Goal: Task Accomplishment & Management: Manage account settings

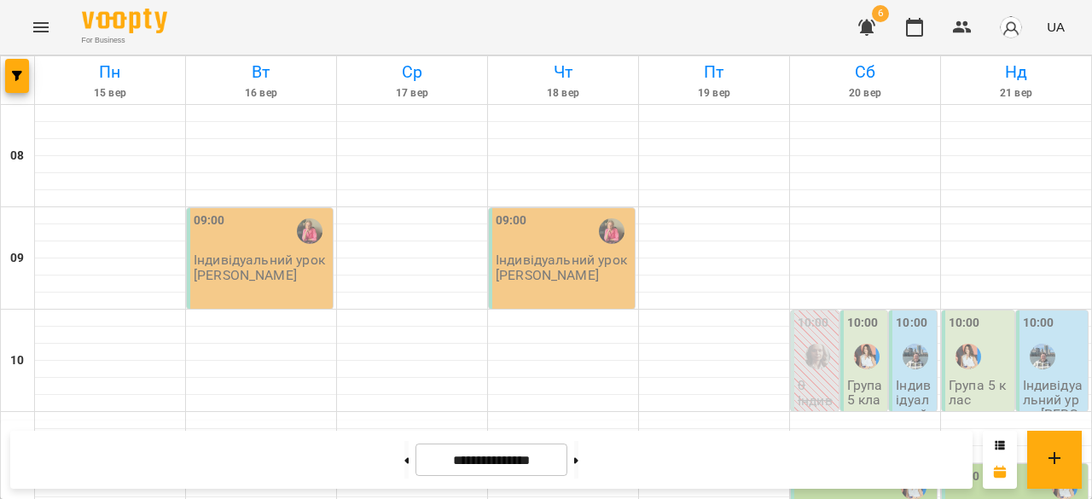
scroll to position [770, 0]
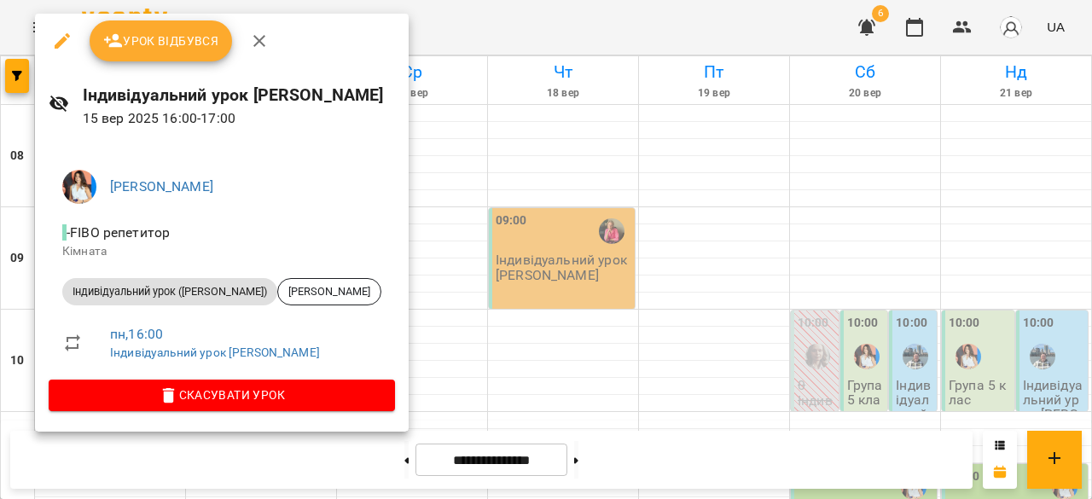
click at [154, 54] on button "Урок відбувся" at bounding box center [161, 40] width 143 height 41
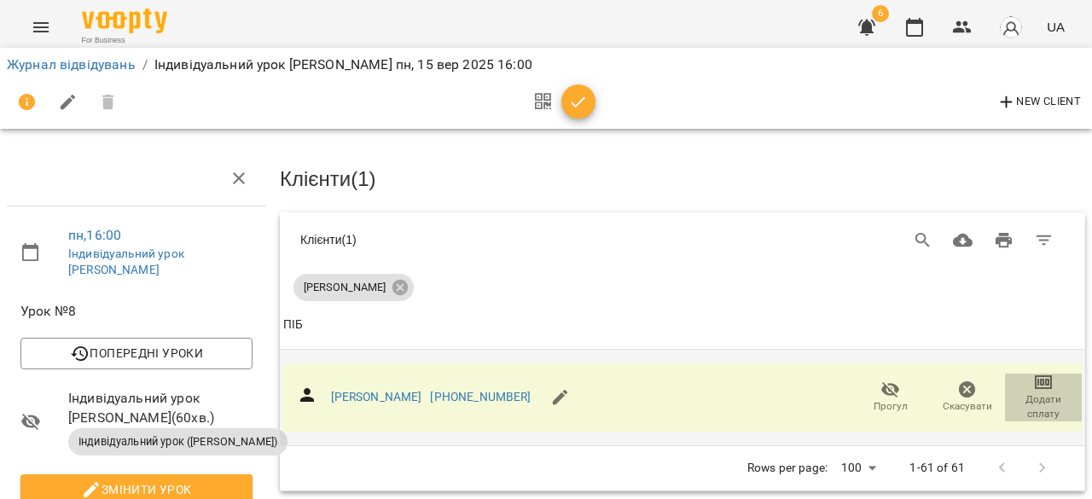
click at [1035, 385] on icon "button" at bounding box center [1043, 382] width 17 height 14
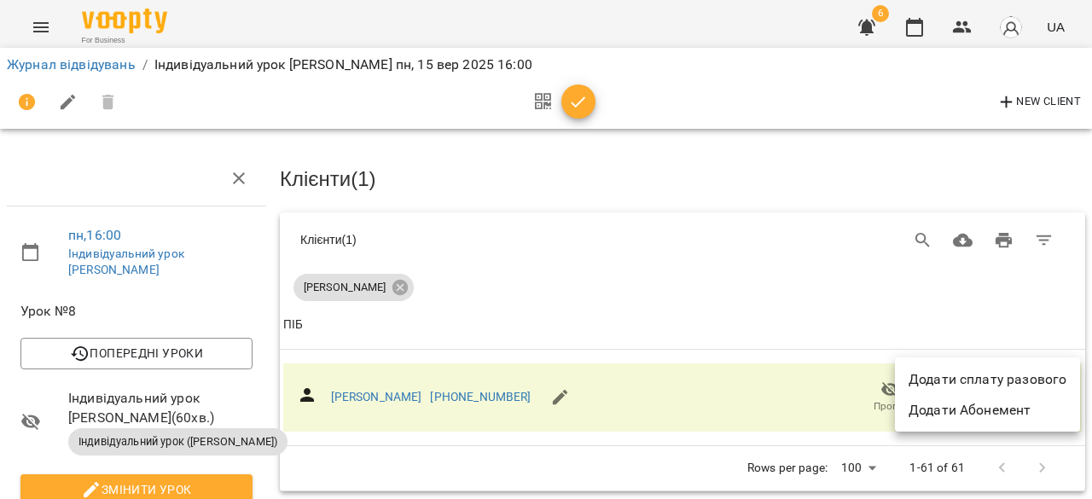
click at [1025, 370] on li "Додати сплату разового" at bounding box center [987, 379] width 185 height 31
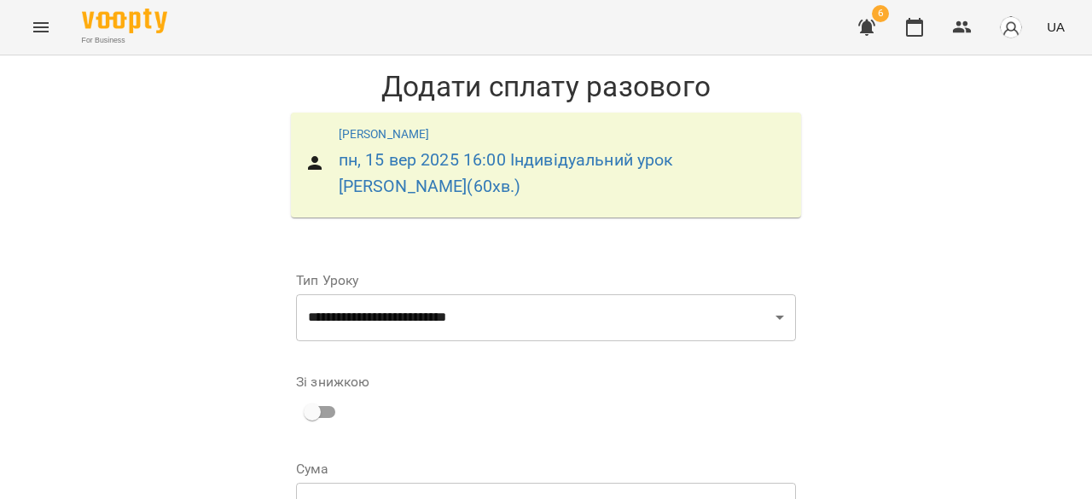
scroll to position [303, 0]
drag, startPoint x: 590, startPoint y: 305, endPoint x: 602, endPoint y: 330, distance: 27.9
select select "****"
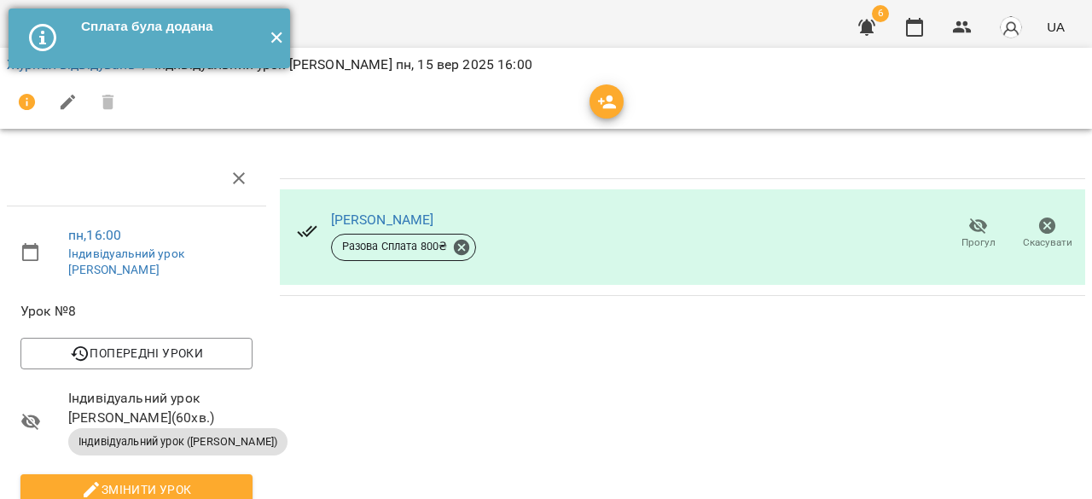
click at [276, 32] on button "✕" at bounding box center [276, 39] width 28 height 60
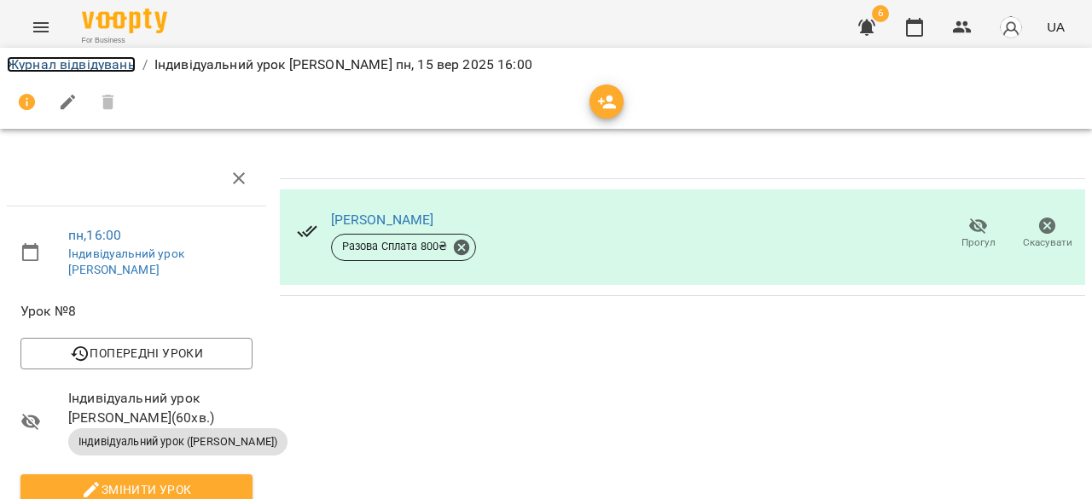
click at [109, 69] on link "Журнал відвідувань" at bounding box center [71, 64] width 129 height 16
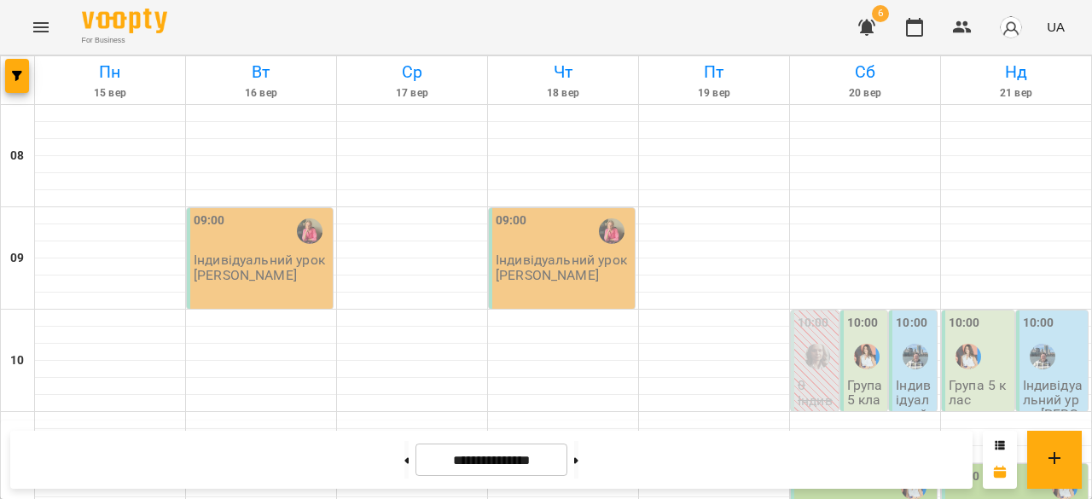
scroll to position [942, 0]
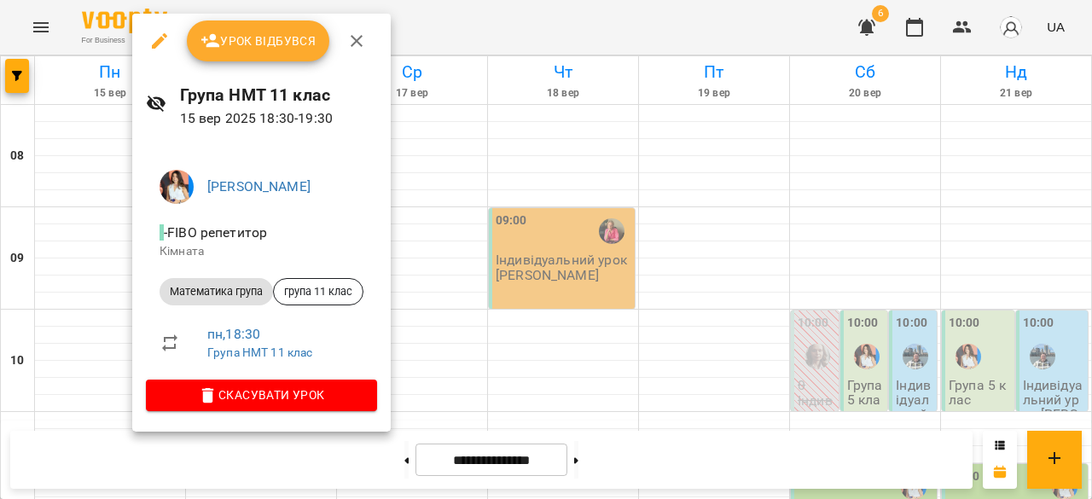
click at [266, 37] on span "Урок відбувся" at bounding box center [258, 41] width 116 height 20
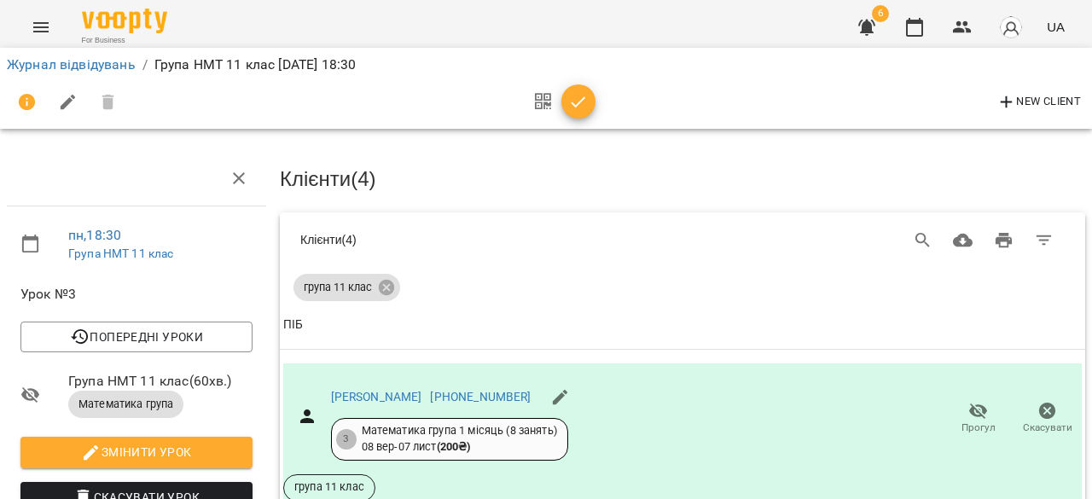
click at [582, 96] on icon "button" at bounding box center [578, 102] width 20 height 20
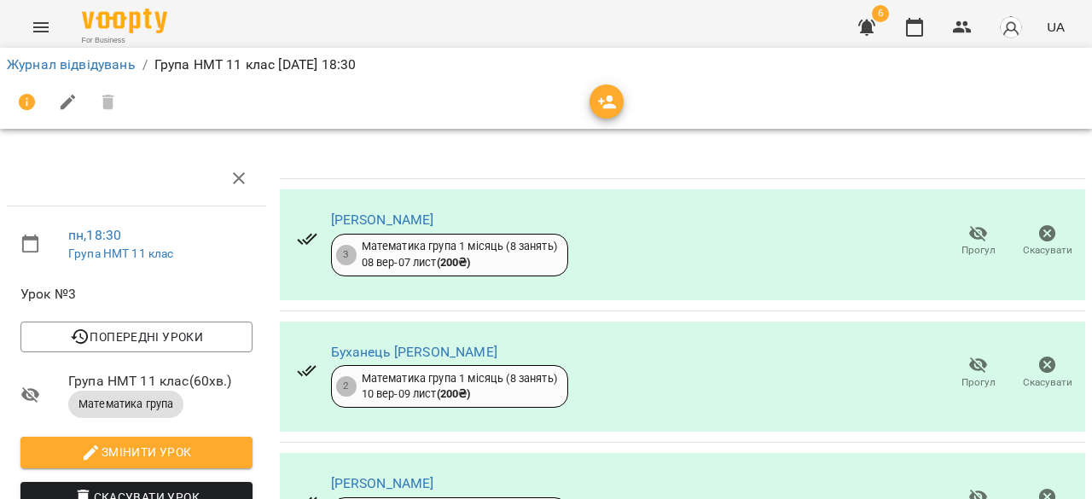
click at [80, 55] on li "Журнал відвідувань" at bounding box center [71, 65] width 129 height 20
click at [84, 67] on link "Журнал відвідувань" at bounding box center [71, 64] width 129 height 16
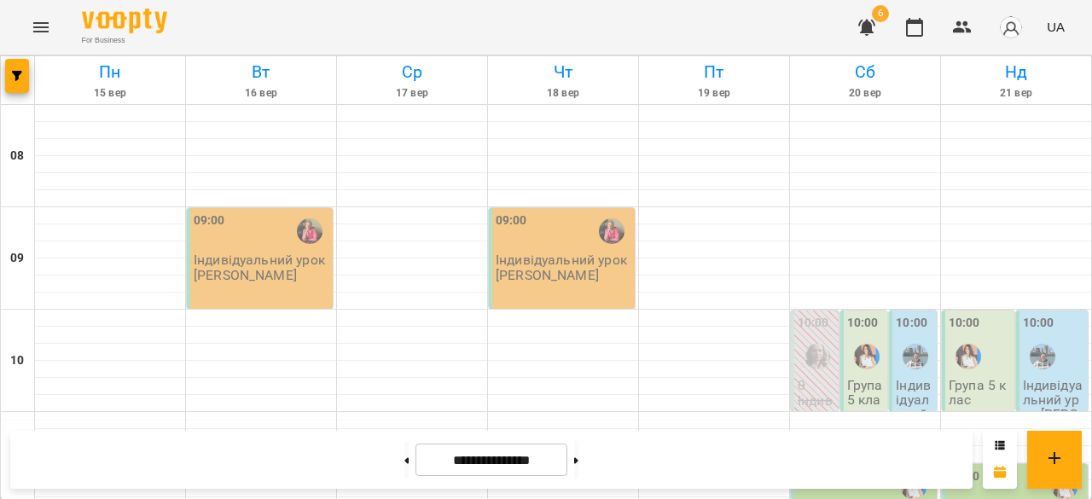
scroll to position [1077, 0]
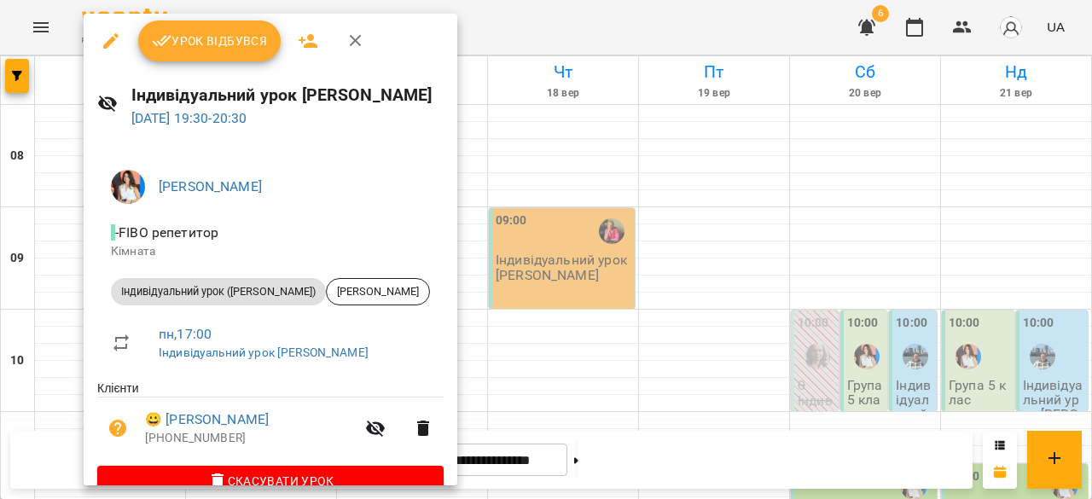
click at [191, 49] on span "Урок відбувся" at bounding box center [210, 41] width 116 height 20
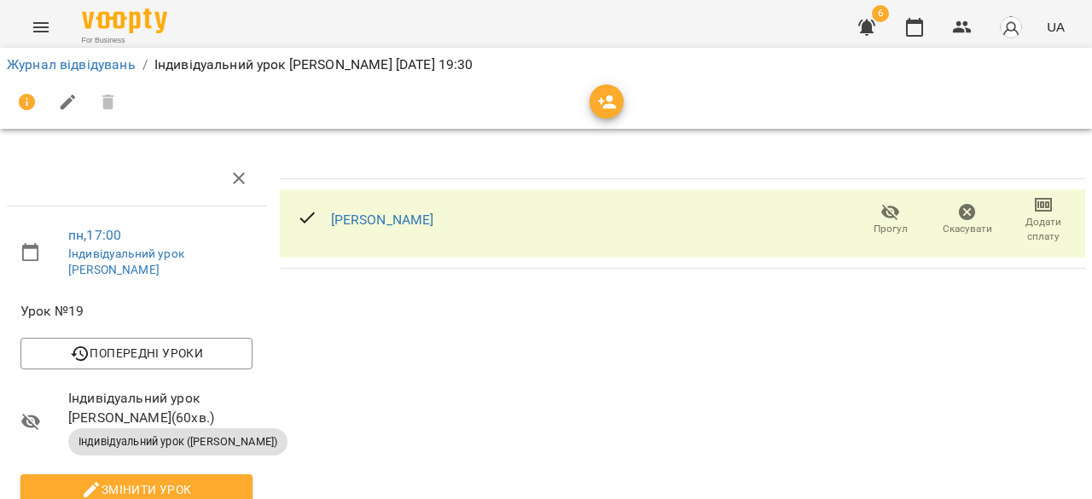
click at [1046, 235] on span "Додати сплату" at bounding box center [1043, 229] width 56 height 29
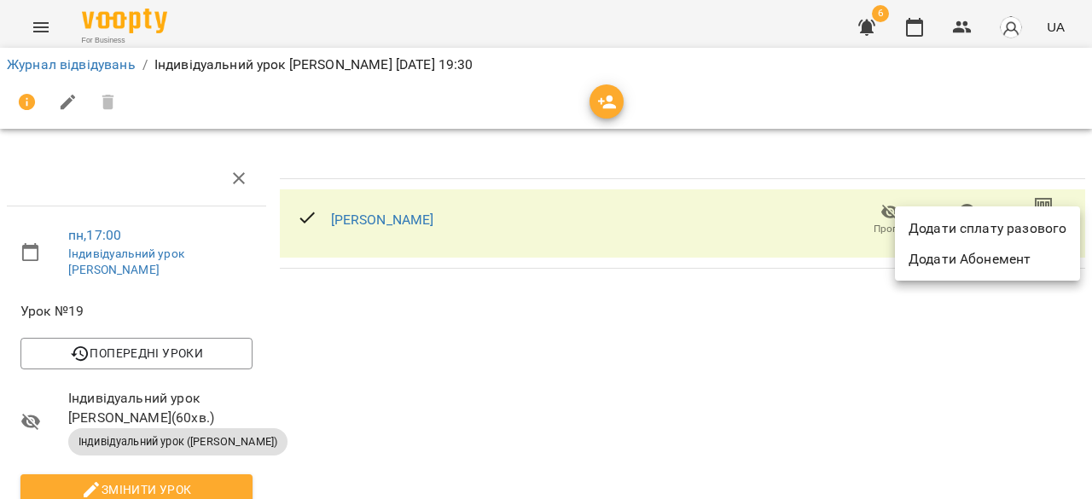
click at [979, 229] on li "Додати сплату разового" at bounding box center [987, 228] width 185 height 31
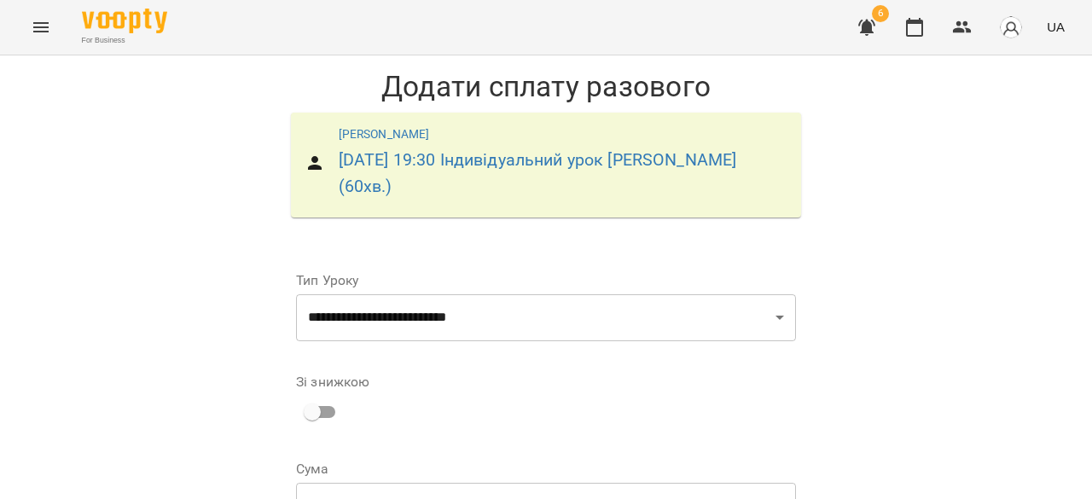
scroll to position [305, 0]
drag, startPoint x: 569, startPoint y: 299, endPoint x: 572, endPoint y: 328, distance: 29.2
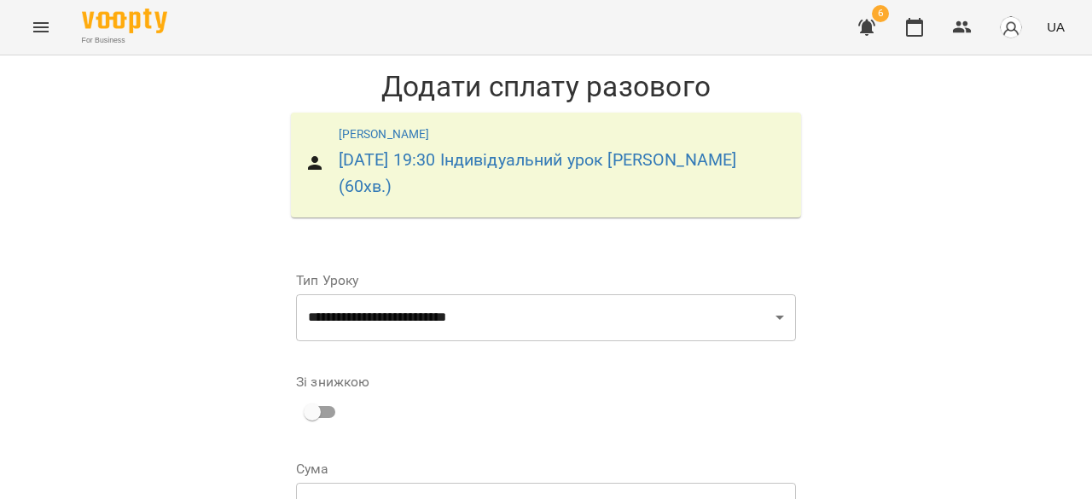
drag, startPoint x: 609, startPoint y: 301, endPoint x: 602, endPoint y: 328, distance: 28.1
select select "****"
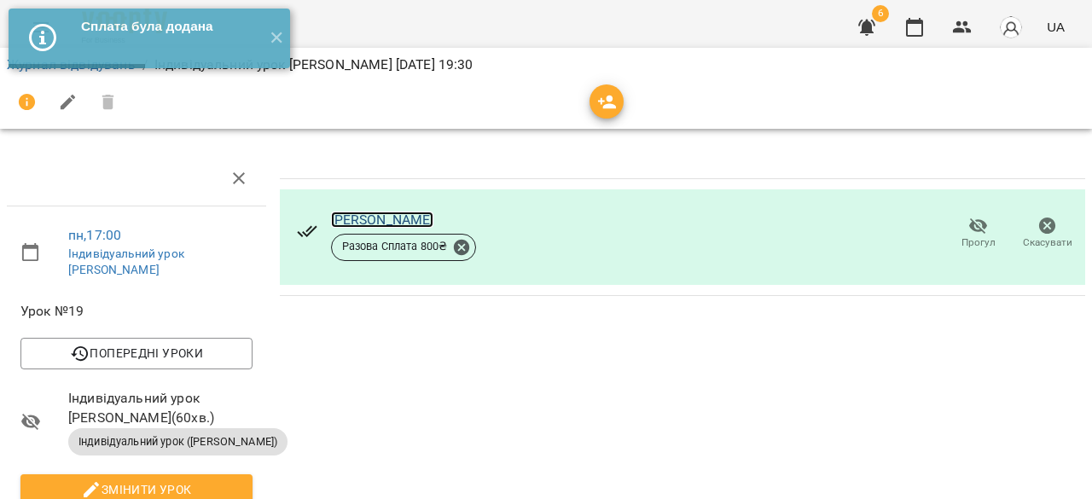
click at [424, 216] on link "[PERSON_NAME]" at bounding box center [382, 220] width 103 height 16
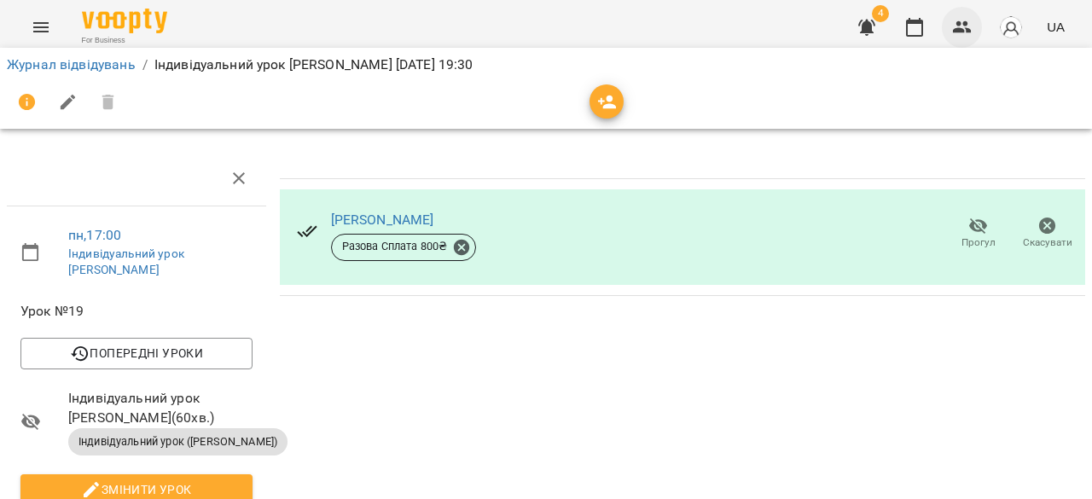
click at [964, 31] on icon "button" at bounding box center [962, 27] width 19 height 12
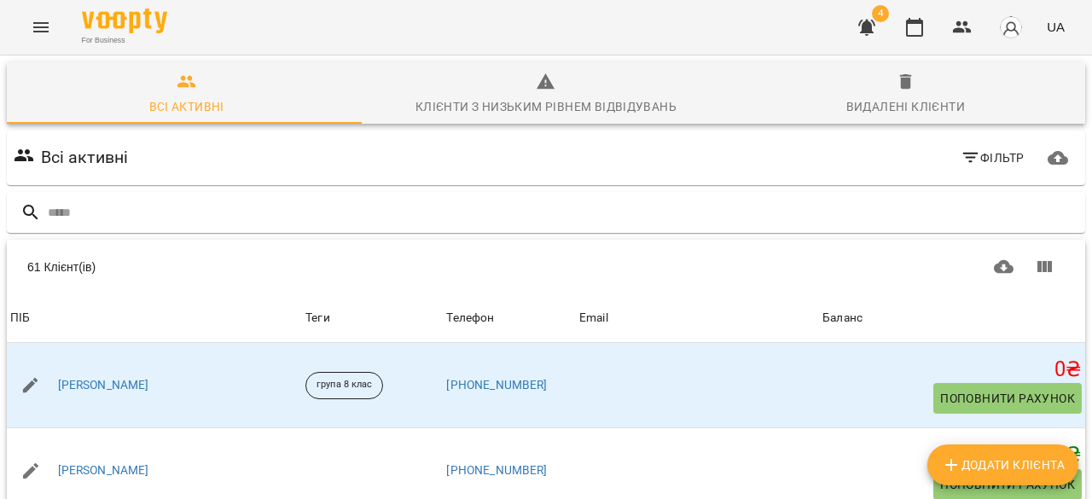
click at [1000, 463] on span "Додати клієнта" at bounding box center [1003, 465] width 124 height 20
select select "**"
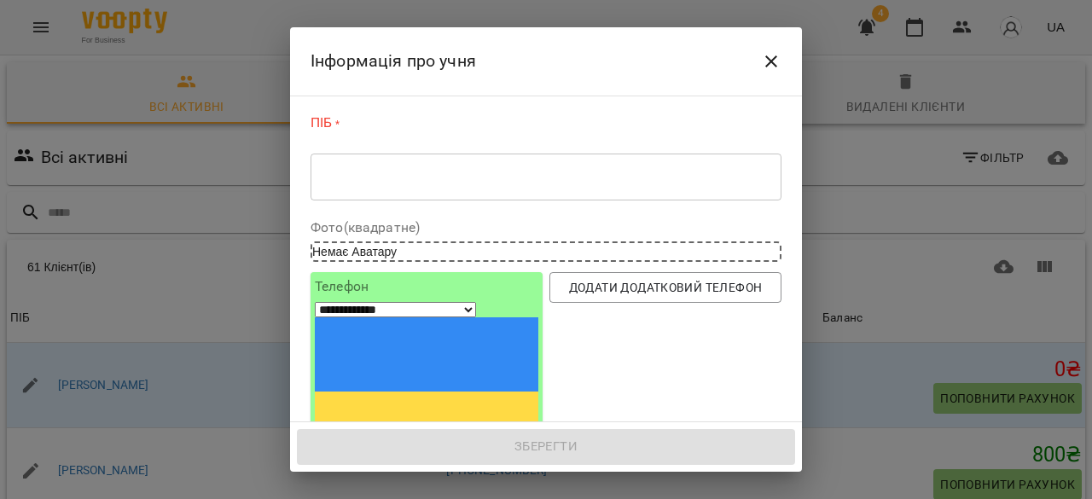
click at [406, 189] on div "* ​" at bounding box center [546, 177] width 471 height 48
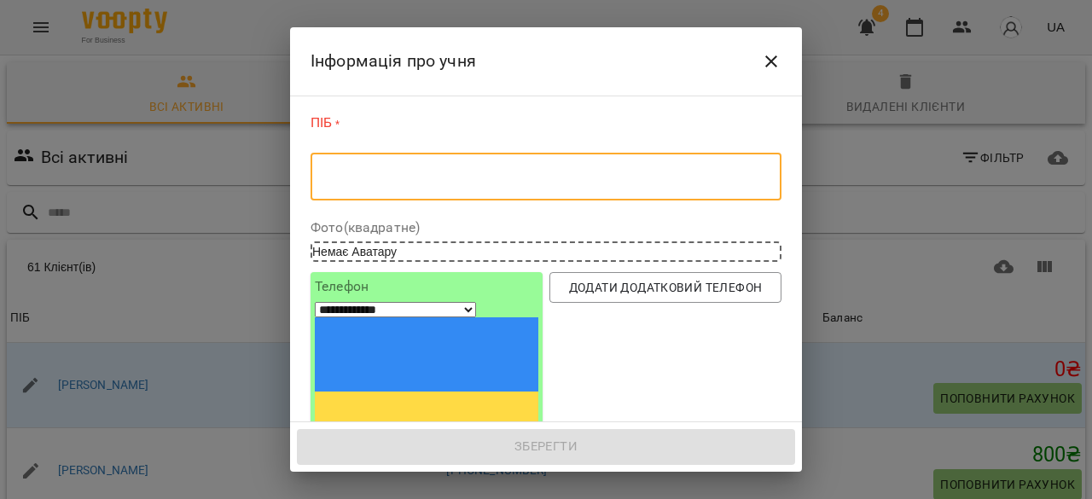
paste textarea "**********"
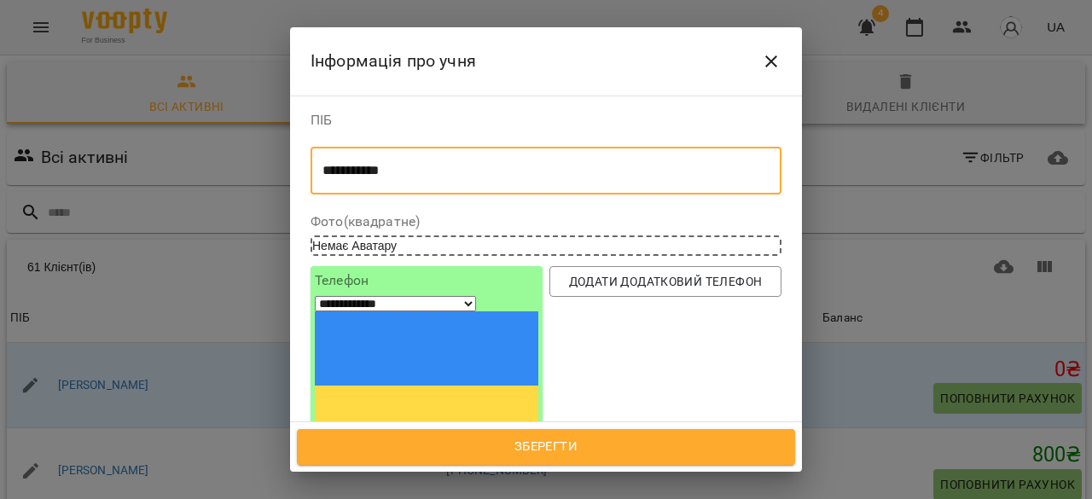
type textarea "**********"
click at [401, 460] on input "tel" at bounding box center [378, 471] width 126 height 22
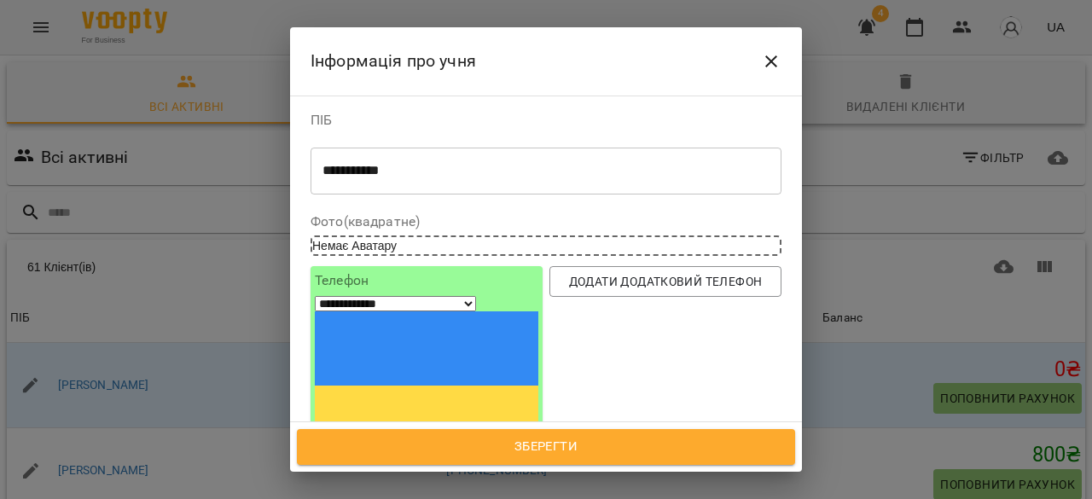
paste input "**********"
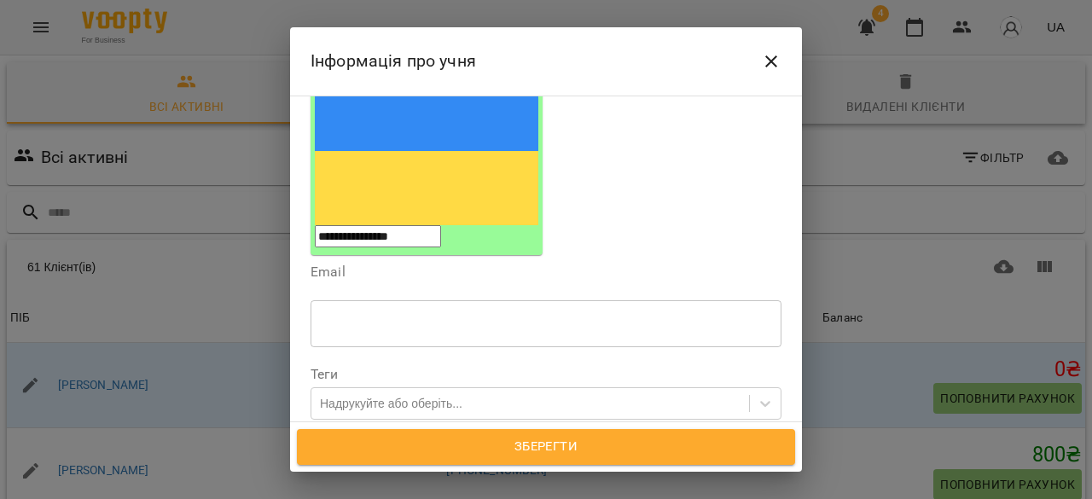
type input "**********"
click at [389, 299] on input "text" at bounding box center [546, 323] width 471 height 48
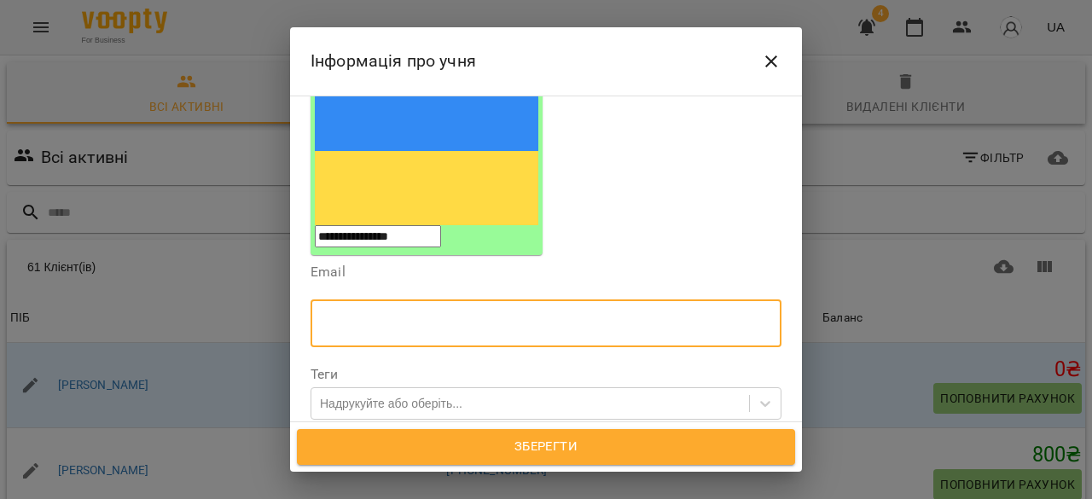
scroll to position [340, 0]
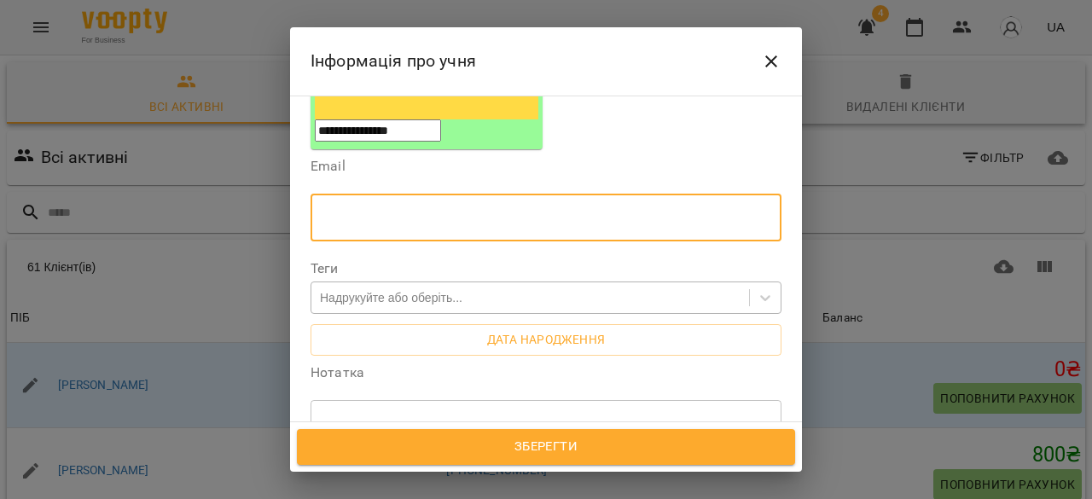
click at [360, 284] on div "Надрукуйте або оберіть..." at bounding box center [530, 298] width 438 height 28
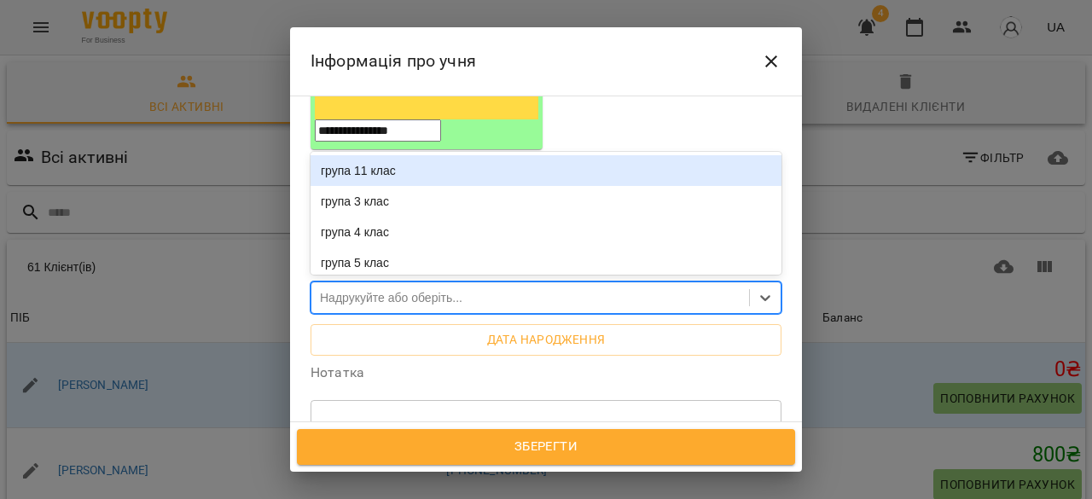
click at [322, 366] on label "Нотатка" at bounding box center [546, 373] width 471 height 14
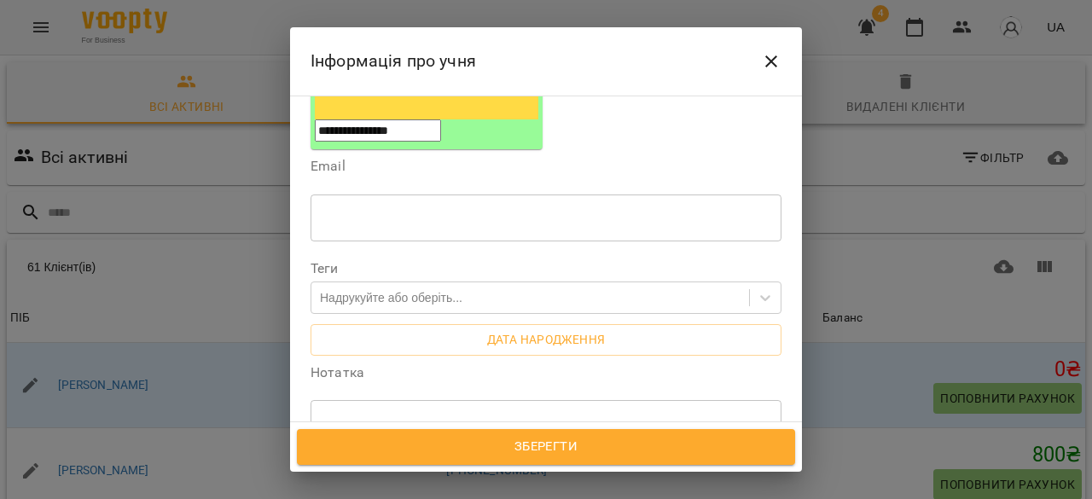
scroll to position [356, 0]
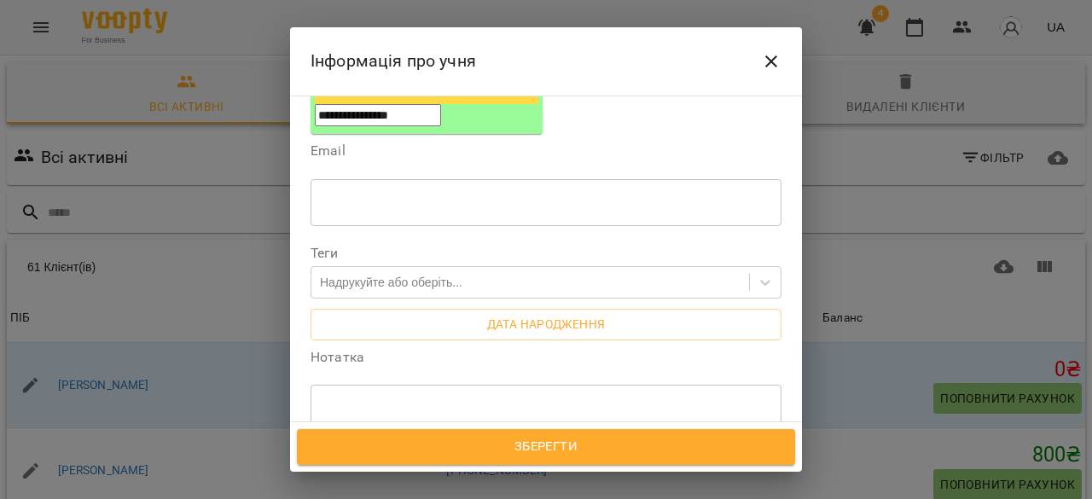
click at [357, 384] on div "* ​" at bounding box center [546, 408] width 471 height 48
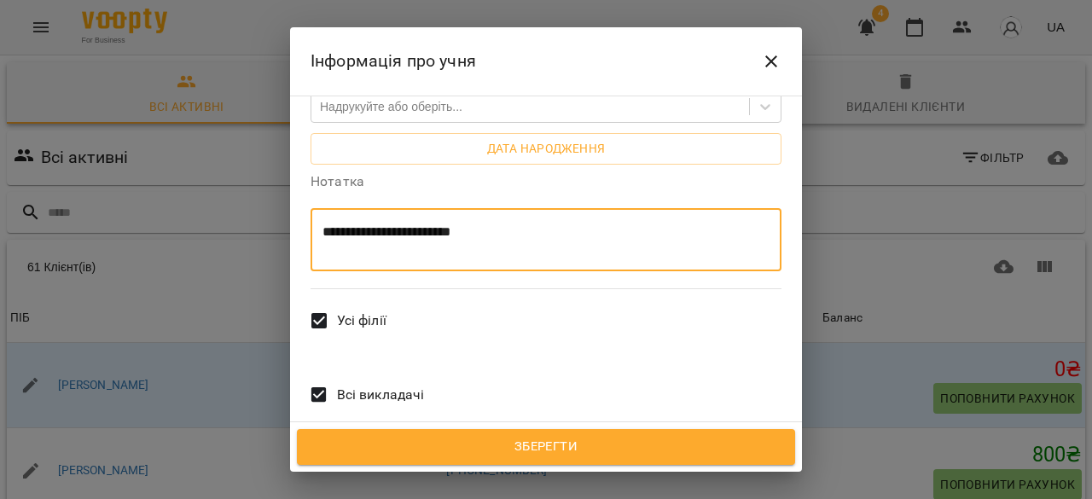
type textarea "**********"
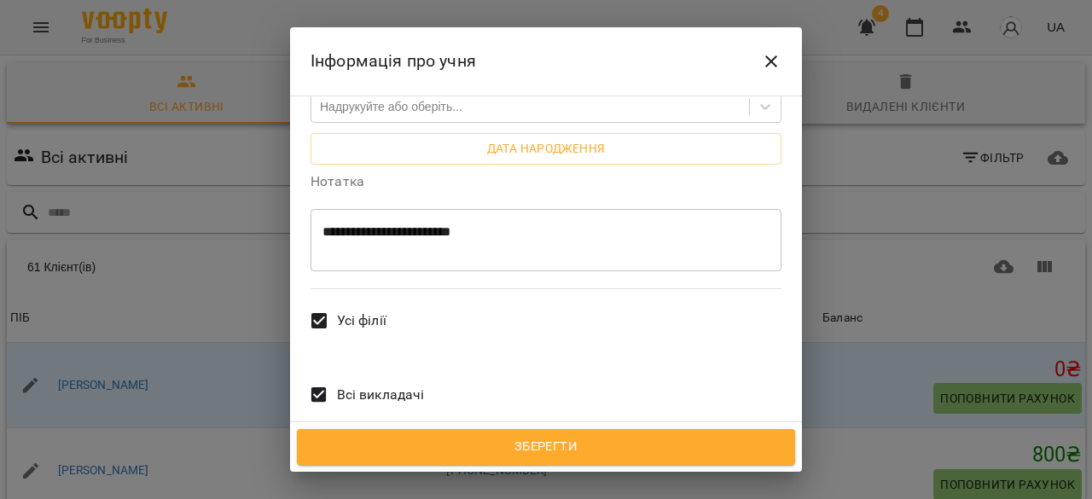
click at [342, 385] on span "Всі викладачі" at bounding box center [381, 395] width 88 height 20
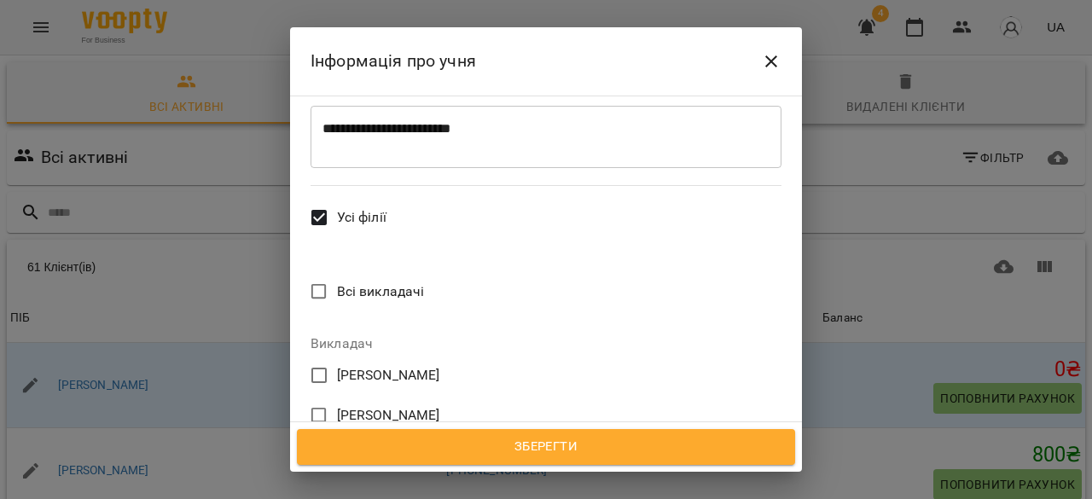
scroll to position [634, 0]
click at [398, 445] on span "[PERSON_NAME]" at bounding box center [388, 455] width 103 height 20
click at [475, 441] on span "Зберегти" at bounding box center [546, 447] width 461 height 22
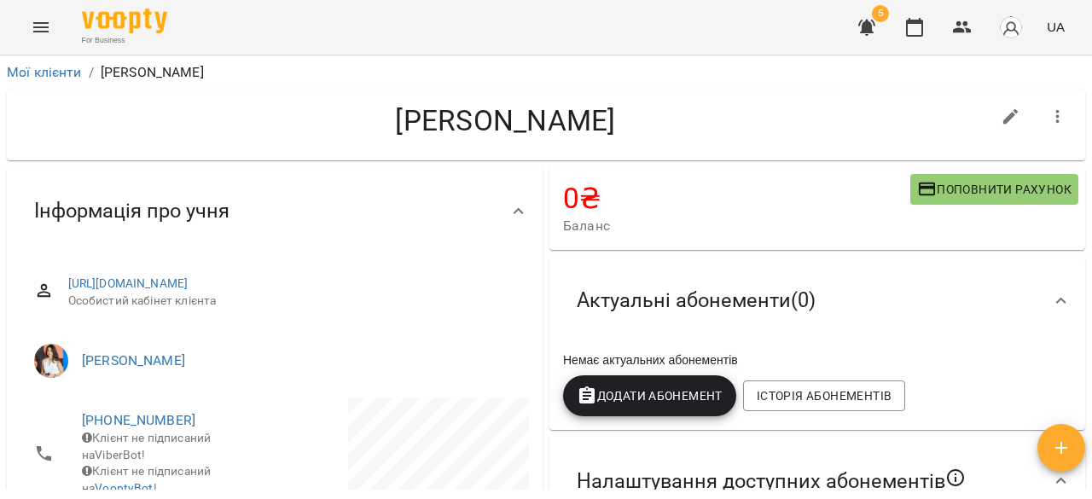
click at [990, 194] on span "Поповнити рахунок" at bounding box center [994, 189] width 154 height 20
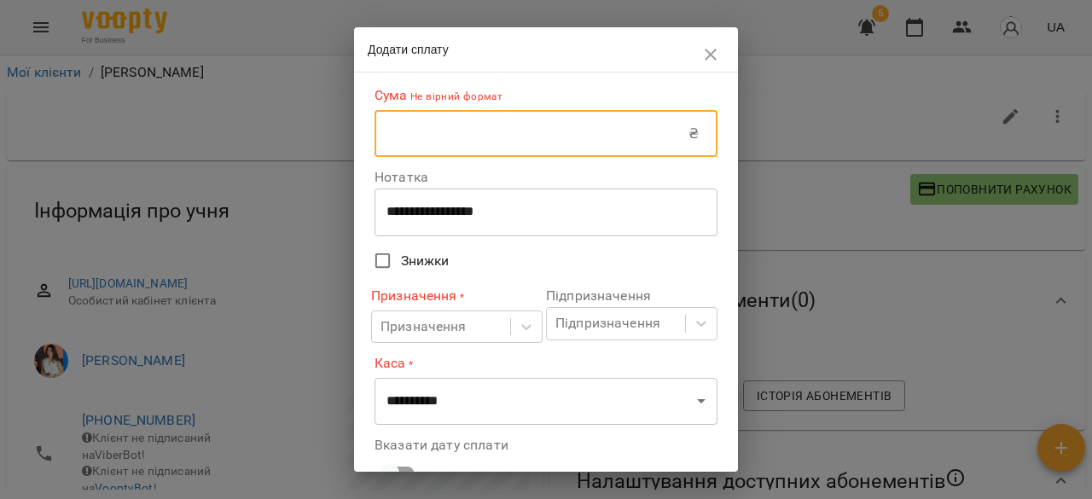
click at [453, 147] on input "text" at bounding box center [532, 134] width 314 height 48
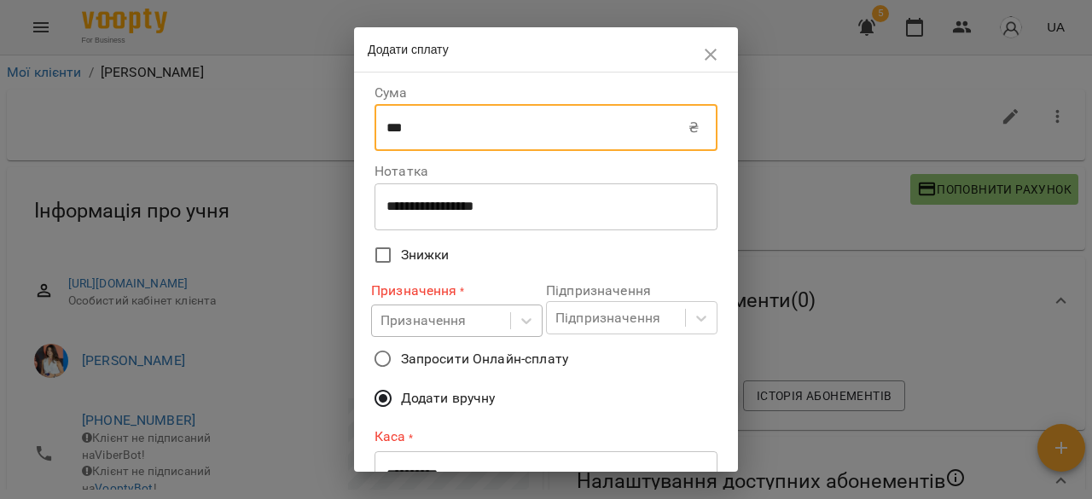
type input "***"
click at [467, 308] on body "For Business 5 UA Мої клієнти / Єрьоміна Варвара Єрьоміна Варвара 0 ₴ Баланс По…" at bounding box center [546, 277] width 1092 height 555
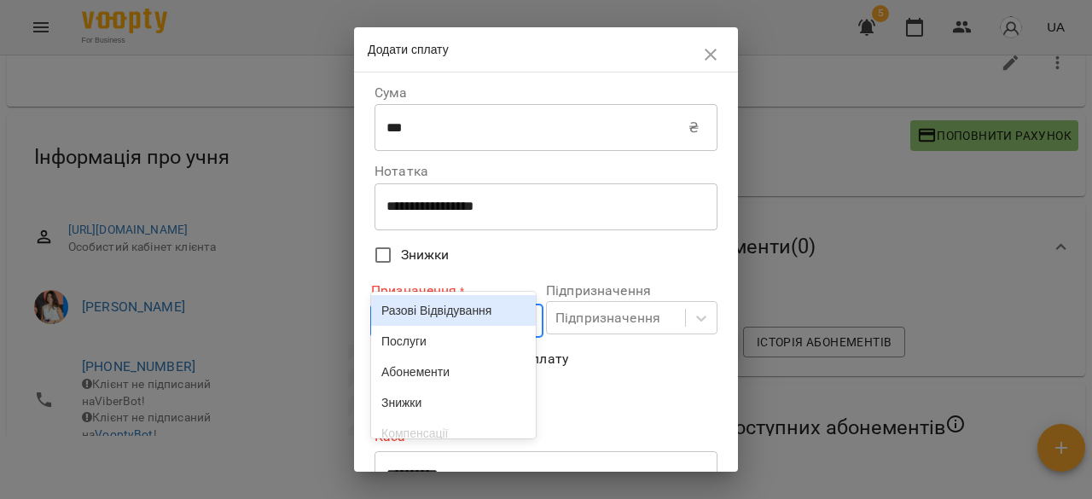
scroll to position [59, 0]
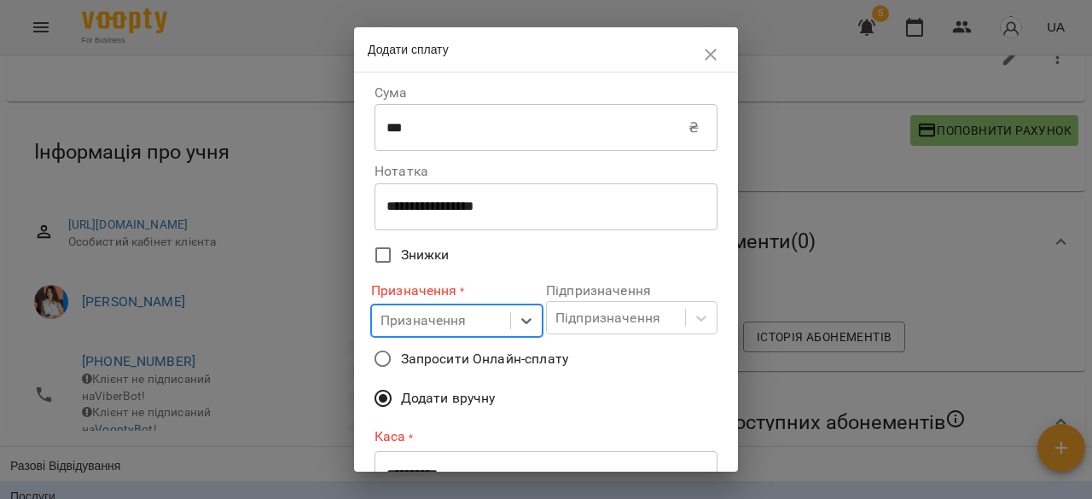
click at [468, 450] on div "Разові Відвідування" at bounding box center [546, 465] width 1092 height 31
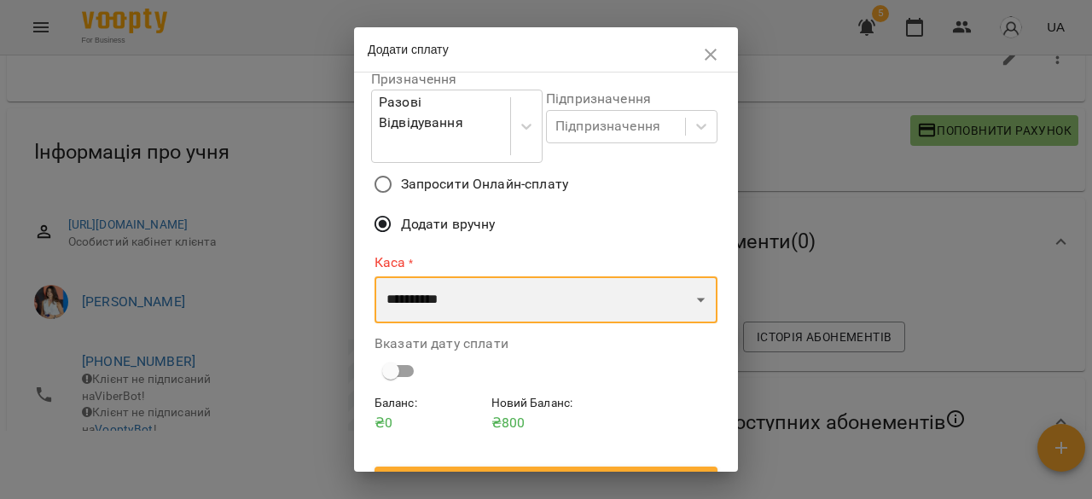
drag, startPoint x: 474, startPoint y: 262, endPoint x: 471, endPoint y: 290, distance: 28.4
click at [474, 276] on select "**********" at bounding box center [546, 300] width 343 height 48
select select "****"
click at [375, 276] on select "**********" at bounding box center [546, 300] width 343 height 48
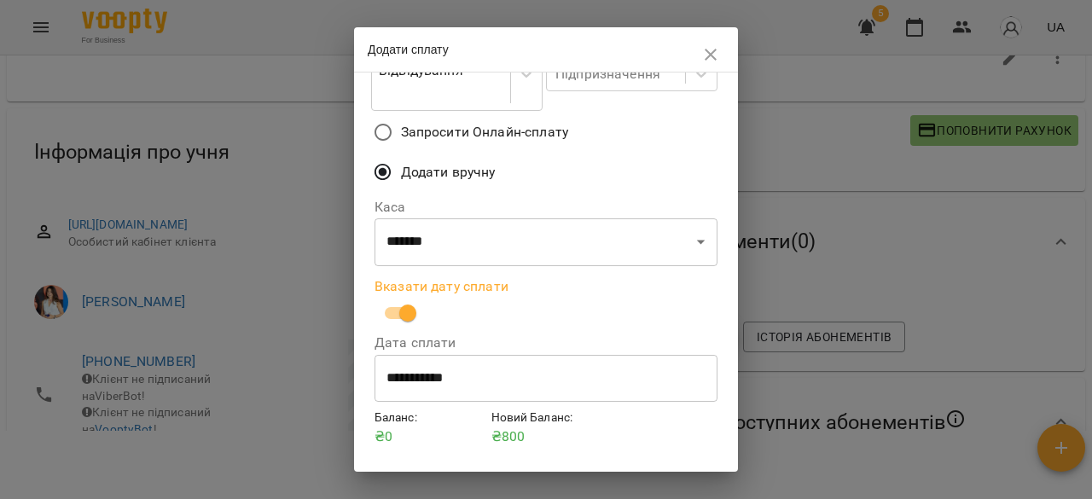
scroll to position [275, 0]
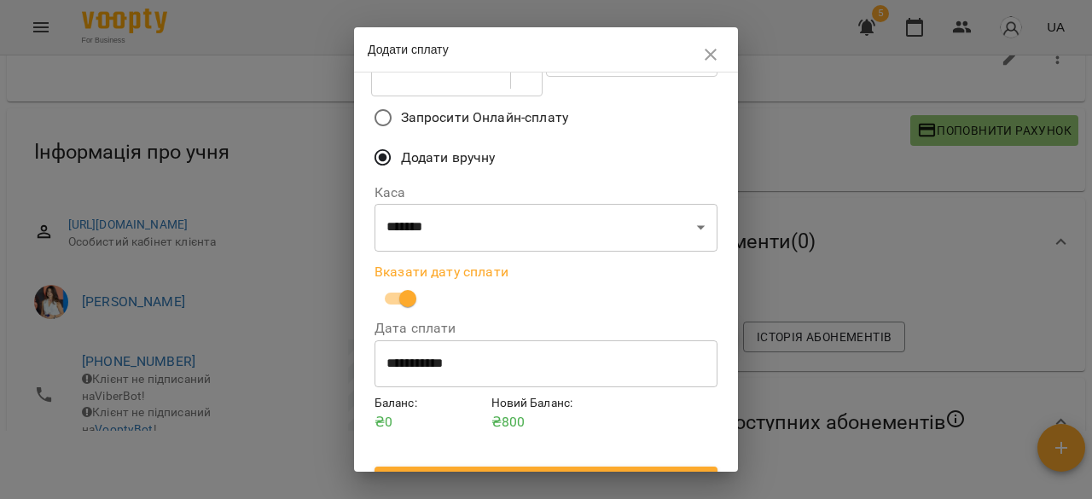
click at [536, 472] on span "Підтвердити" at bounding box center [546, 482] width 316 height 20
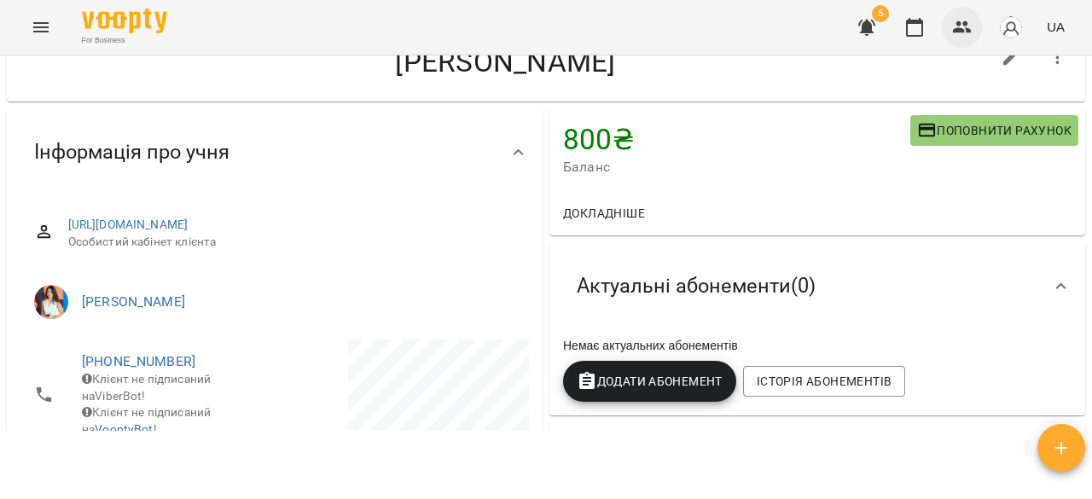
click at [966, 20] on icon "button" at bounding box center [962, 27] width 20 height 20
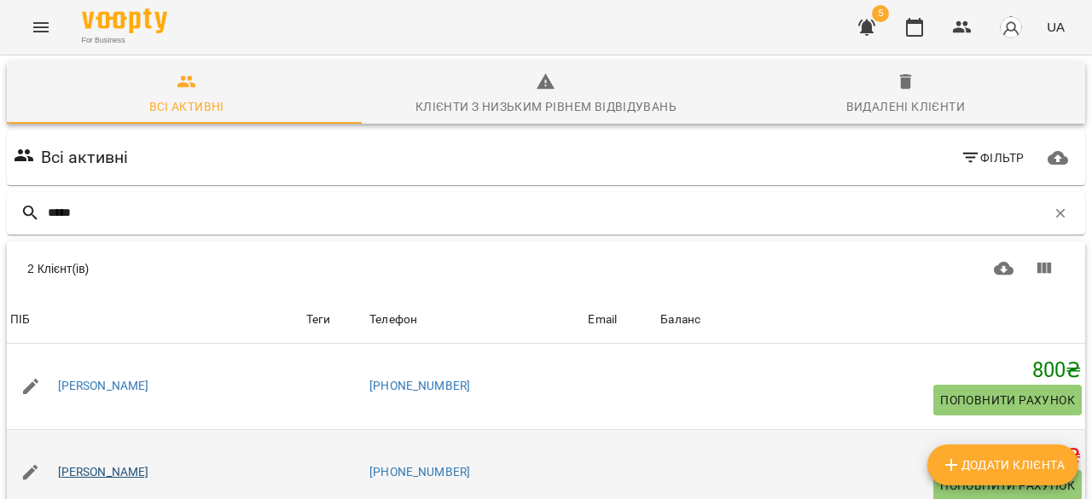
type input "*****"
click at [126, 472] on link "[PERSON_NAME]" at bounding box center [103, 472] width 91 height 17
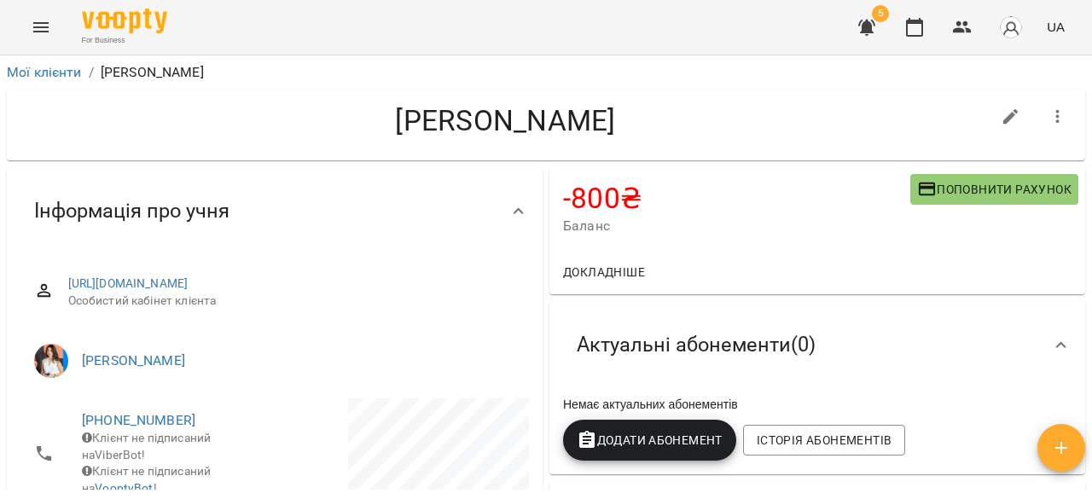
click at [953, 189] on span "Поповнити рахунок" at bounding box center [994, 189] width 154 height 20
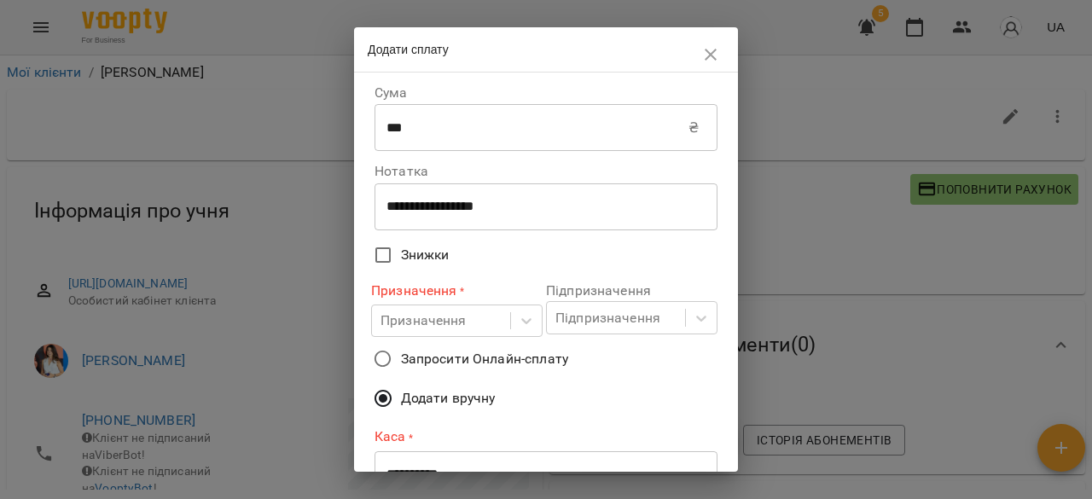
click at [466, 129] on input "***" at bounding box center [532, 128] width 314 height 48
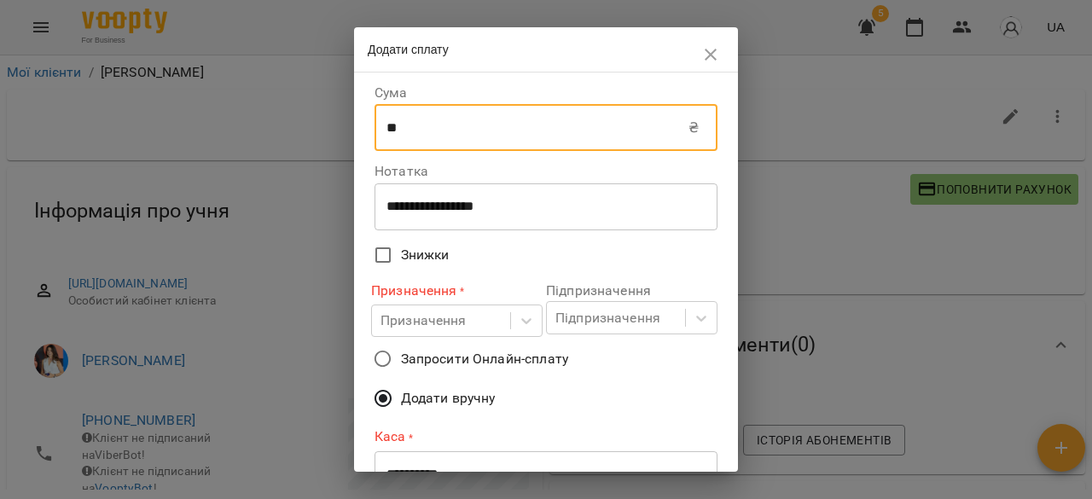
type input "*"
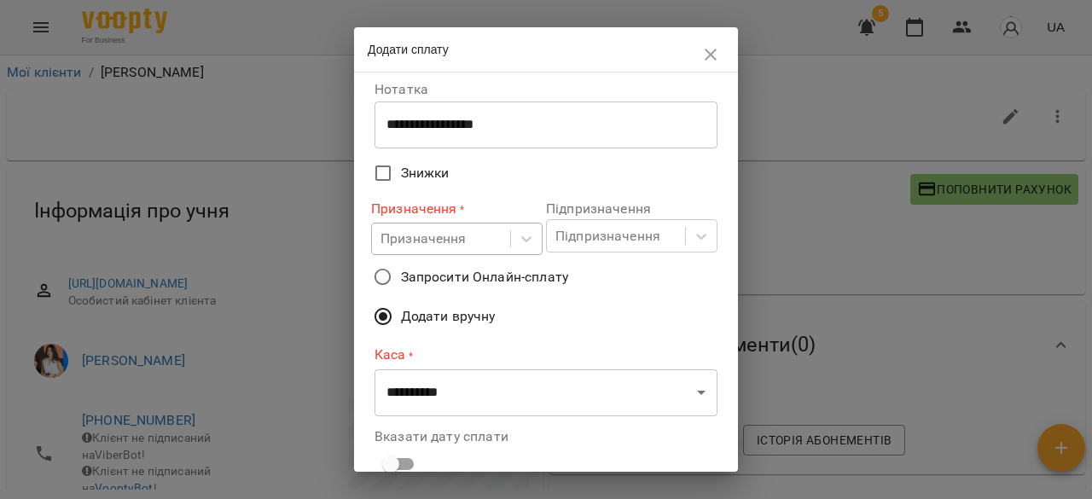
scroll to position [81, 0]
type input "****"
click at [486, 244] on div "Призначення" at bounding box center [441, 240] width 138 height 32
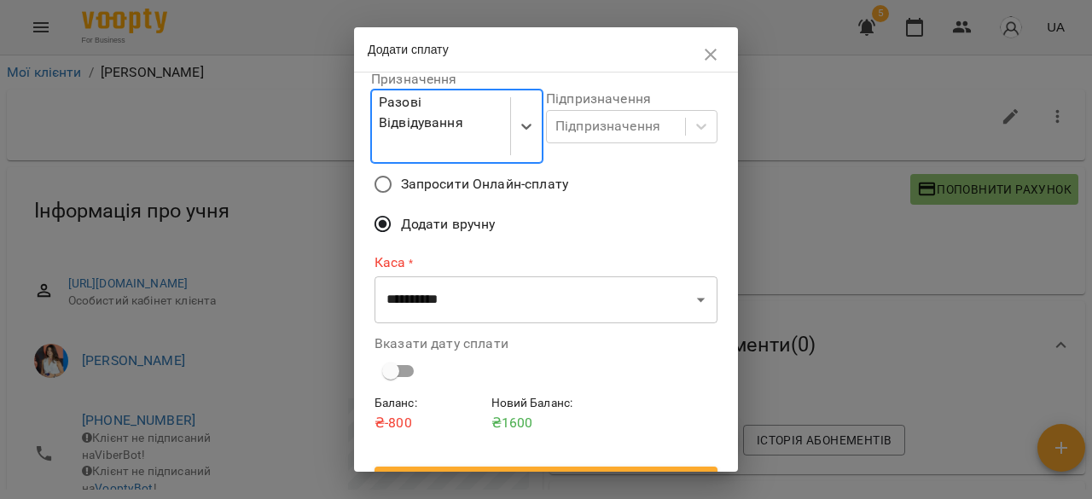
scroll to position [208, 0]
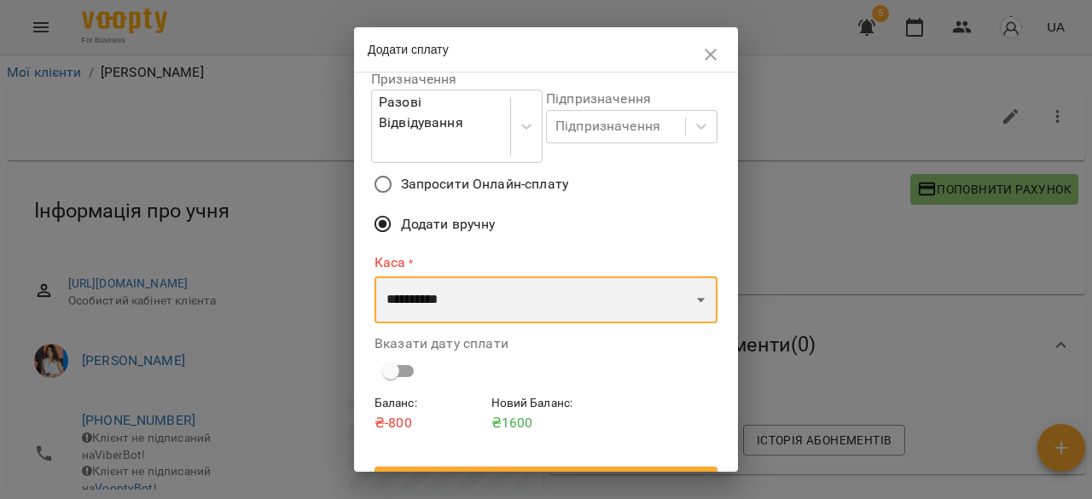
drag, startPoint x: 455, startPoint y: 269, endPoint x: 454, endPoint y: 291, distance: 22.2
click at [455, 276] on select "**********" at bounding box center [546, 300] width 343 height 48
select select "****"
click at [375, 276] on select "**********" at bounding box center [546, 300] width 343 height 48
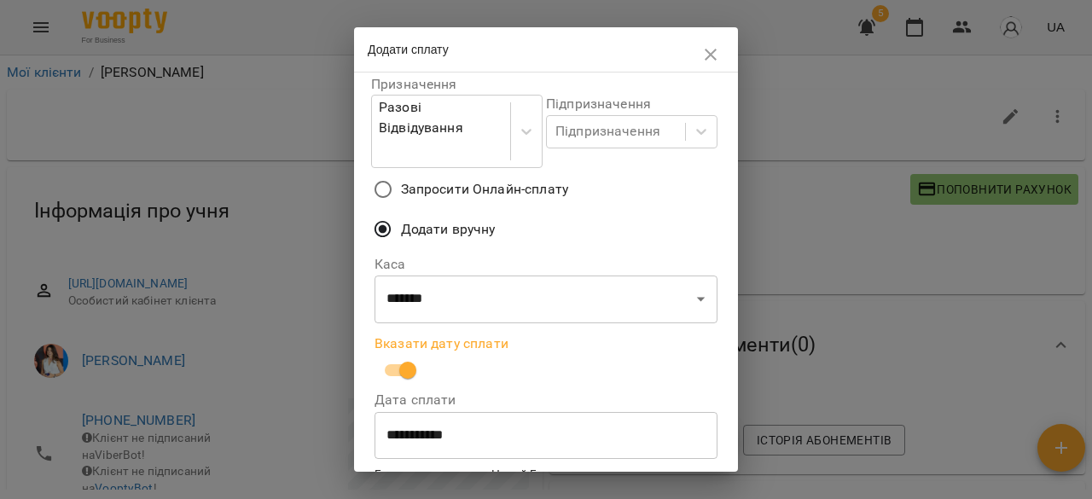
scroll to position [275, 0]
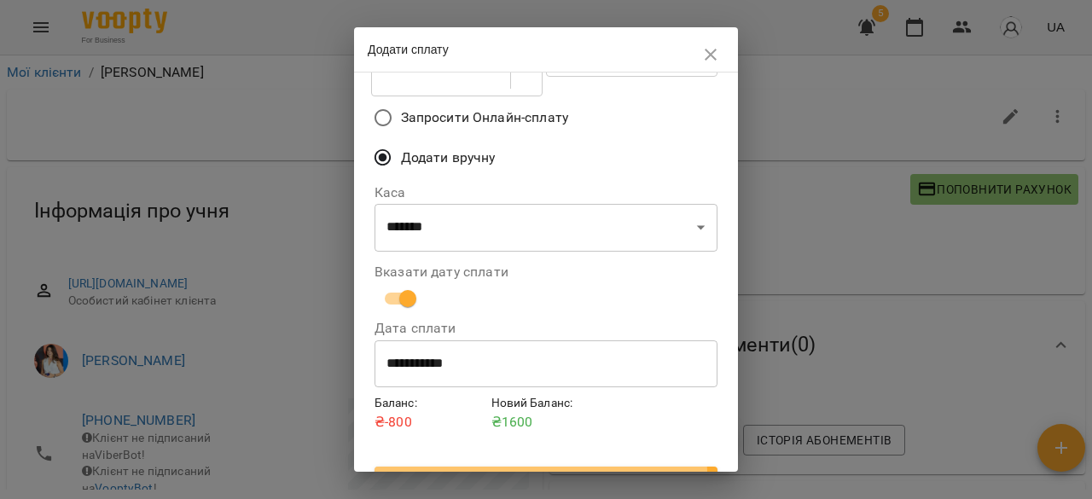
click at [534, 472] on span "Підтвердити" at bounding box center [546, 482] width 316 height 20
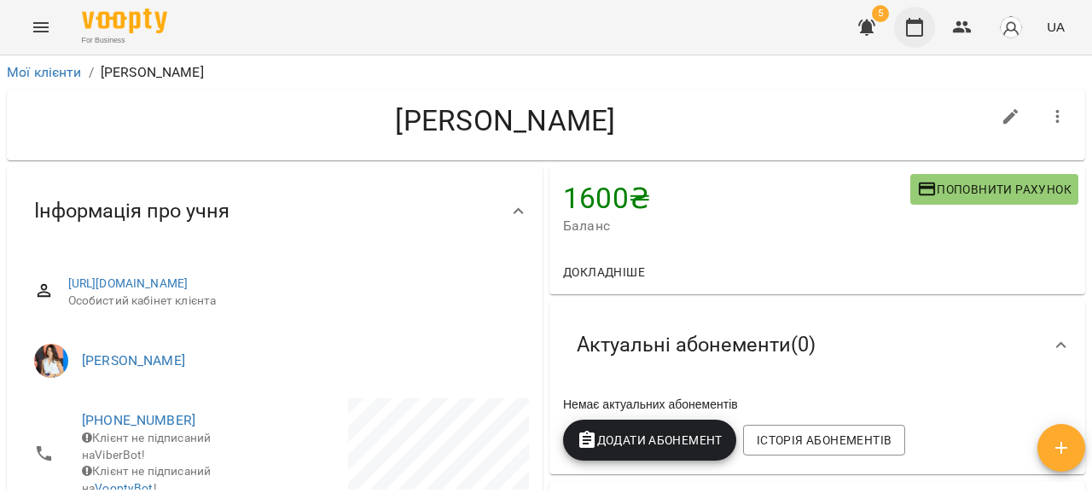
click at [919, 35] on icon "button" at bounding box center [914, 27] width 17 height 19
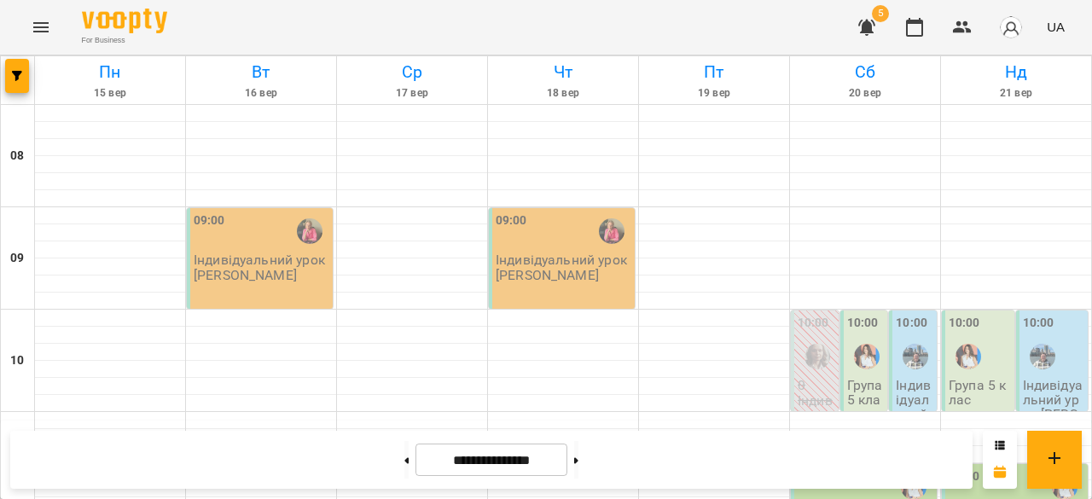
scroll to position [1029, 0]
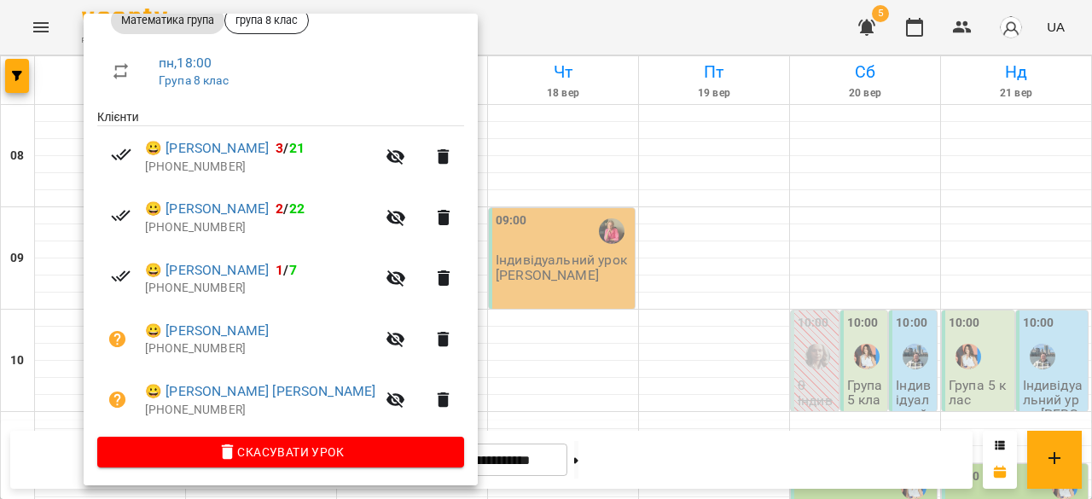
scroll to position [276, 0]
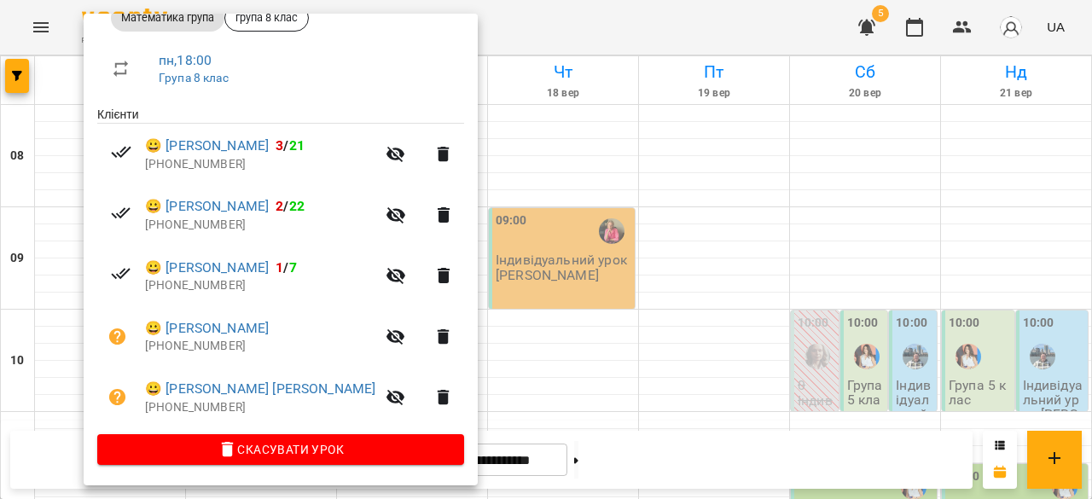
click at [620, 255] on div at bounding box center [546, 249] width 1092 height 499
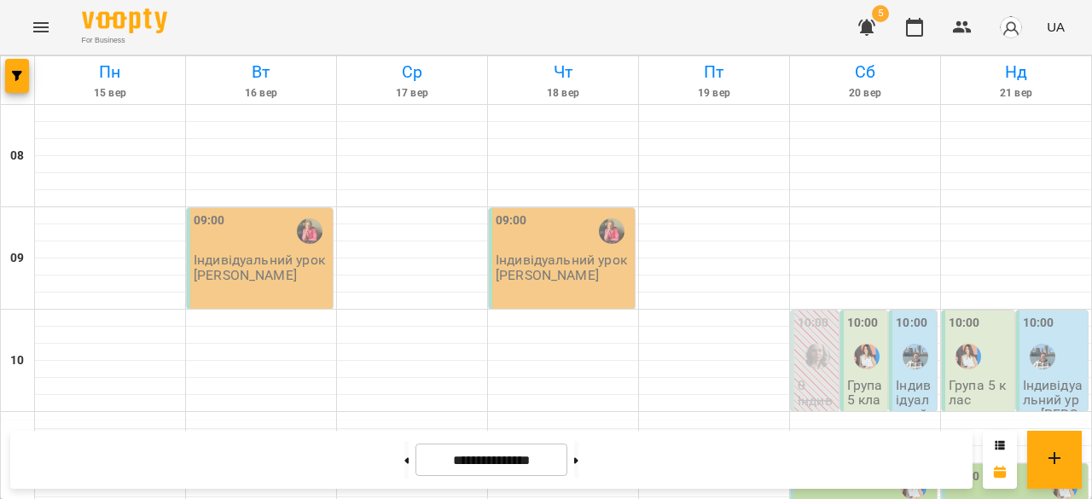
scroll to position [951, 0]
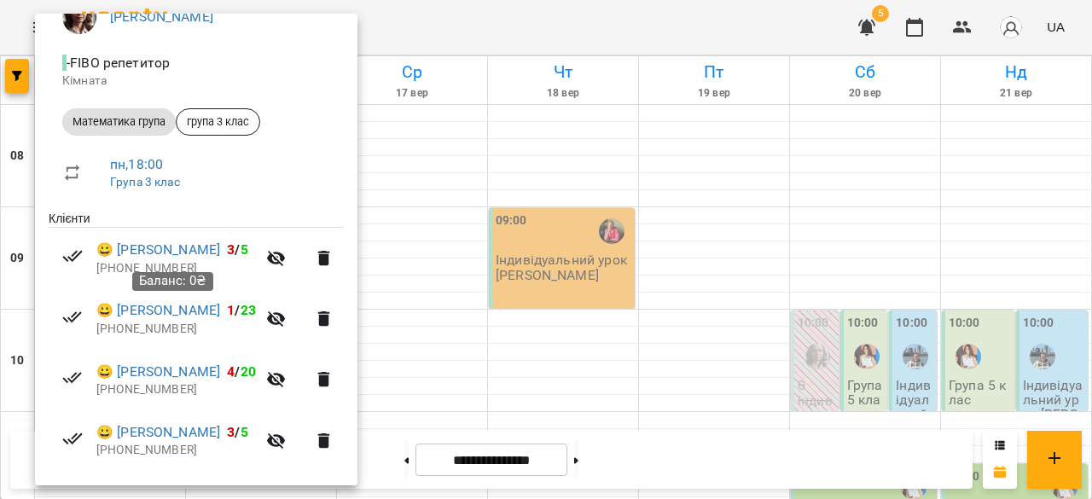
scroll to position [259, 0]
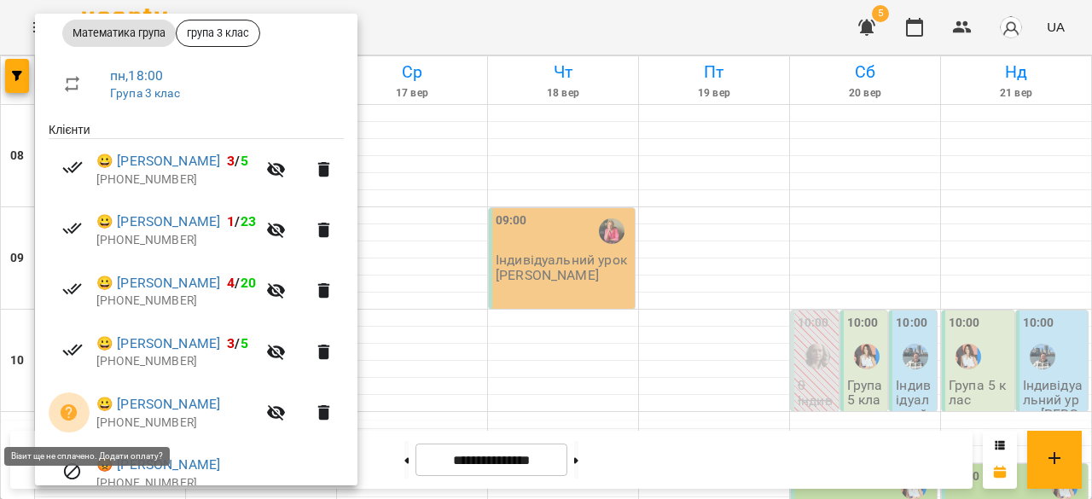
click at [65, 413] on icon "button" at bounding box center [69, 412] width 17 height 17
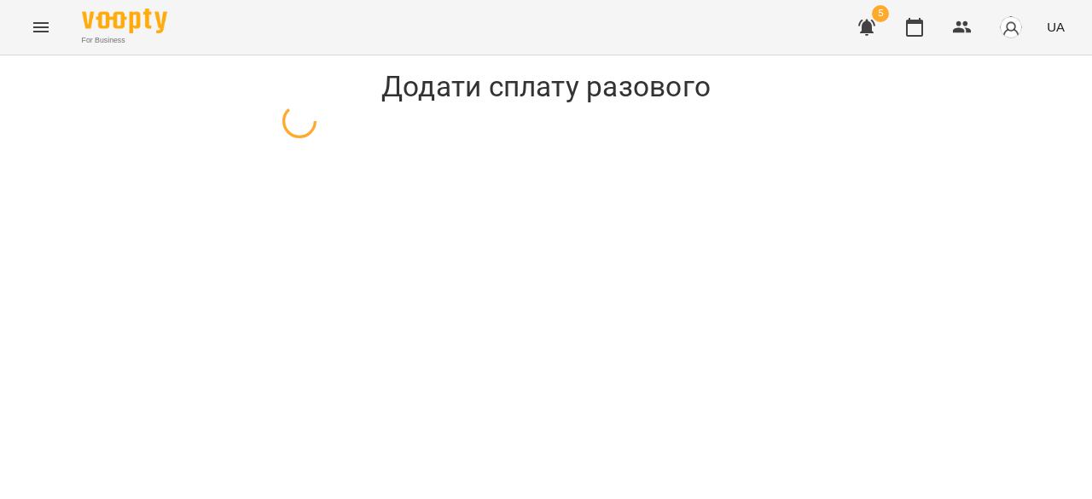
select select "**********"
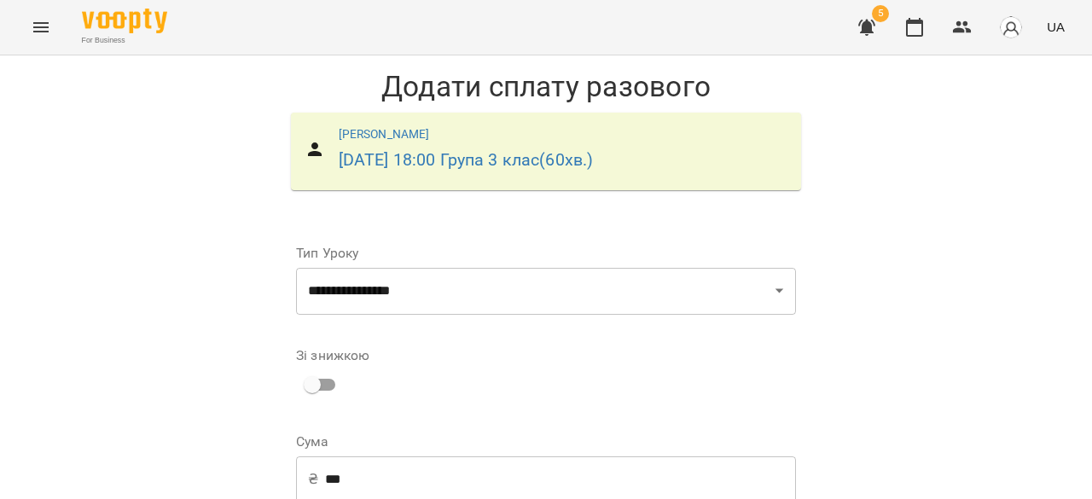
scroll to position [239, 0]
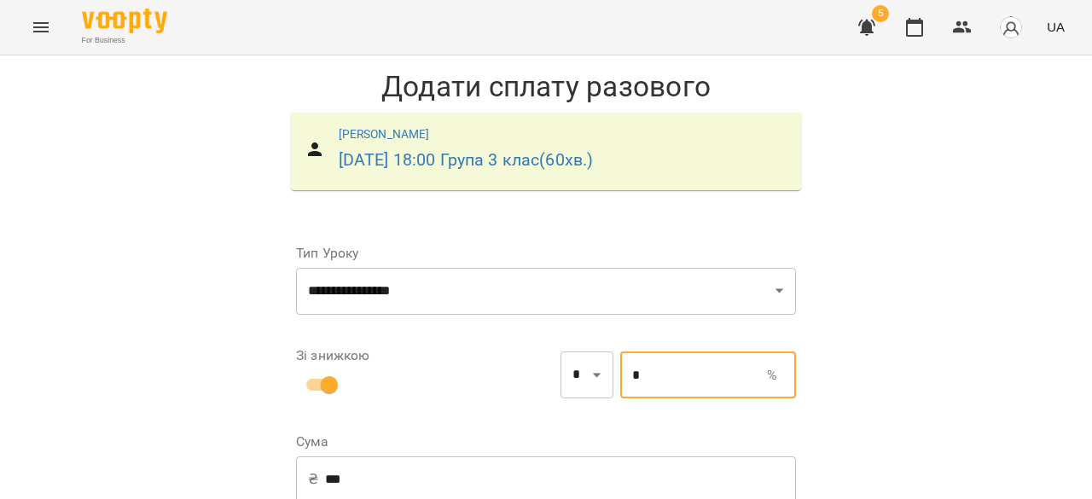
click at [654, 351] on input "*" at bounding box center [693, 375] width 147 height 48
type input "***"
type input "*"
type input "***"
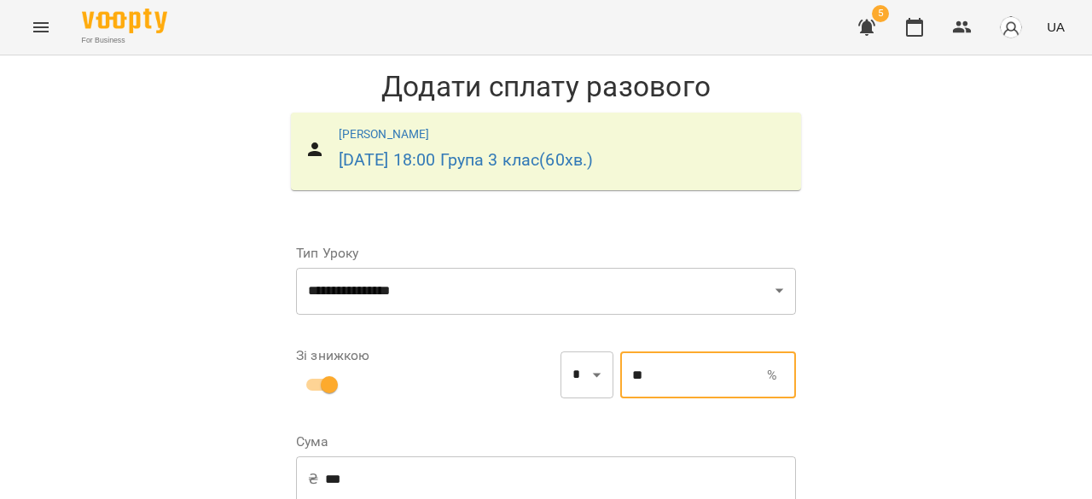
type input "**"
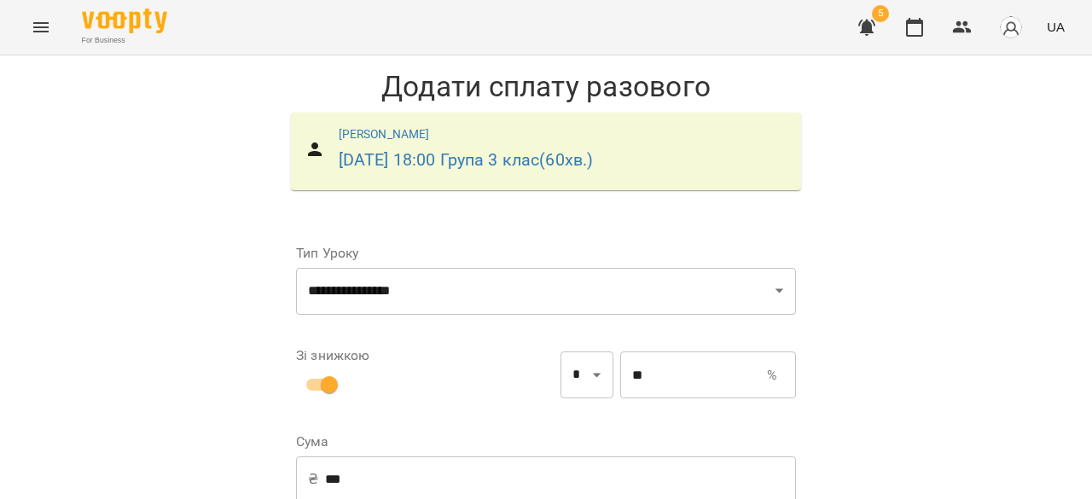
select select "****"
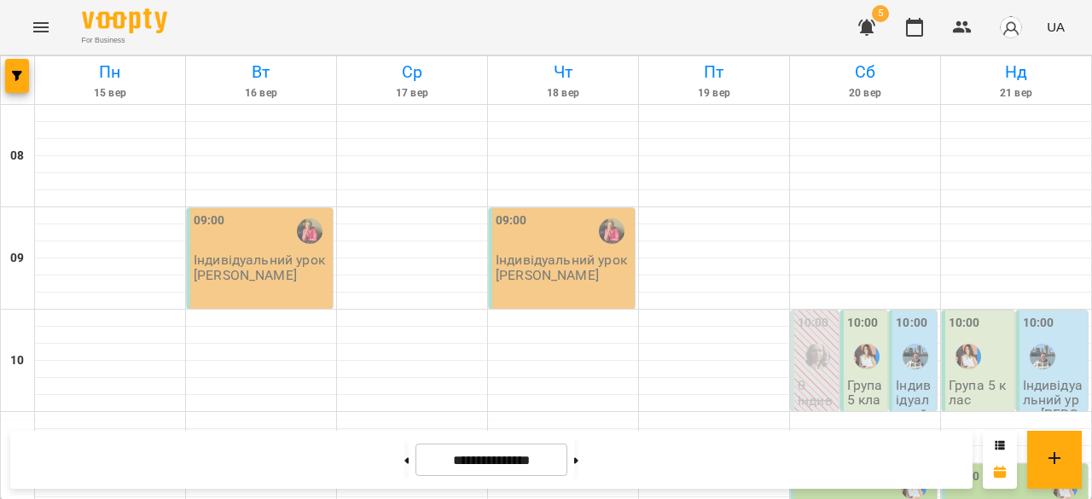
scroll to position [1075, 0]
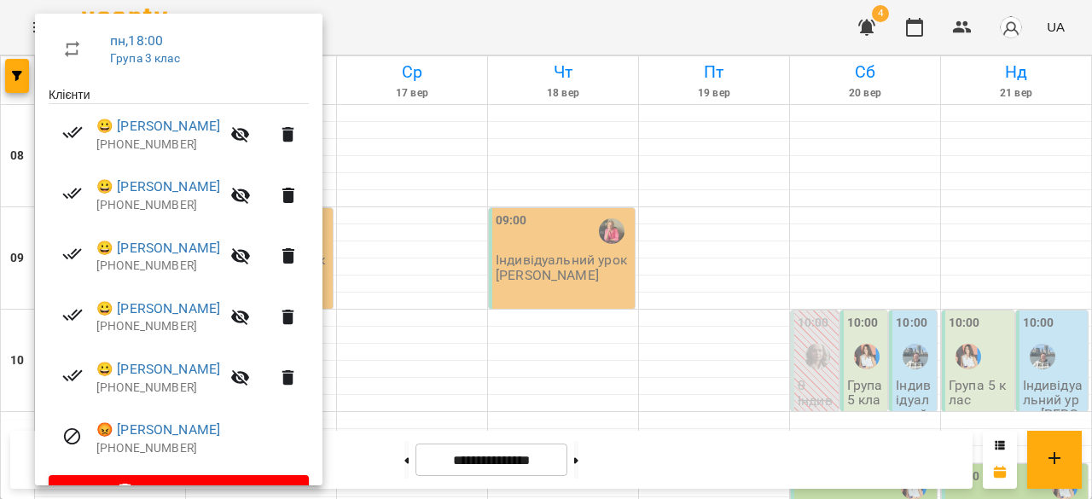
scroll to position [312, 0]
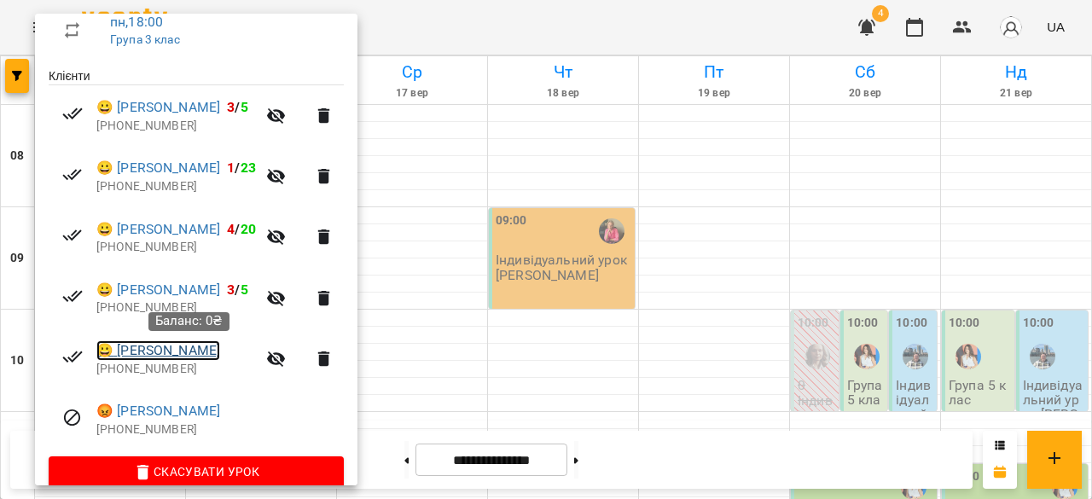
click at [177, 351] on link "😀 Грохольська Олександра" at bounding box center [158, 350] width 124 height 20
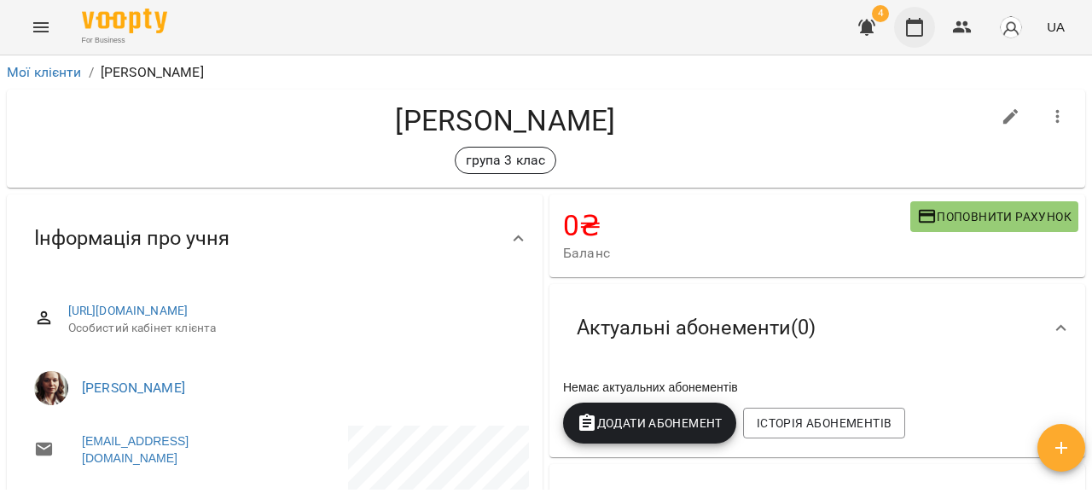
click at [916, 32] on icon "button" at bounding box center [914, 27] width 20 height 20
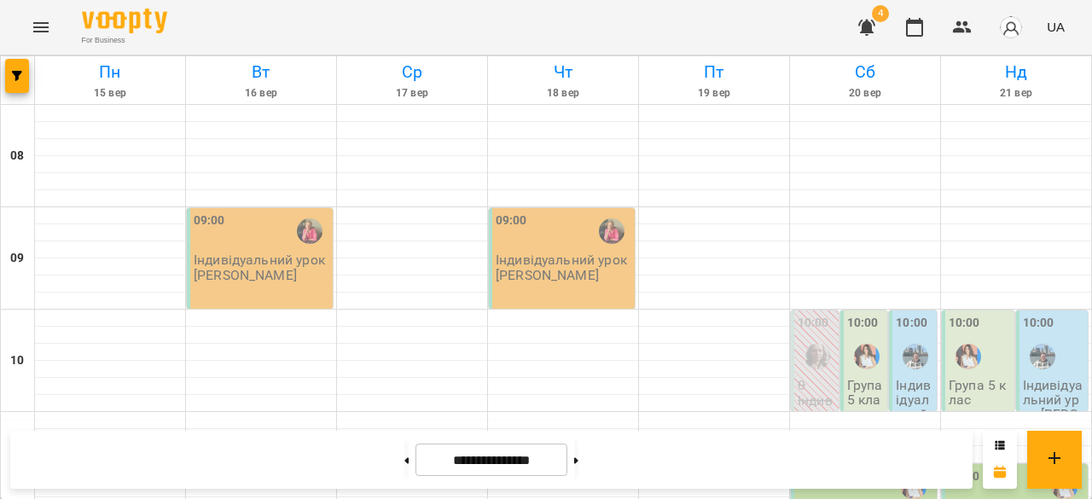
scroll to position [1092, 0]
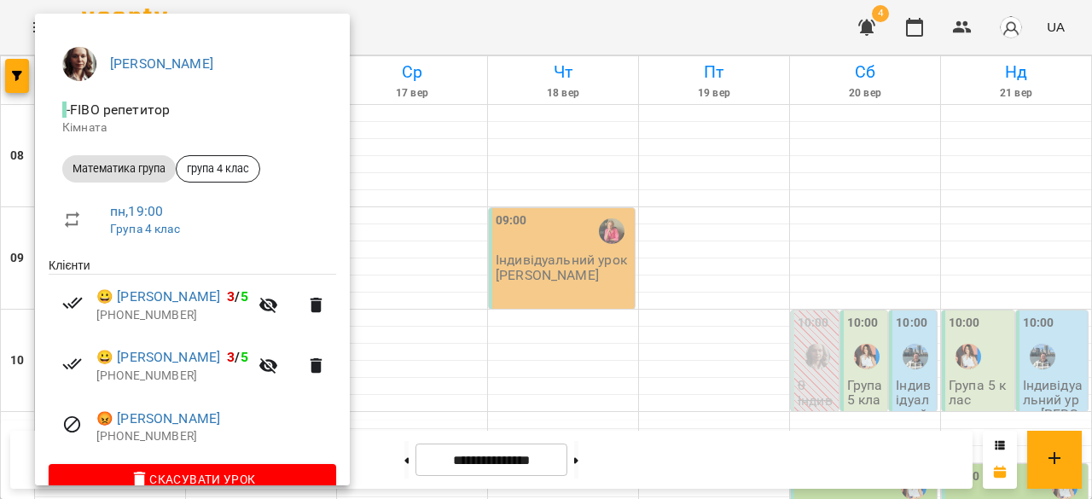
scroll to position [154, 0]
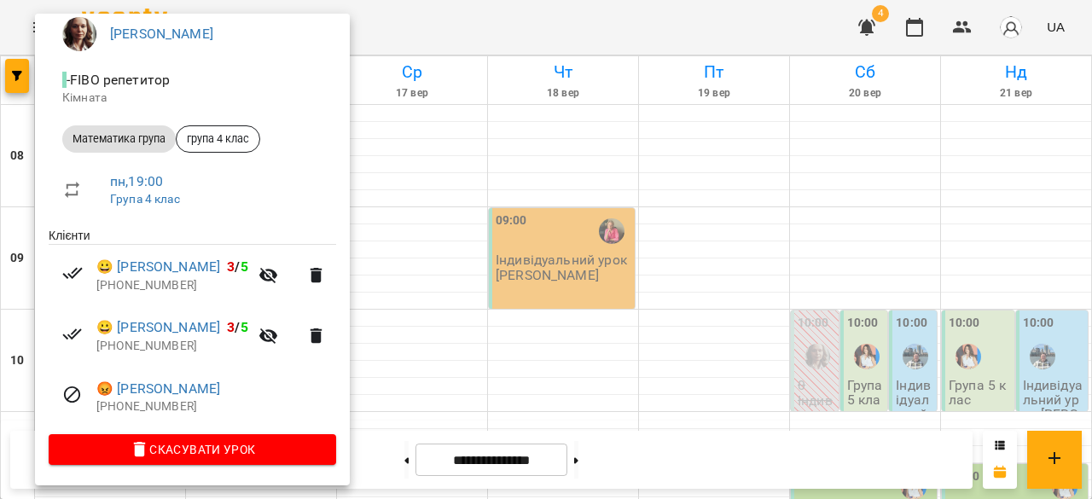
click at [590, 288] on div at bounding box center [546, 249] width 1092 height 499
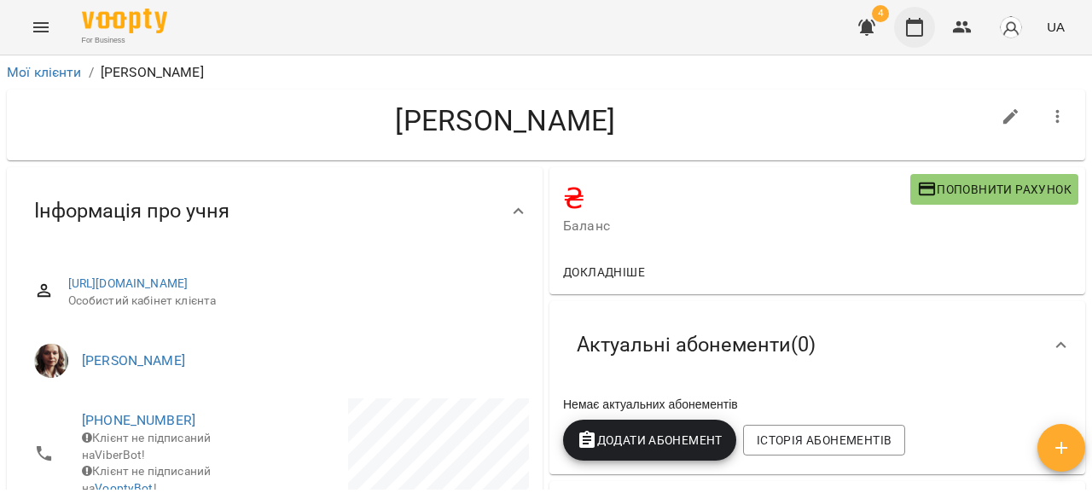
click at [915, 32] on icon "button" at bounding box center [914, 27] width 20 height 20
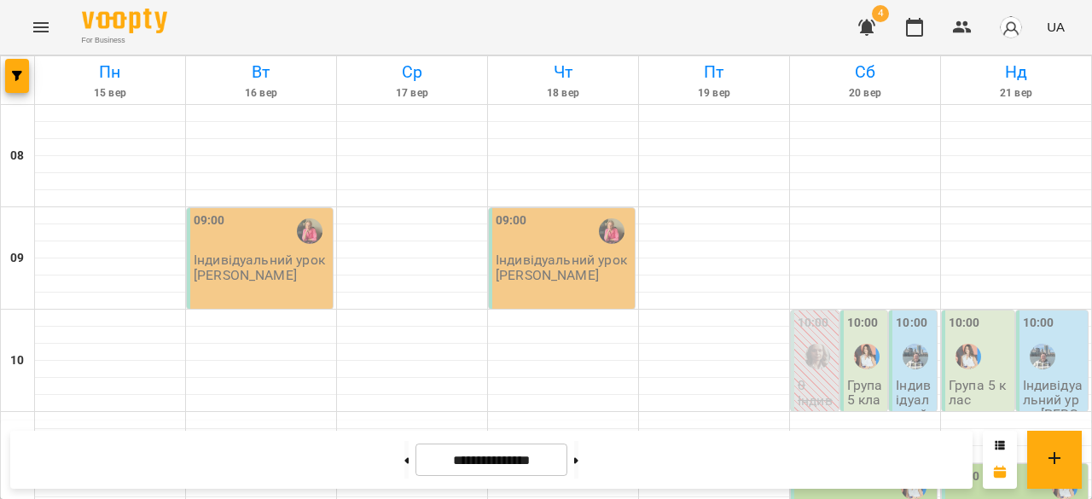
scroll to position [1061, 0]
click at [967, 25] on icon "button" at bounding box center [962, 27] width 19 height 12
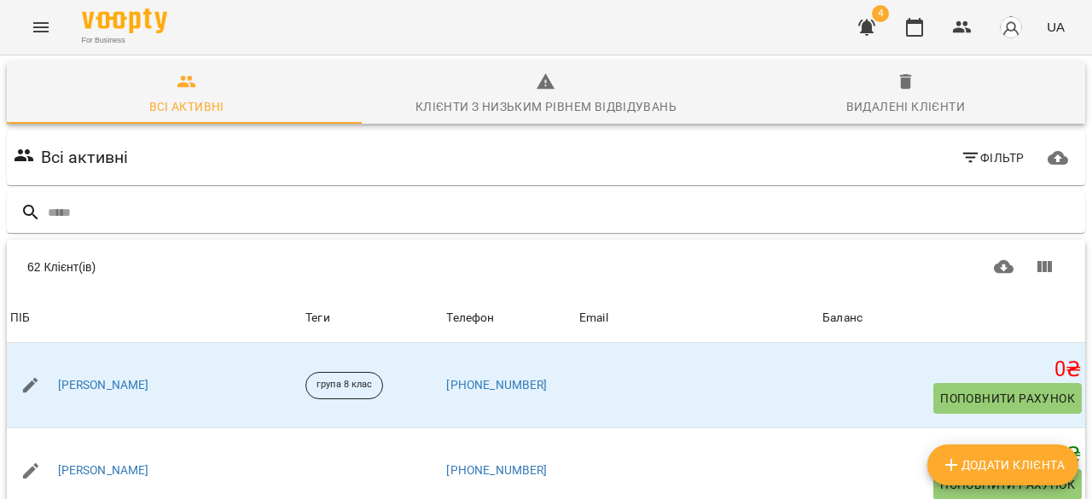
click at [572, 187] on div "Всі активні Фільтр" at bounding box center [545, 157] width 1085 height 61
click at [198, 218] on input "text" at bounding box center [563, 213] width 1031 height 28
type input "*"
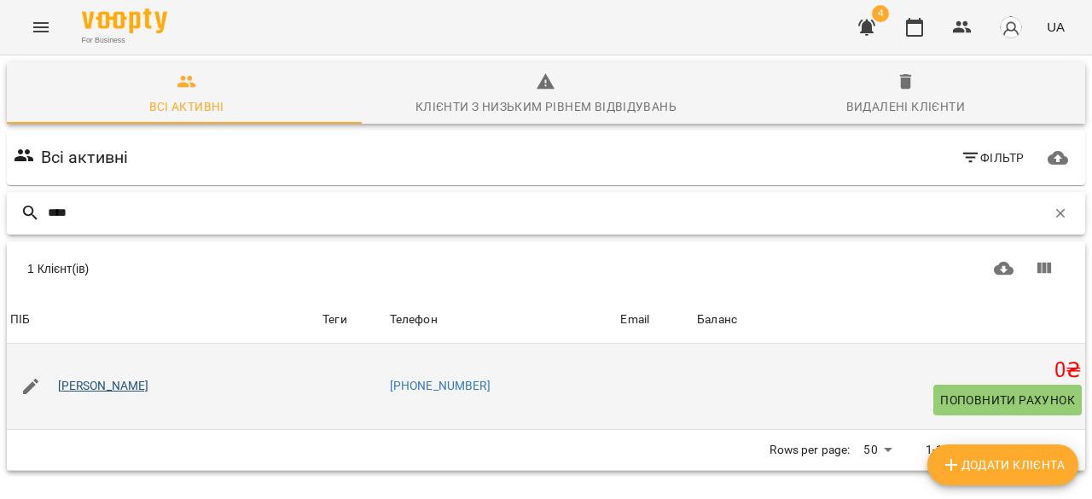
type input "****"
click at [114, 388] on link "[PERSON_NAME]" at bounding box center [103, 386] width 91 height 17
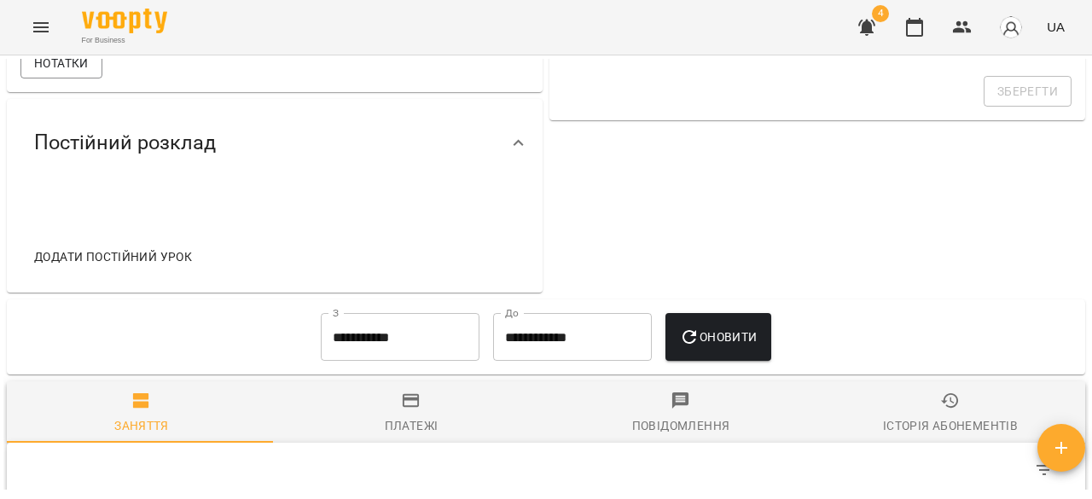
scroll to position [607, 0]
click at [165, 267] on span "Додати постійний урок" at bounding box center [113, 257] width 158 height 20
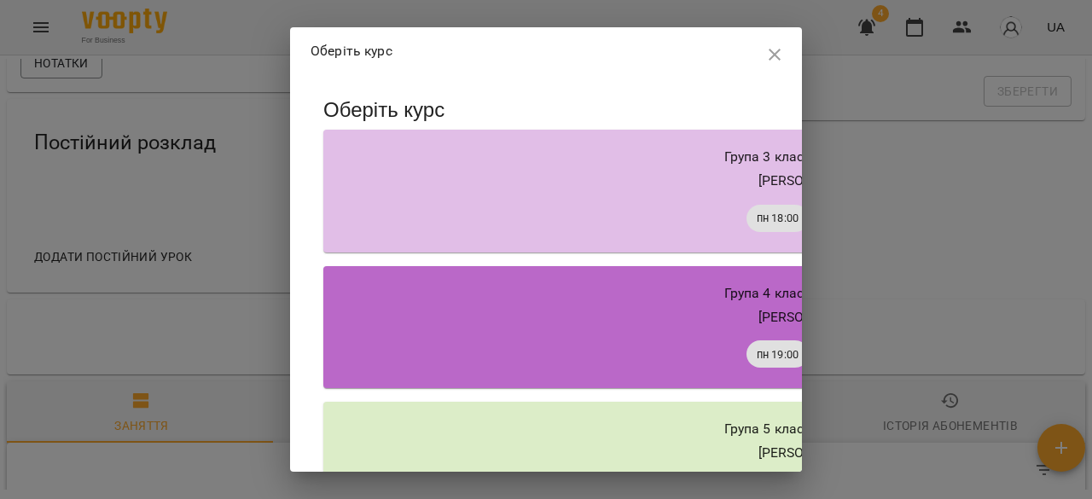
click at [769, 53] on icon "button" at bounding box center [774, 54] width 20 height 20
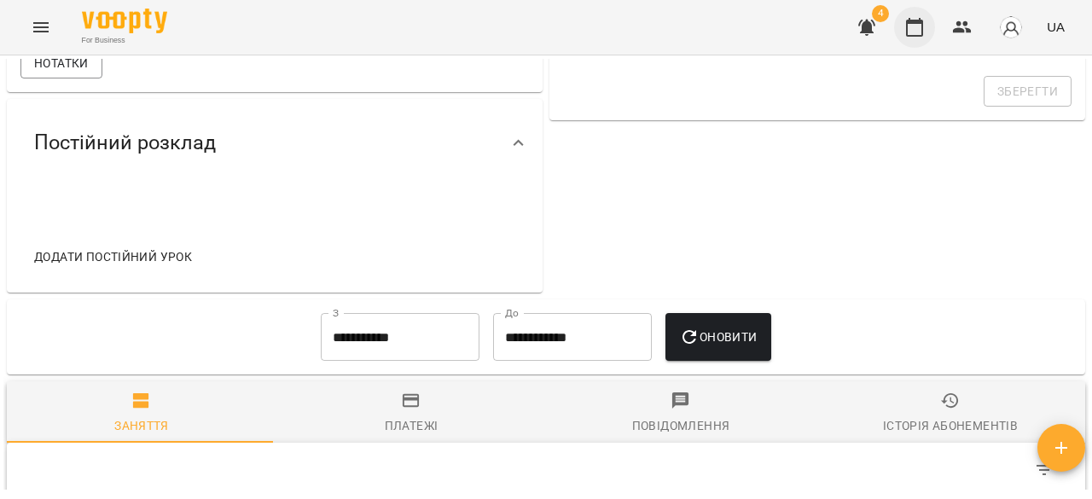
click at [899, 32] on button "button" at bounding box center [914, 27] width 41 height 41
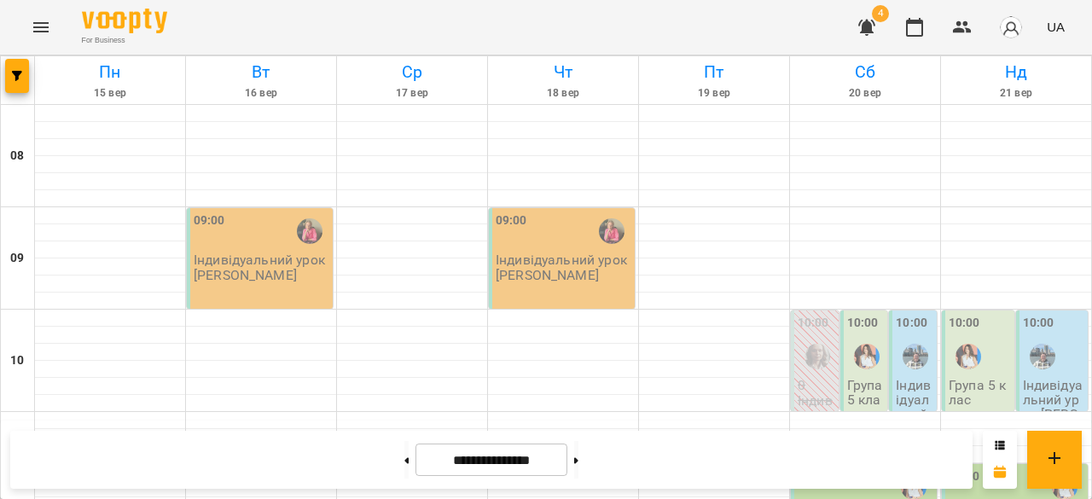
scroll to position [1103, 0]
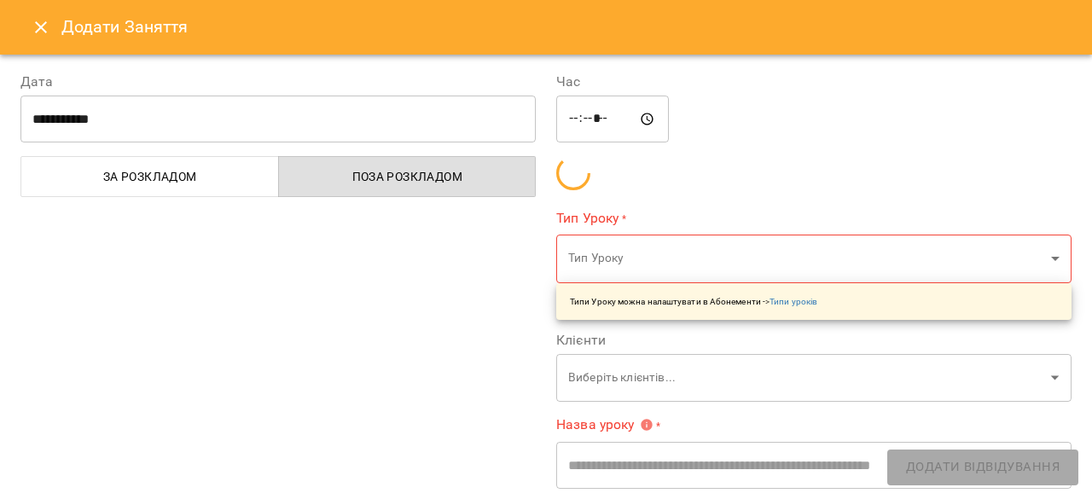
type input "**********"
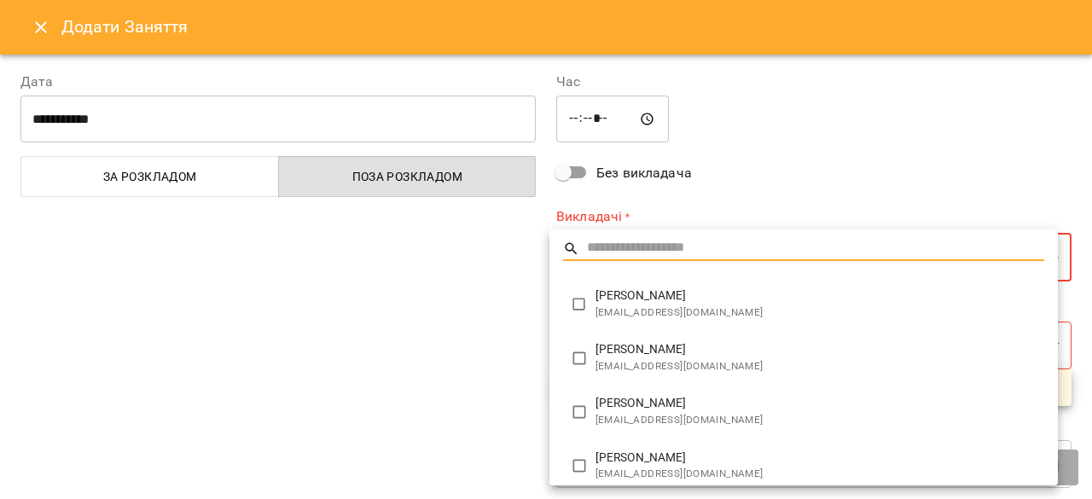
click at [645, 416] on span "dar.martsinovska@gmail.com" at bounding box center [819, 420] width 449 height 17
type input "**********"
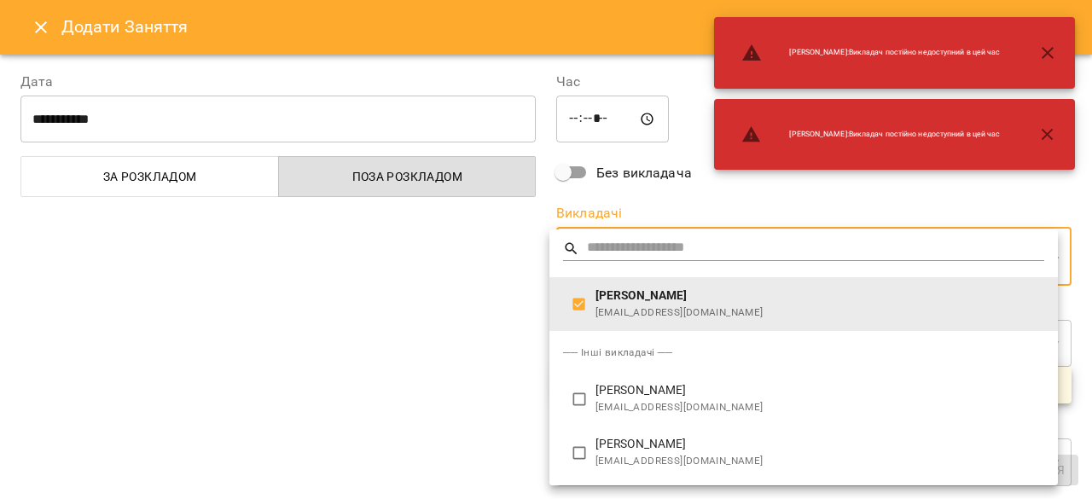
click at [474, 374] on div at bounding box center [546, 249] width 1092 height 499
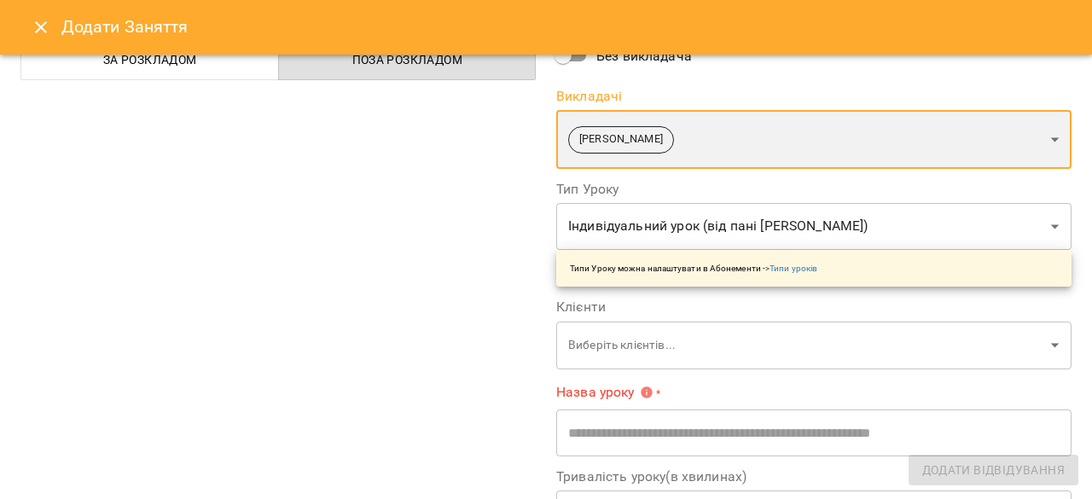
scroll to position [116, 0]
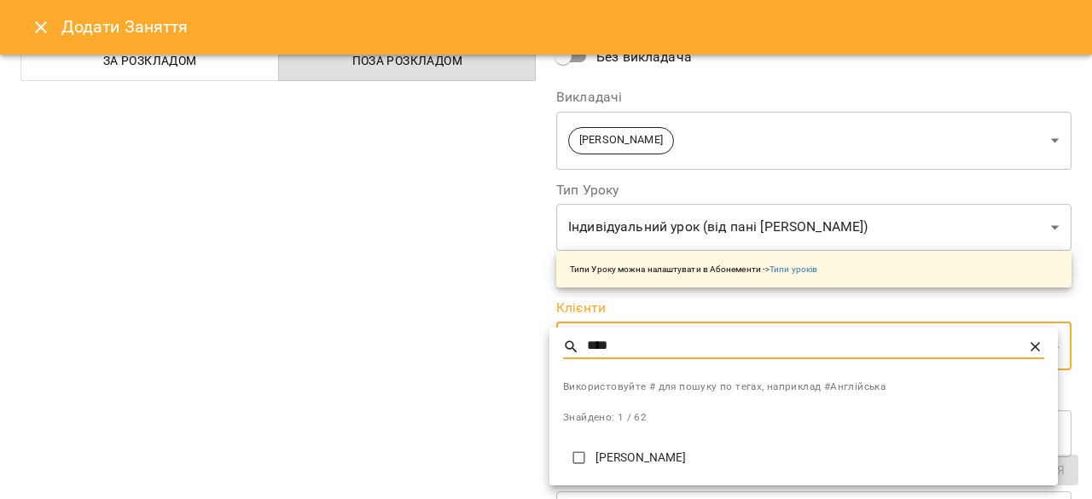
type input "****"
click at [642, 447] on li "[PERSON_NAME]" at bounding box center [803, 458] width 508 height 43
type input "**********"
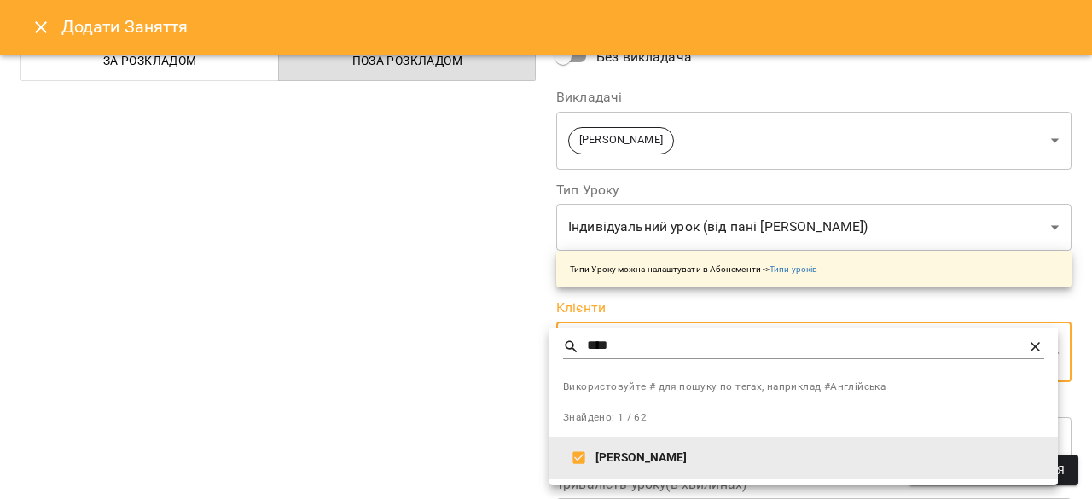
click at [444, 335] on div at bounding box center [546, 249] width 1092 height 499
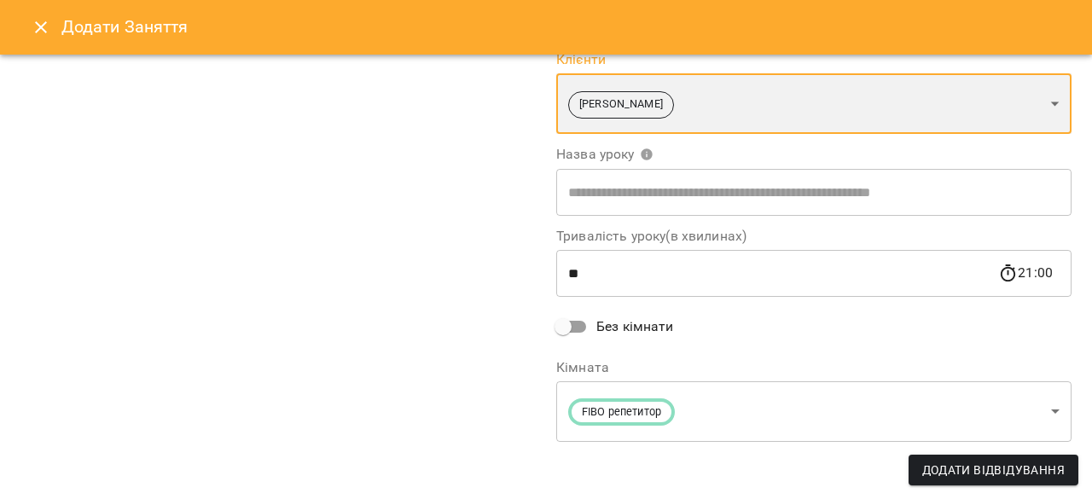
scroll to position [0, 0]
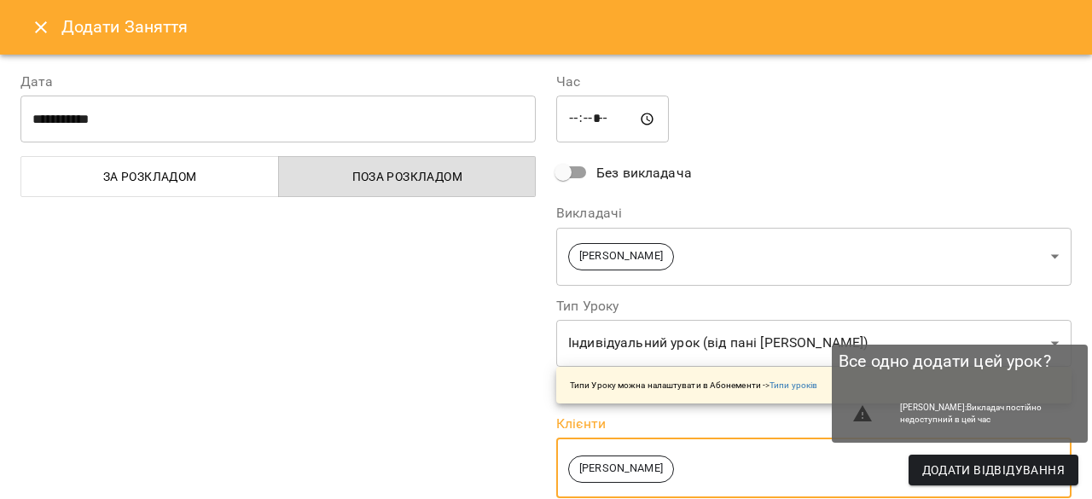
click at [937, 463] on span "Додати Відвідування" at bounding box center [993, 470] width 142 height 20
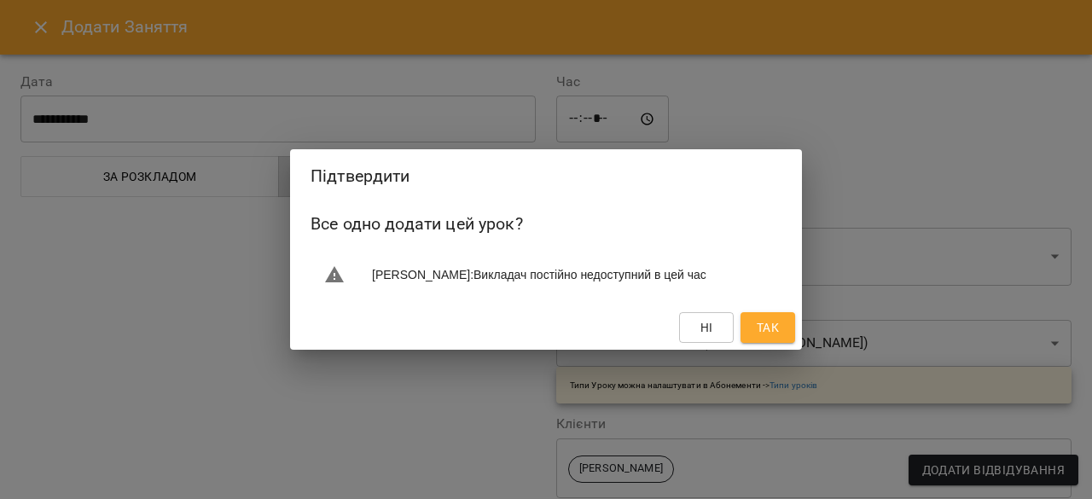
click at [776, 338] on span "Так" at bounding box center [768, 327] width 22 height 20
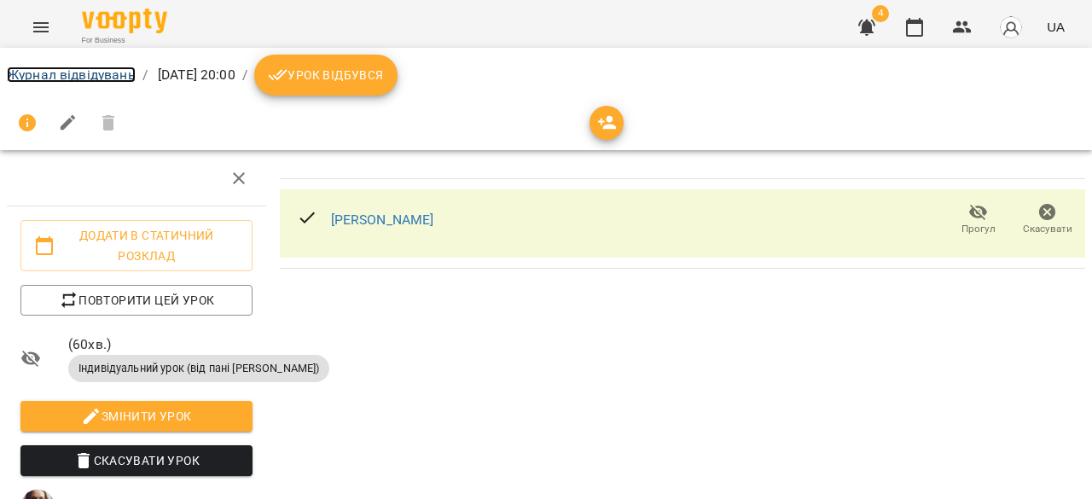
click at [125, 77] on link "Журнал відвідувань" at bounding box center [71, 75] width 129 height 16
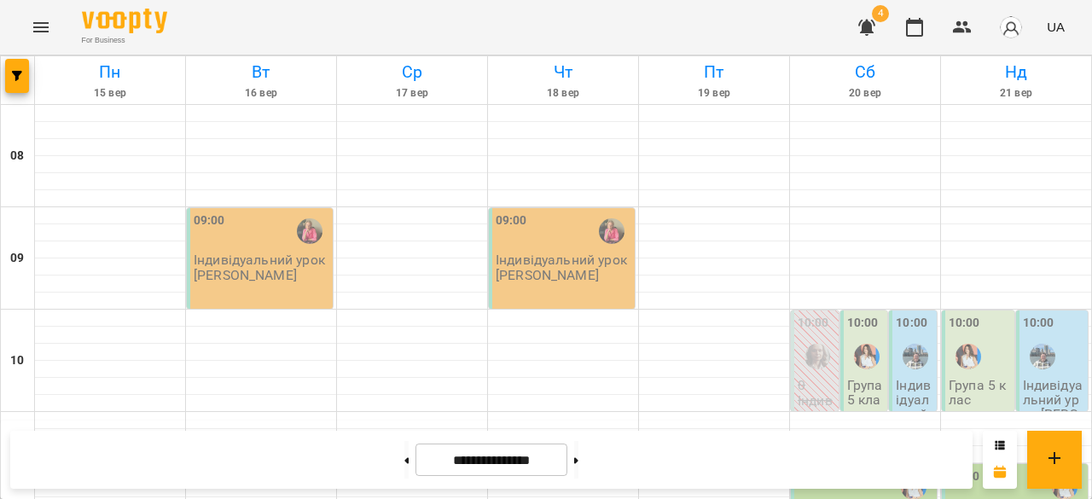
scroll to position [985, 0]
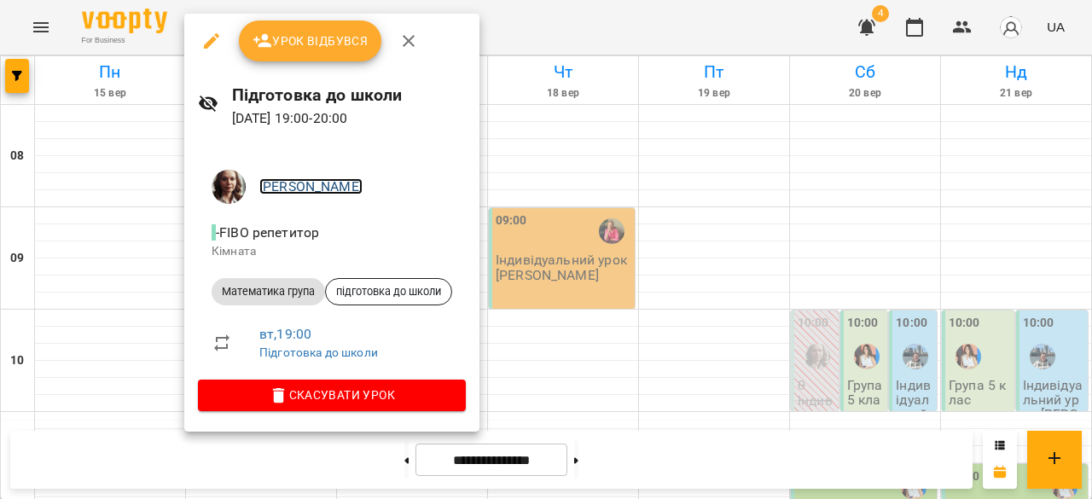
click at [301, 183] on link "[PERSON_NAME]" at bounding box center [310, 186] width 103 height 16
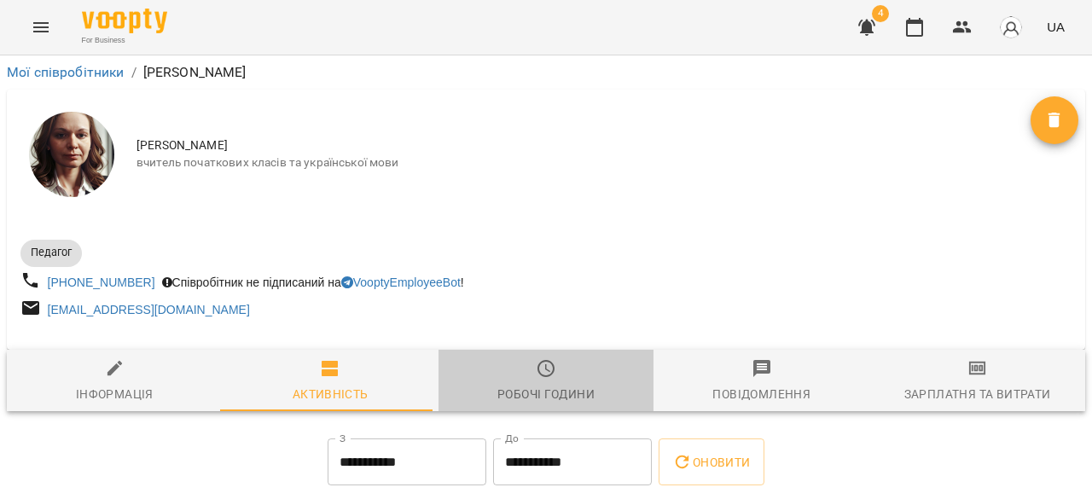
click at [577, 379] on span "Робочі години" at bounding box center [546, 381] width 195 height 46
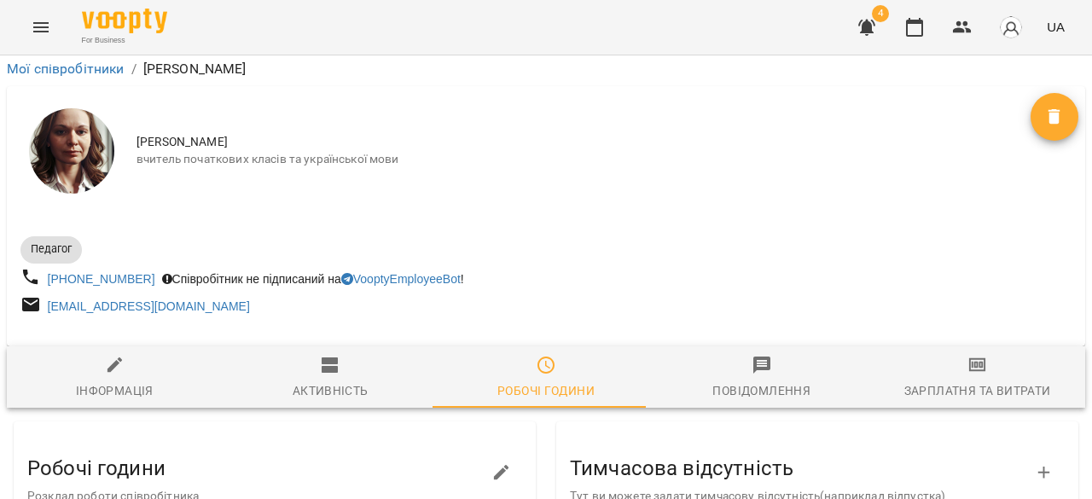
scroll to position [332, 0]
click at [488, 452] on button "button" at bounding box center [501, 472] width 41 height 41
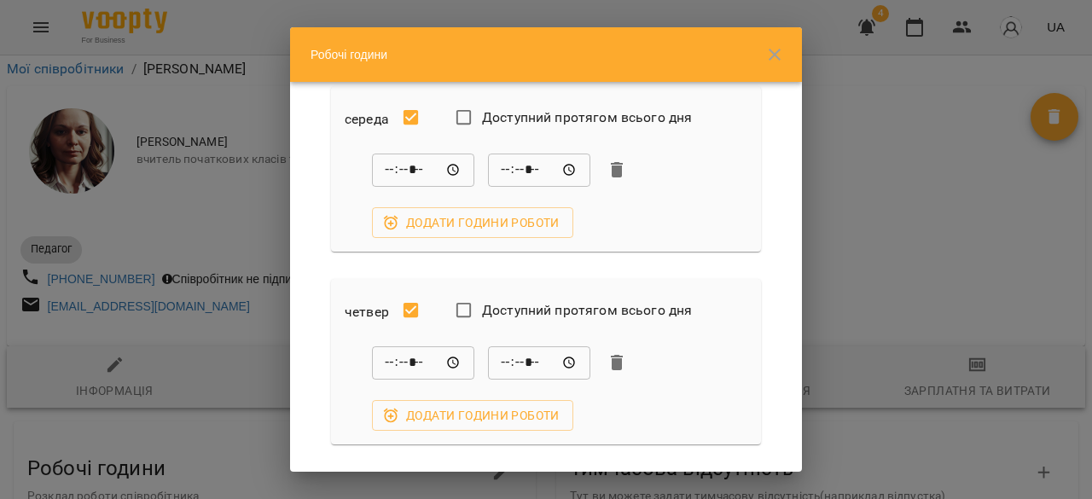
scroll to position [461, 0]
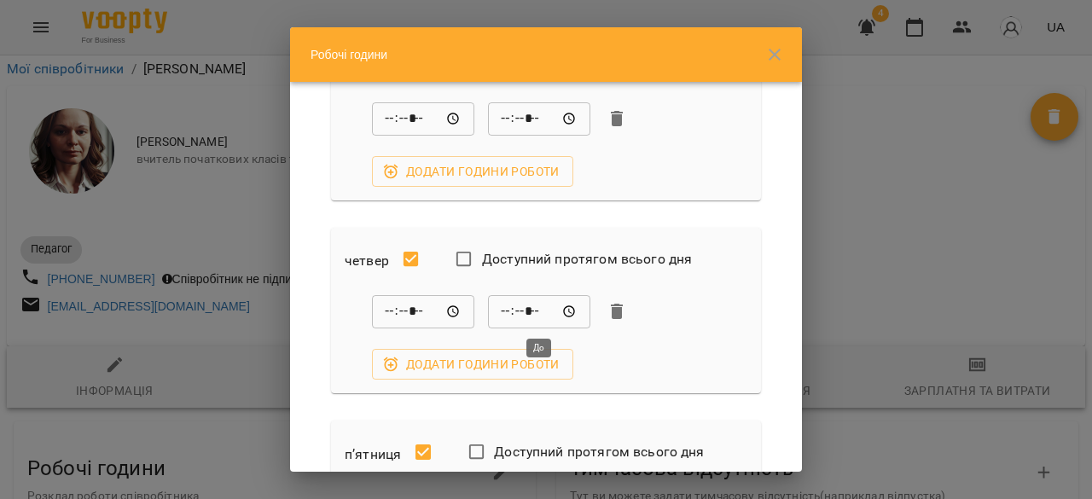
click at [544, 310] on input "*****" at bounding box center [539, 311] width 102 height 34
type input "*****"
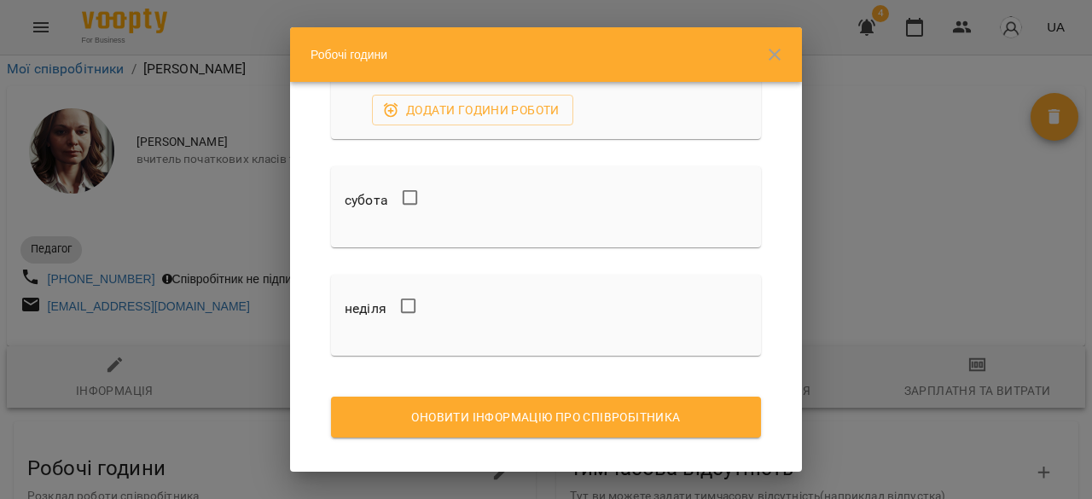
scroll to position [925, 0]
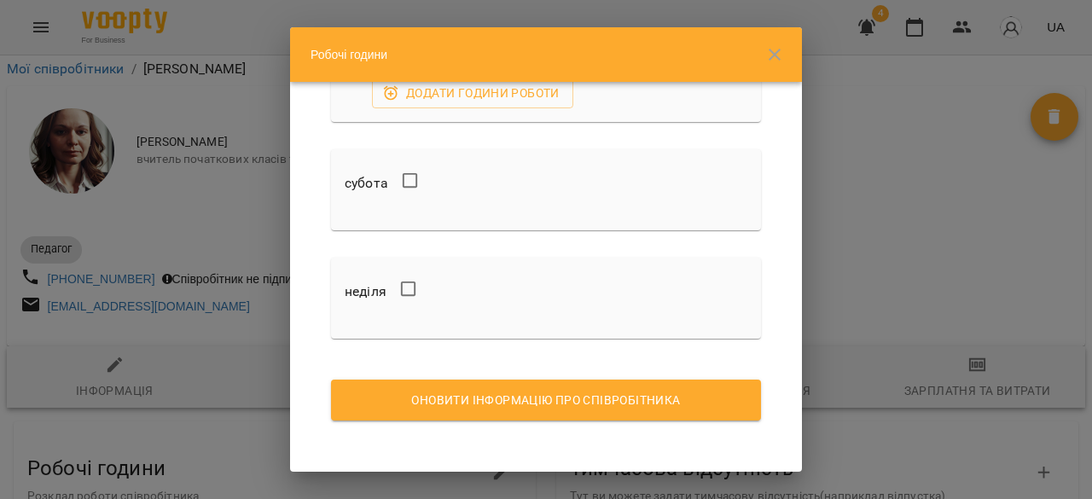
click at [549, 395] on span "Оновити інформацію про співробітника" at bounding box center [546, 400] width 403 height 20
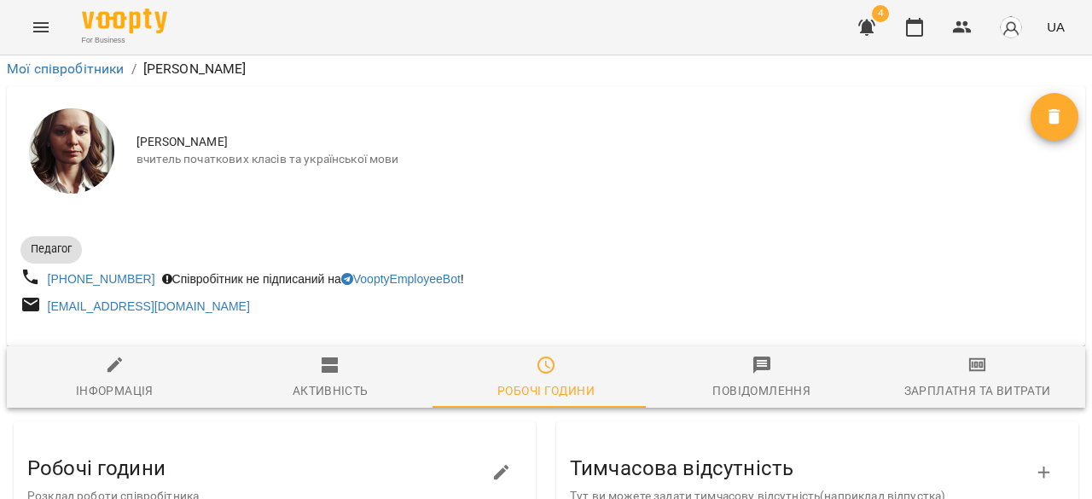
scroll to position [0, 0]
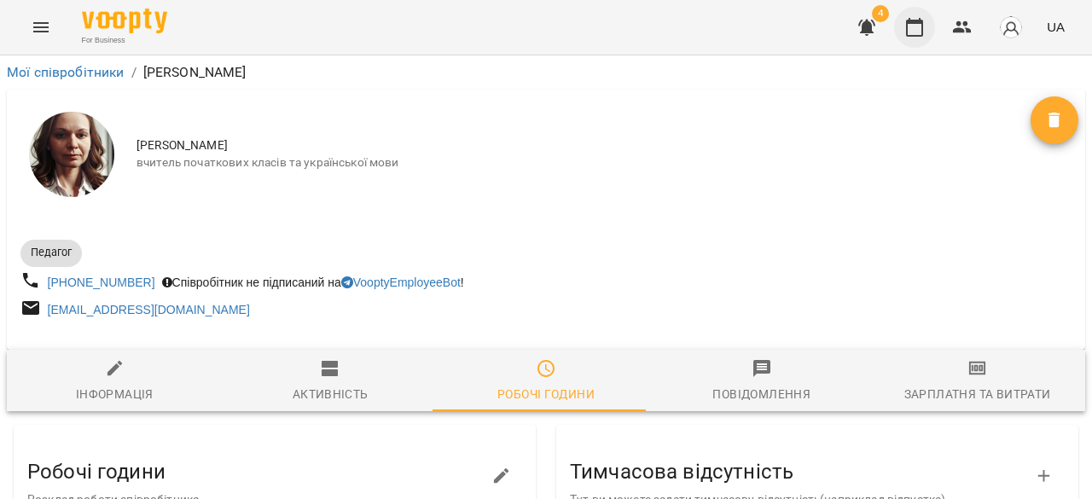
click at [920, 33] on icon "button" at bounding box center [914, 27] width 20 height 20
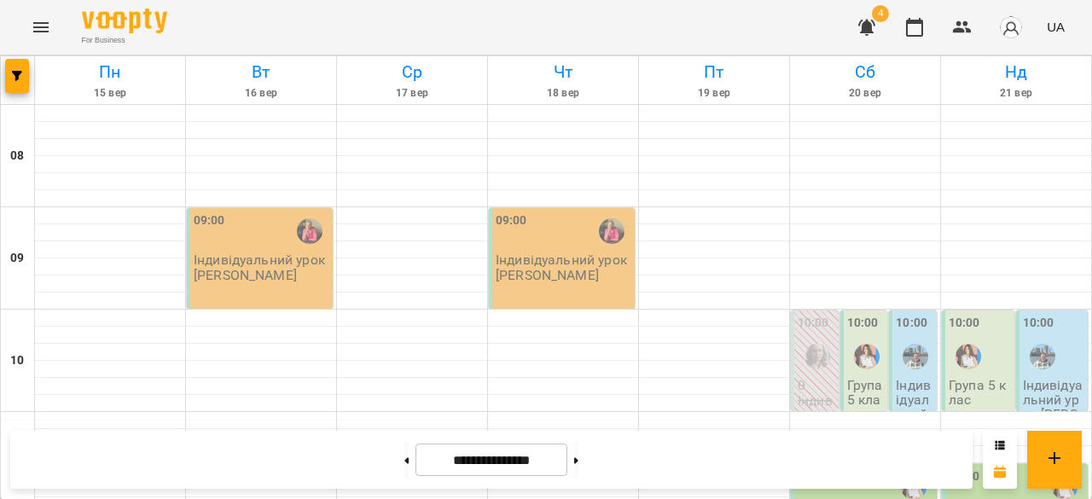
scroll to position [971, 0]
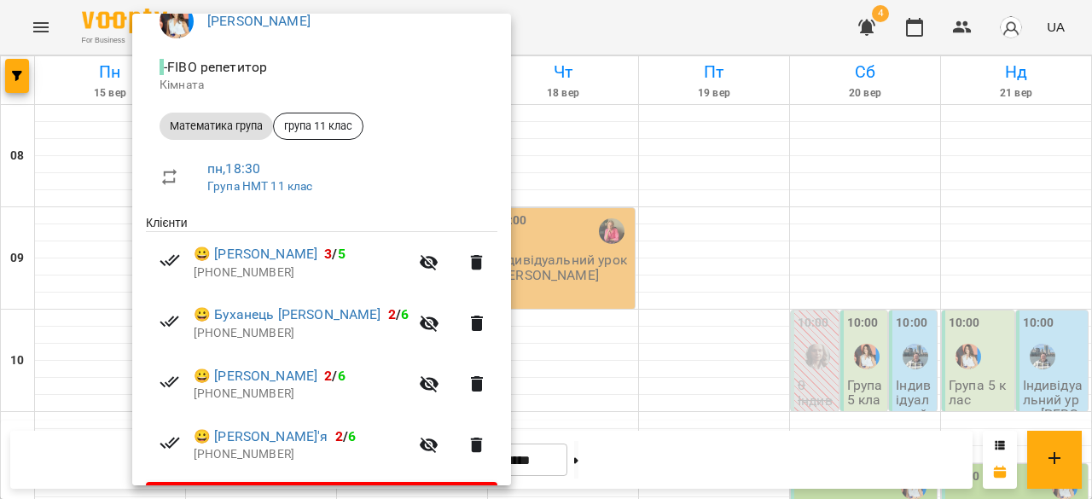
scroll to position [215, 0]
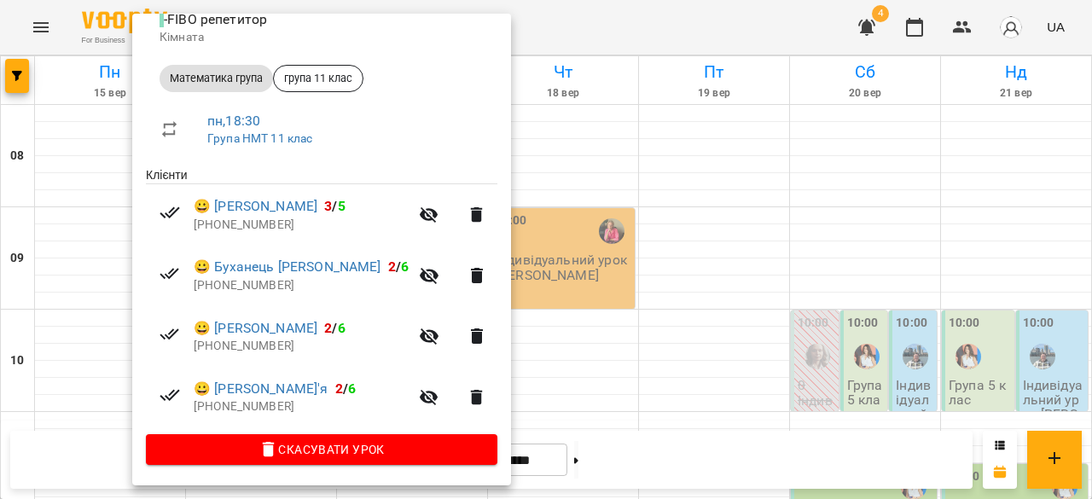
click at [924, 303] on div at bounding box center [546, 249] width 1092 height 499
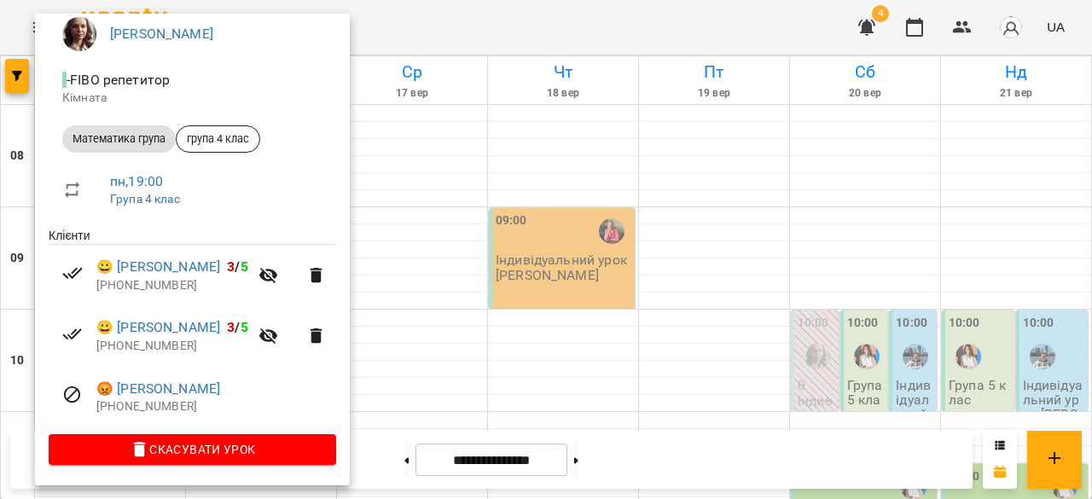
scroll to position [0, 0]
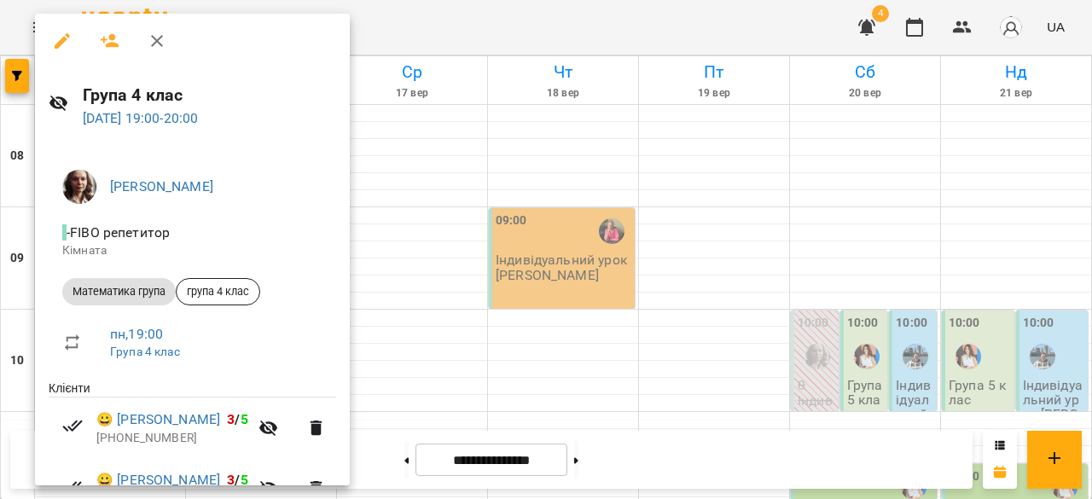
click at [67, 40] on icon "button" at bounding box center [62, 41] width 20 height 20
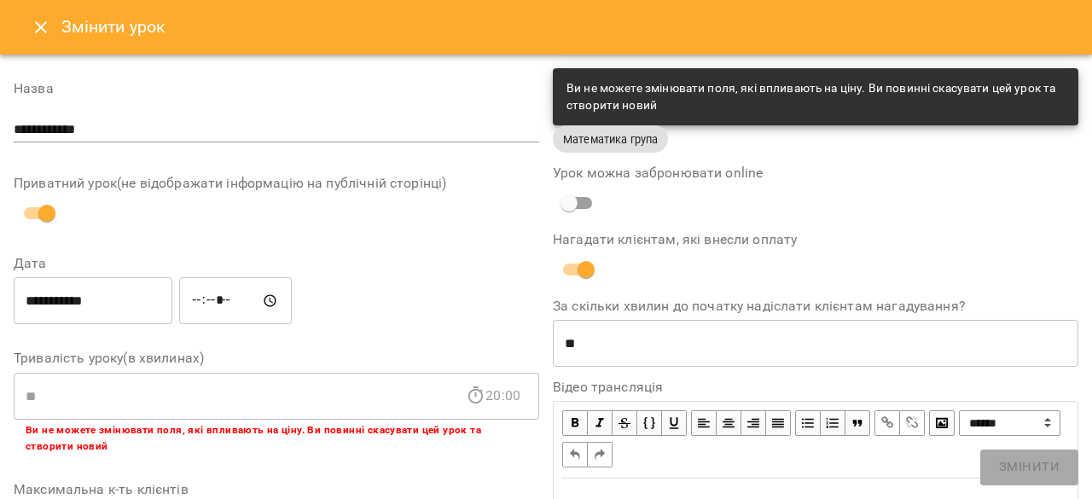
click at [43, 21] on icon "Close" at bounding box center [41, 27] width 20 height 20
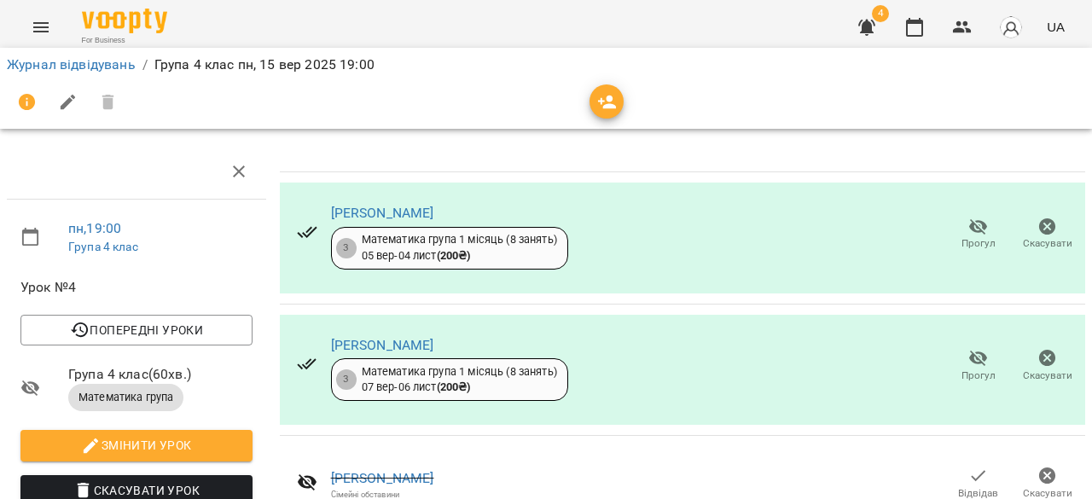
scroll to position [201, 0]
click at [968, 466] on icon "button" at bounding box center [978, 476] width 20 height 20
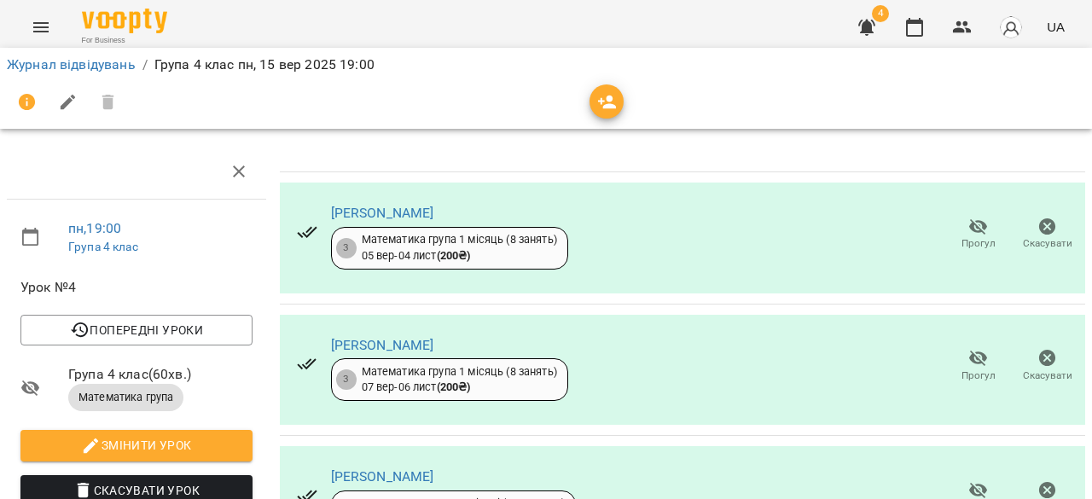
click at [969, 483] on icon "button" at bounding box center [978, 491] width 19 height 16
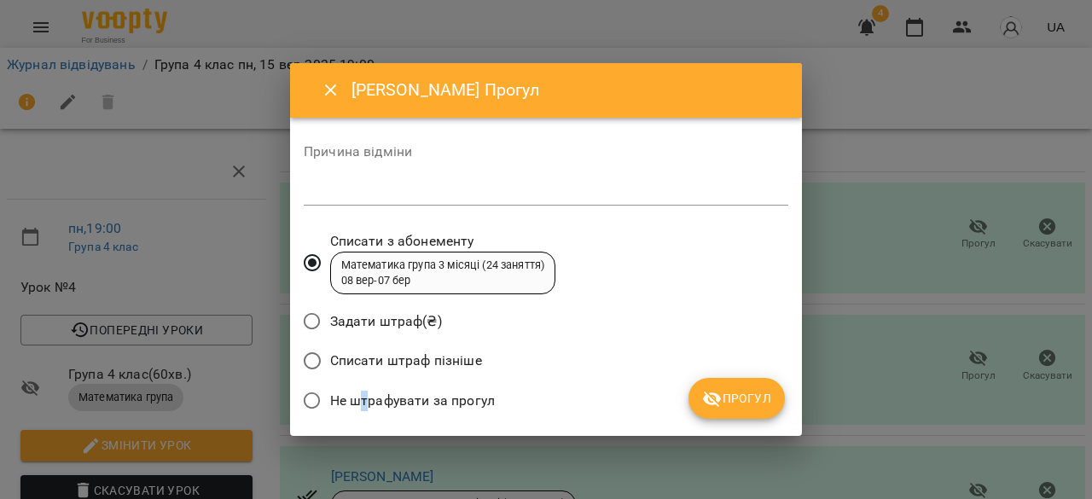
click at [364, 402] on span "Не штрафувати за прогул" at bounding box center [412, 401] width 165 height 20
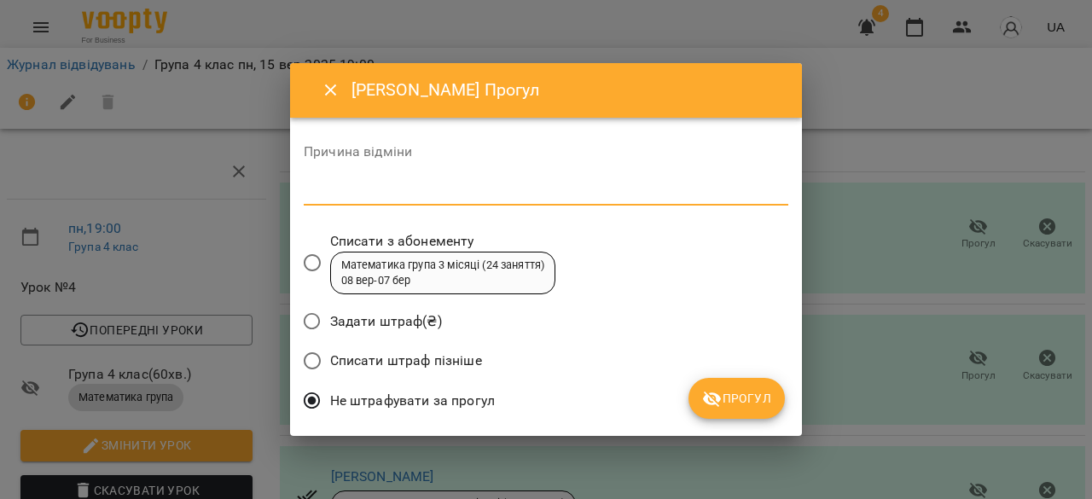
click at [464, 193] on textarea at bounding box center [546, 191] width 485 height 16
type textarea "**********"
click at [729, 402] on span "Прогул" at bounding box center [736, 398] width 69 height 20
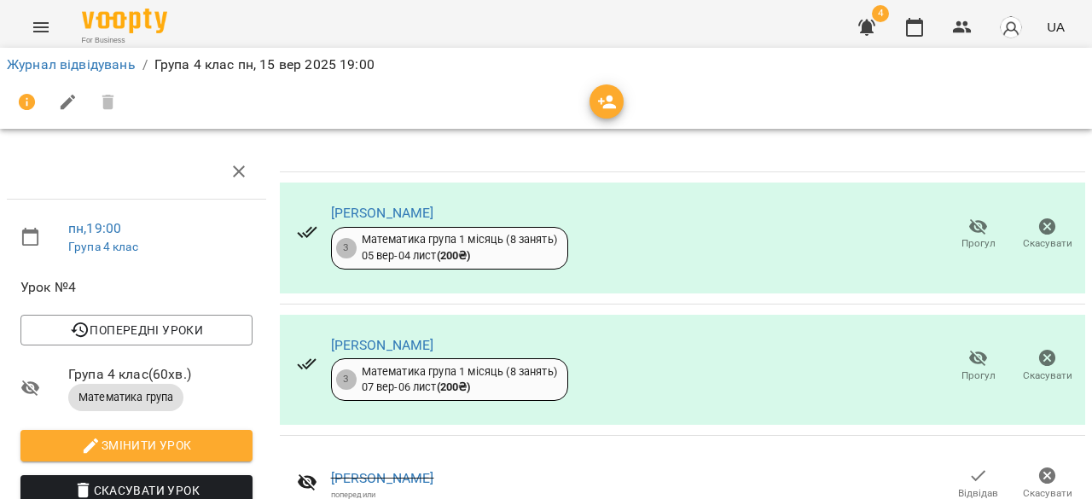
scroll to position [0, 0]
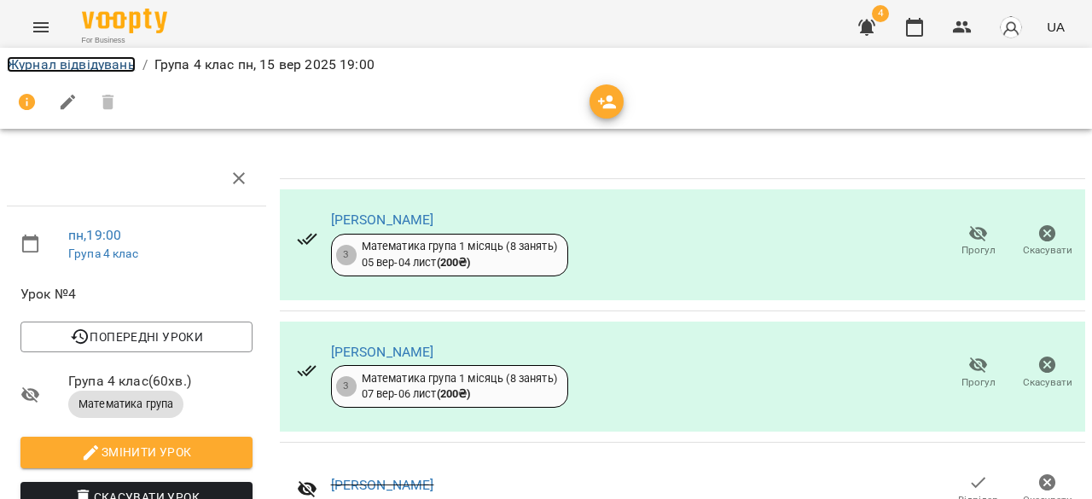
click at [94, 59] on link "Журнал відвідувань" at bounding box center [71, 64] width 129 height 16
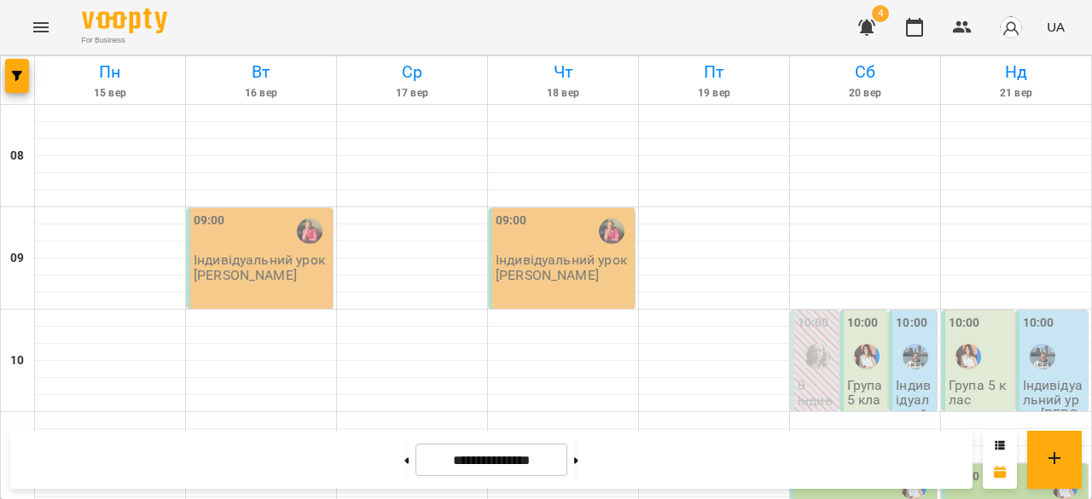
scroll to position [925, 0]
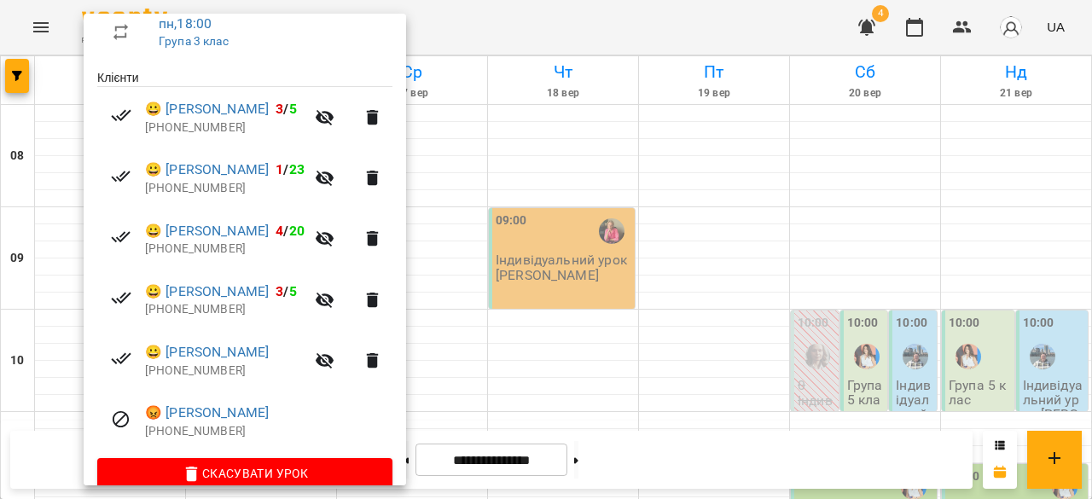
scroll to position [336, 0]
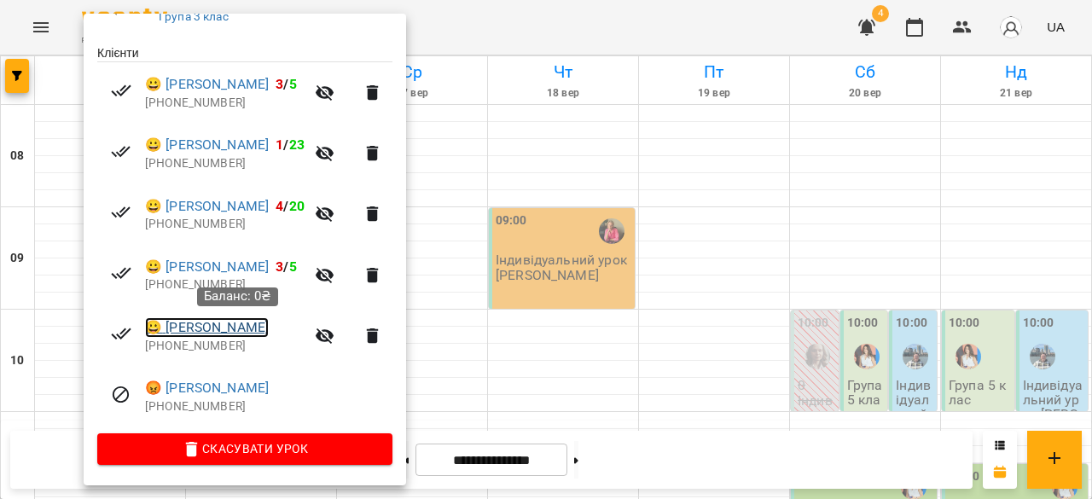
click at [251, 327] on link "😀 Грохольська Олександра" at bounding box center [207, 327] width 124 height 20
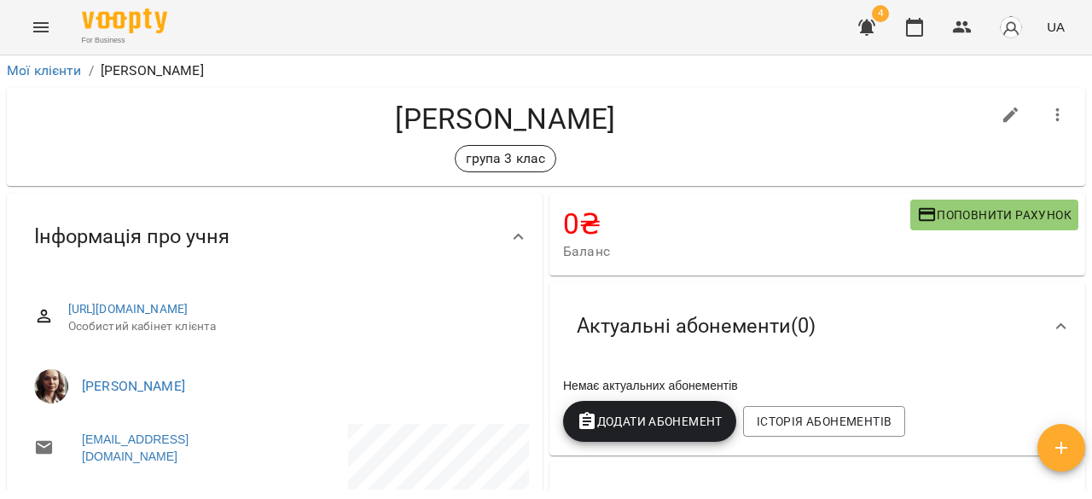
scroll to position [1, 0]
click at [922, 26] on button "button" at bounding box center [914, 27] width 41 height 41
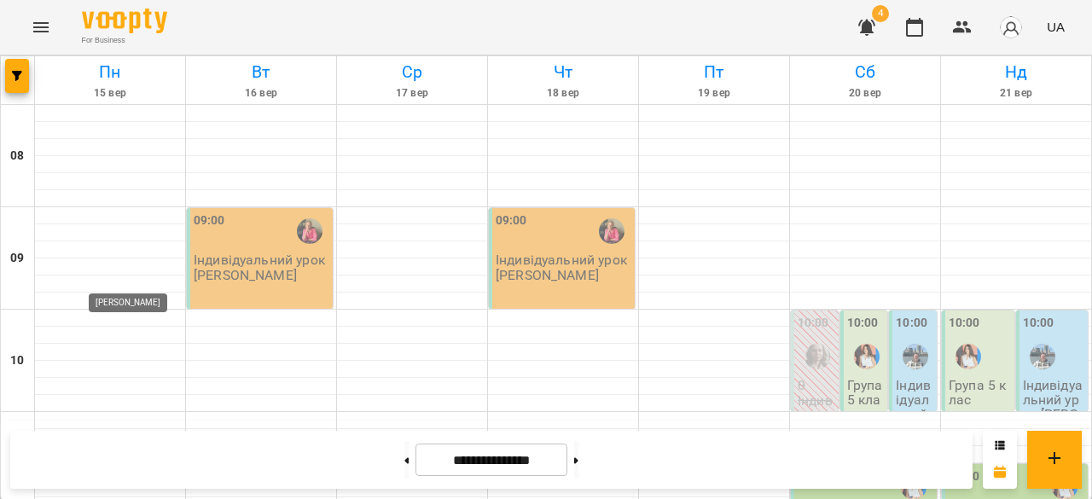
scroll to position [990, 0]
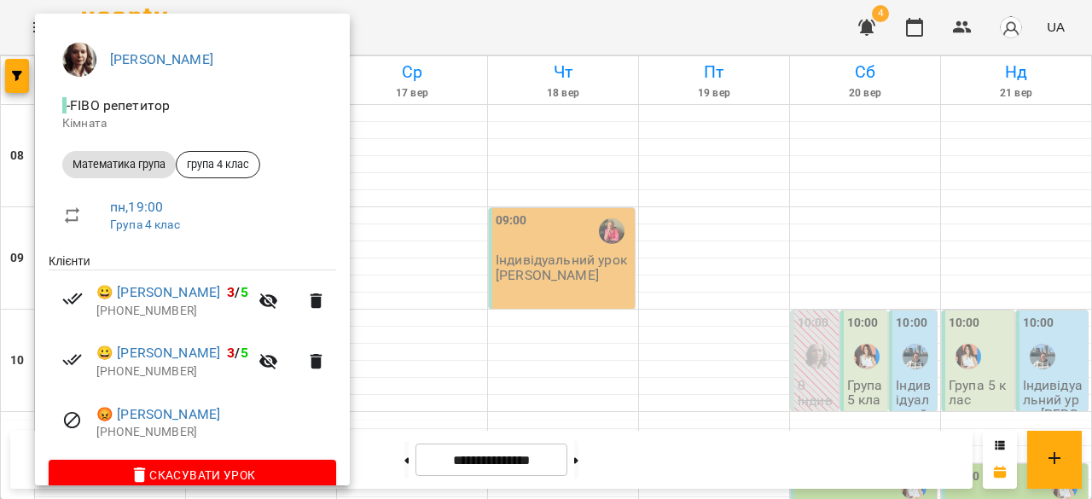
scroll to position [32, 0]
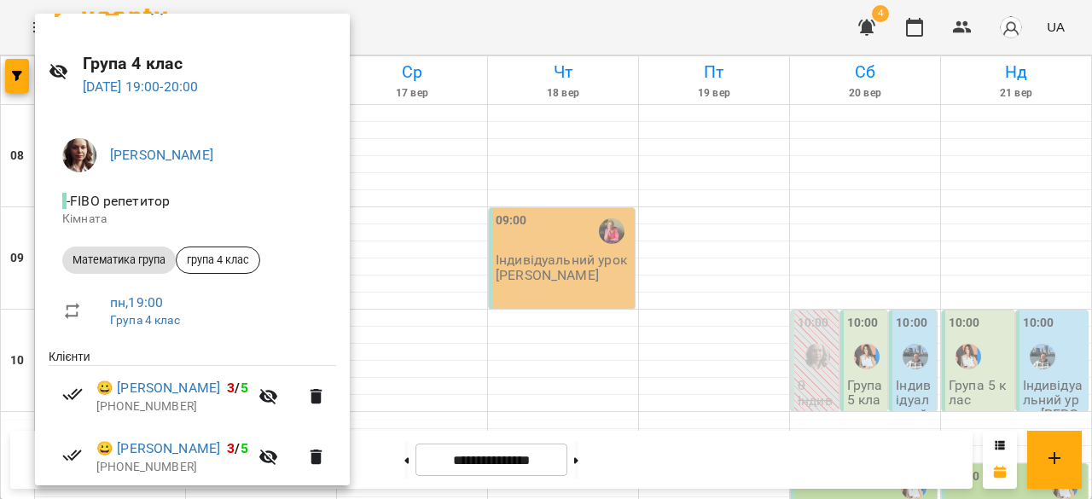
click at [559, 368] on div at bounding box center [546, 249] width 1092 height 499
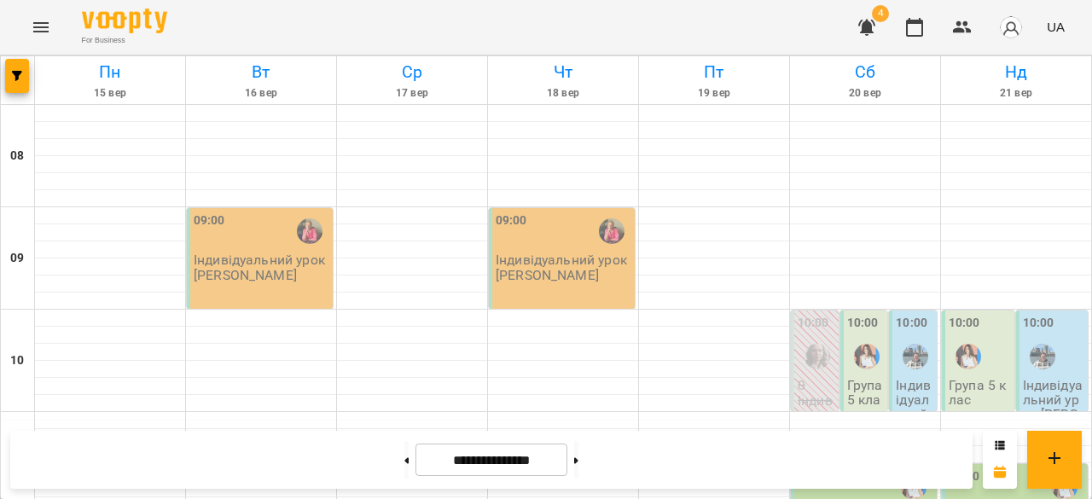
scroll to position [1075, 0]
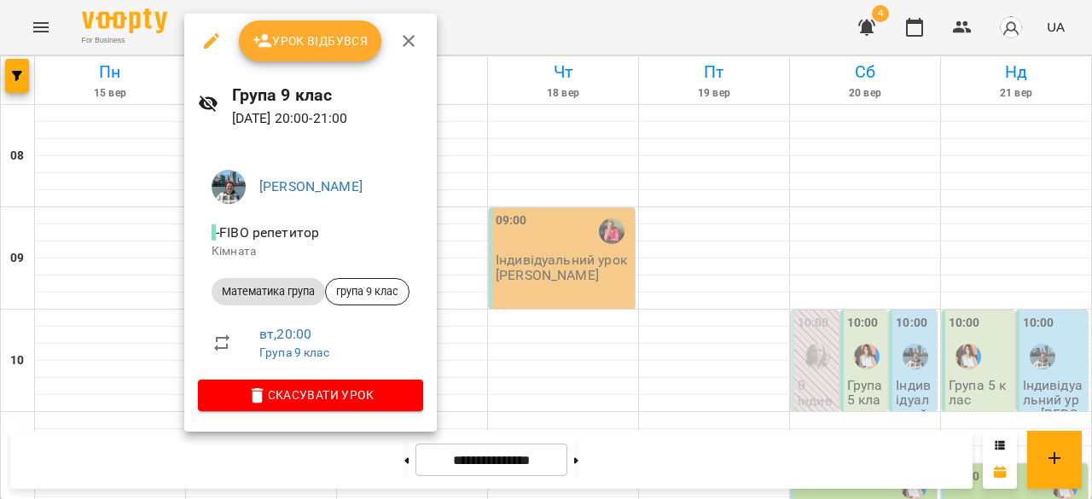
click at [768, 323] on div at bounding box center [546, 249] width 1092 height 499
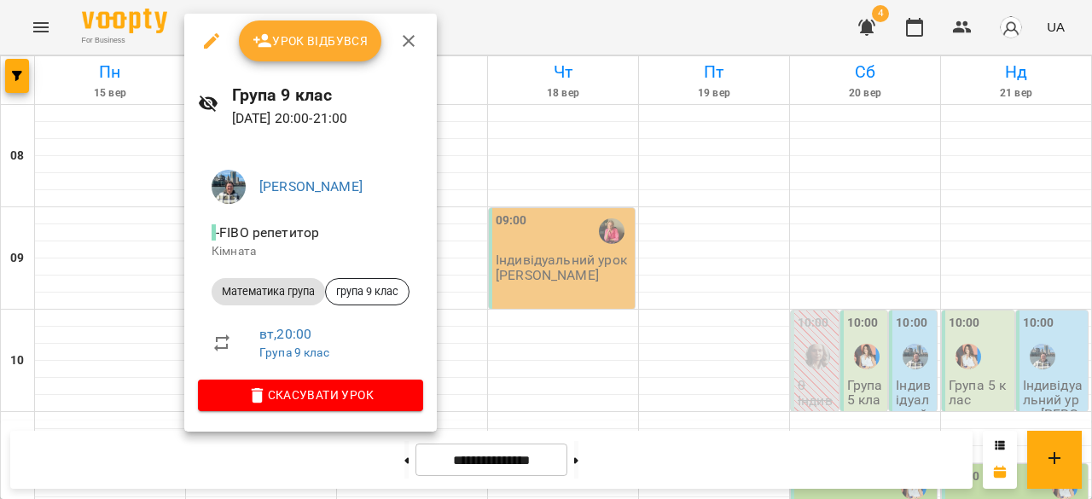
click at [869, 381] on div at bounding box center [546, 249] width 1092 height 499
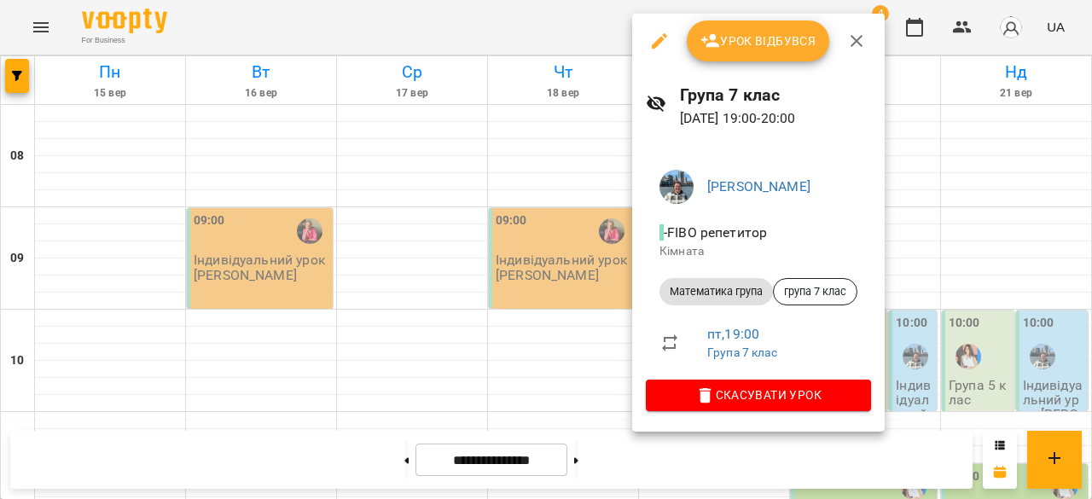
click at [1091, 299] on div at bounding box center [546, 249] width 1092 height 499
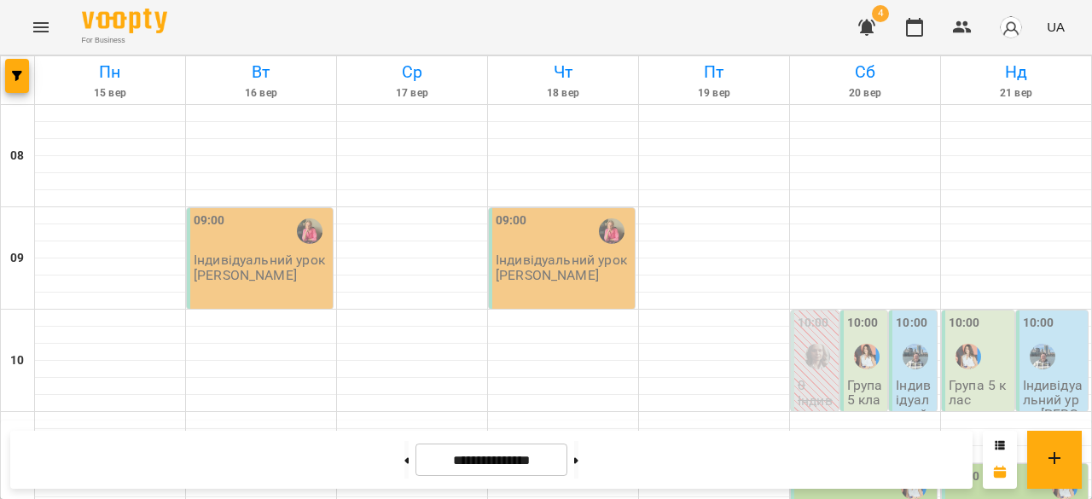
scroll to position [953, 0]
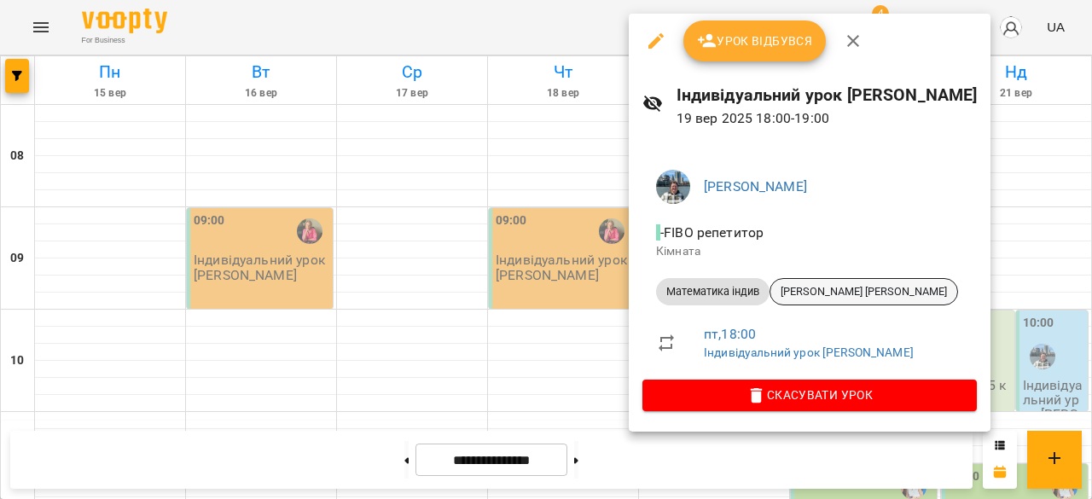
click at [838, 282] on div "[PERSON_NAME] [PERSON_NAME]" at bounding box center [864, 291] width 189 height 27
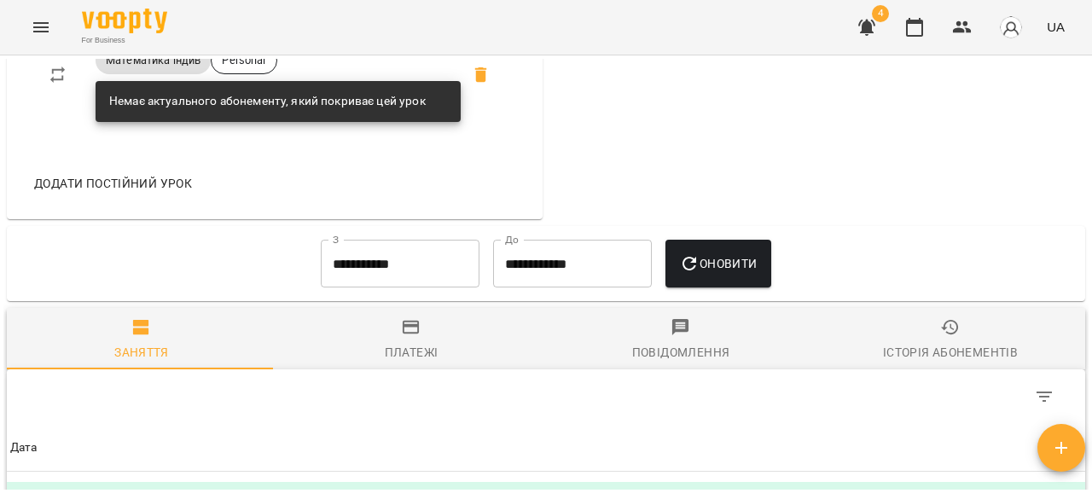
scroll to position [776, 0]
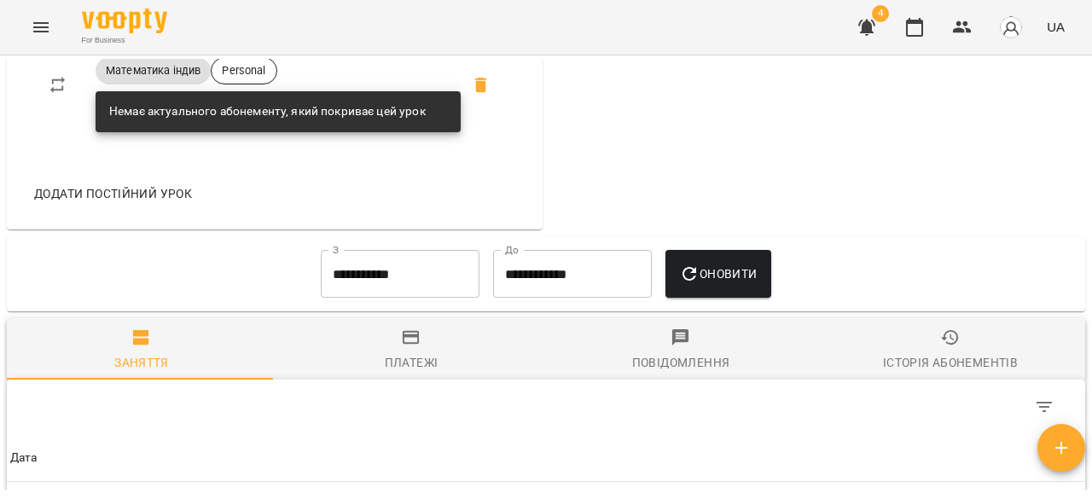
click at [133, 202] on div "Додати постійний урок" at bounding box center [274, 193] width 508 height 44
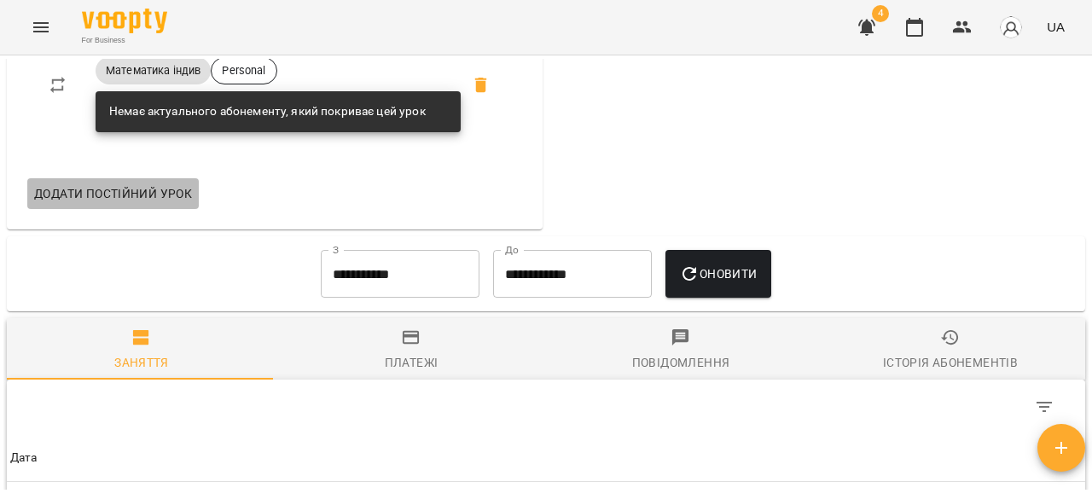
click at [148, 204] on span "Додати постійний урок" at bounding box center [113, 193] width 158 height 20
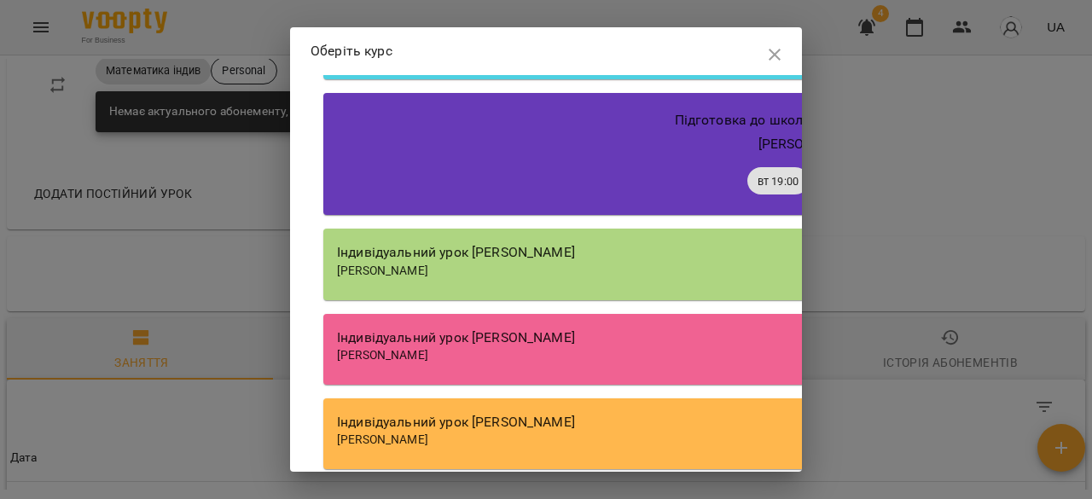
scroll to position [1525, 0]
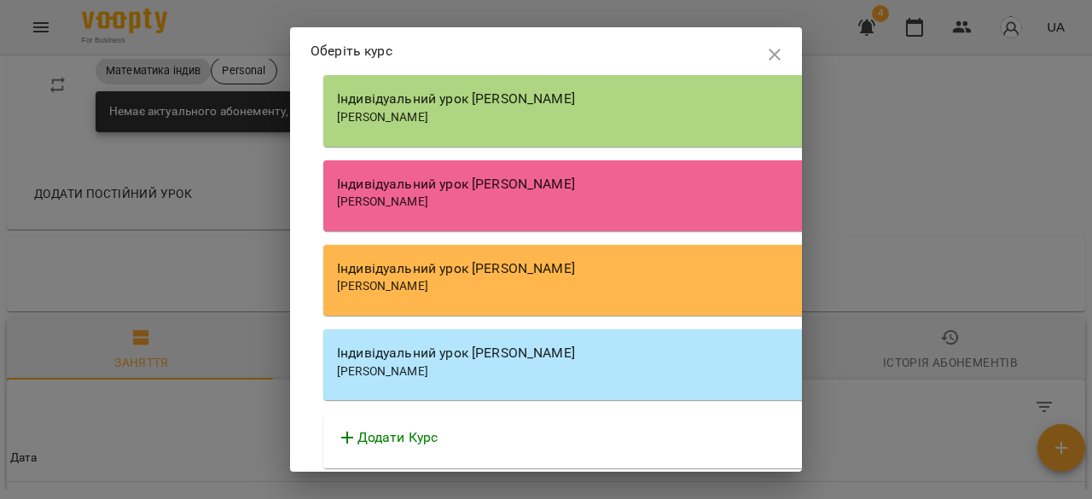
click at [551, 364] on div "[PERSON_NAME]" at bounding box center [809, 371] width 945 height 17
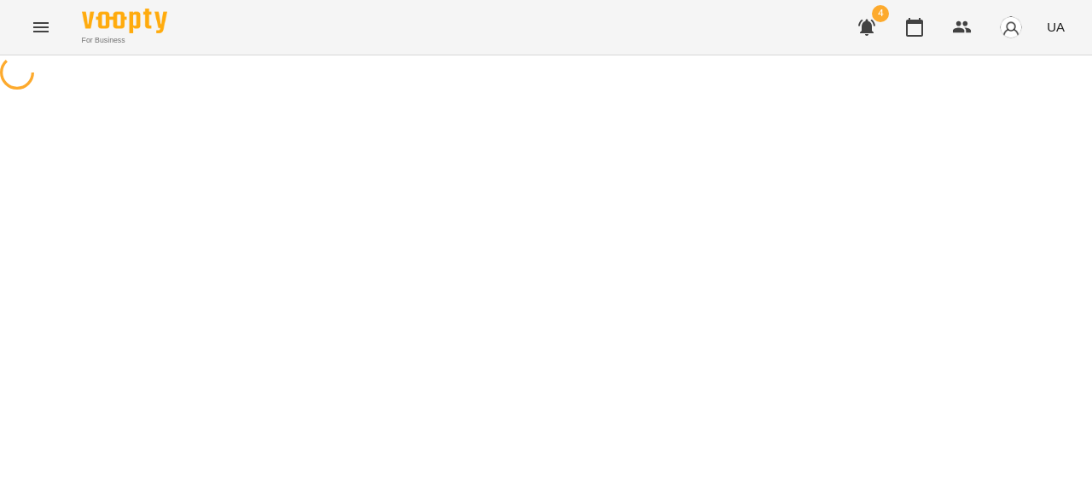
select select "**********"
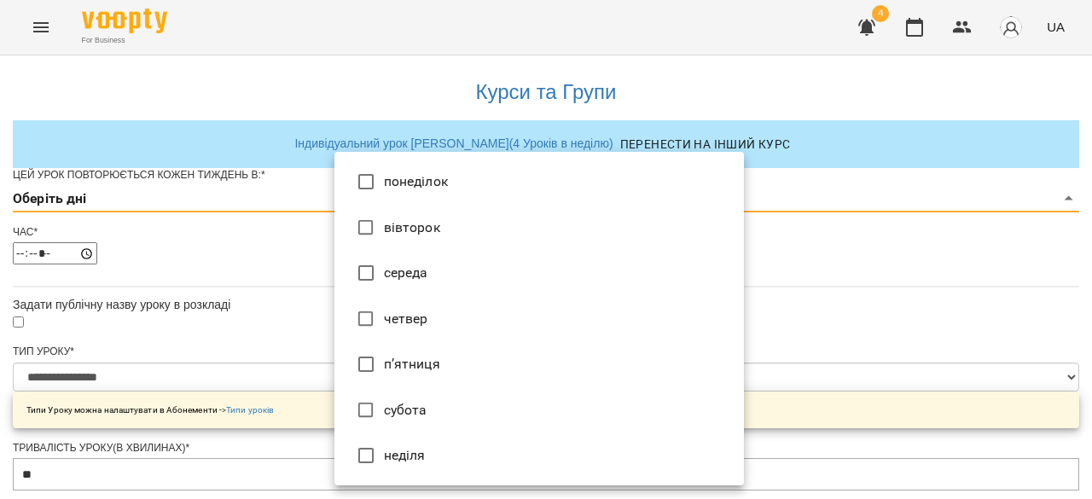
click at [405, 190] on li "понеділок" at bounding box center [539, 182] width 410 height 46
type input "*"
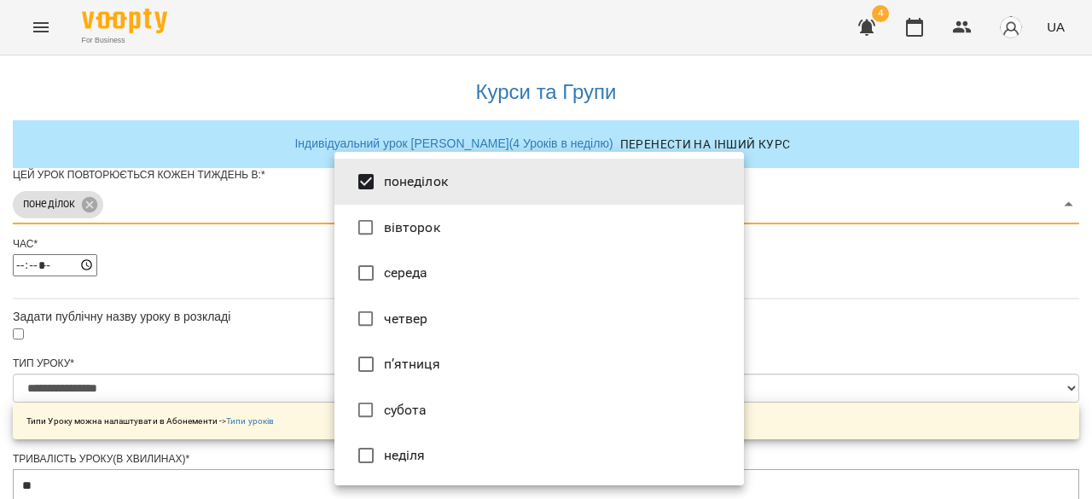
click at [913, 259] on div at bounding box center [546, 249] width 1092 height 499
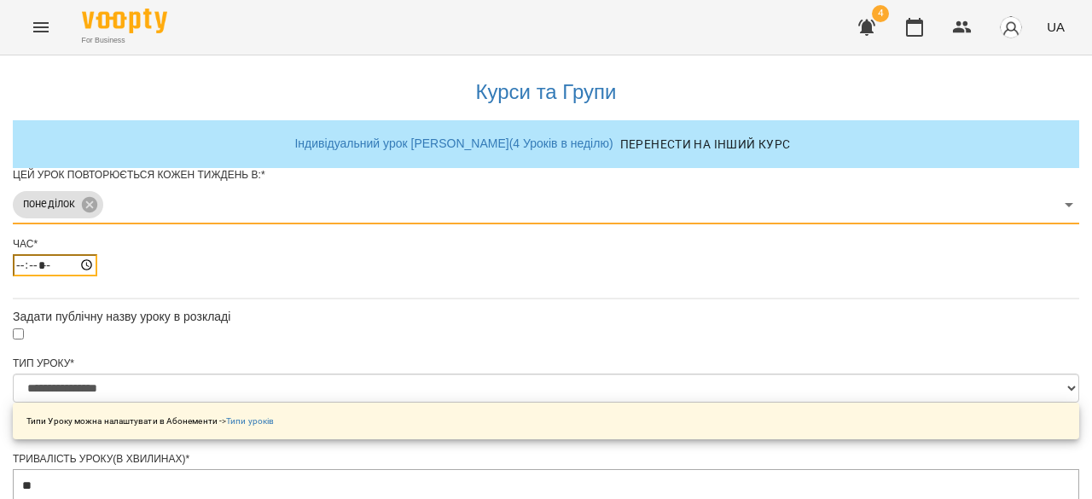
click at [97, 276] on input "*****" at bounding box center [55, 265] width 84 height 22
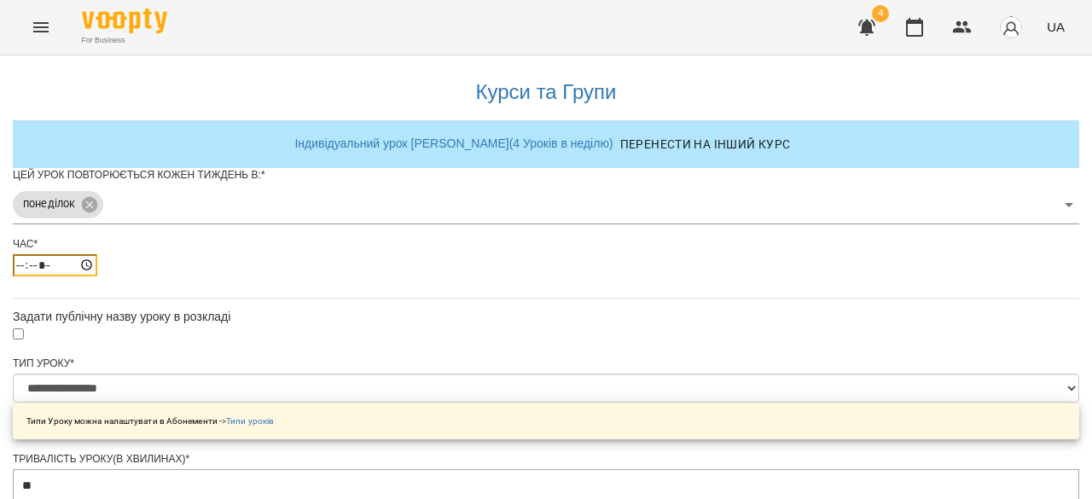
type input "*****"
click at [505, 289] on div "Час * *****" at bounding box center [546, 263] width 1066 height 52
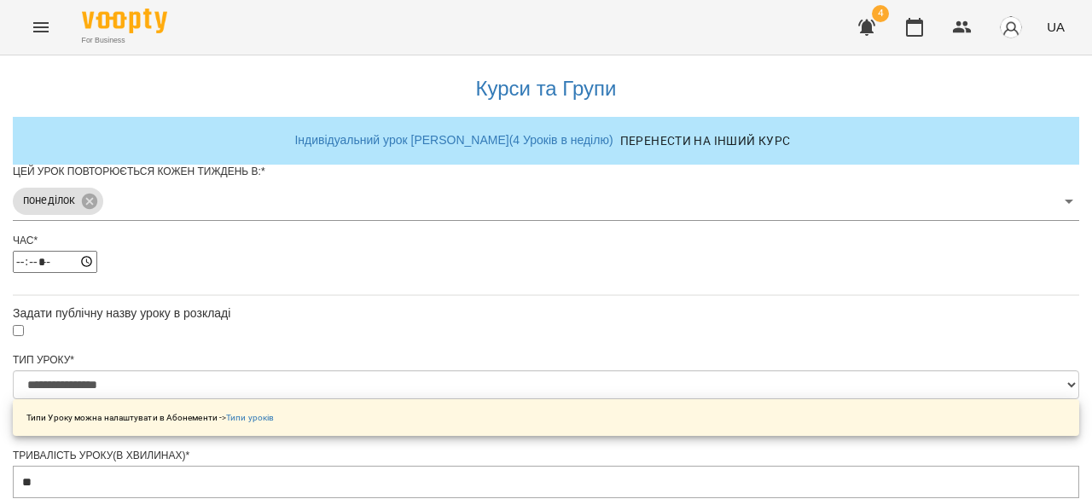
scroll to position [730, 0]
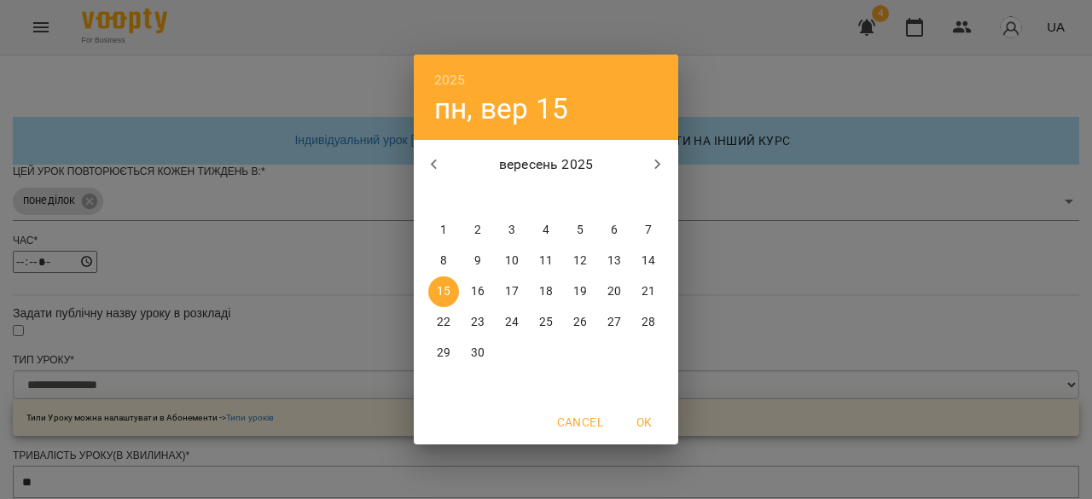
click at [654, 168] on icon "button" at bounding box center [658, 164] width 20 height 20
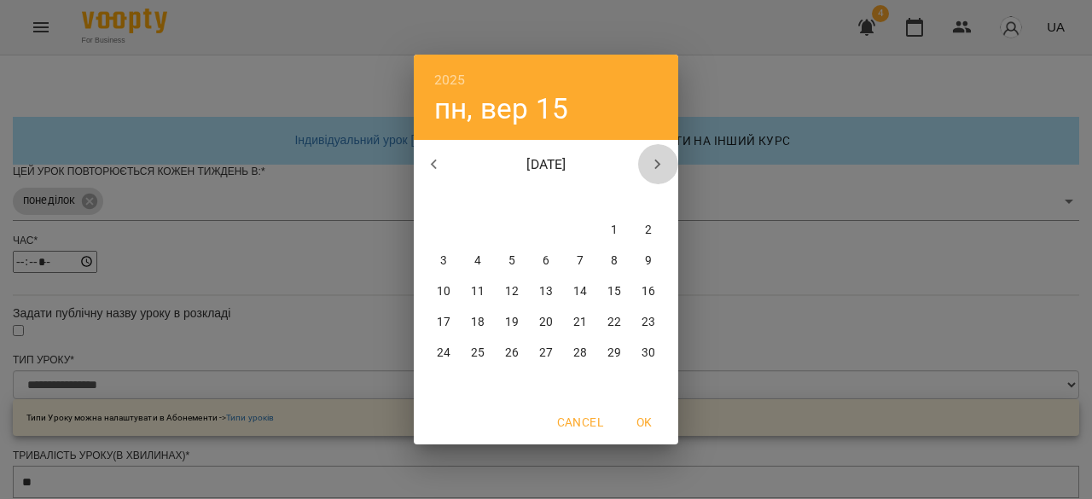
drag, startPoint x: 654, startPoint y: 168, endPoint x: 642, endPoint y: 169, distance: 11.1
click at [642, 169] on button "button" at bounding box center [657, 164] width 41 height 41
click at [642, 170] on button "button" at bounding box center [657, 164] width 41 height 41
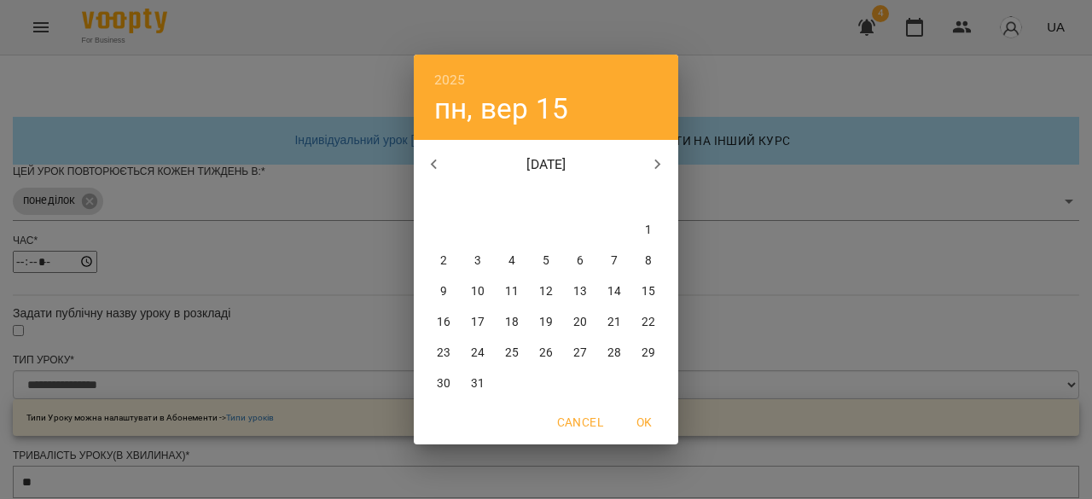
click at [642, 170] on button "button" at bounding box center [657, 164] width 41 height 41
click at [445, 231] on p "1" at bounding box center [443, 230] width 7 height 17
type input "**********"
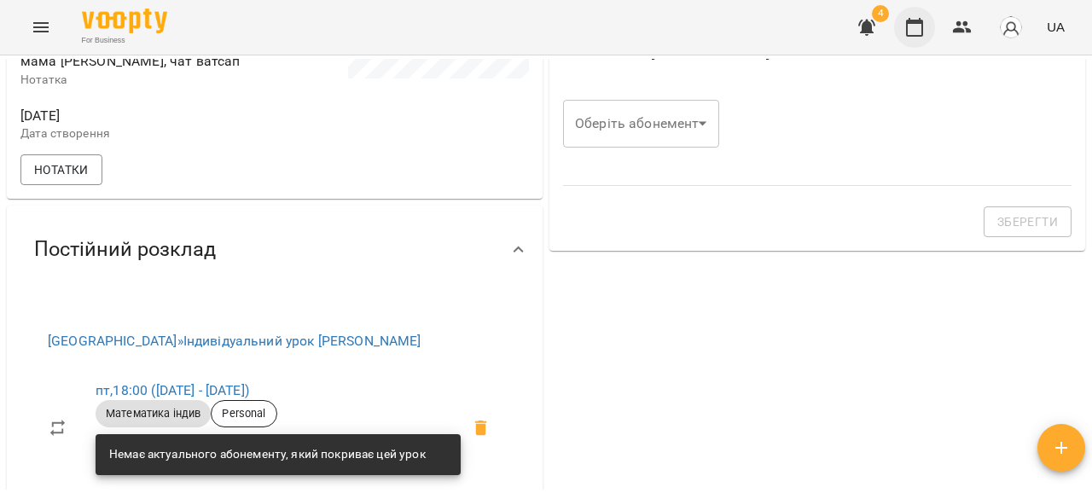
scroll to position [388, 0]
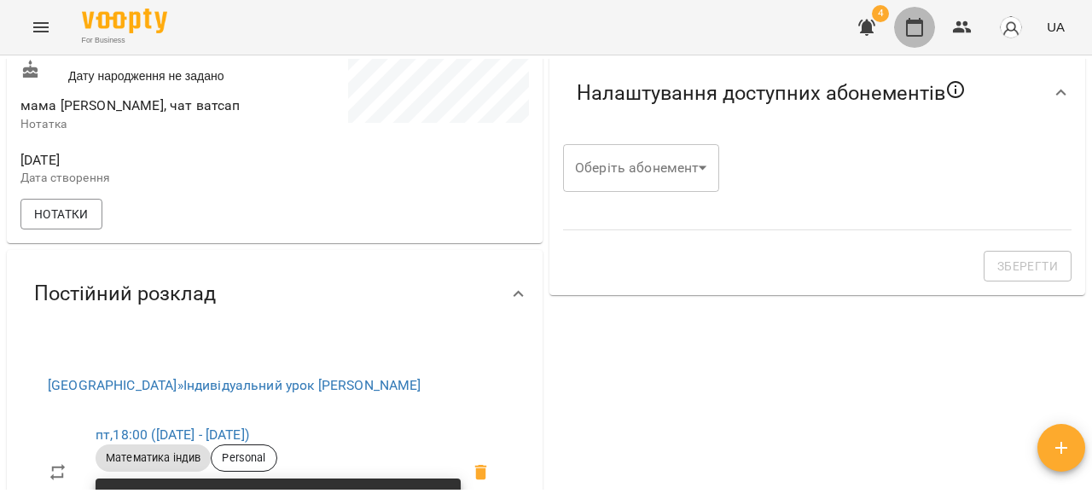
click at [919, 30] on icon "button" at bounding box center [914, 27] width 20 height 20
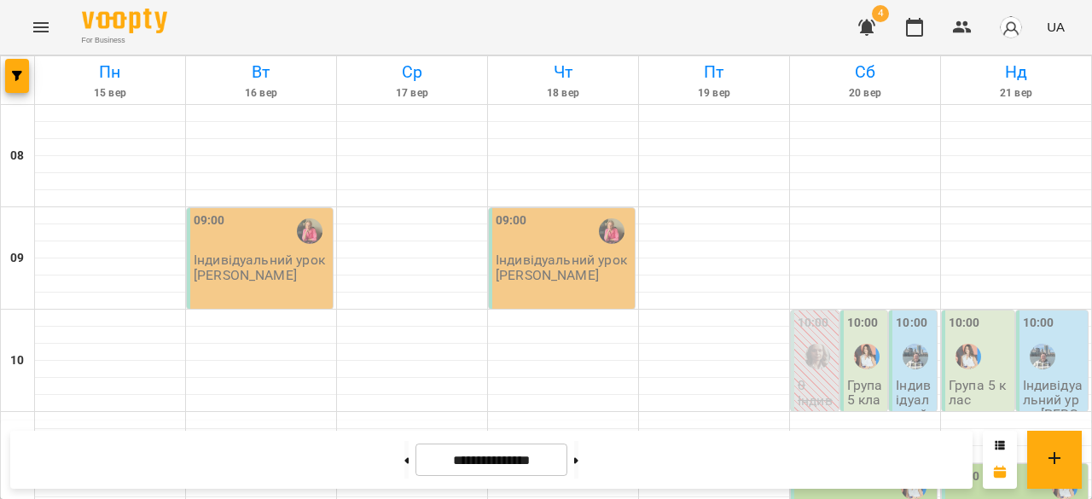
scroll to position [944, 0]
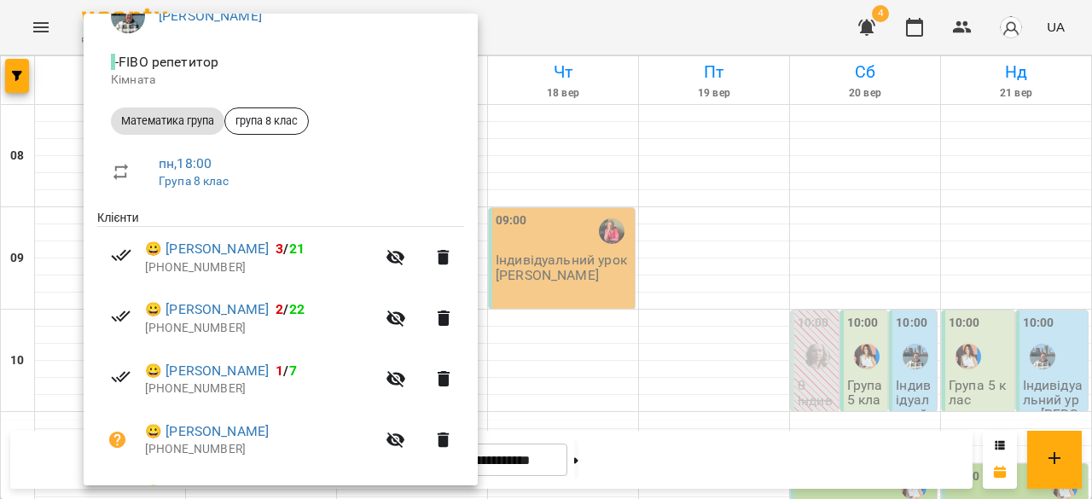
scroll to position [256, 0]
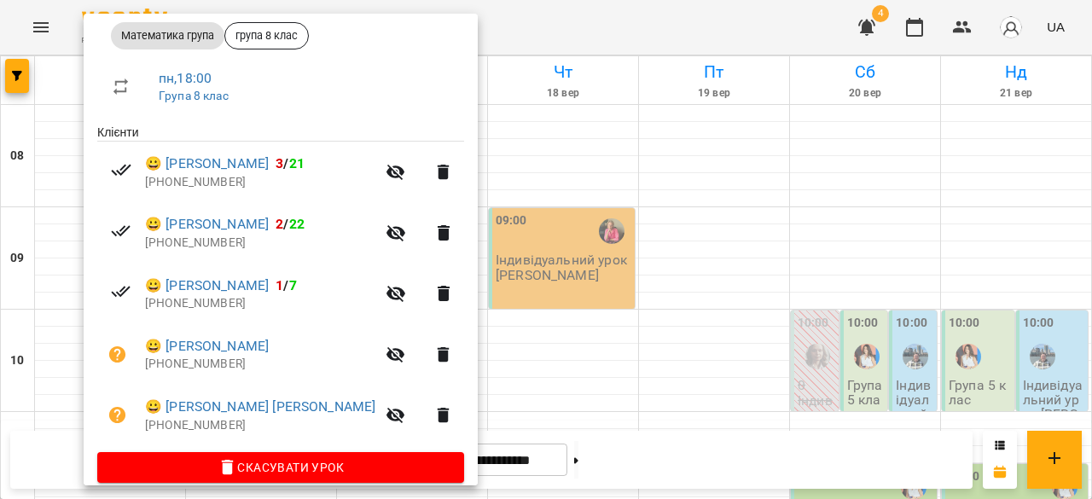
click at [56, 221] on div at bounding box center [546, 249] width 1092 height 499
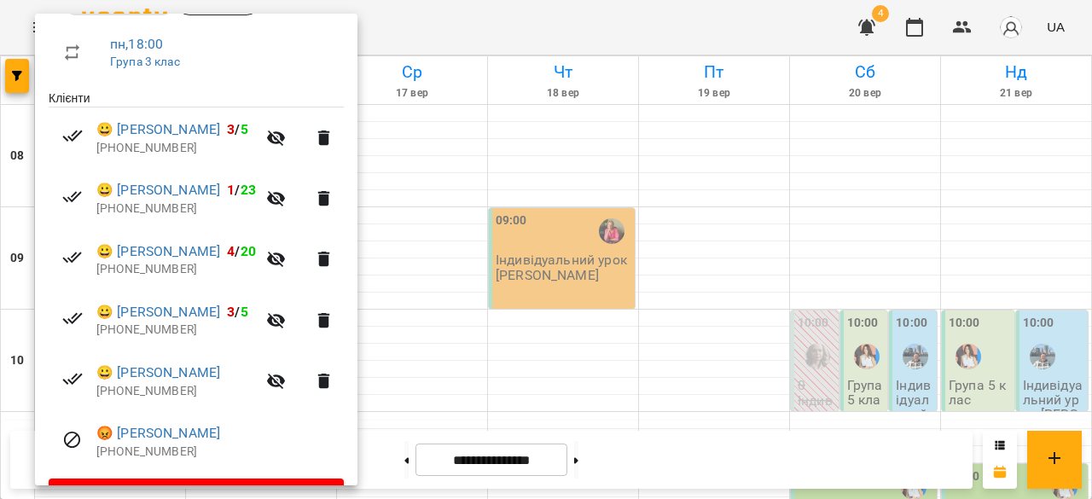
scroll to position [336, 0]
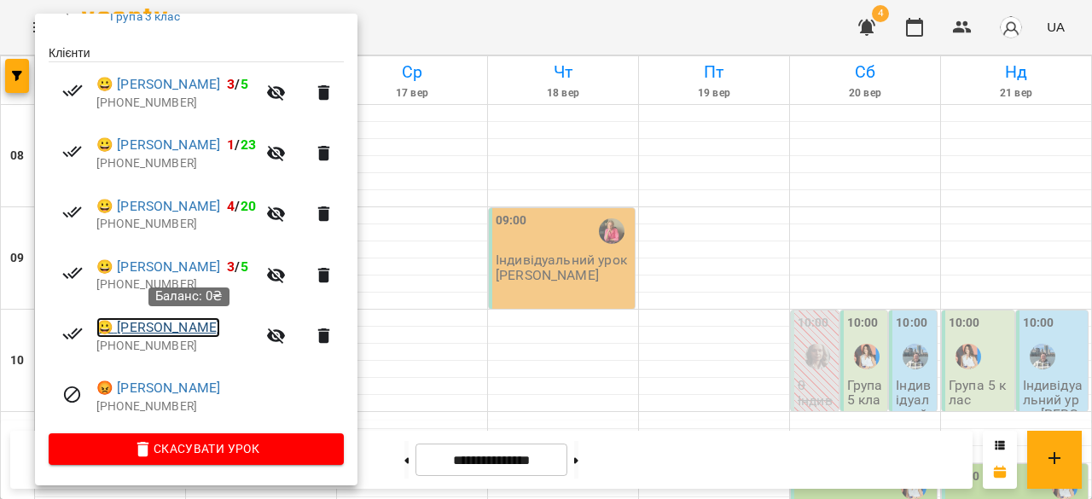
click at [220, 334] on link "😀 Грохольська Олександра" at bounding box center [158, 327] width 124 height 20
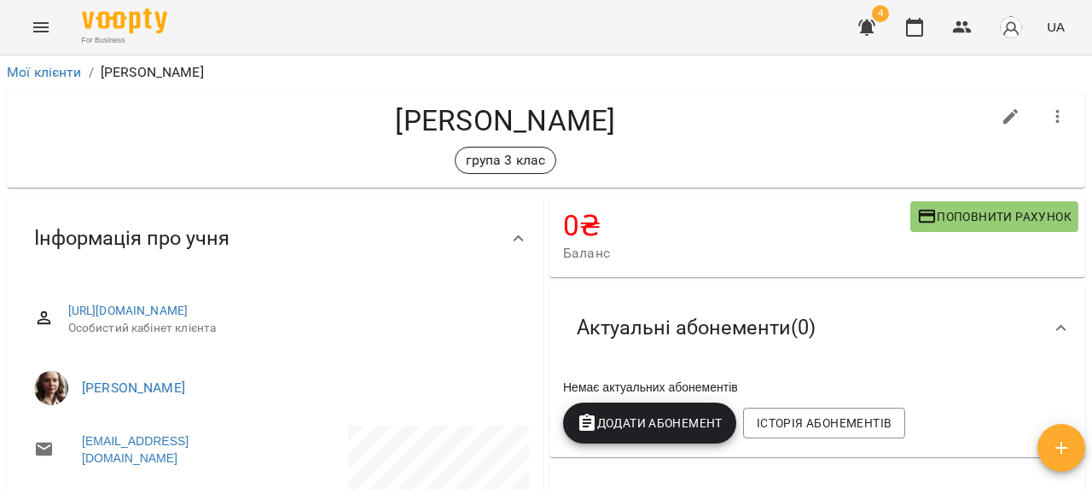
click at [1056, 117] on icon "button" at bounding box center [1057, 117] width 3 height 14
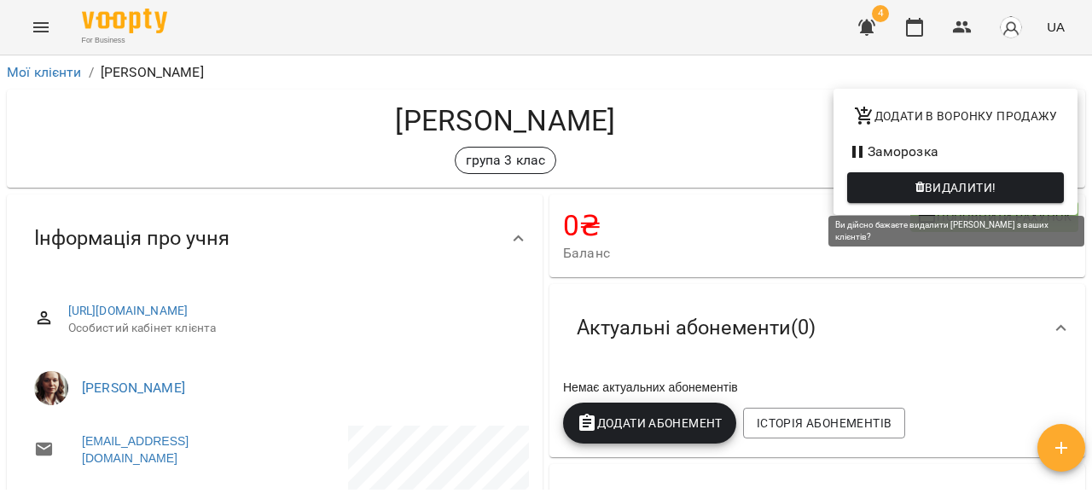
click at [944, 183] on span "Видалити!" at bounding box center [961, 187] width 72 height 20
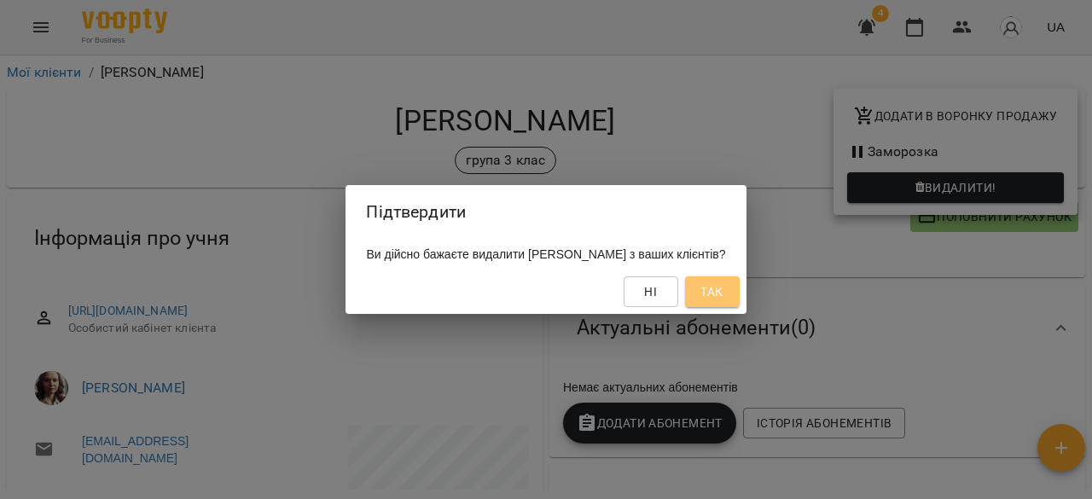
click at [740, 290] on button "Так" at bounding box center [712, 291] width 55 height 31
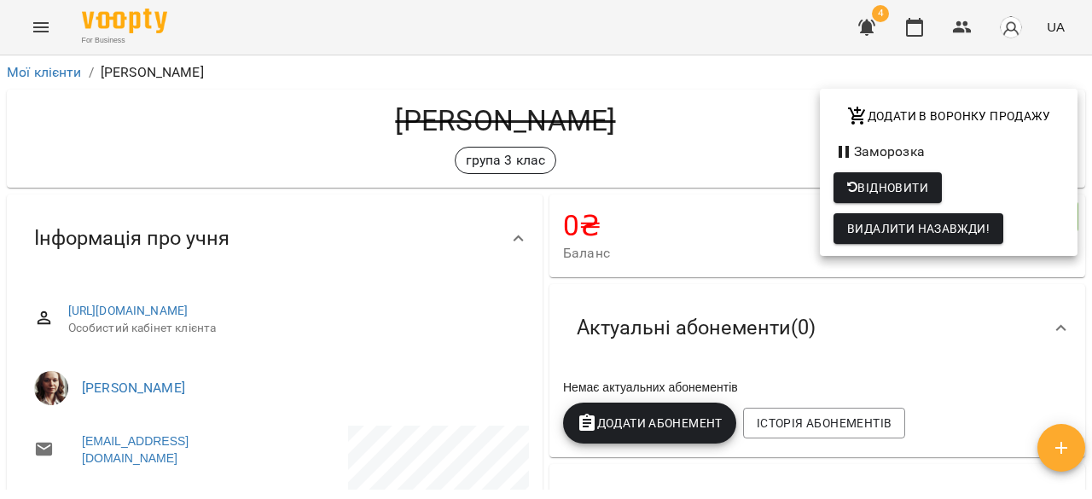
click at [915, 36] on div at bounding box center [546, 249] width 1092 height 499
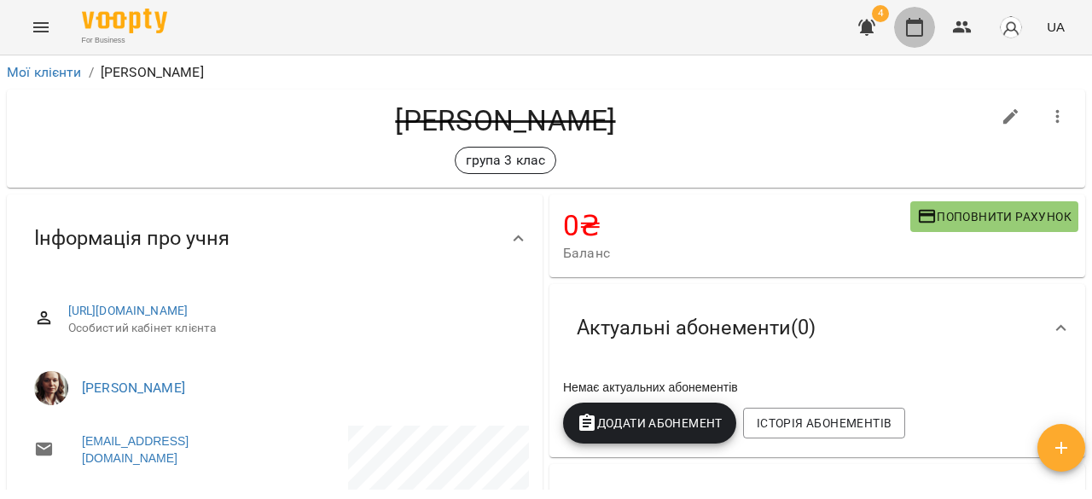
click at [918, 27] on icon "button" at bounding box center [914, 27] width 20 height 20
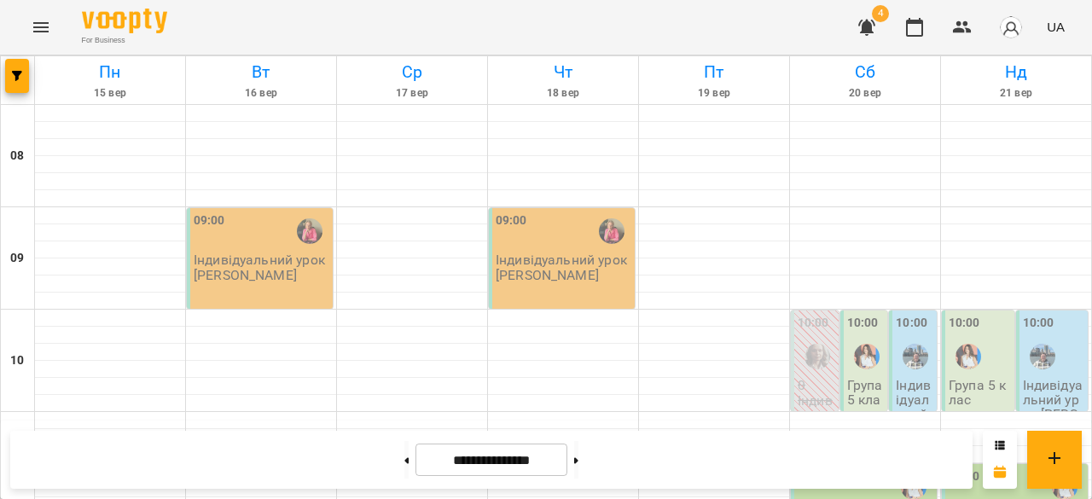
scroll to position [1044, 0]
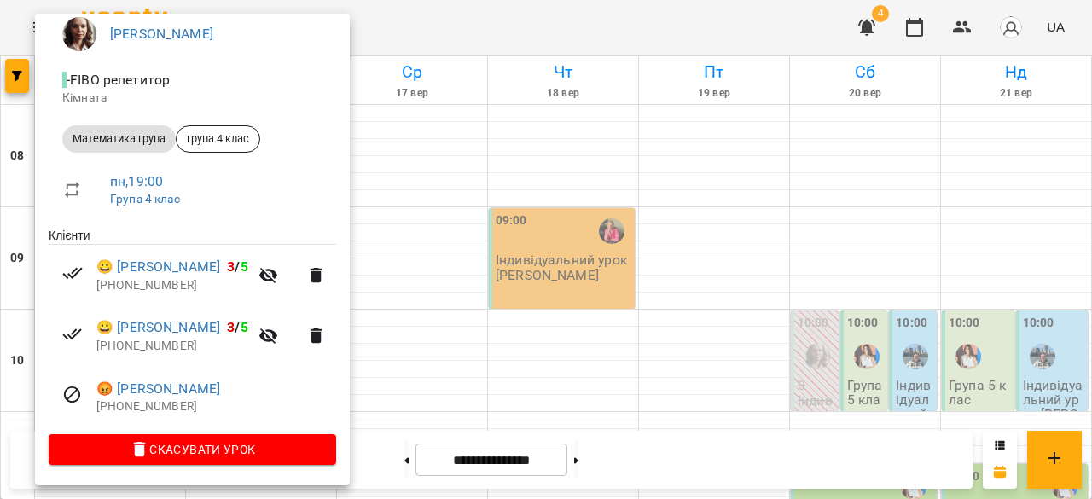
scroll to position [154, 0]
click at [502, 352] on div at bounding box center [546, 249] width 1092 height 499
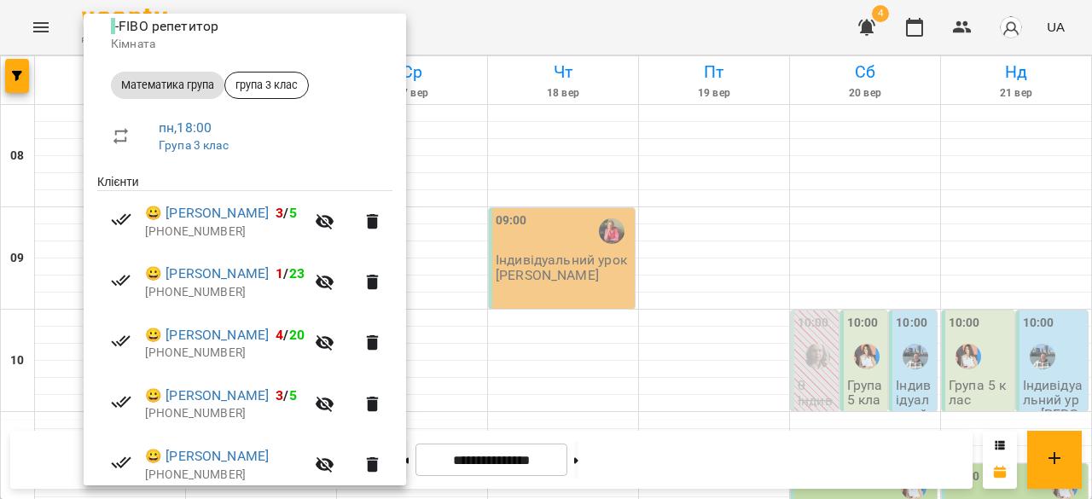
scroll to position [301, 0]
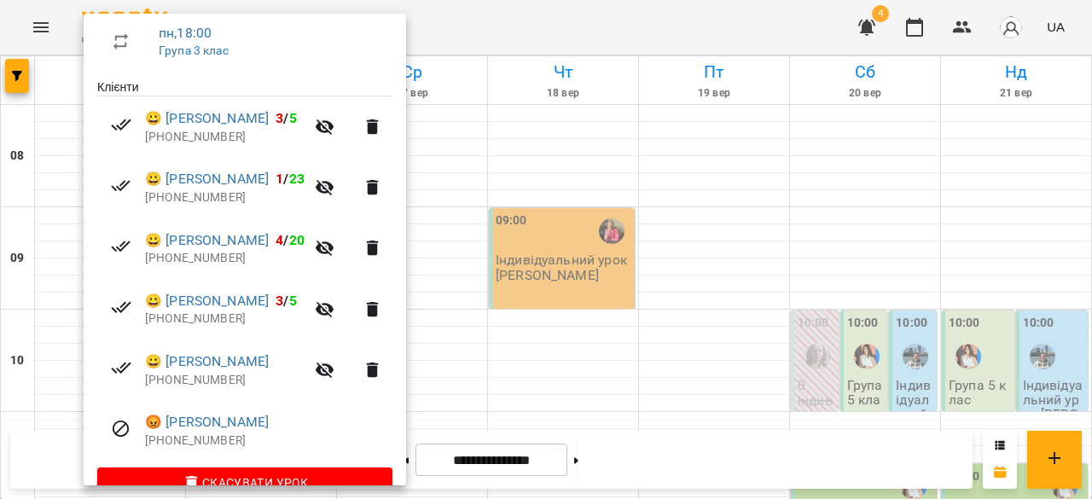
click at [484, 406] on div at bounding box center [546, 249] width 1092 height 499
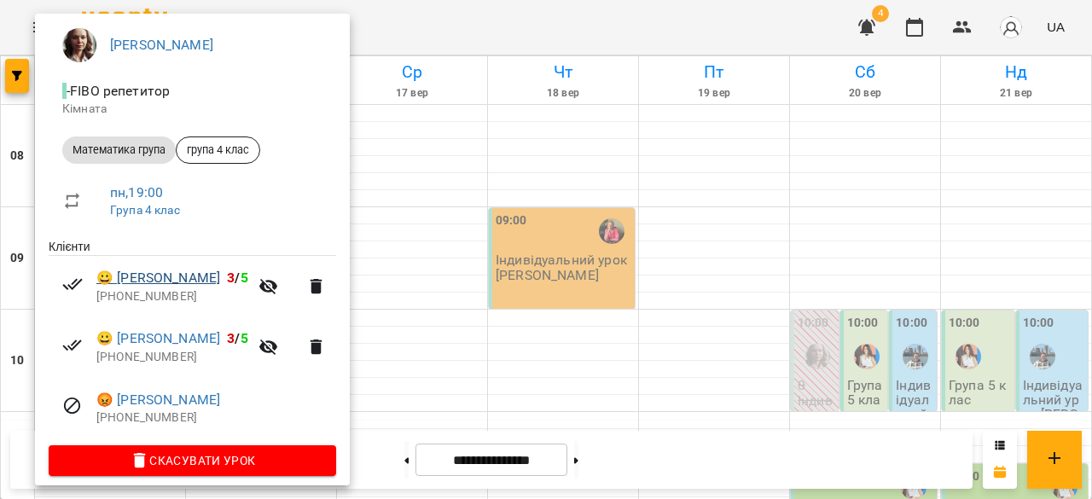
scroll to position [154, 0]
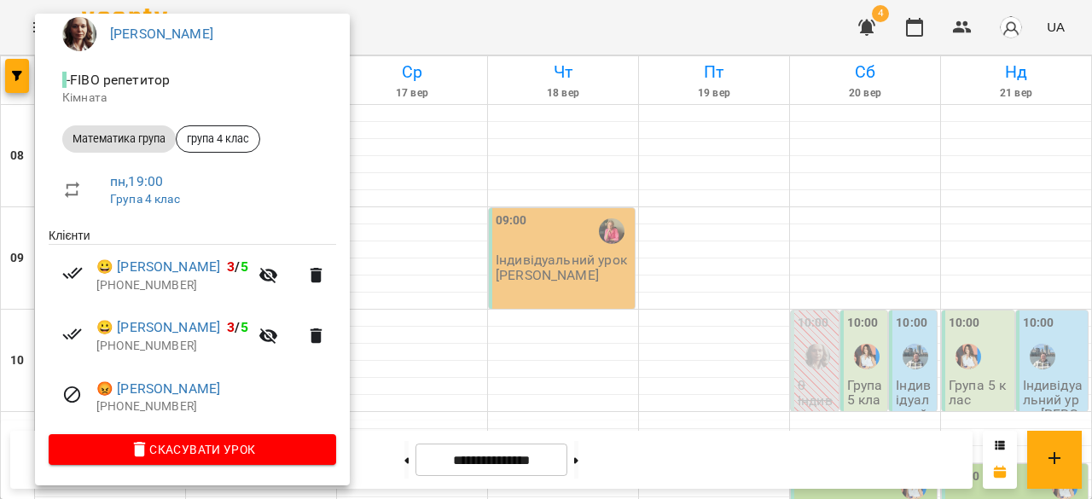
click at [664, 473] on div at bounding box center [546, 249] width 1092 height 499
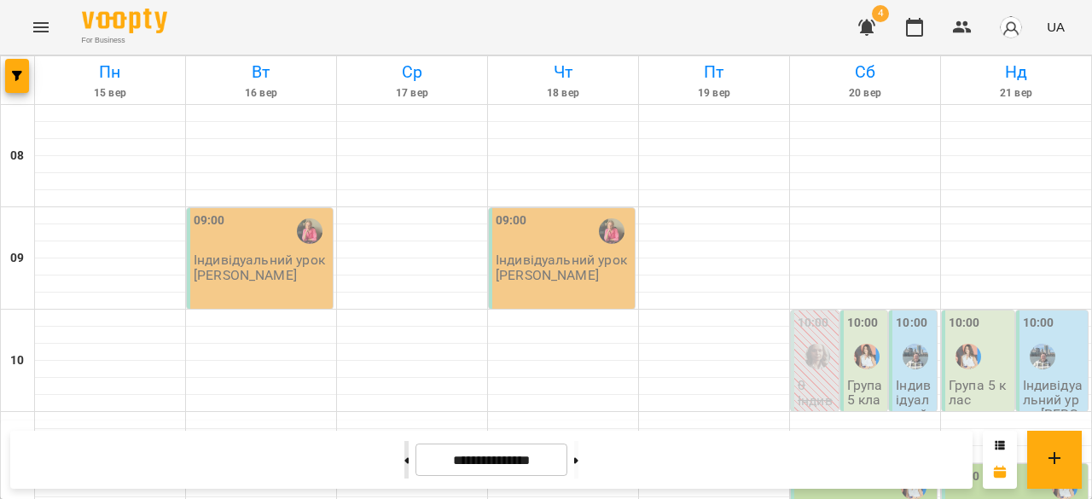
click at [404, 458] on button at bounding box center [406, 460] width 4 height 38
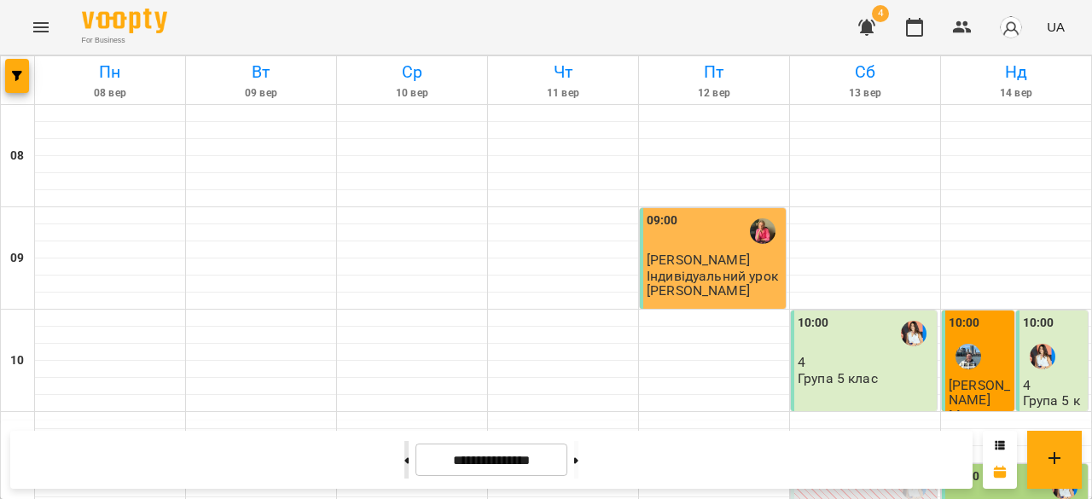
click at [404, 462] on icon at bounding box center [406, 460] width 4 height 7
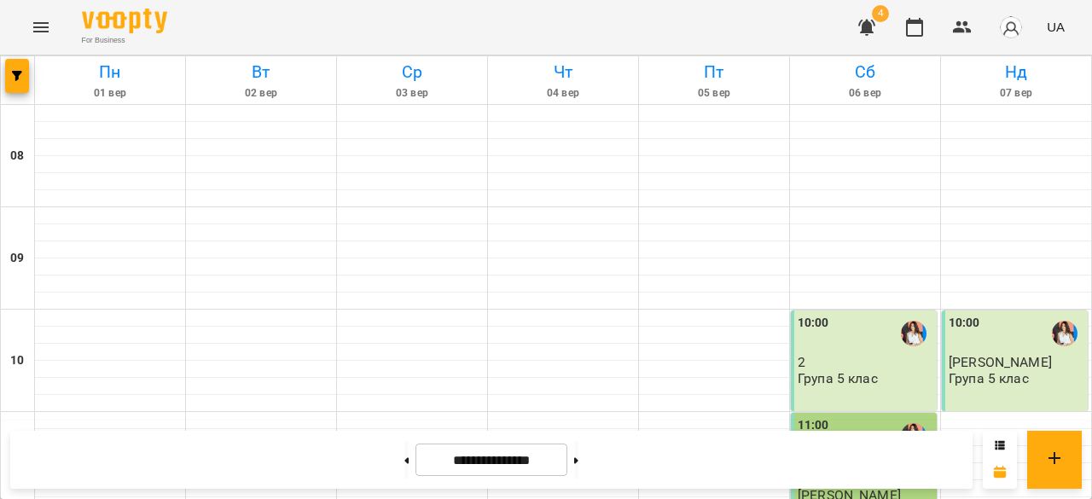
scroll to position [993, 0]
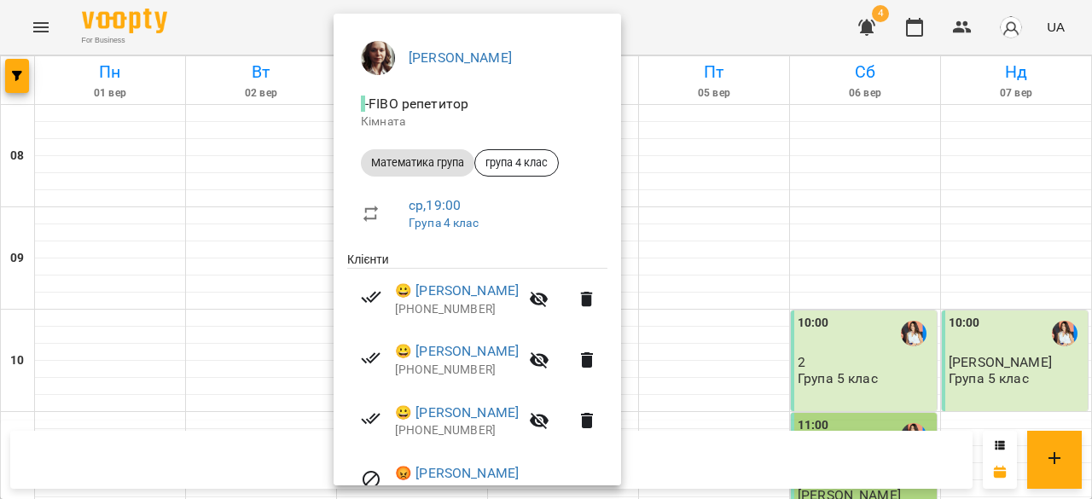
scroll to position [130, 0]
click at [700, 264] on div at bounding box center [546, 249] width 1092 height 499
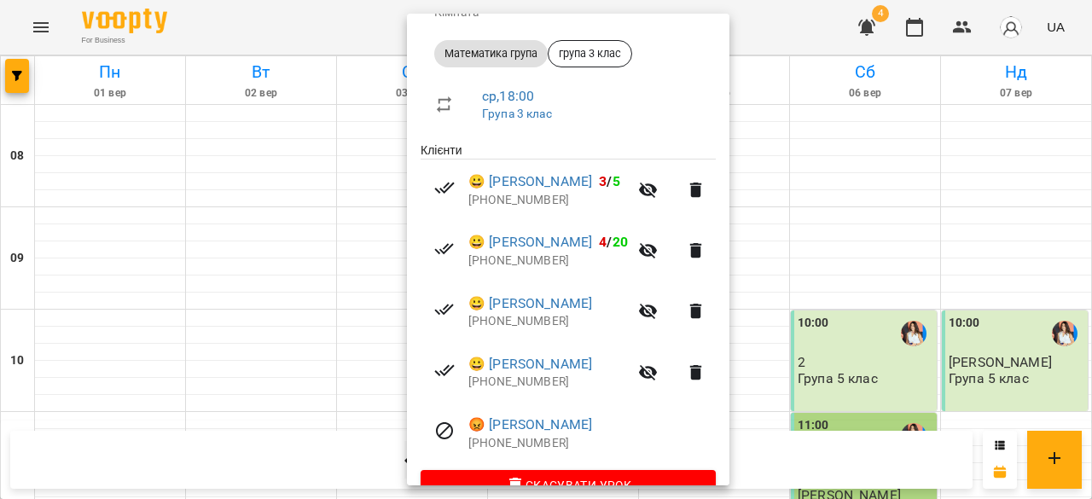
scroll to position [238, 0]
click at [822, 252] on div at bounding box center [546, 249] width 1092 height 499
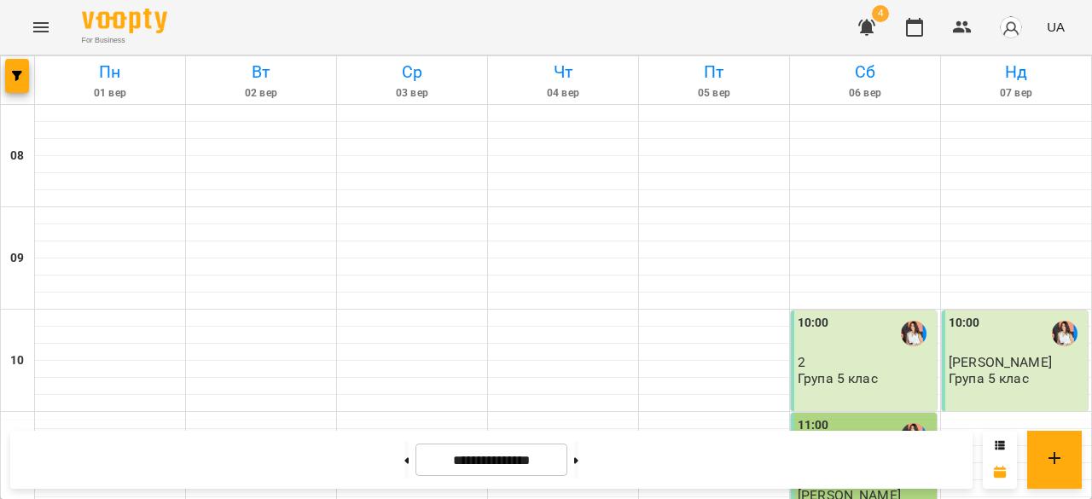
scroll to position [1101, 0]
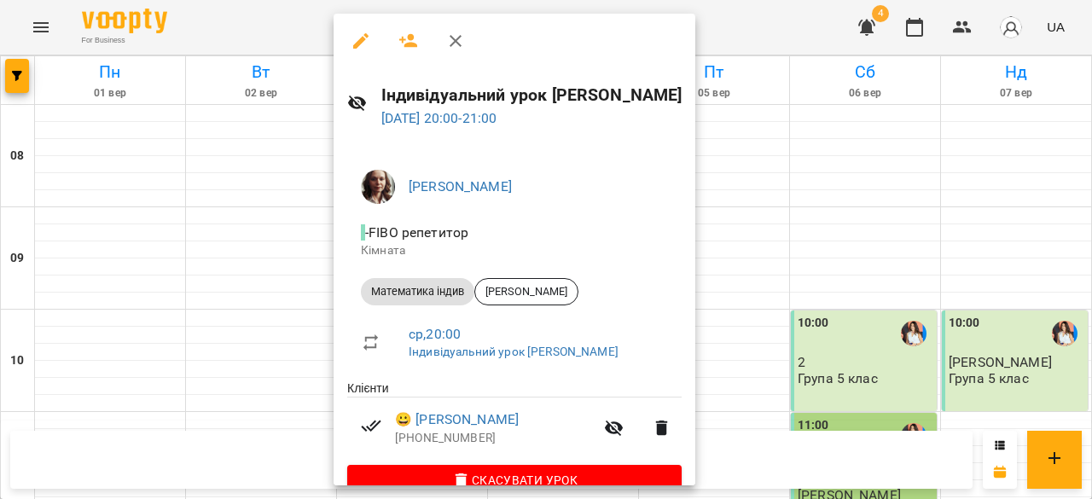
scroll to position [32, 0]
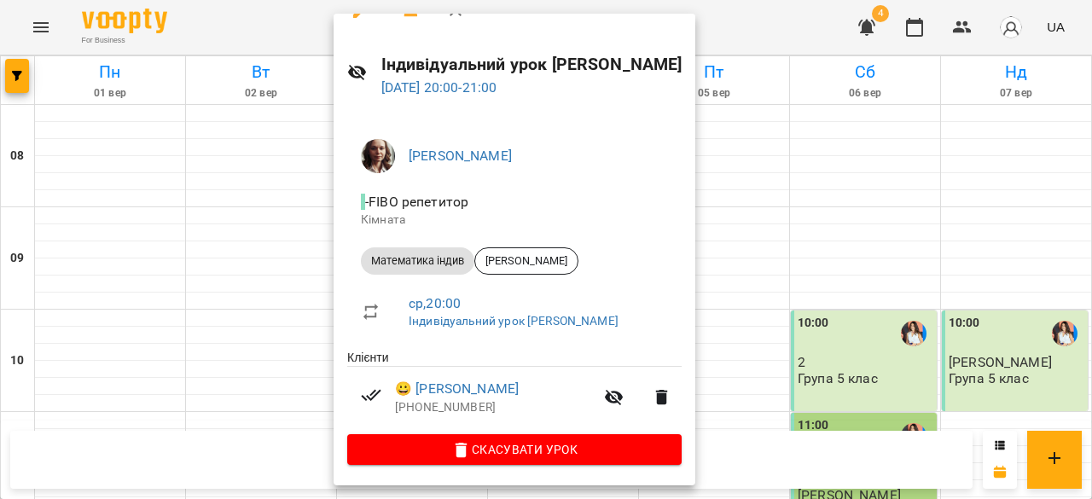
click at [906, 284] on div at bounding box center [546, 249] width 1092 height 499
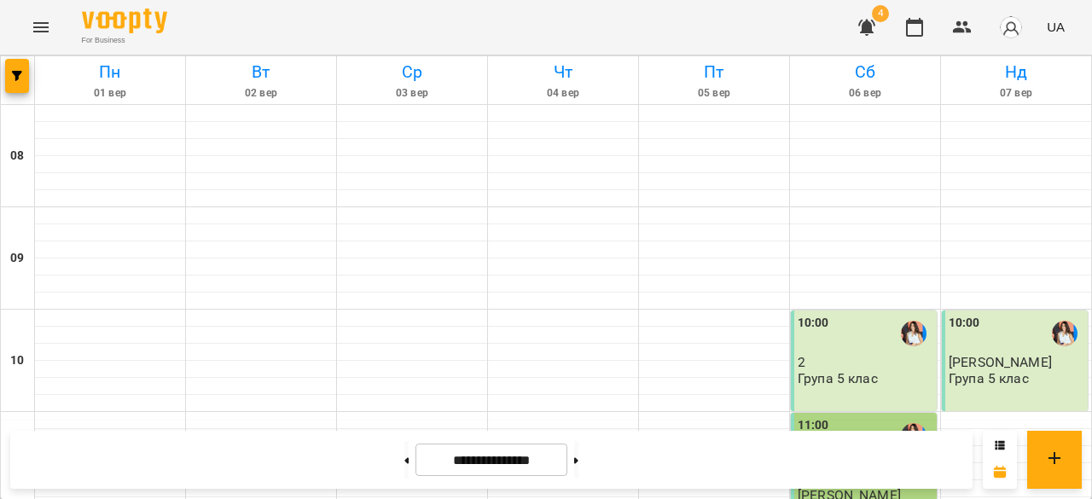
scroll to position [0, 0]
click at [578, 469] on button at bounding box center [576, 460] width 4 height 38
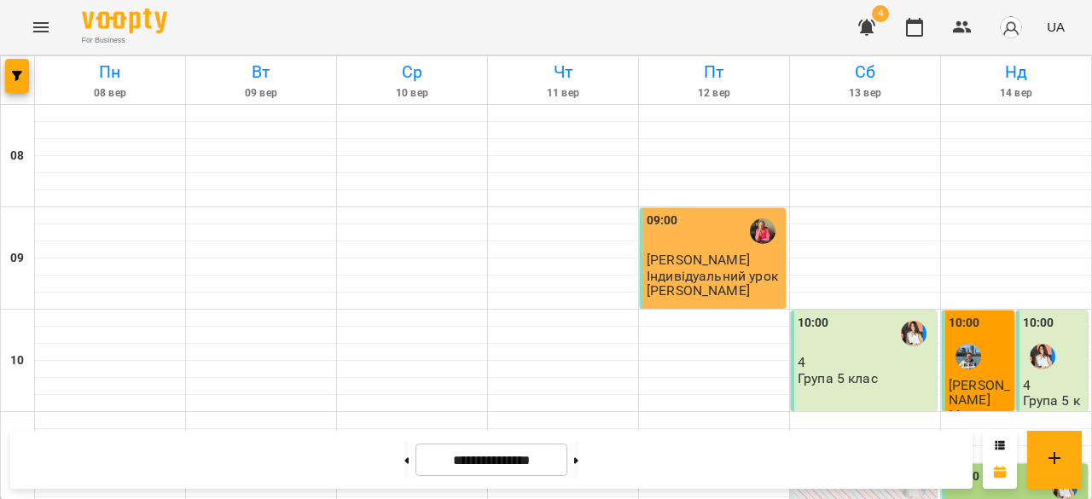
scroll to position [970, 0]
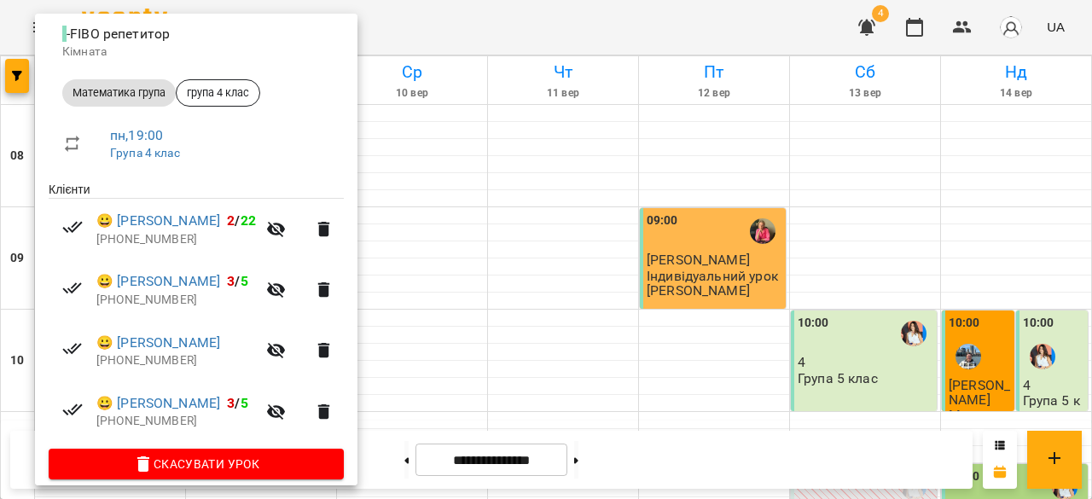
scroll to position [215, 0]
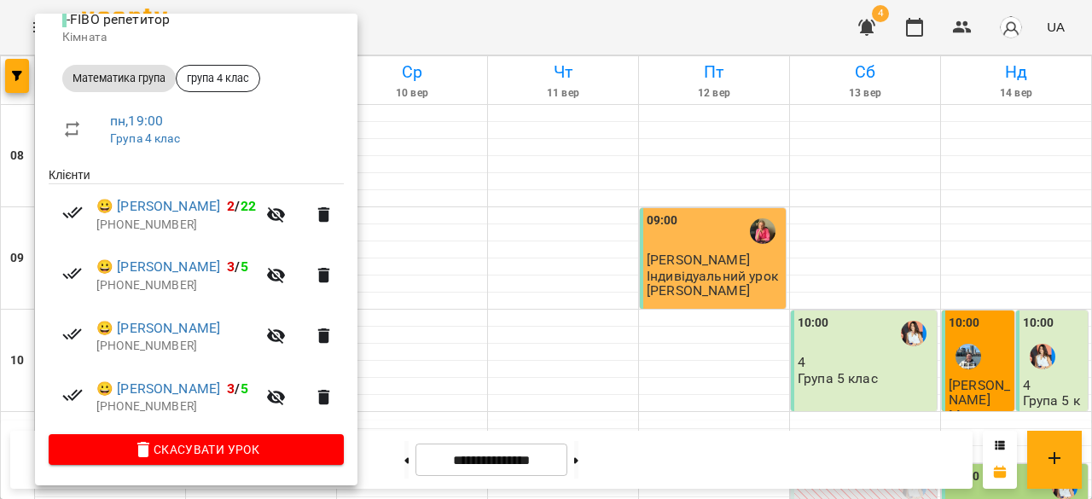
click at [495, 324] on div at bounding box center [546, 249] width 1092 height 499
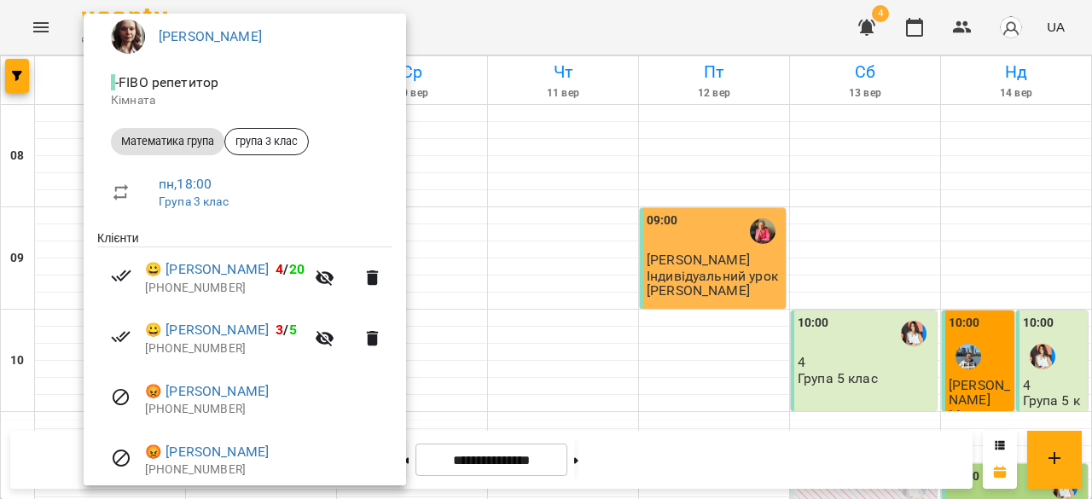
scroll to position [149, 0]
click at [552, 307] on div at bounding box center [546, 249] width 1092 height 499
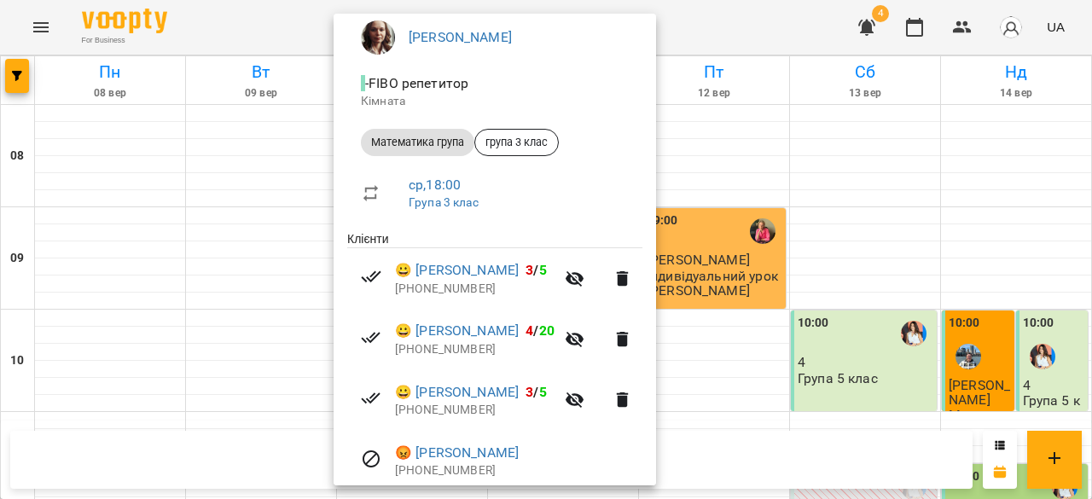
click at [932, 392] on div at bounding box center [546, 249] width 1092 height 499
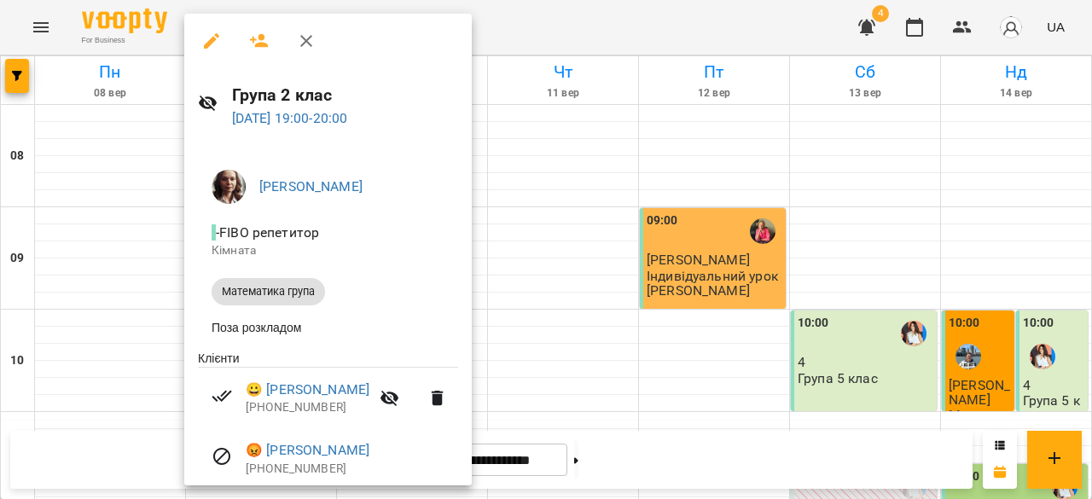
scroll to position [67, 0]
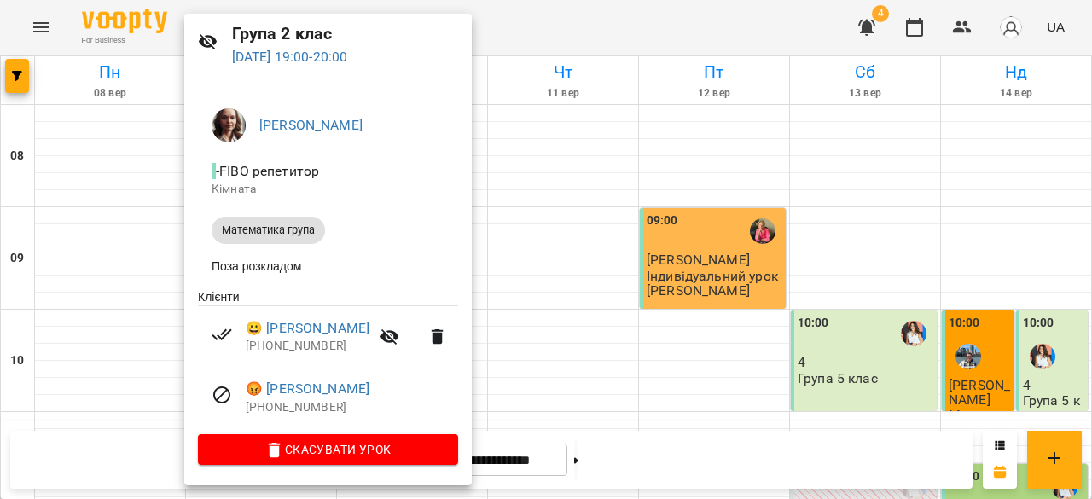
click at [739, 467] on div at bounding box center [546, 249] width 1092 height 499
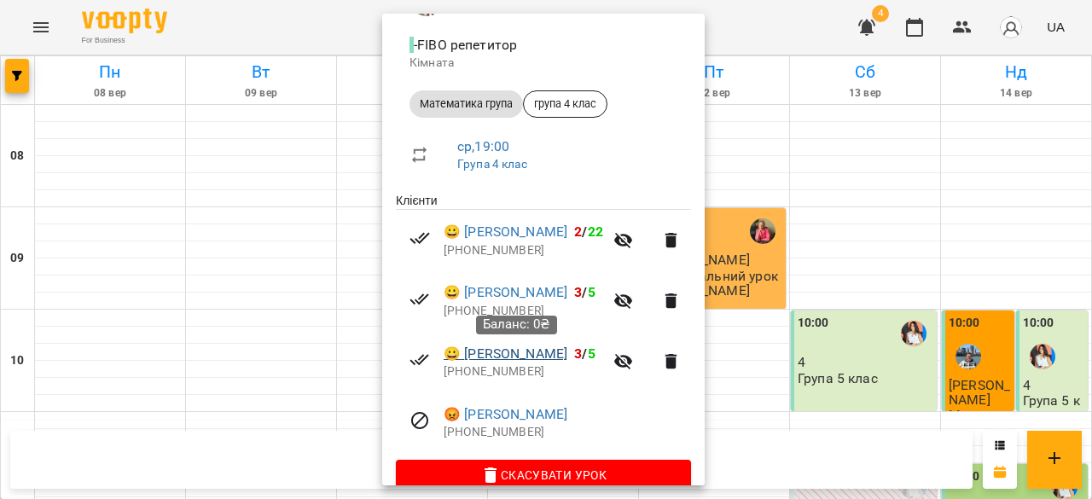
scroll to position [187, 0]
click at [900, 346] on div at bounding box center [546, 249] width 1092 height 499
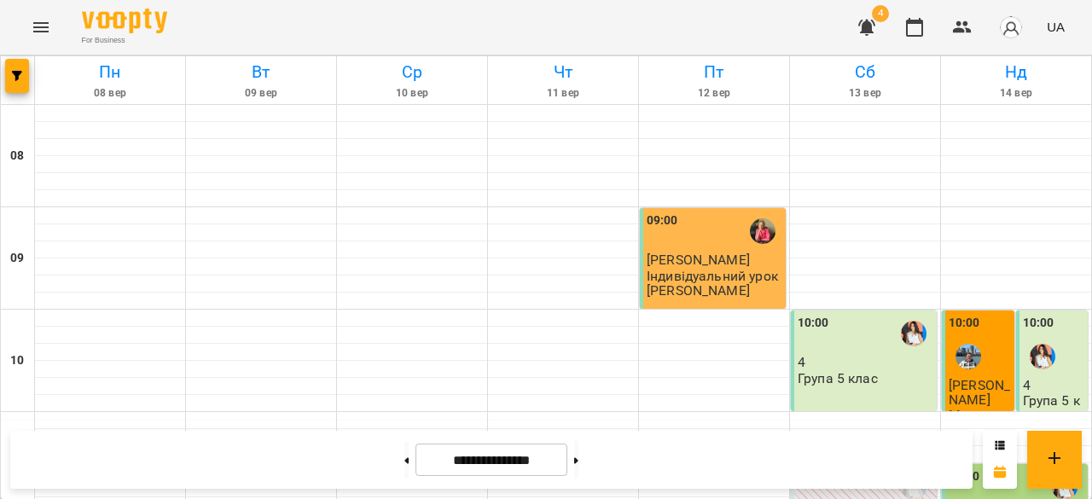
scroll to position [1064, 0]
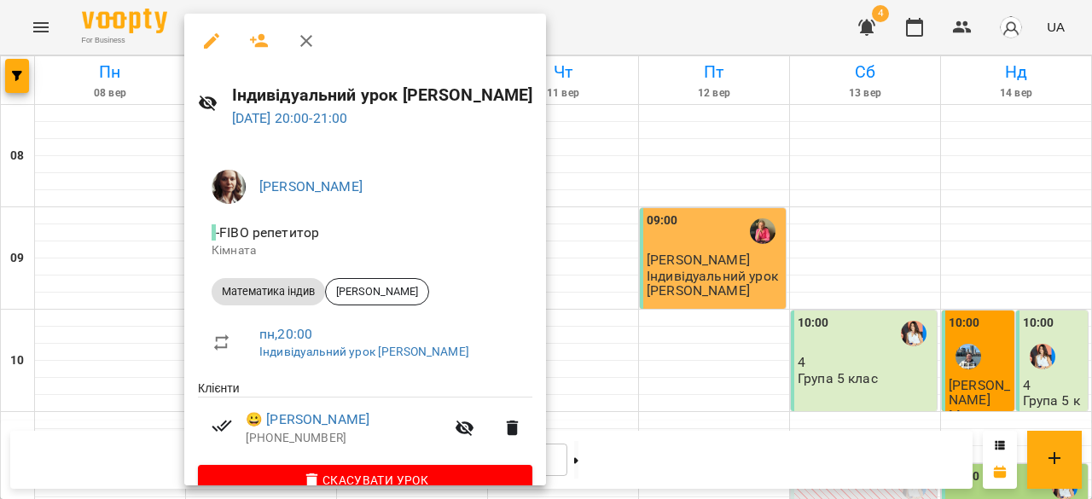
click at [917, 337] on div at bounding box center [546, 249] width 1092 height 499
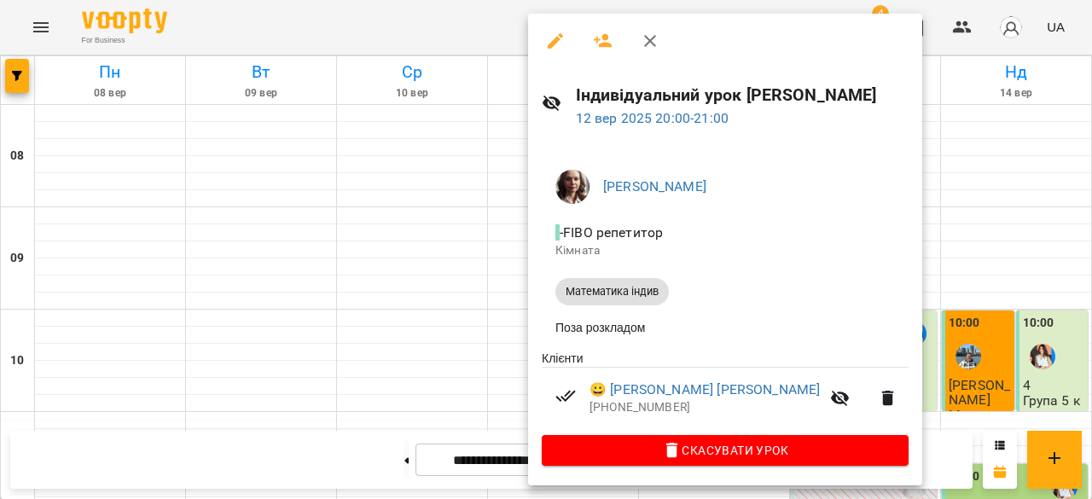
click at [454, 405] on div at bounding box center [546, 249] width 1092 height 499
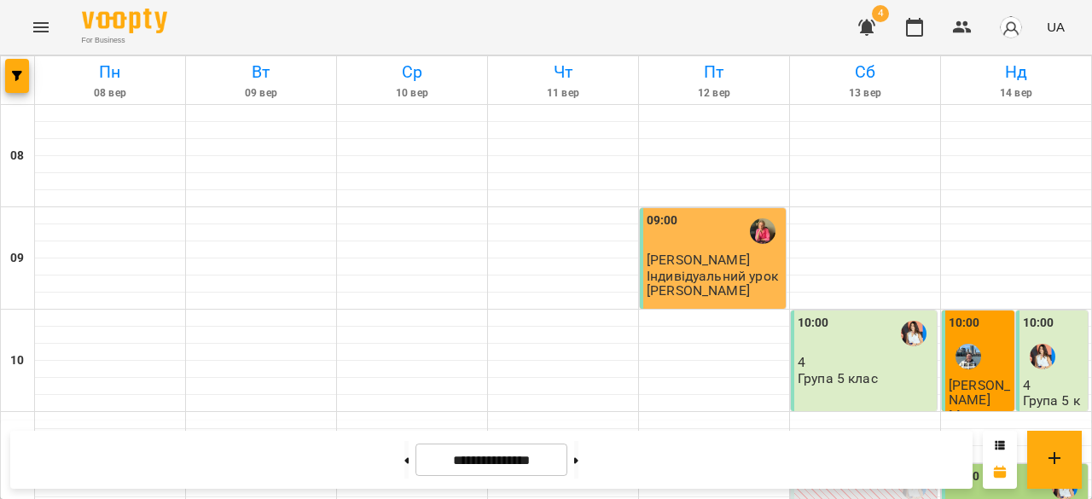
scroll to position [1101, 0]
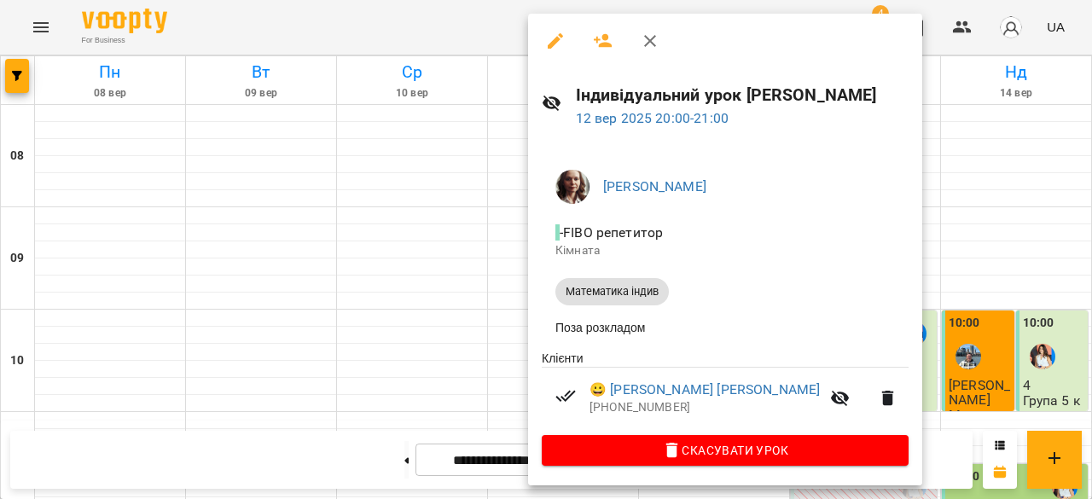
click at [402, 392] on div at bounding box center [546, 249] width 1092 height 499
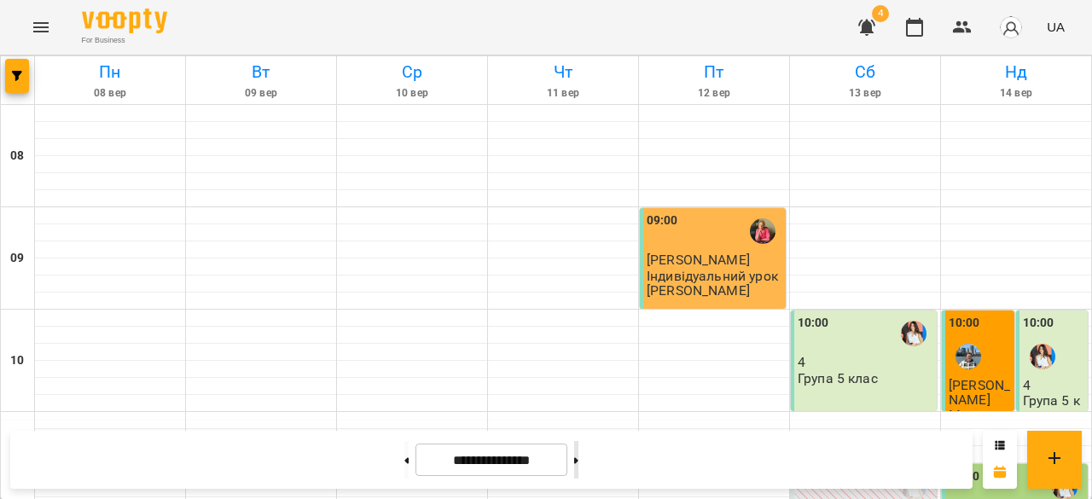
click at [578, 463] on button at bounding box center [576, 460] width 4 height 38
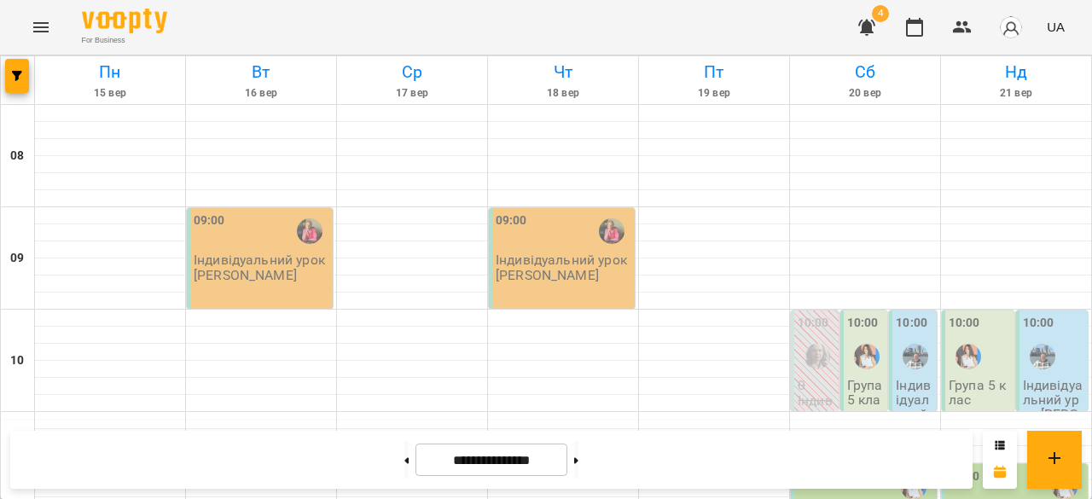
scroll to position [176, 0]
click at [909, 337] on div at bounding box center [915, 356] width 39 height 39
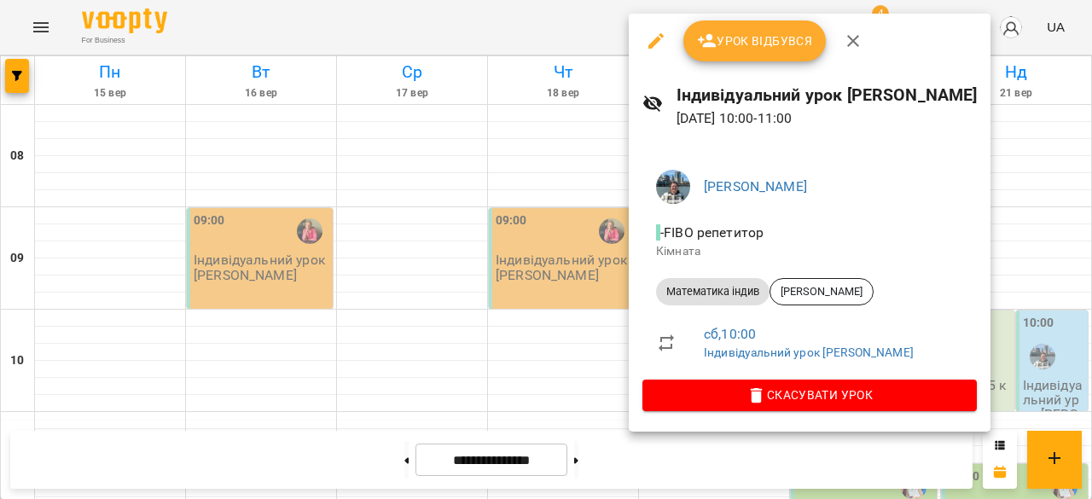
click at [607, 317] on div at bounding box center [546, 249] width 1092 height 499
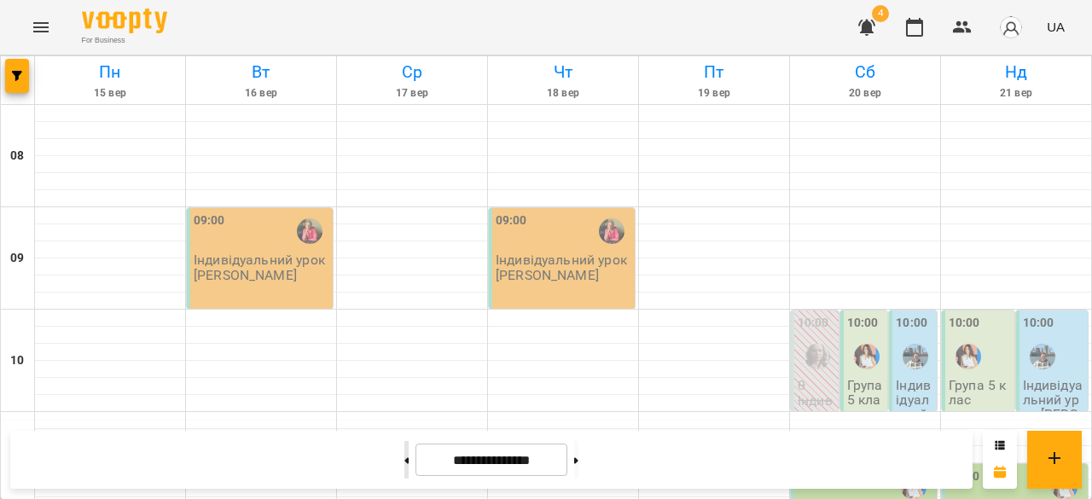
click at [404, 454] on button at bounding box center [406, 460] width 4 height 38
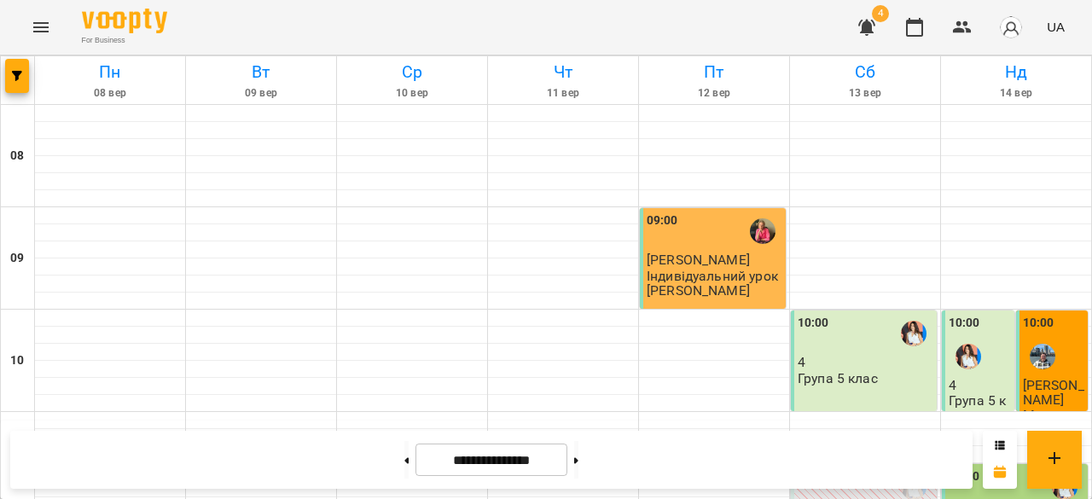
scroll to position [1217, 0]
click at [578, 463] on button at bounding box center [576, 460] width 4 height 38
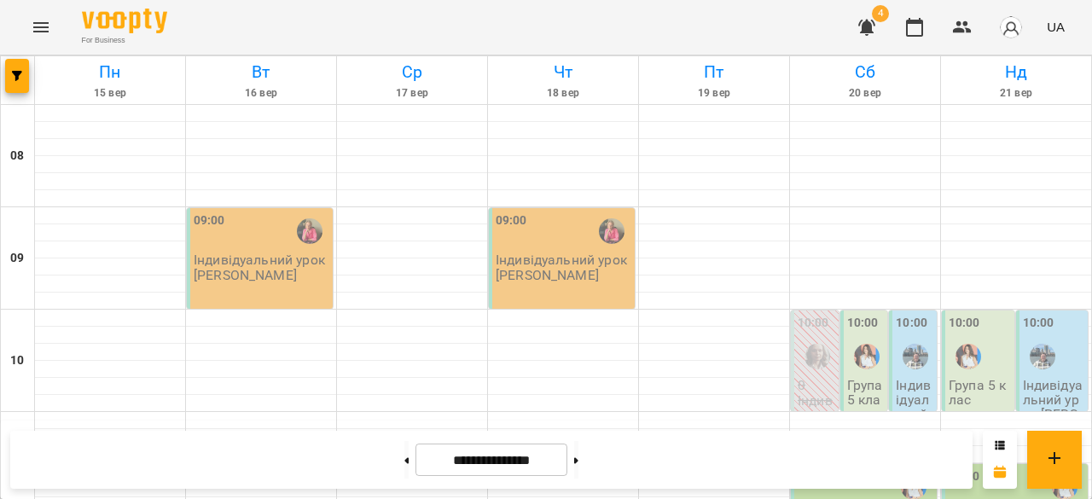
scroll to position [977, 0]
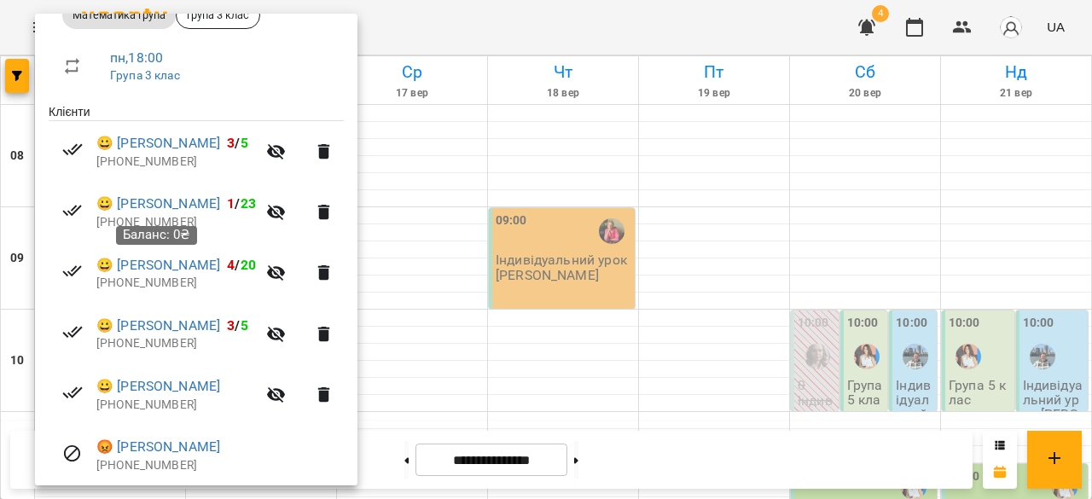
scroll to position [276, 0]
click at [458, 373] on div at bounding box center [546, 249] width 1092 height 499
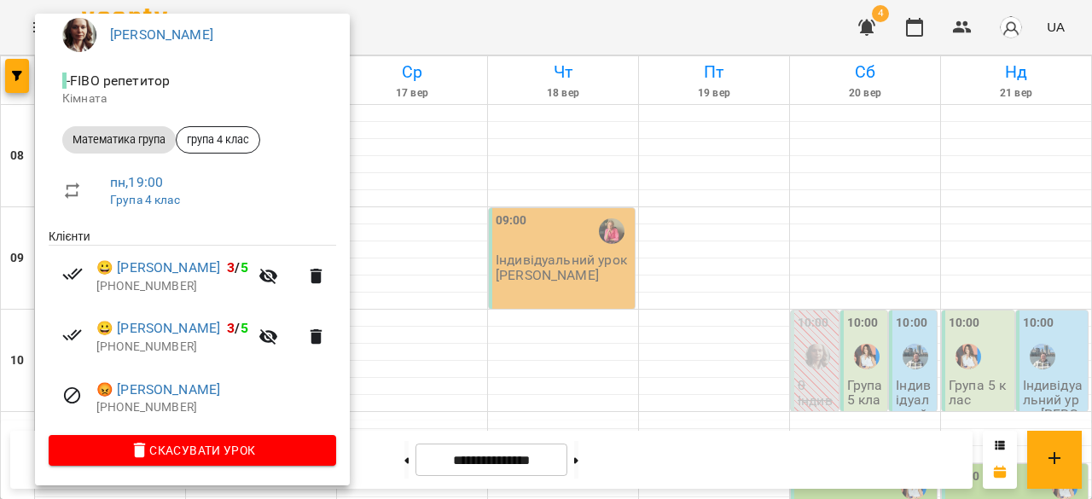
scroll to position [150, 0]
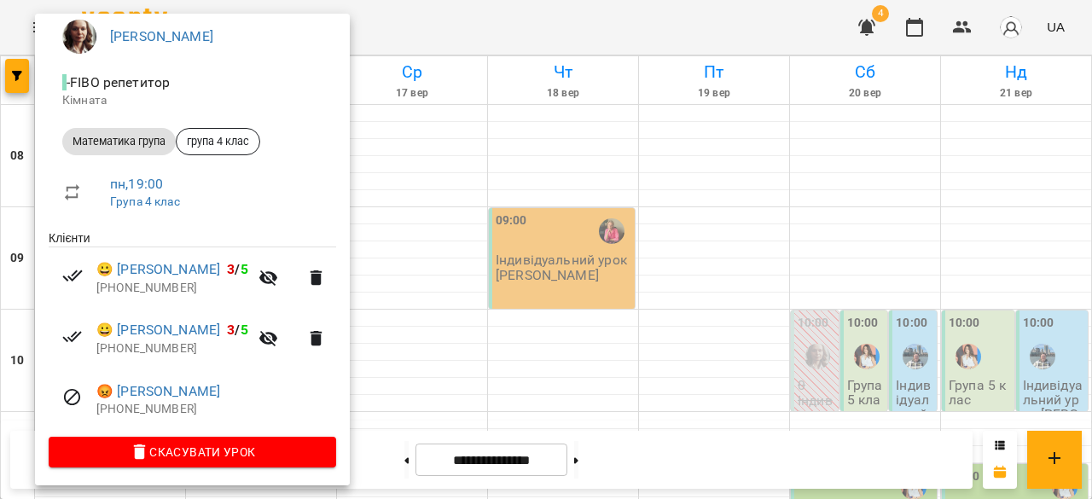
click at [465, 158] on div at bounding box center [546, 249] width 1092 height 499
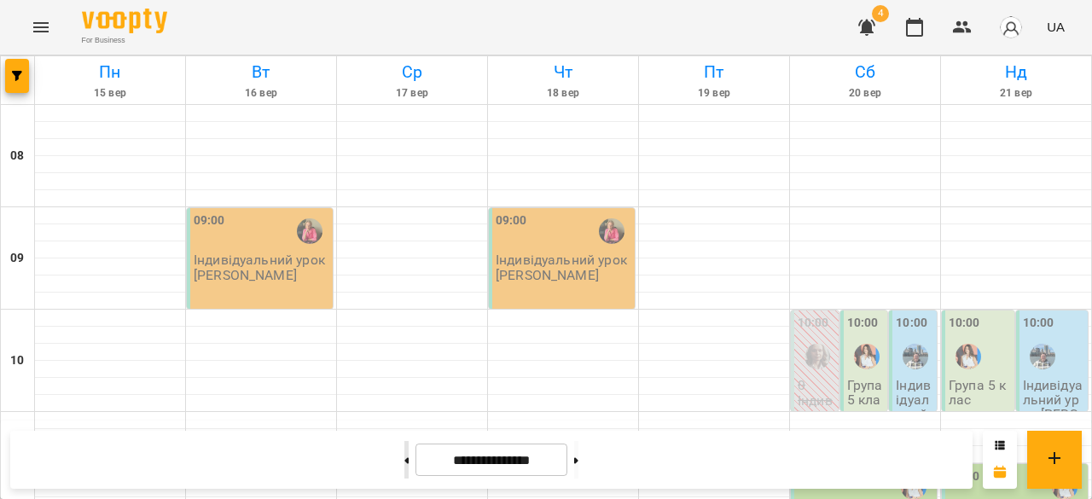
click at [404, 467] on button at bounding box center [406, 460] width 4 height 38
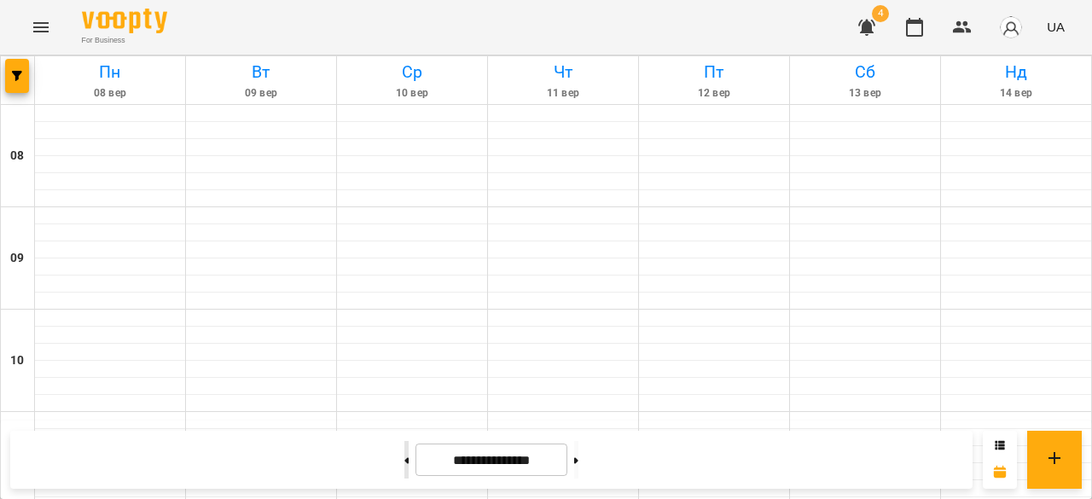
click at [404, 467] on button at bounding box center [406, 460] width 4 height 38
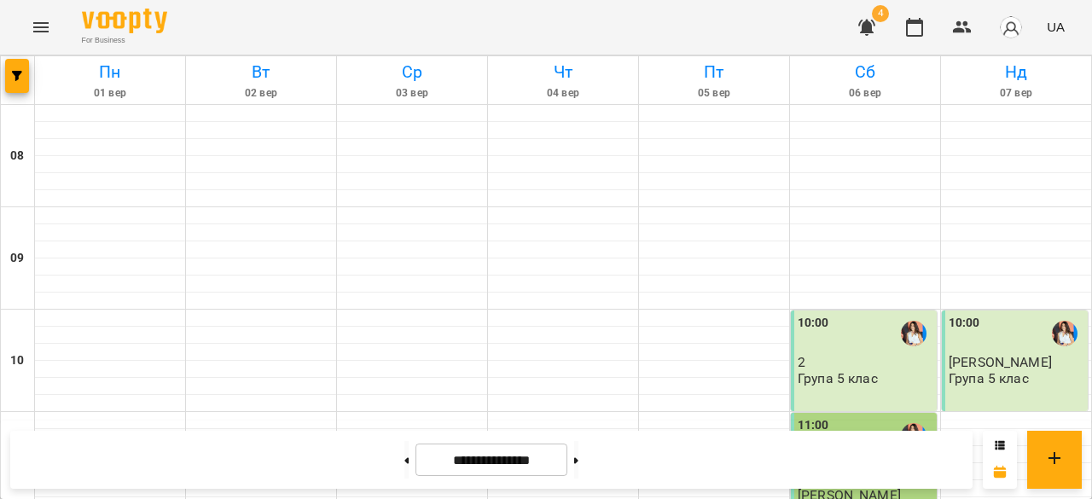
scroll to position [918, 0]
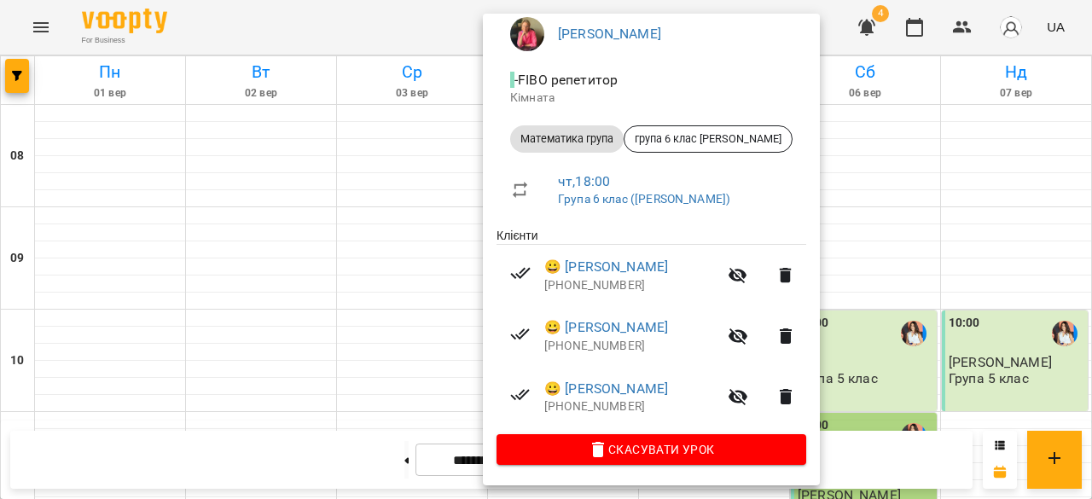
scroll to position [154, 0]
click at [923, 296] on div at bounding box center [546, 249] width 1092 height 499
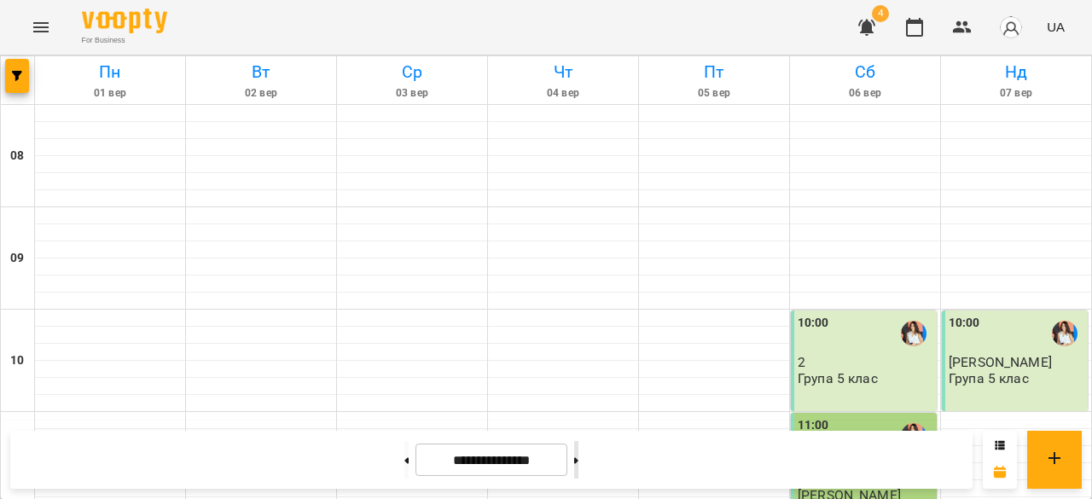
click at [578, 470] on button at bounding box center [576, 460] width 4 height 38
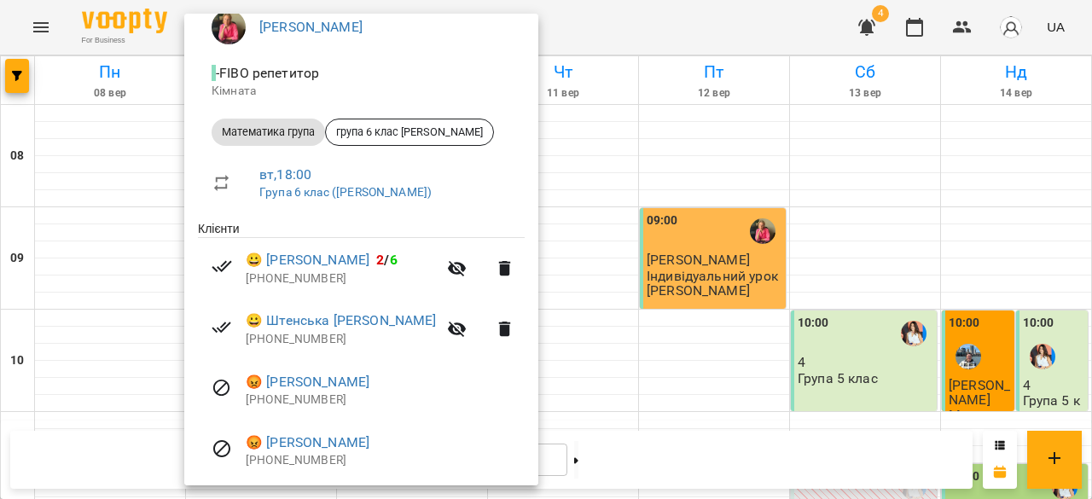
scroll to position [159, 0]
click at [575, 359] on div at bounding box center [546, 249] width 1092 height 499
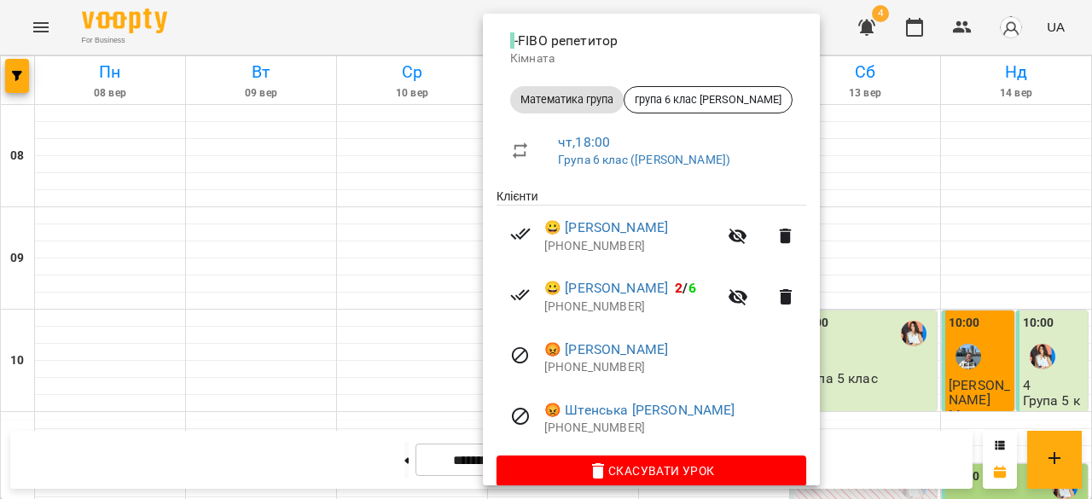
scroll to position [190, 0]
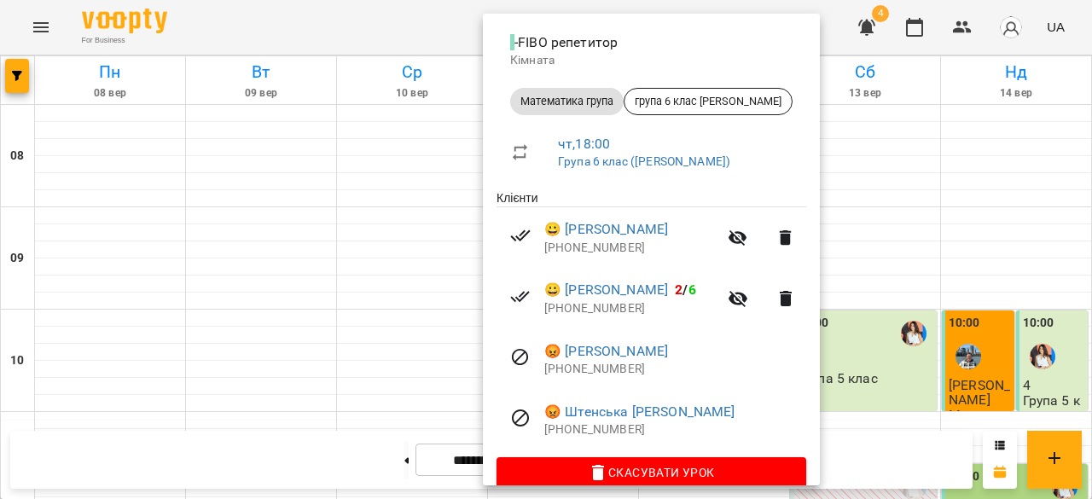
click at [886, 369] on div at bounding box center [546, 249] width 1092 height 499
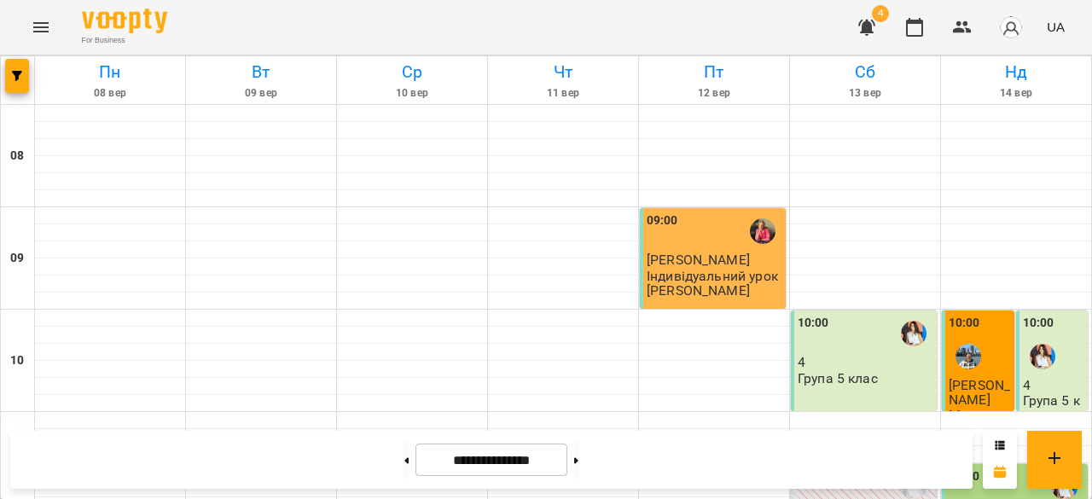
scroll to position [625, 0]
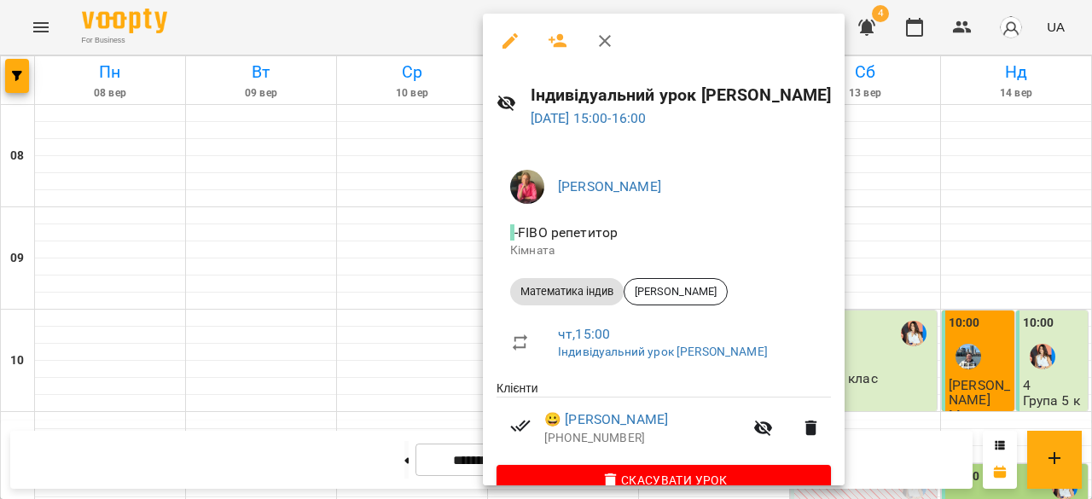
click at [353, 264] on div at bounding box center [546, 249] width 1092 height 499
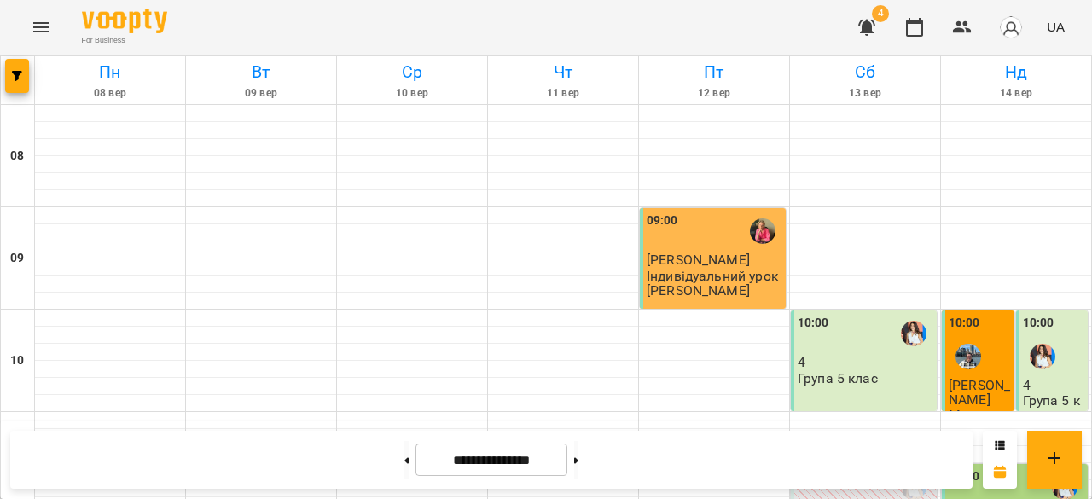
scroll to position [985, 0]
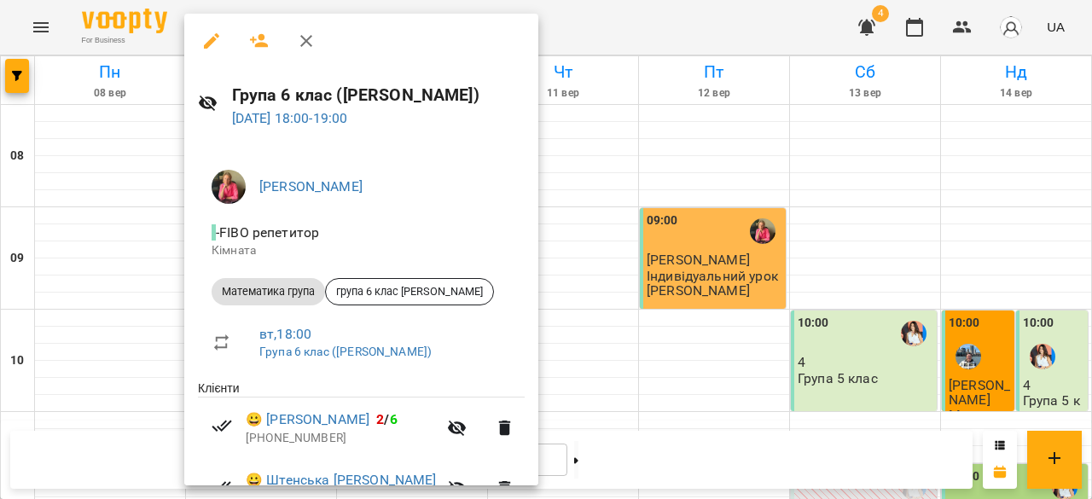
click at [577, 216] on div at bounding box center [546, 249] width 1092 height 499
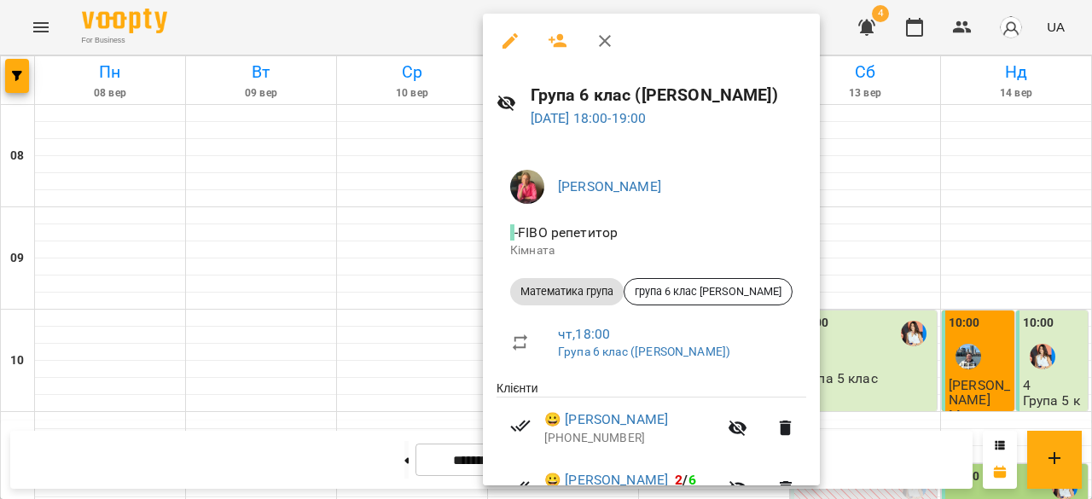
click at [1003, 319] on div at bounding box center [546, 249] width 1092 height 499
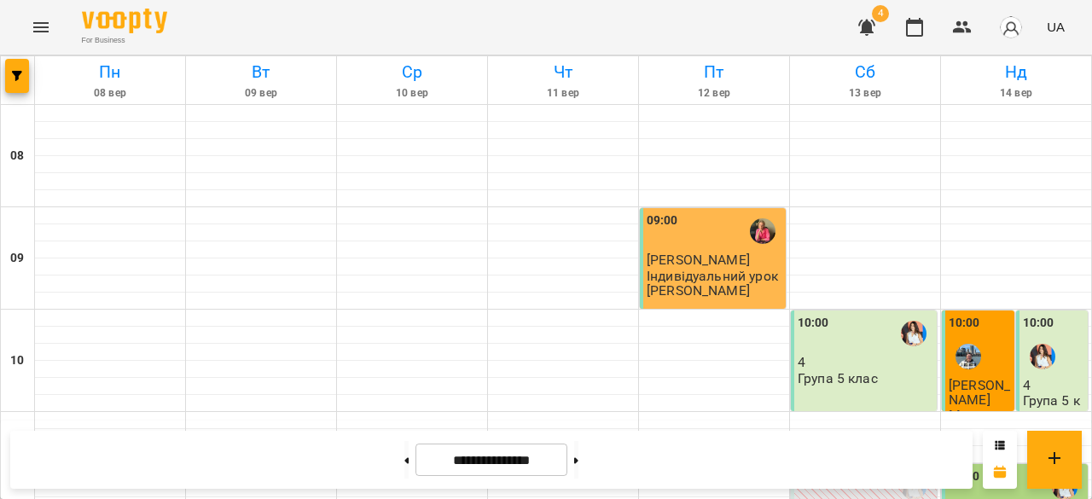
scroll to position [599, 0]
click at [19, 72] on icon "button" at bounding box center [17, 76] width 10 height 10
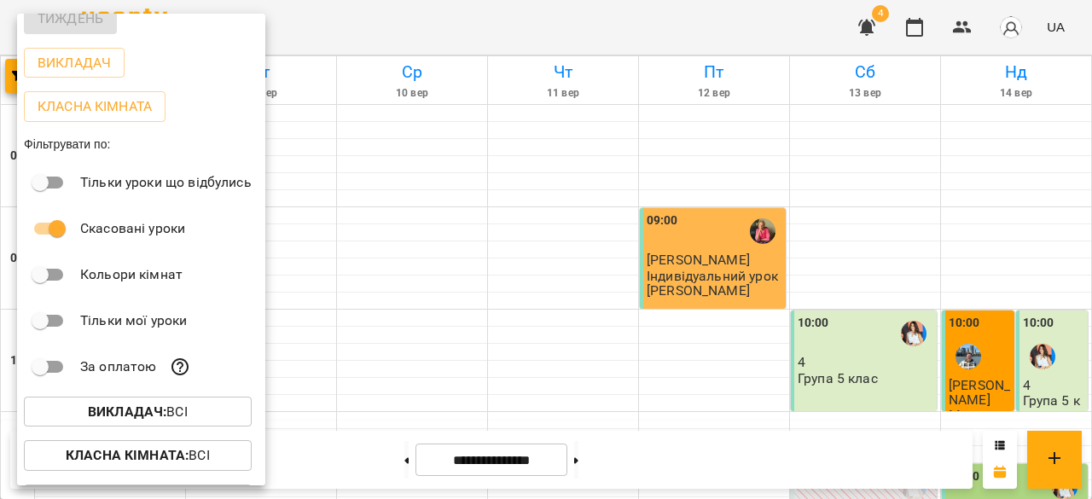
scroll to position [85, 0]
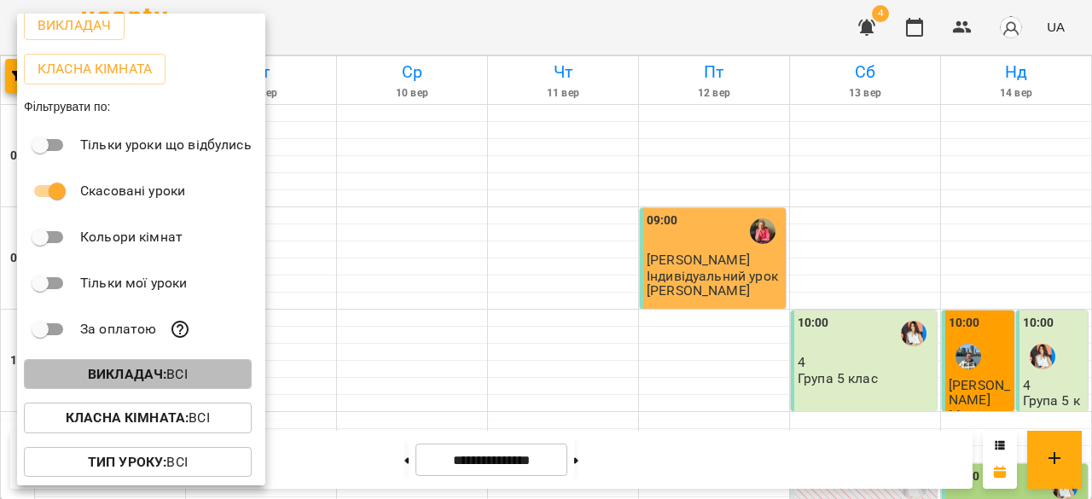
click at [176, 380] on p "Викладач : Всі" at bounding box center [138, 374] width 100 height 20
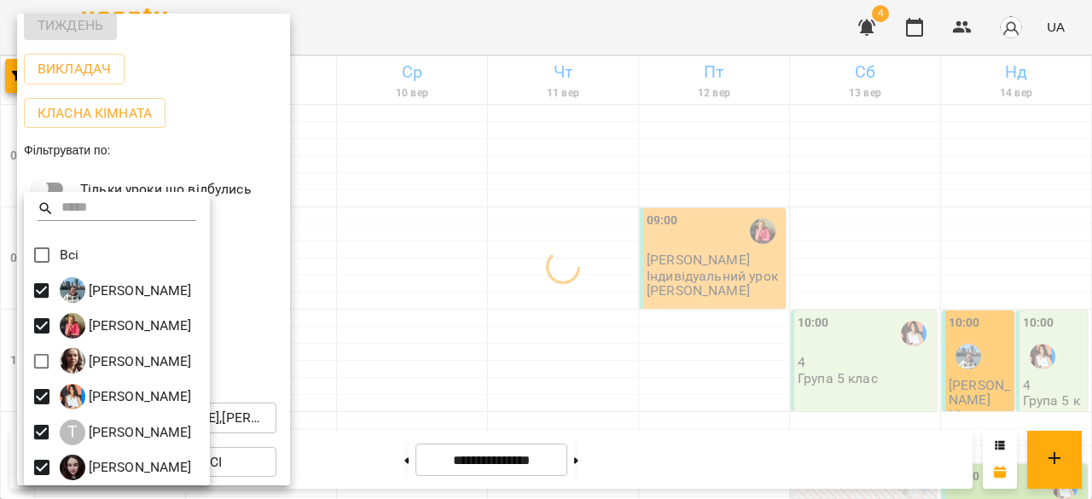
scroll to position [129, 0]
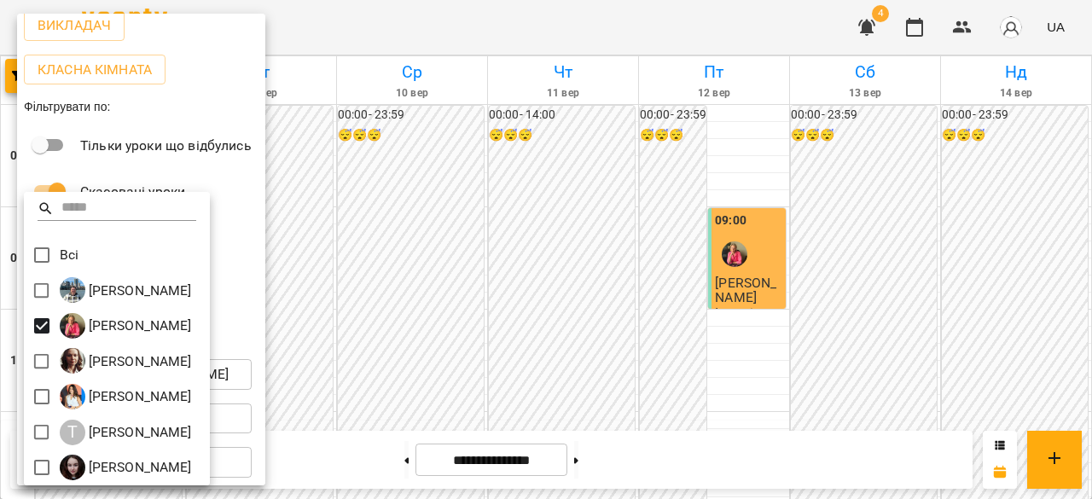
click at [369, 202] on div at bounding box center [546, 249] width 1092 height 499
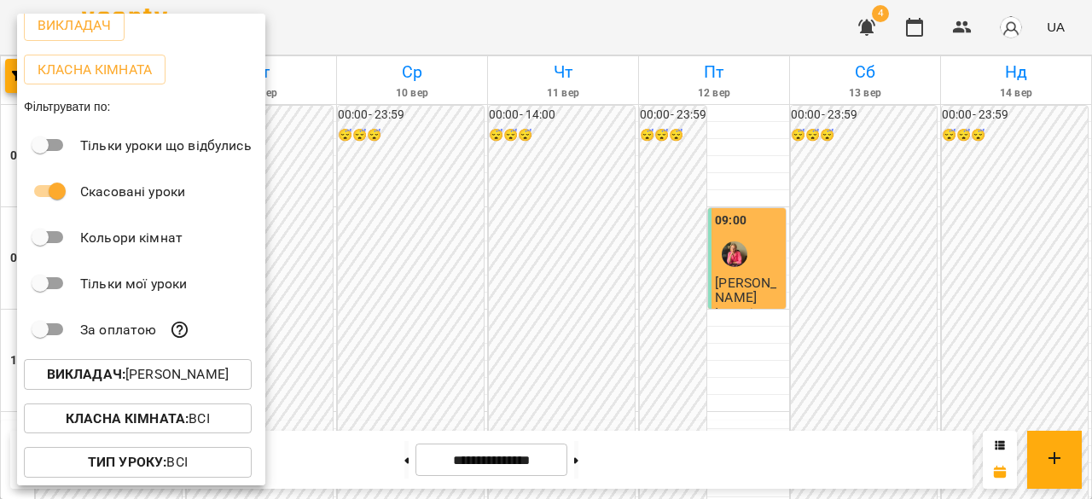
click at [369, 202] on div at bounding box center [546, 249] width 1092 height 499
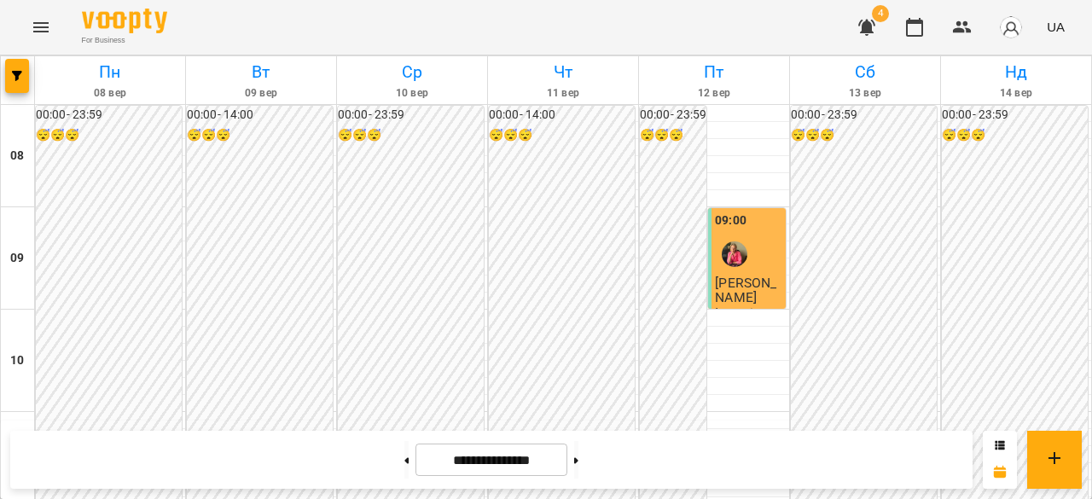
scroll to position [1030, 0]
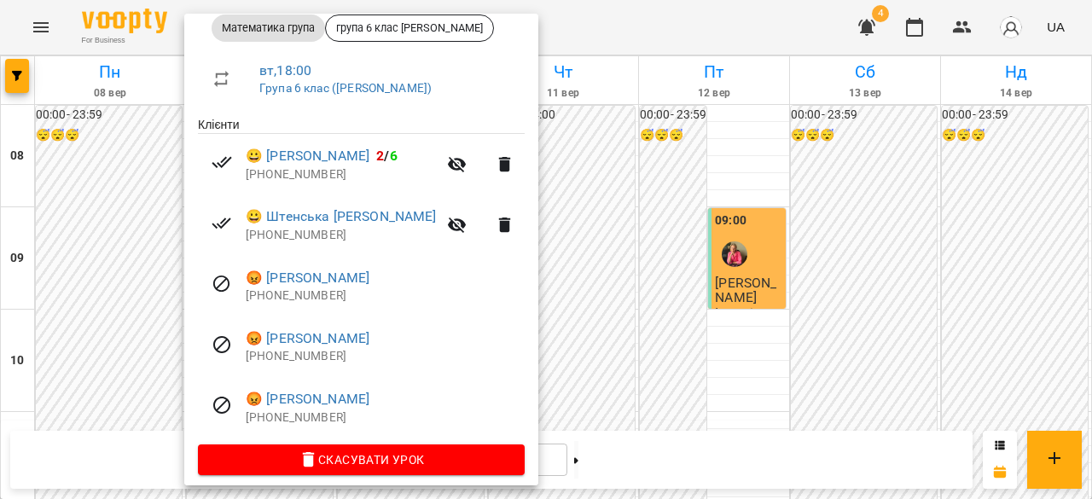
scroll to position [263, 0]
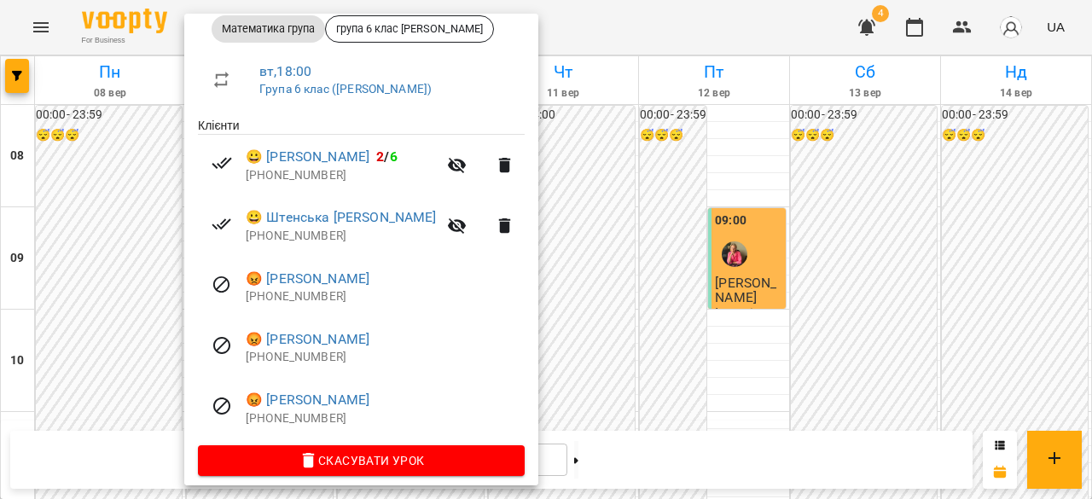
click at [546, 303] on div at bounding box center [546, 249] width 1092 height 499
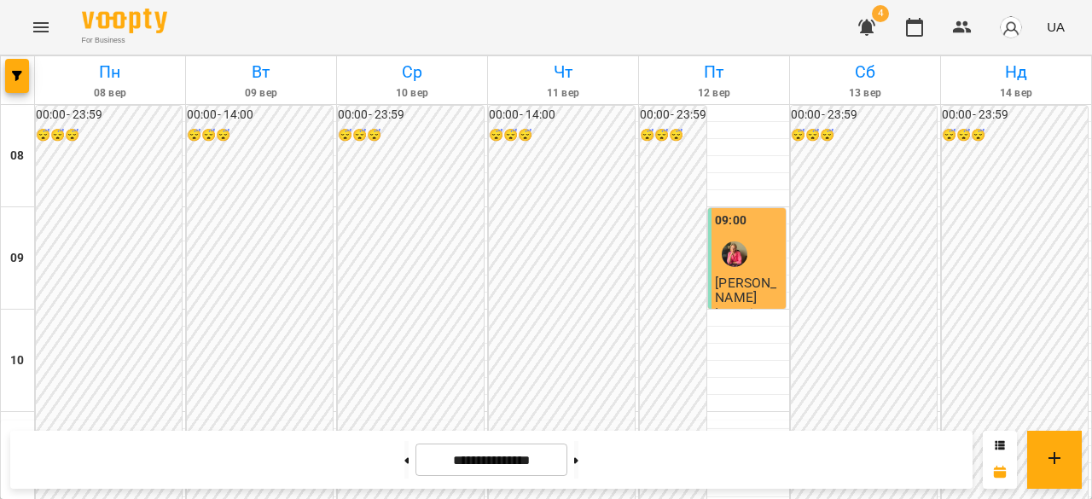
scroll to position [0, 0]
click at [404, 465] on button at bounding box center [406, 460] width 4 height 38
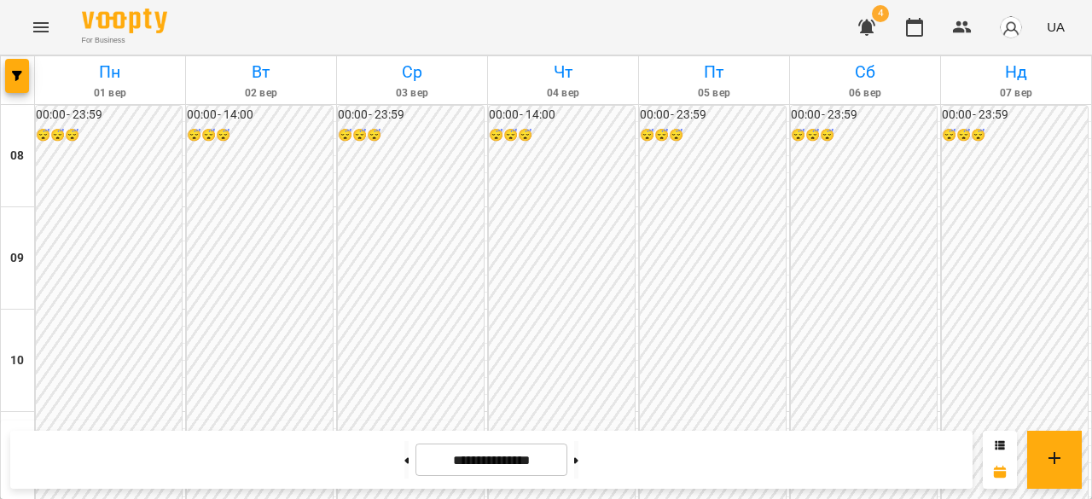
click at [760, 462] on div "**********" at bounding box center [491, 460] width 962 height 58
click at [578, 468] on button at bounding box center [576, 460] width 4 height 38
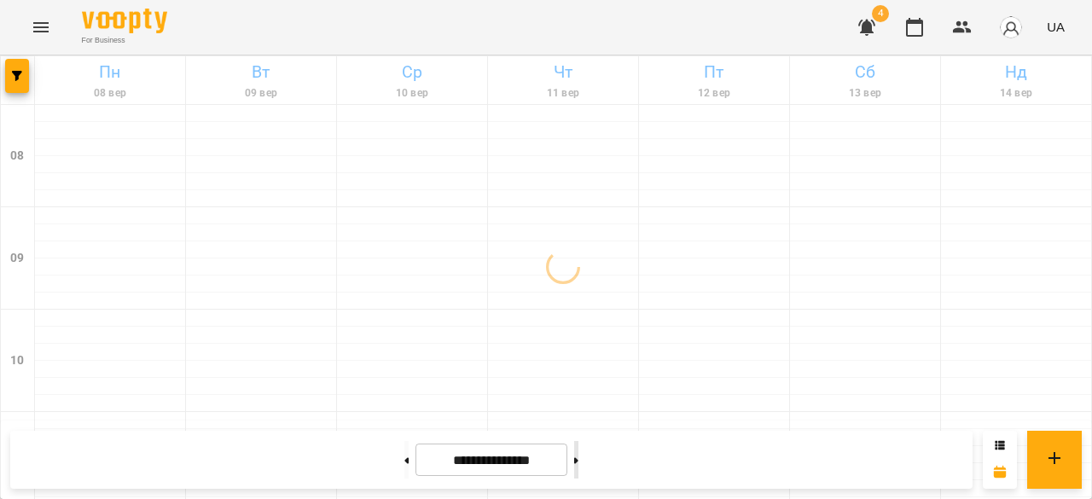
click at [578, 468] on button at bounding box center [576, 460] width 4 height 38
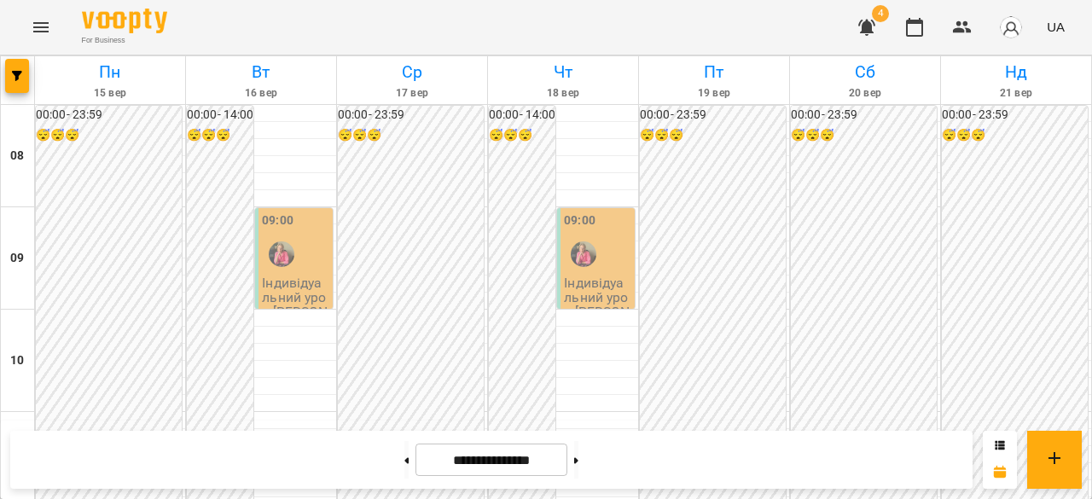
scroll to position [1078, 0]
click at [404, 442] on button at bounding box center [406, 460] width 4 height 38
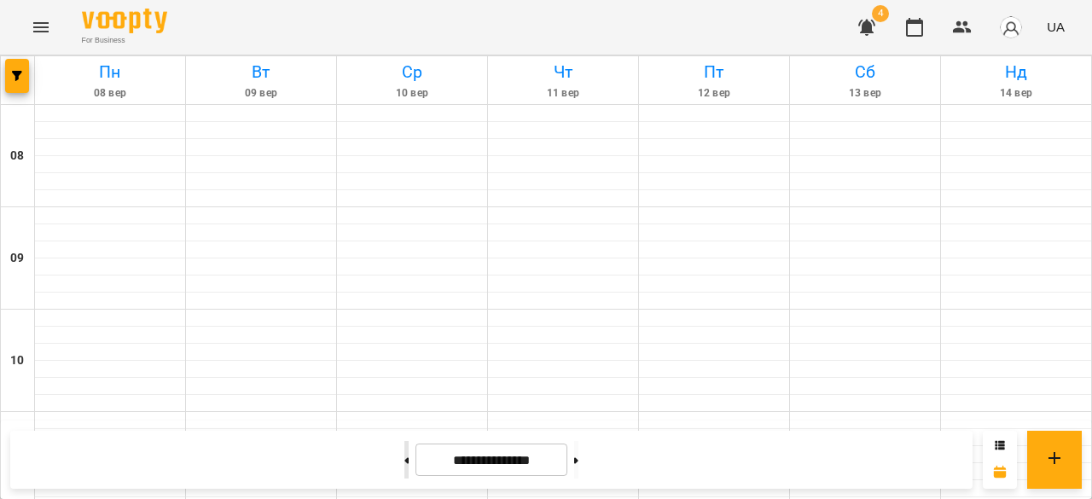
click at [404, 463] on button at bounding box center [406, 460] width 4 height 38
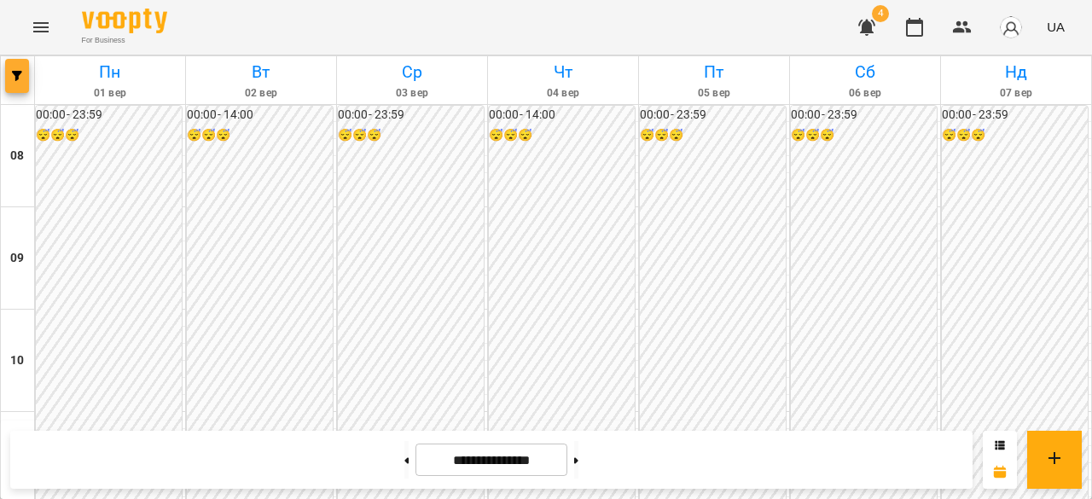
scroll to position [823, 0]
click at [17, 61] on button "button" at bounding box center [17, 76] width 24 height 34
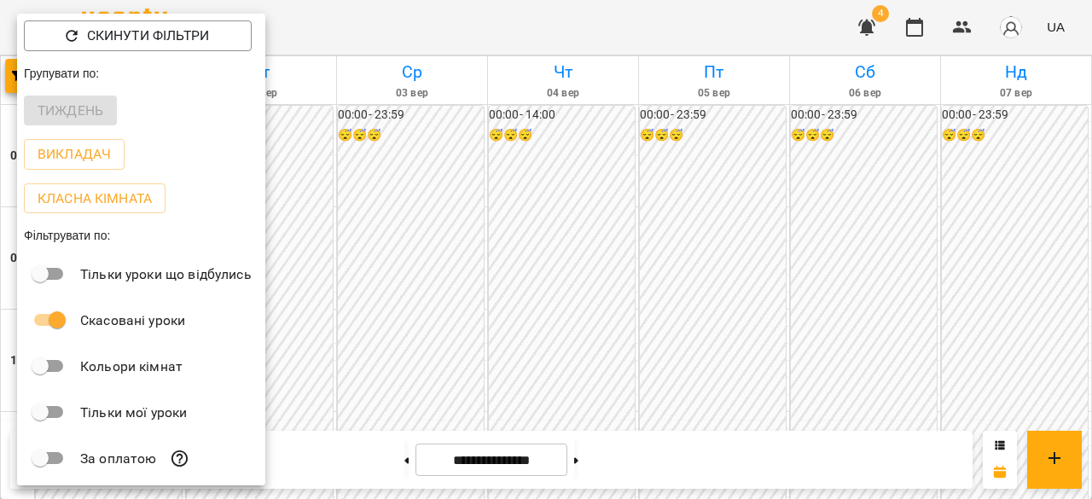
scroll to position [172, 0]
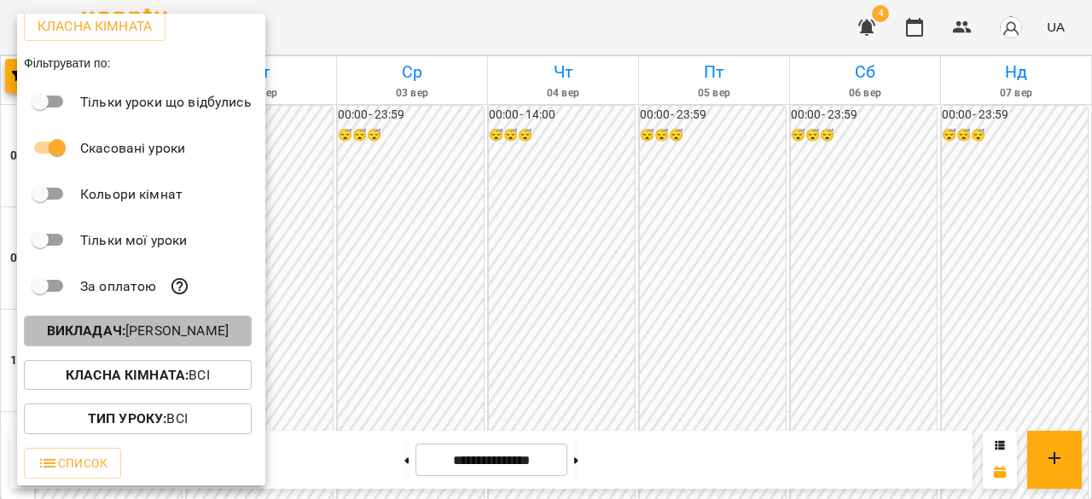
click at [137, 332] on p "Викладач : Вольська Світлана Павлівна" at bounding box center [138, 331] width 182 height 20
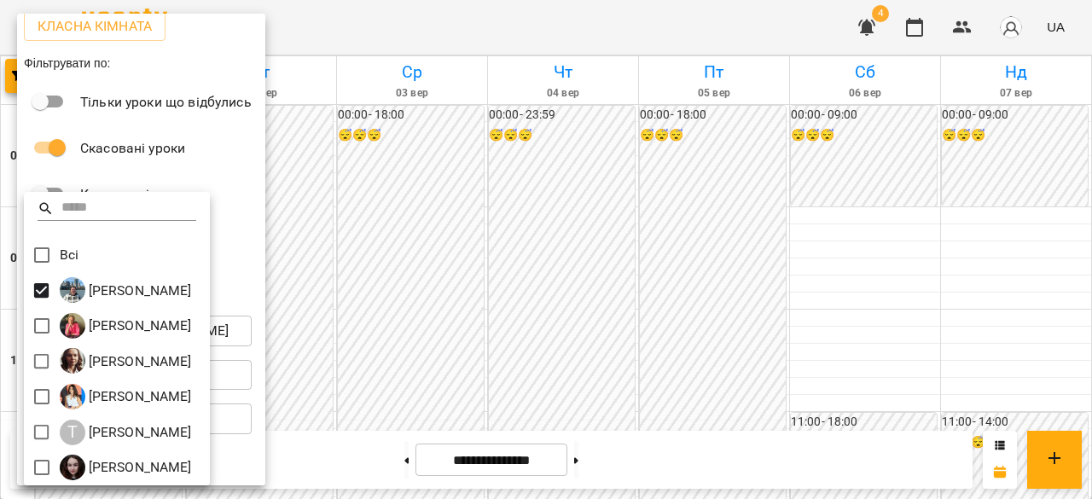
click at [409, 211] on div at bounding box center [546, 249] width 1092 height 499
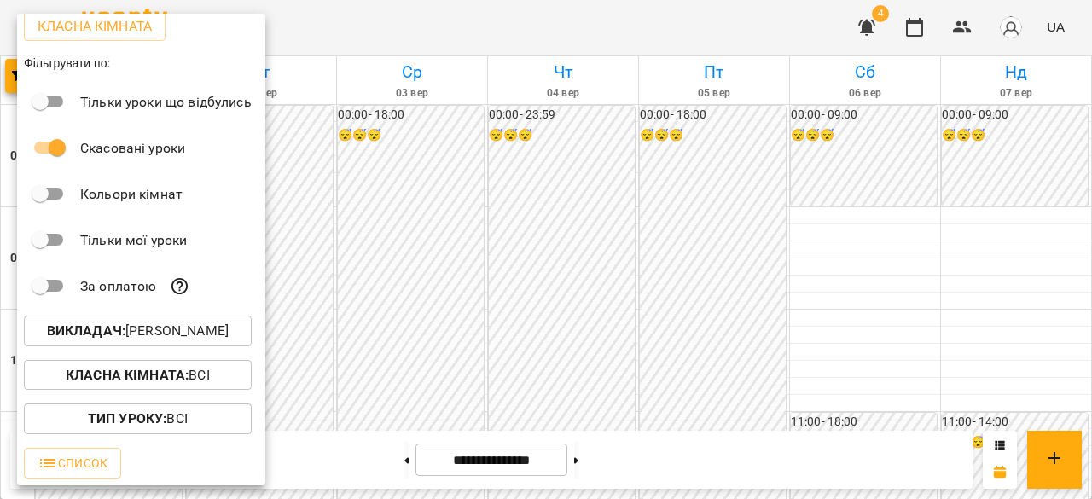
click at [410, 383] on div at bounding box center [546, 249] width 1092 height 499
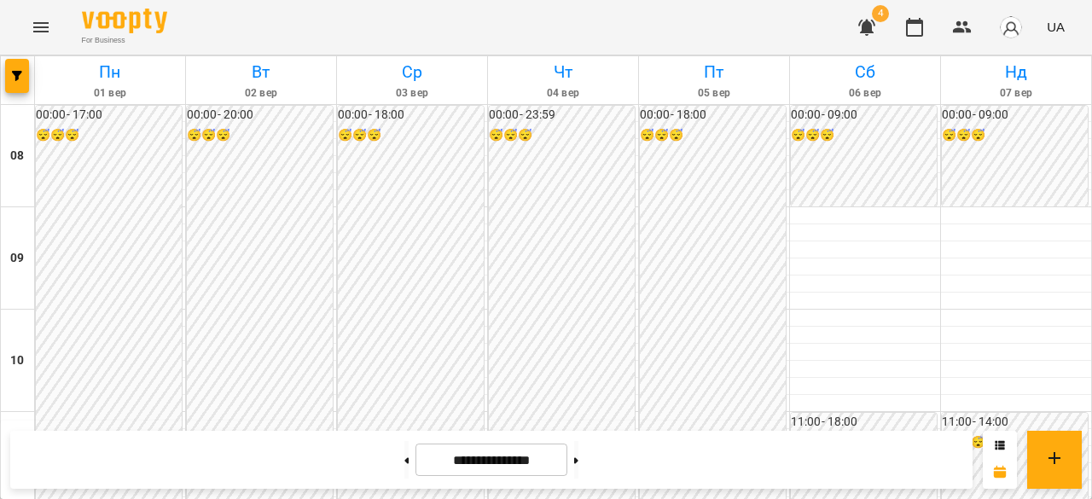
scroll to position [0, 0]
click at [578, 475] on button at bounding box center [576, 460] width 4 height 38
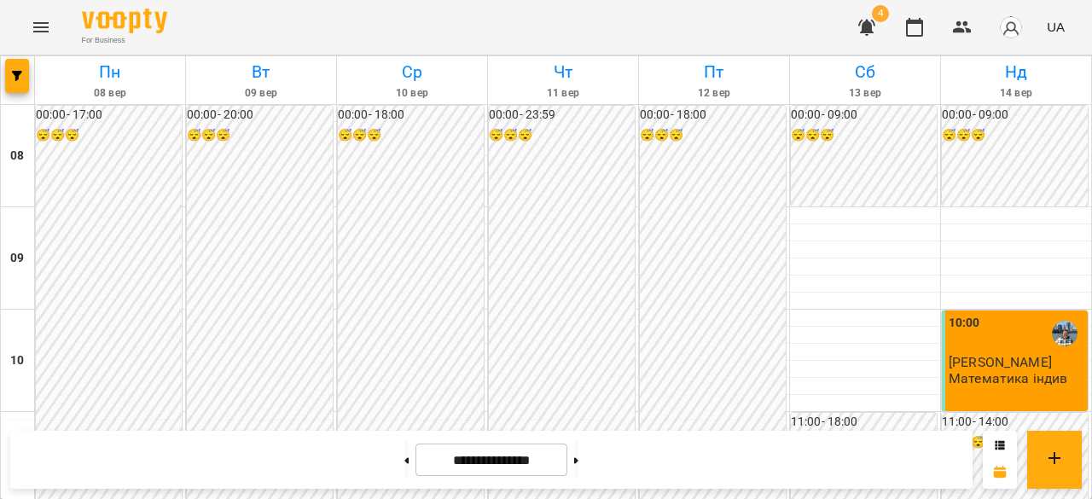
scroll to position [968, 0]
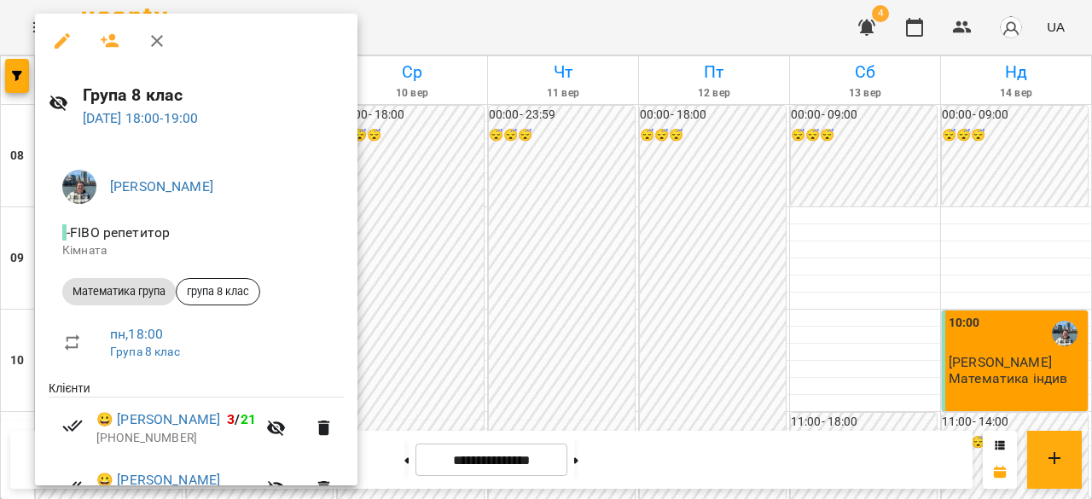
scroll to position [154, 0]
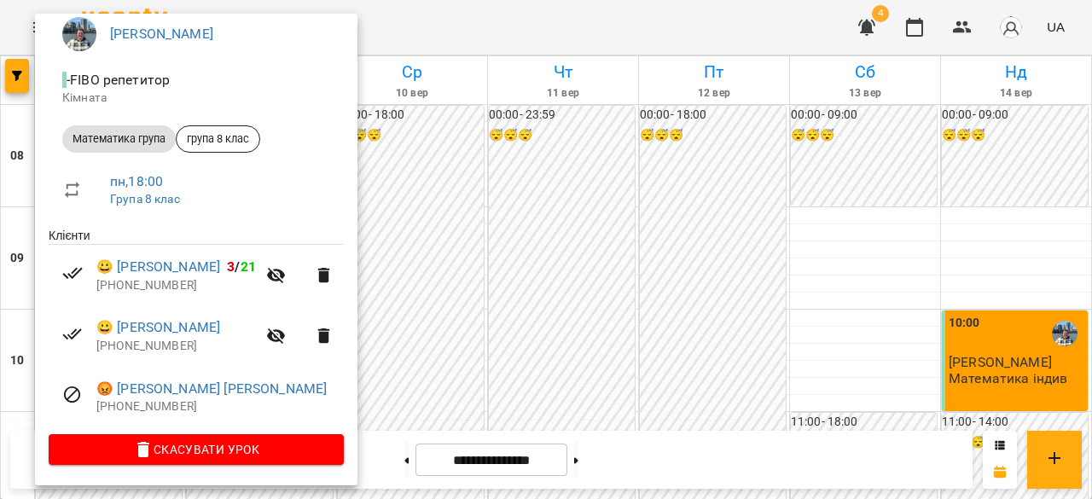
click at [561, 395] on div at bounding box center [546, 249] width 1092 height 499
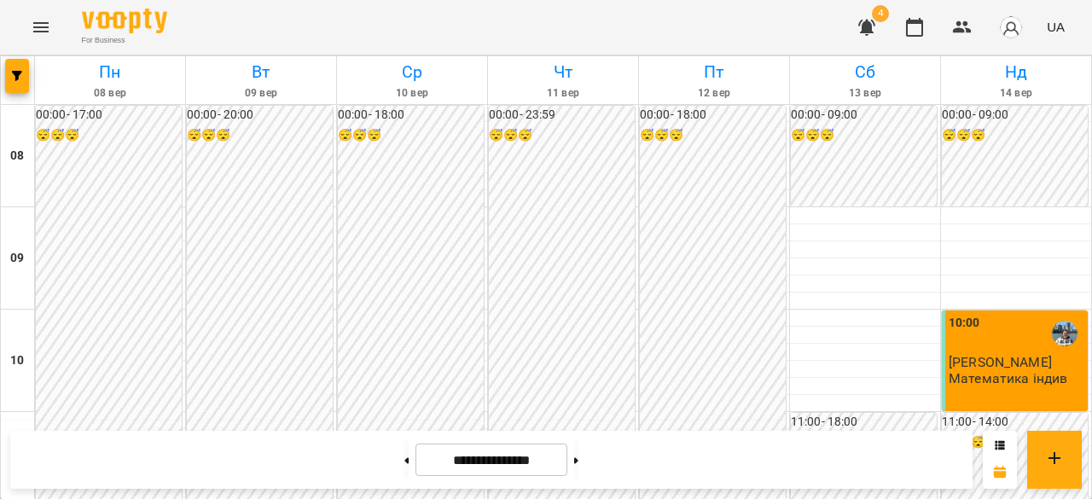
scroll to position [958, 0]
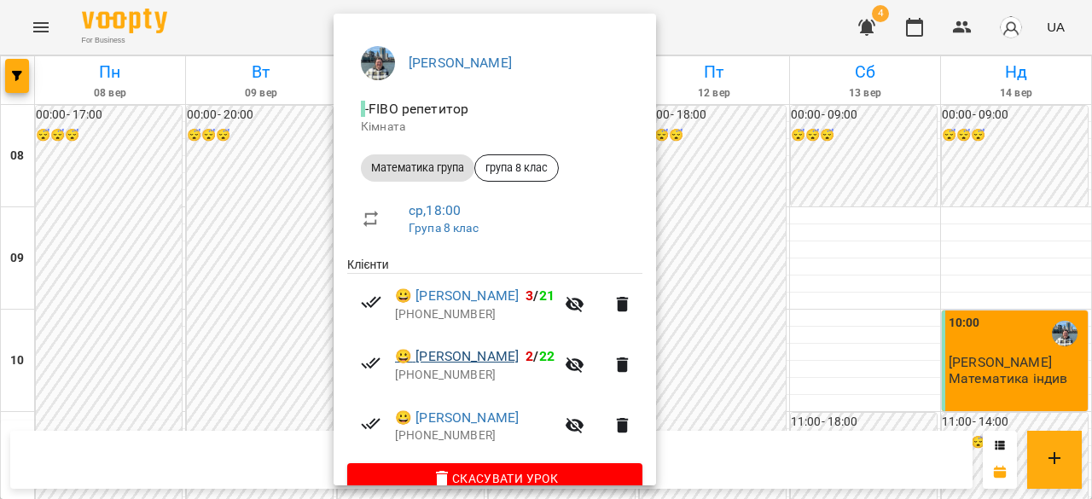
scroll to position [154, 0]
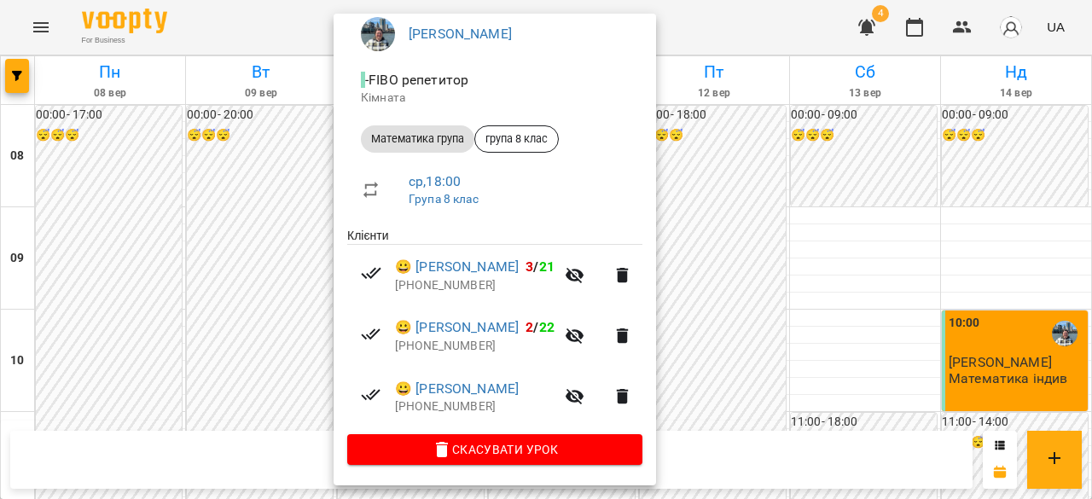
click at [799, 398] on div at bounding box center [546, 249] width 1092 height 499
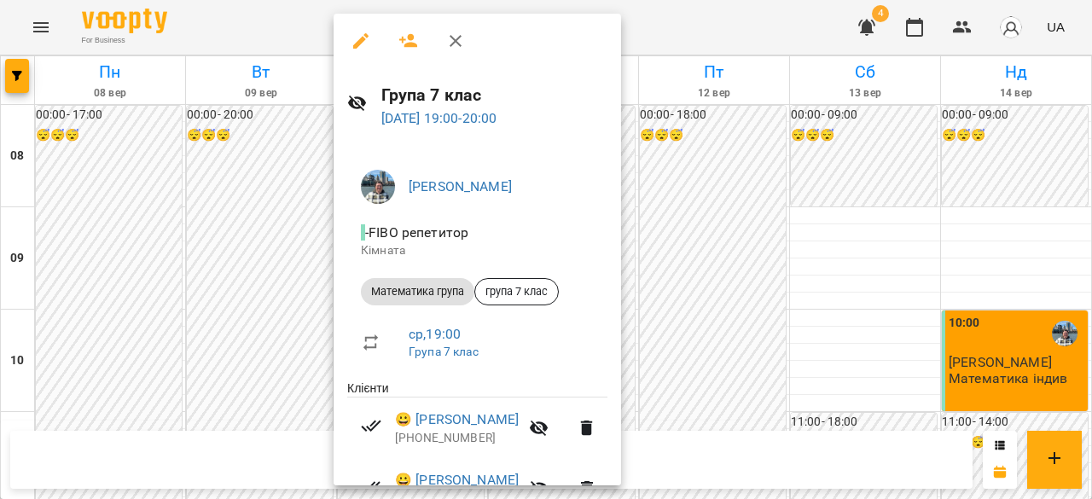
scroll to position [94, 0]
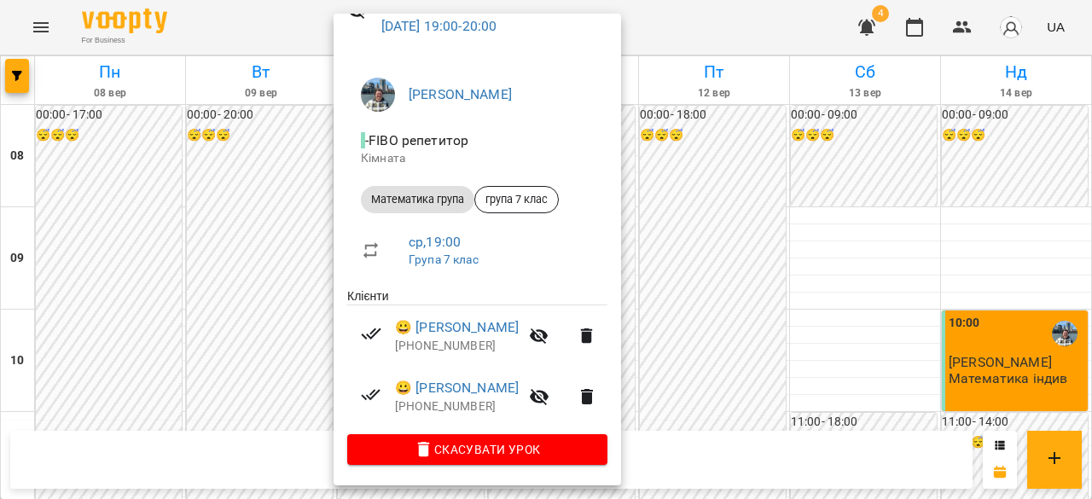
click at [875, 375] on div at bounding box center [546, 249] width 1092 height 499
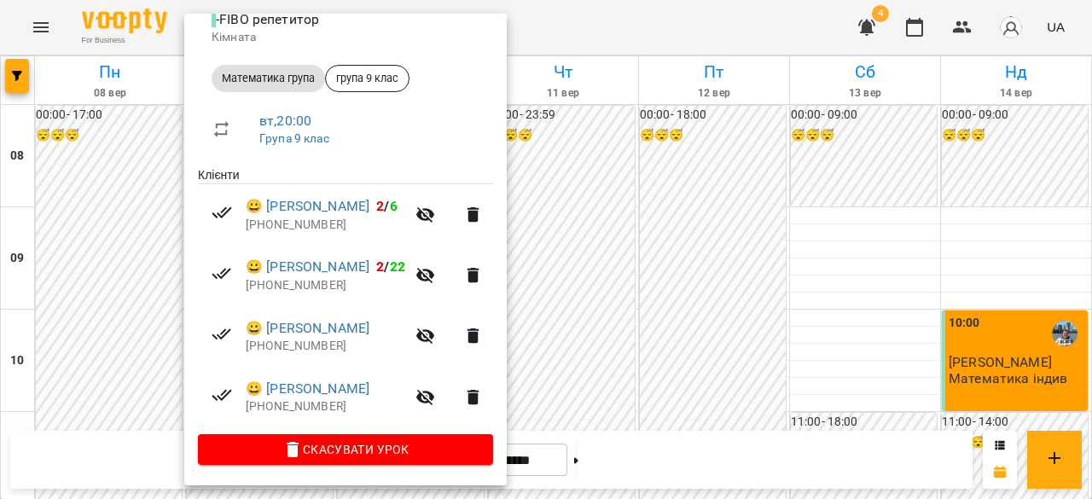
scroll to position [215, 0]
click at [598, 372] on div at bounding box center [546, 249] width 1092 height 499
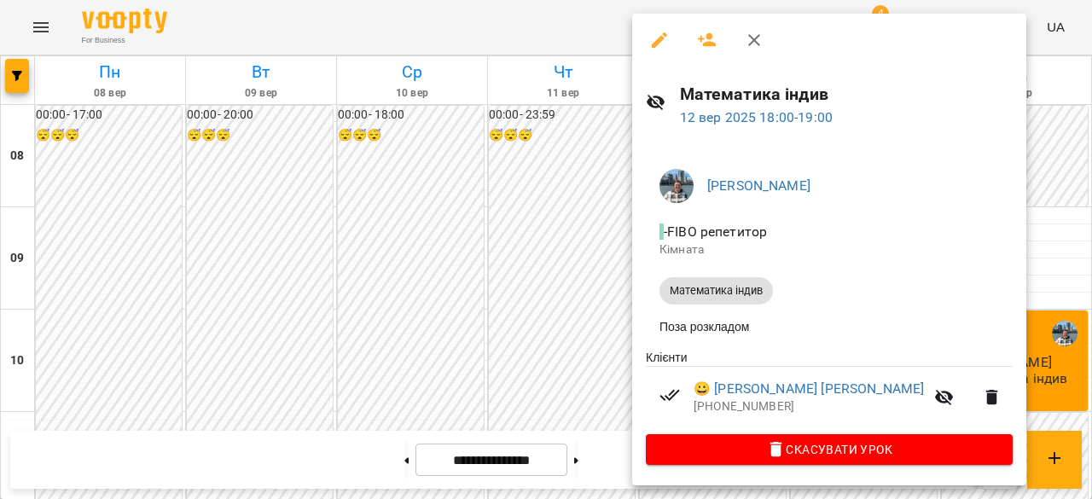
scroll to position [5, 0]
click at [604, 357] on div at bounding box center [546, 249] width 1092 height 499
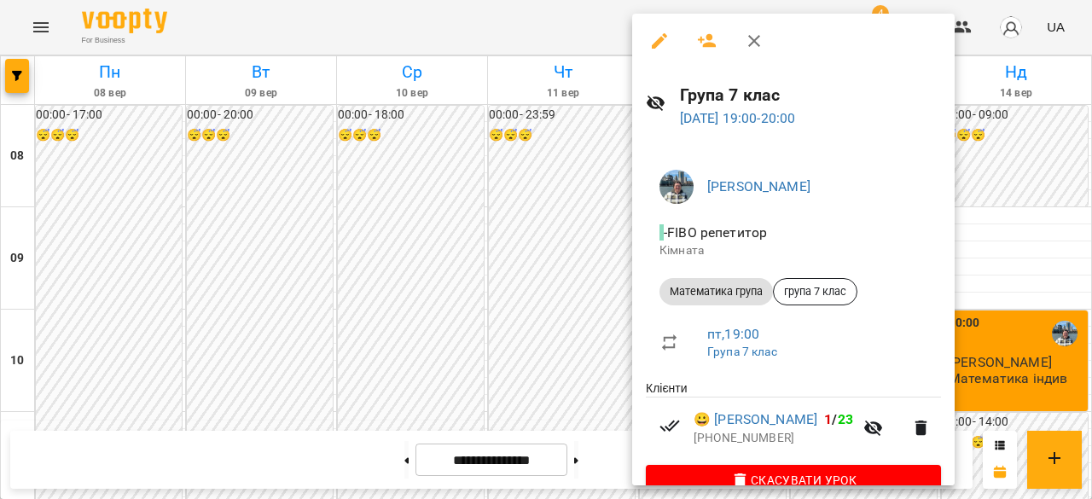
scroll to position [32, 0]
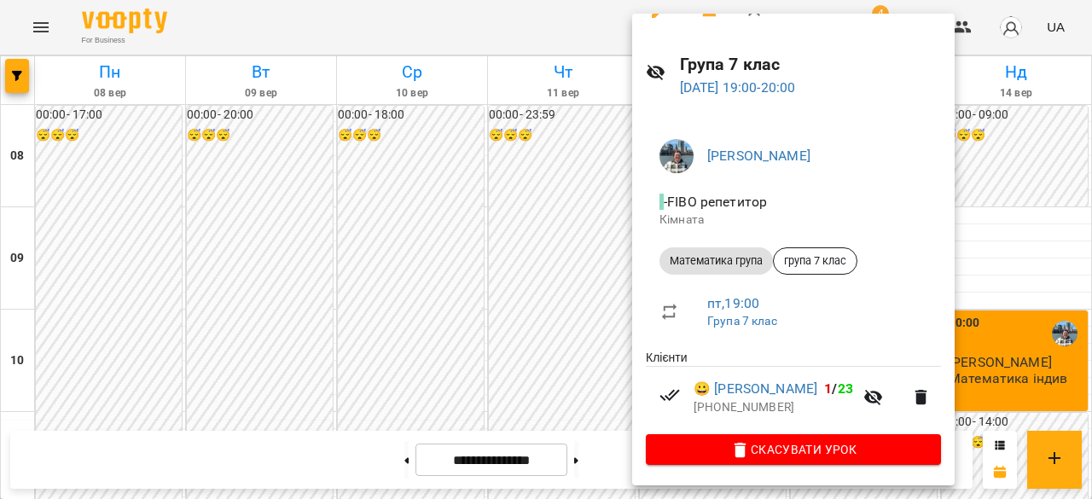
click at [527, 364] on div at bounding box center [546, 249] width 1092 height 499
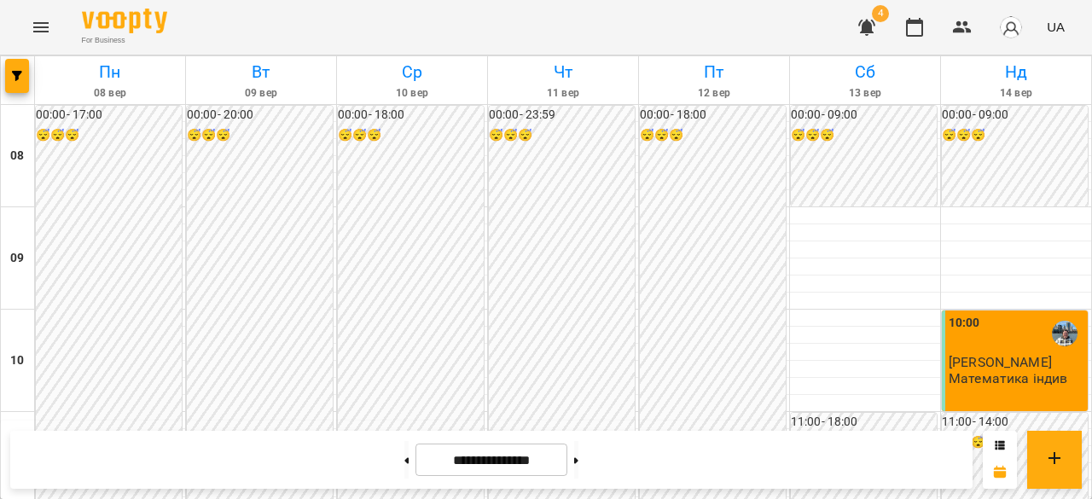
scroll to position [1131, 0]
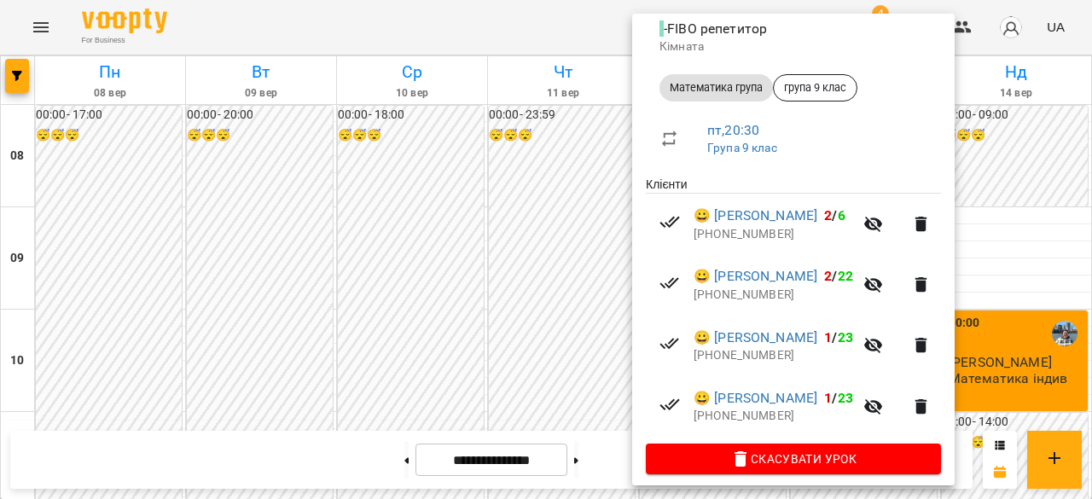
scroll to position [215, 0]
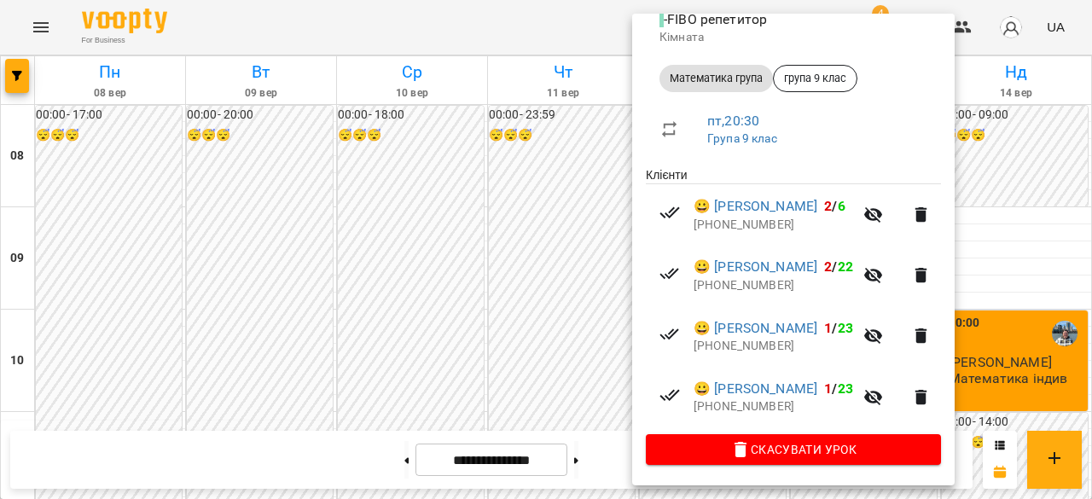
click at [582, 327] on div at bounding box center [546, 249] width 1092 height 499
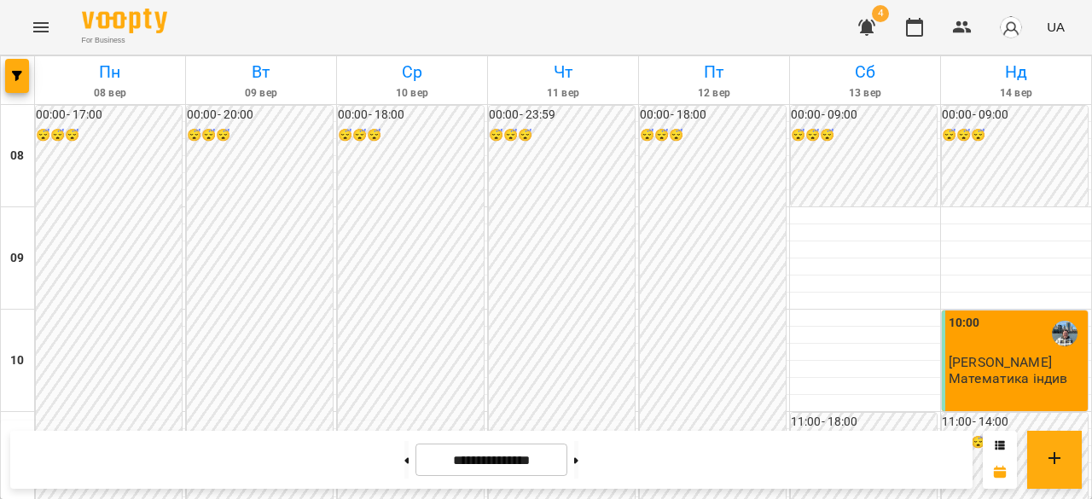
scroll to position [0, 0]
click at [978, 351] on div "10:00" at bounding box center [1017, 333] width 136 height 39
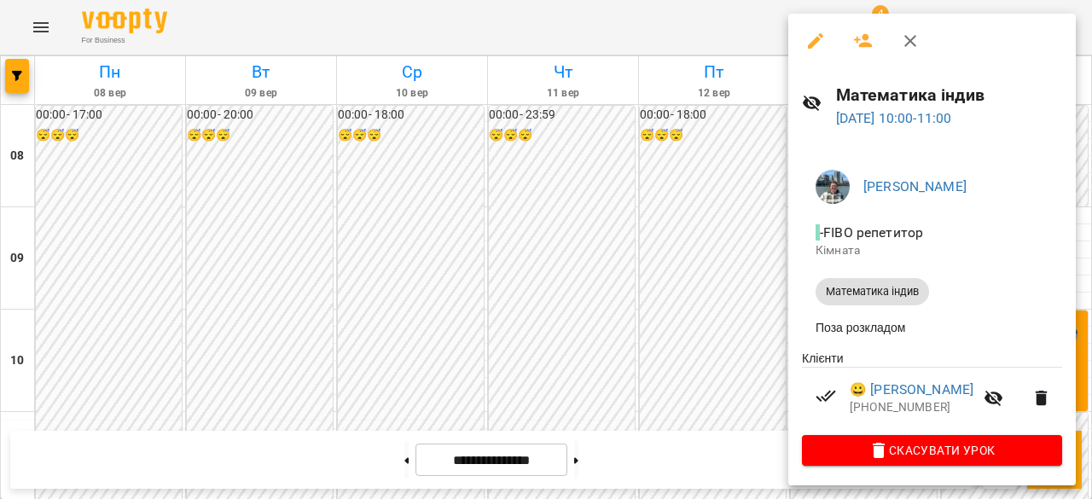
scroll to position [5, 0]
click at [706, 333] on div at bounding box center [546, 249] width 1092 height 499
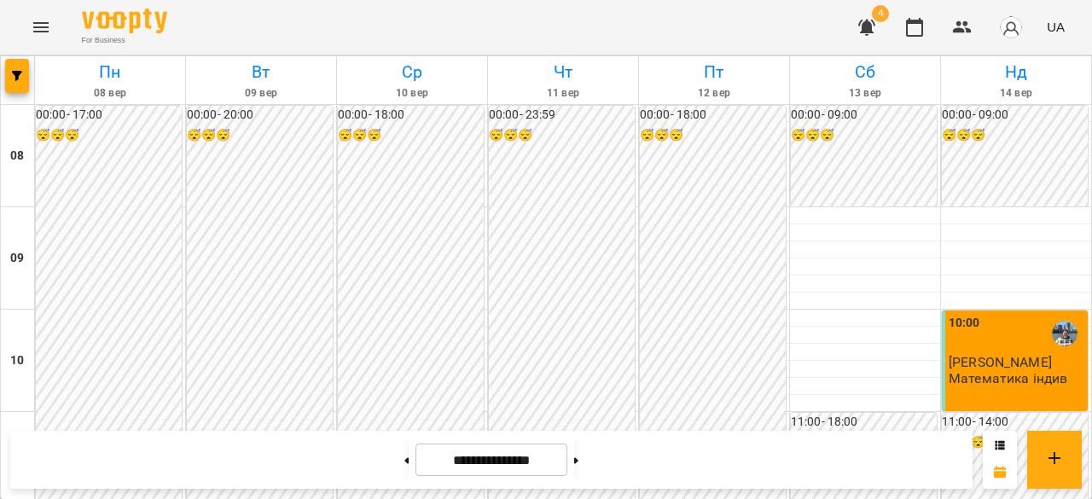
scroll to position [1114, 0]
click at [578, 468] on button at bounding box center [576, 460] width 4 height 38
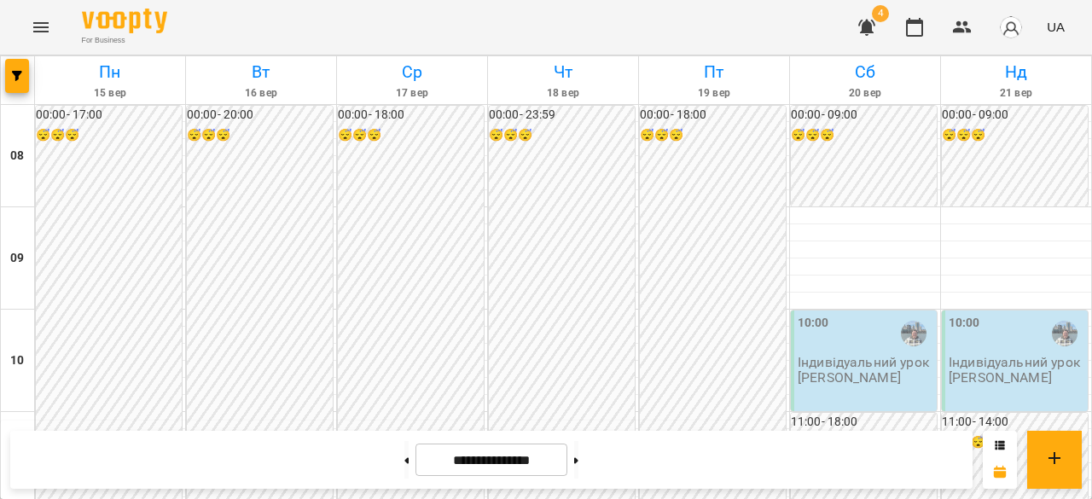
scroll to position [932, 0]
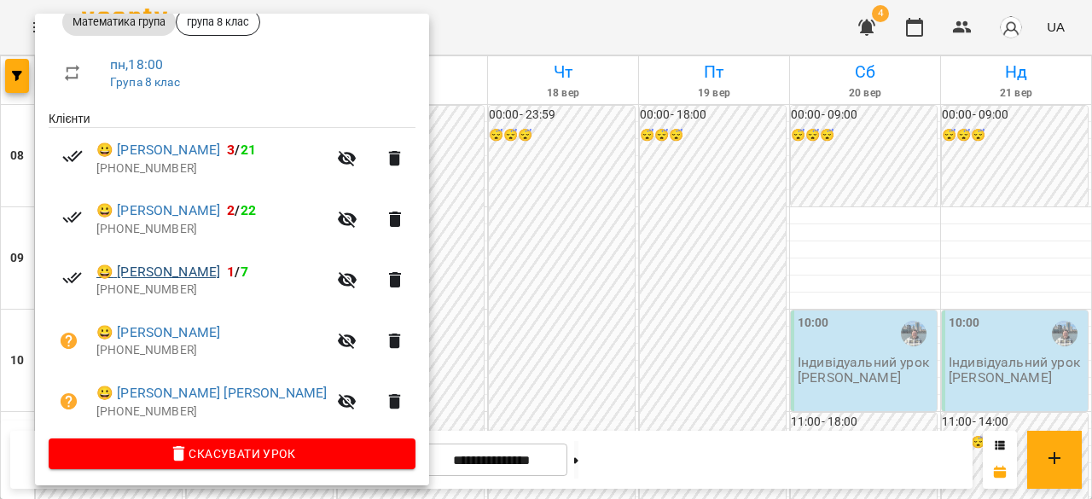
scroll to position [273, 0]
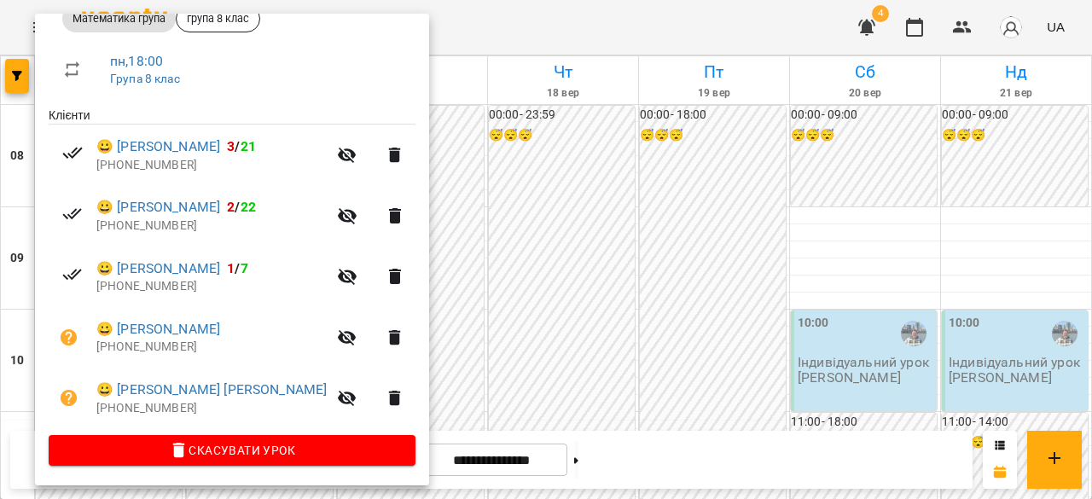
click at [522, 366] on div at bounding box center [546, 249] width 1092 height 499
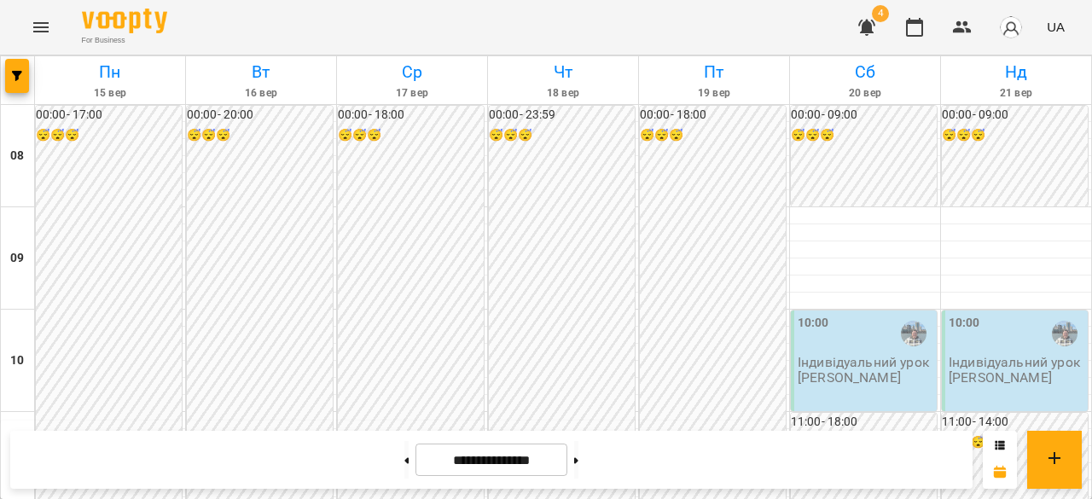
scroll to position [942, 0]
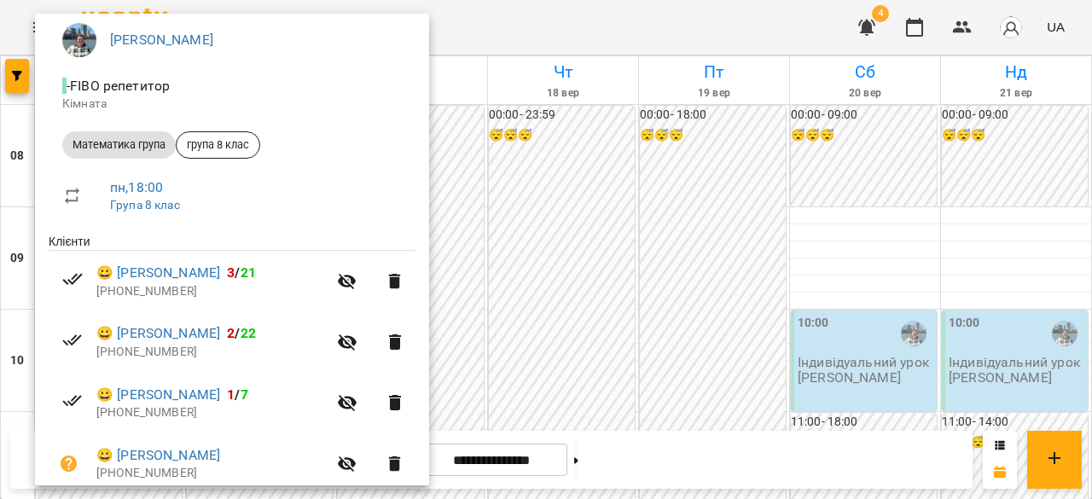
scroll to position [171, 0]
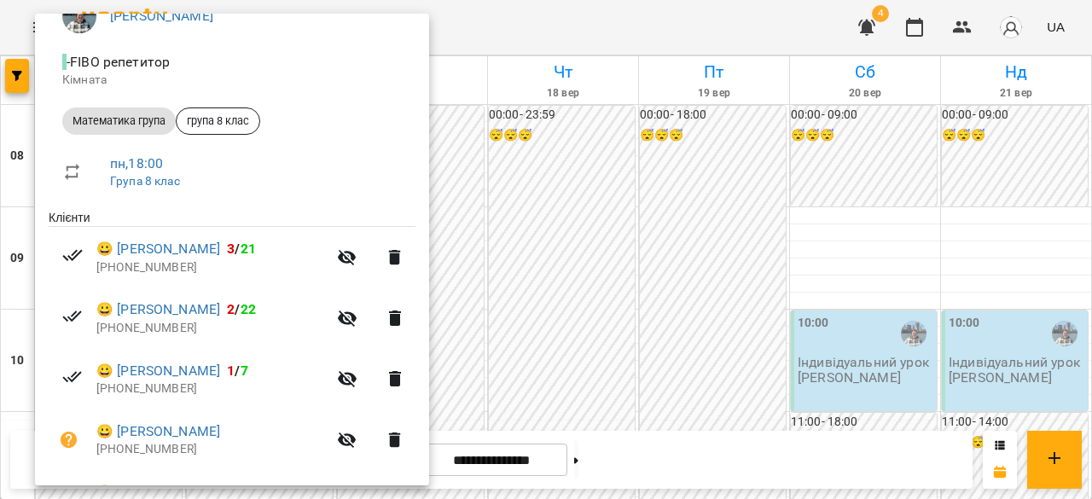
click at [524, 376] on div at bounding box center [546, 249] width 1092 height 499
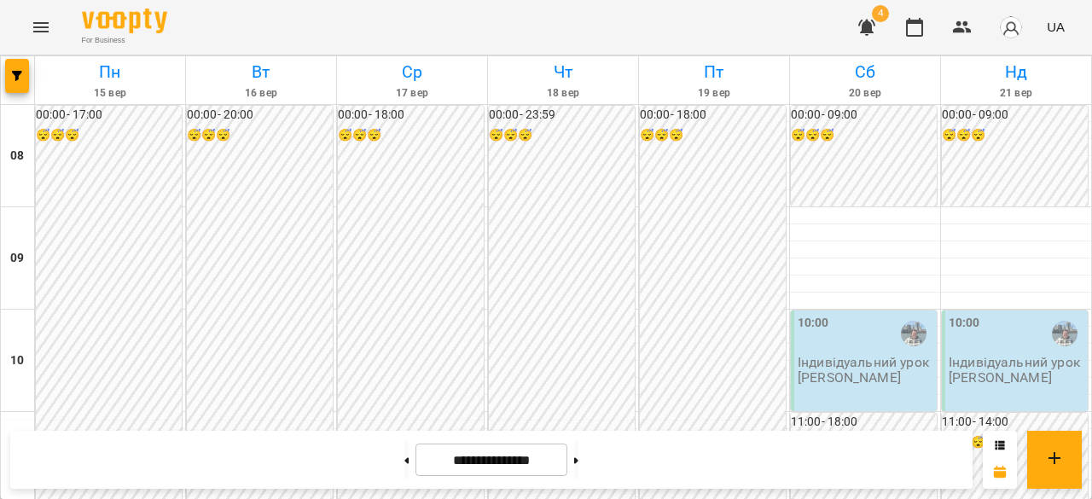
scroll to position [1106, 0]
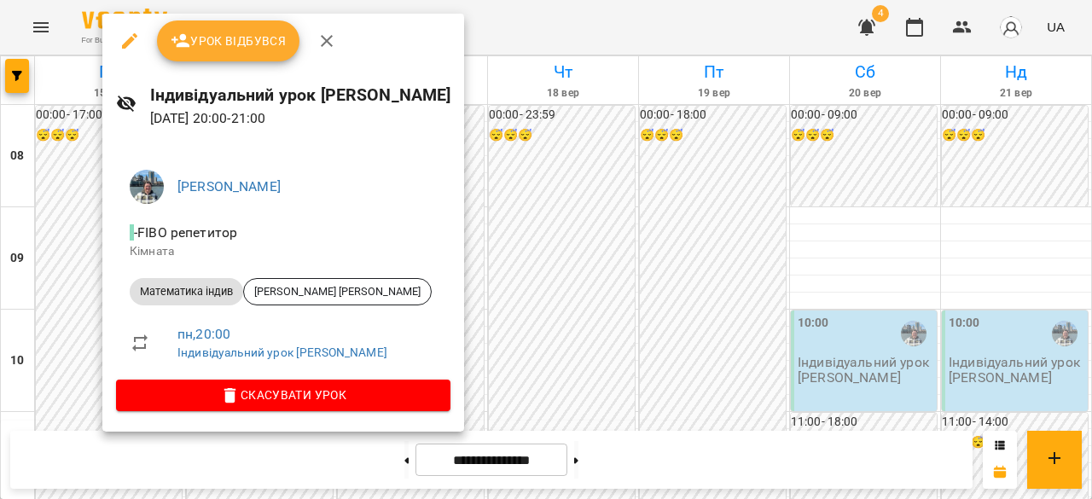
drag, startPoint x: 606, startPoint y: 250, endPoint x: 339, endPoint y: 220, distance: 268.7
click at [607, 250] on div at bounding box center [546, 249] width 1092 height 499
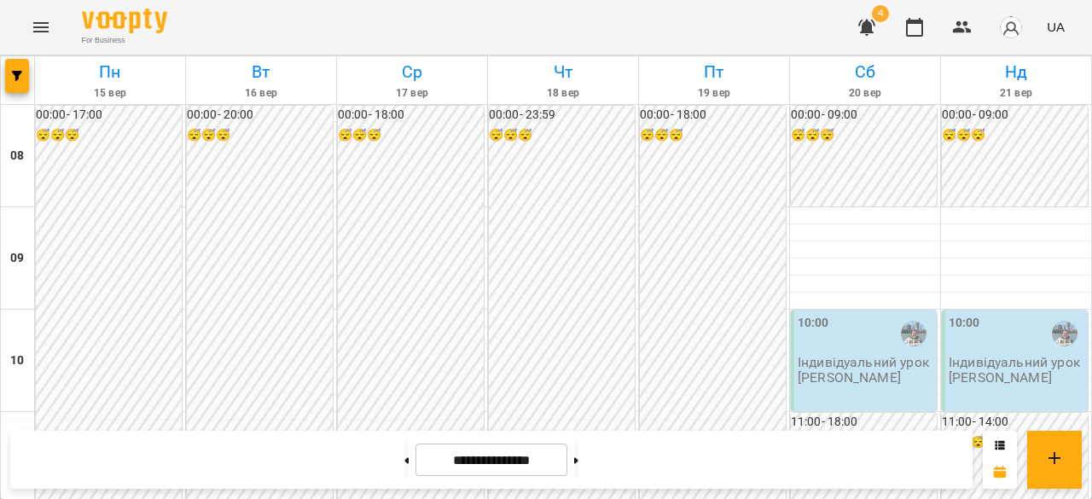
scroll to position [0, 0]
click at [19, 76] on icon "button" at bounding box center [17, 76] width 10 height 10
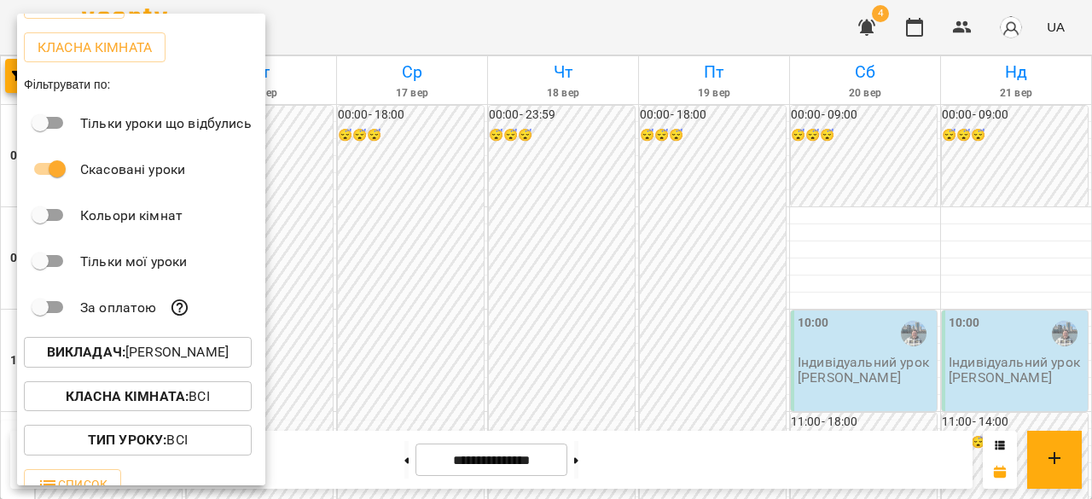
scroll to position [172, 0]
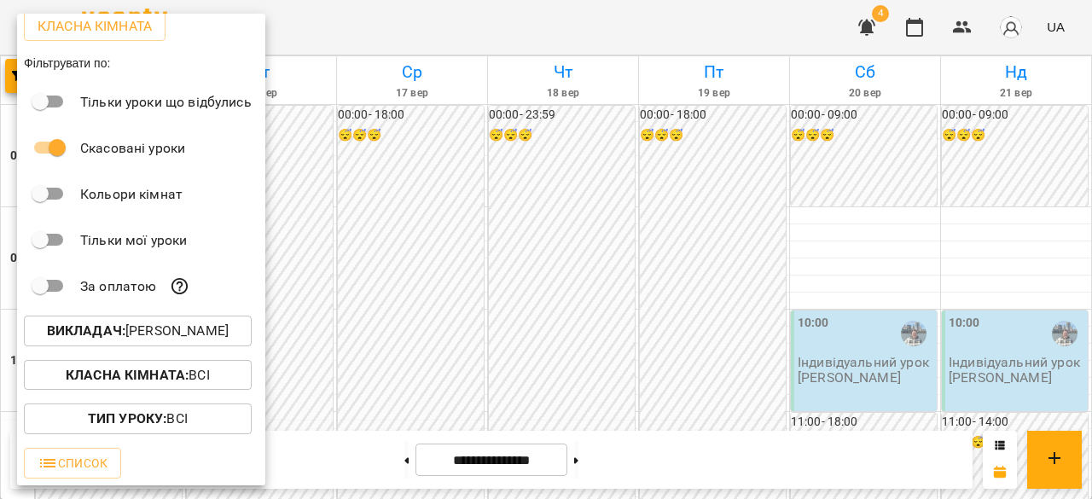
click at [160, 331] on p "Викладач : Бануляк Наталія Василівна" at bounding box center [138, 331] width 182 height 20
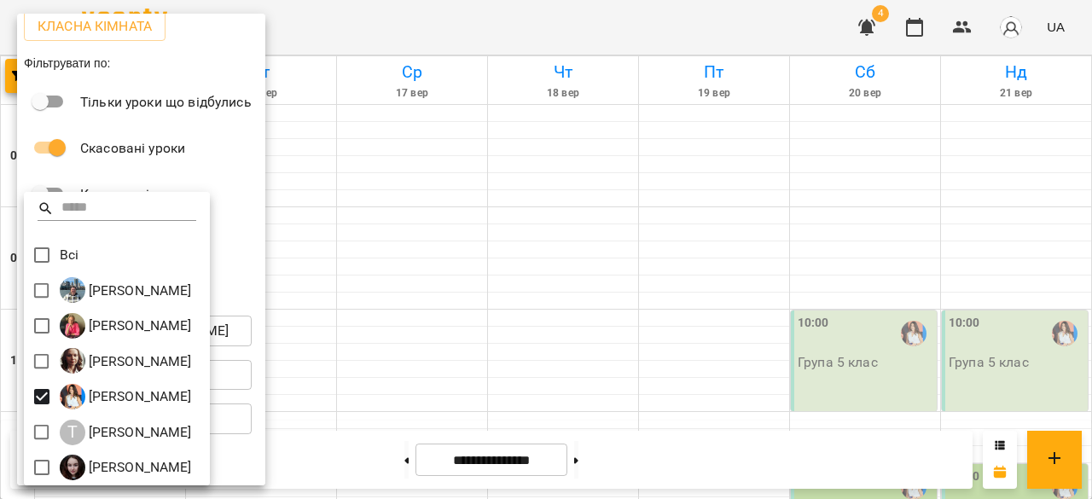
click at [404, 260] on div at bounding box center [546, 249] width 1092 height 499
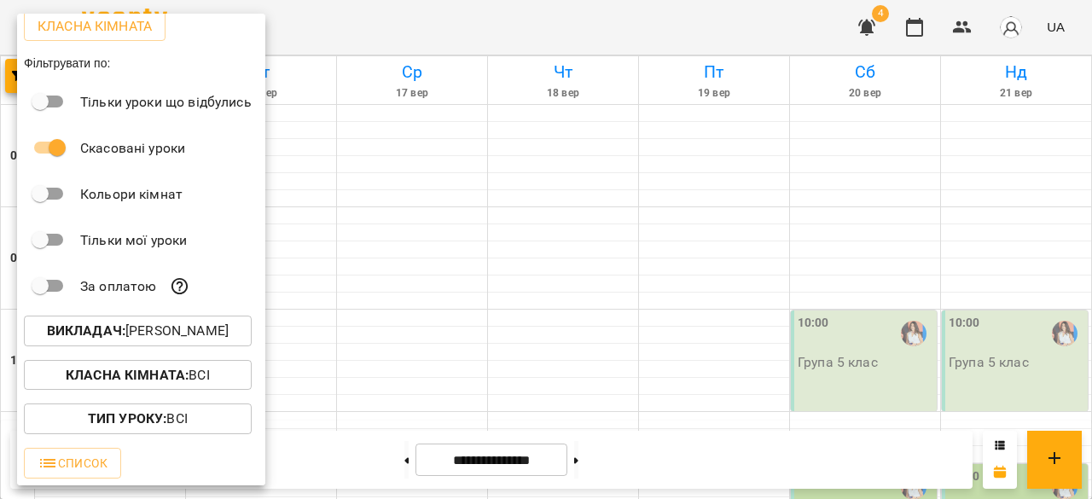
click at [369, 401] on div at bounding box center [546, 249] width 1092 height 499
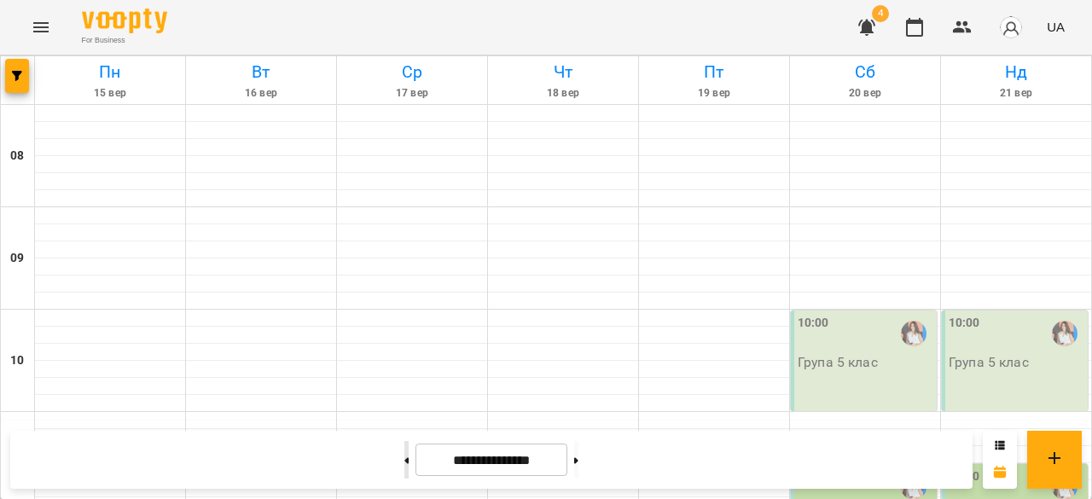
click at [405, 461] on icon at bounding box center [407, 460] width 4 height 6
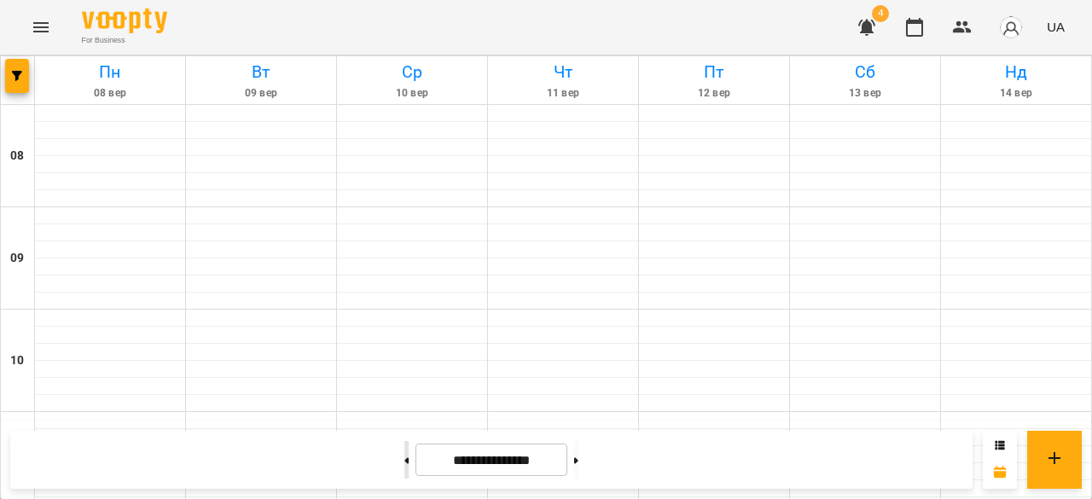
click at [405, 461] on icon at bounding box center [407, 460] width 4 height 6
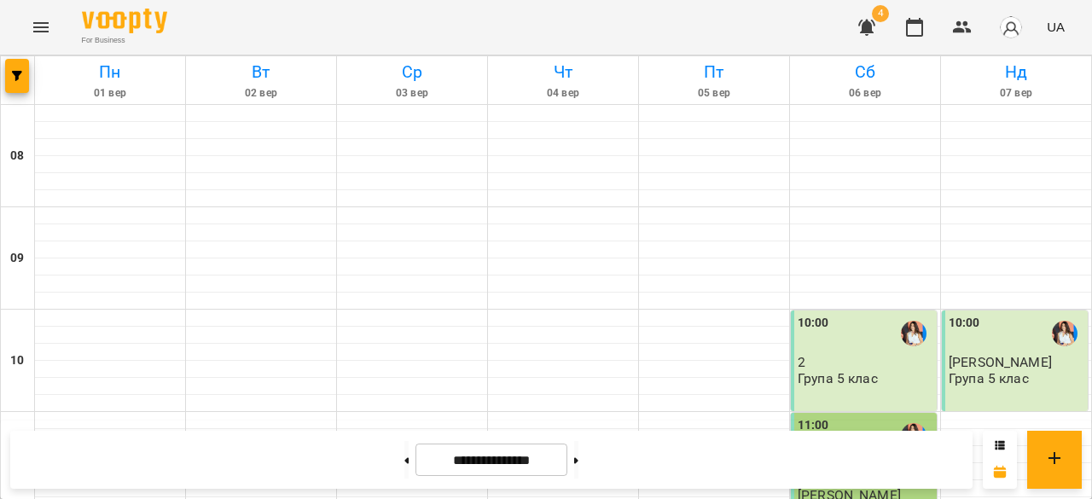
scroll to position [1080, 0]
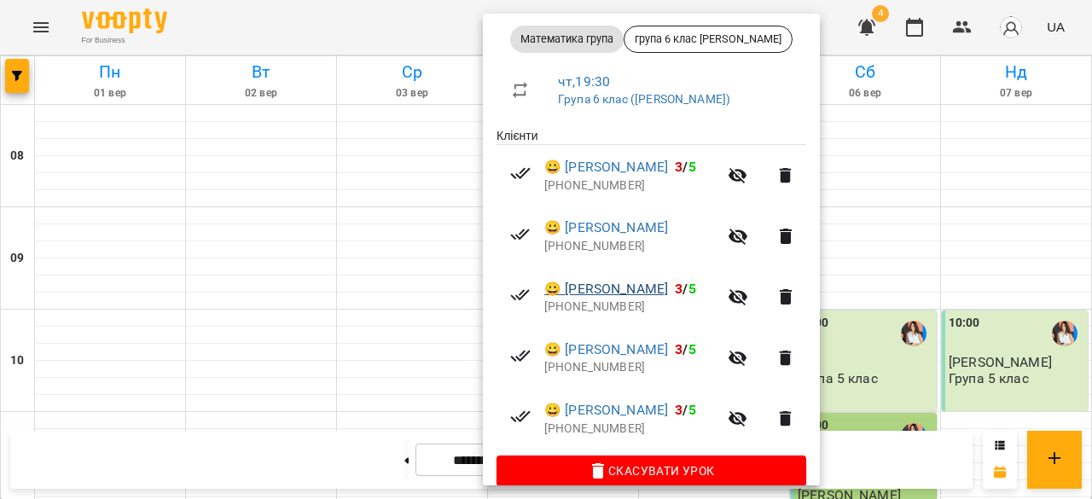
scroll to position [252, 0]
click at [921, 356] on div at bounding box center [546, 249] width 1092 height 499
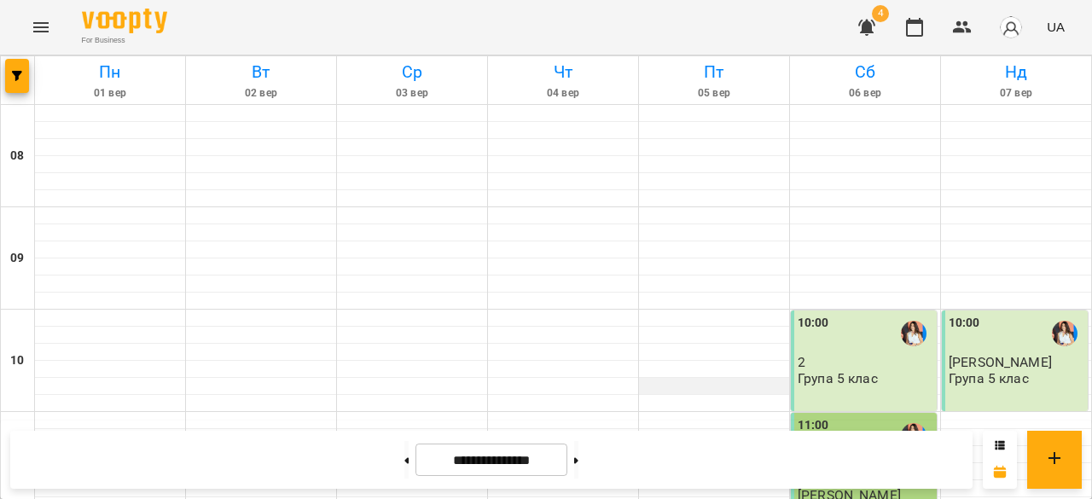
scroll to position [148, 0]
click at [838, 355] on p "2" at bounding box center [866, 362] width 136 height 15
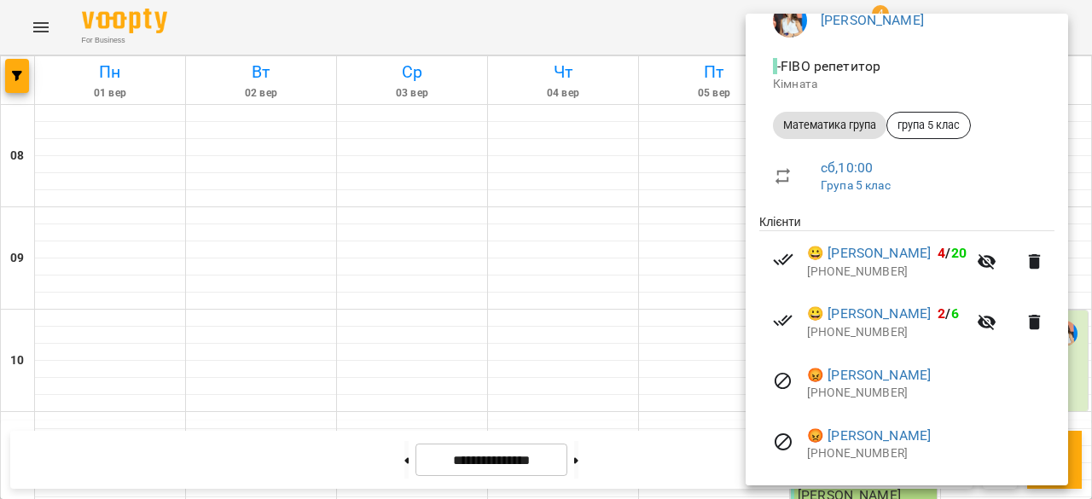
scroll to position [168, 0]
click at [604, 343] on div at bounding box center [546, 249] width 1092 height 499
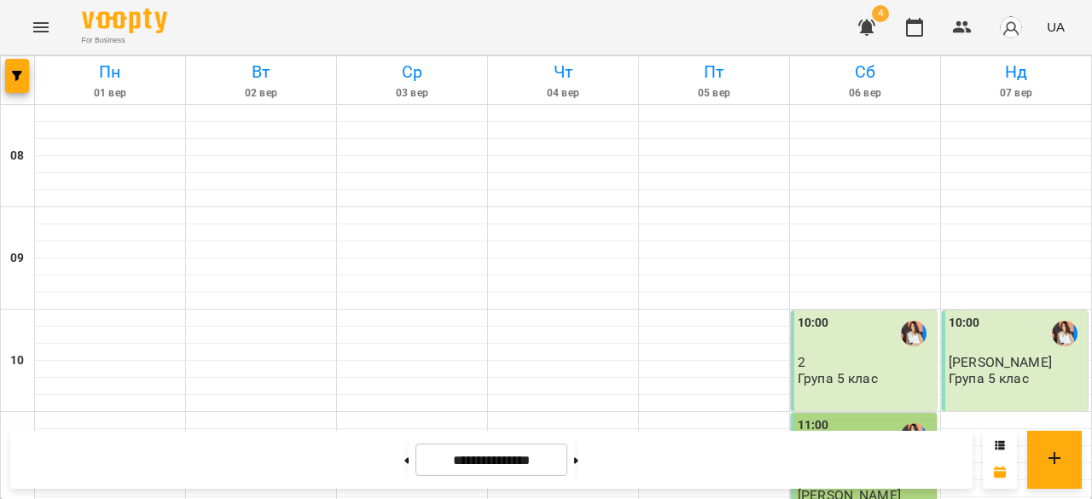
click at [1045, 314] on div at bounding box center [1064, 333] width 39 height 39
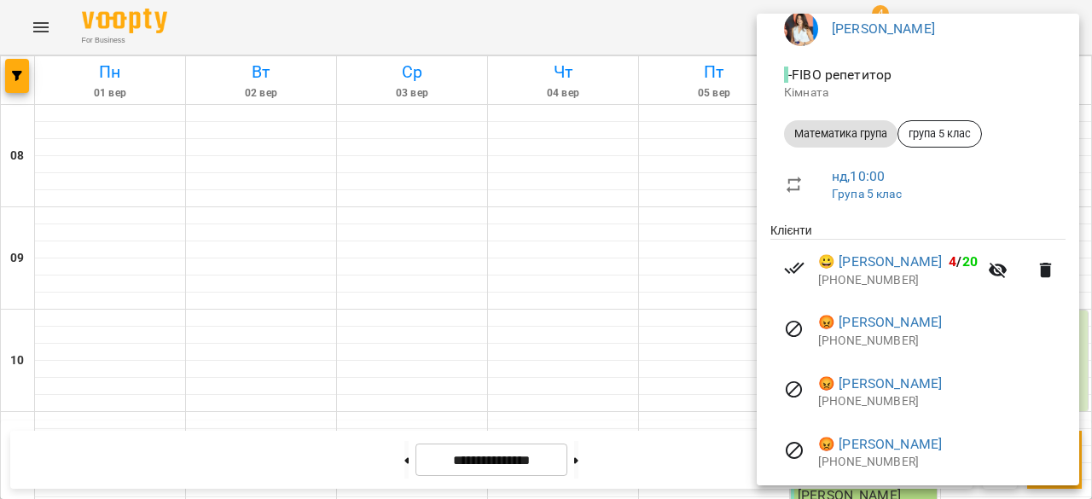
scroll to position [158, 0]
click at [595, 260] on div at bounding box center [546, 249] width 1092 height 499
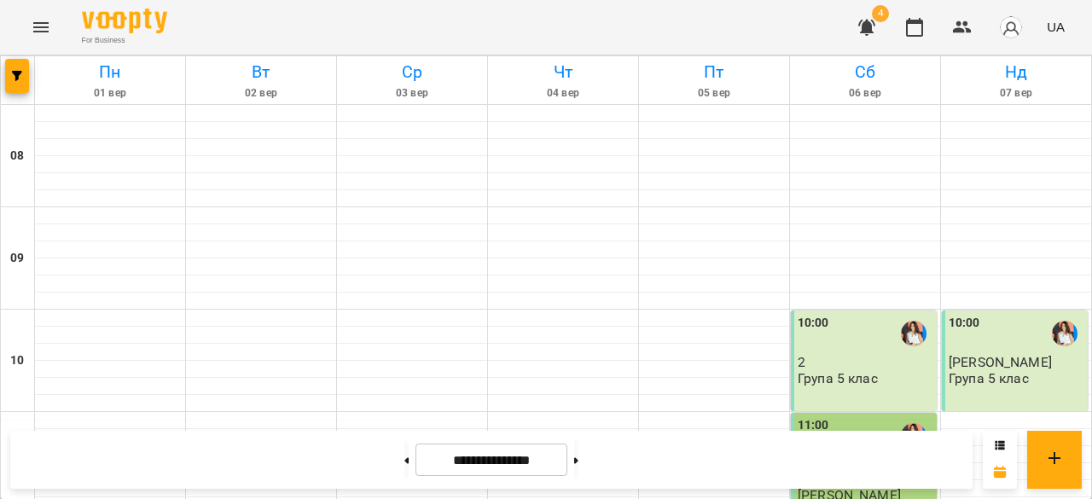
scroll to position [1141, 0]
click at [578, 462] on icon at bounding box center [576, 460] width 4 height 6
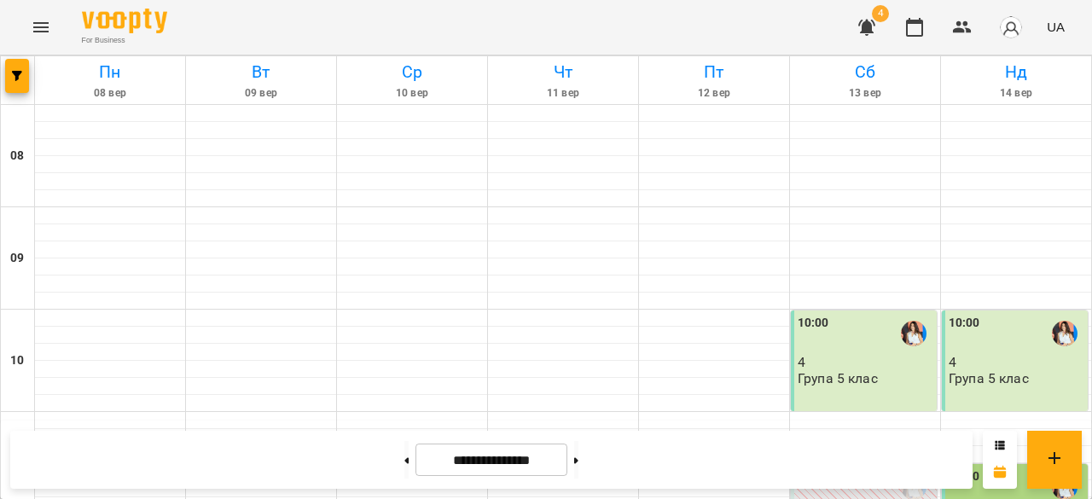
scroll to position [948, 0]
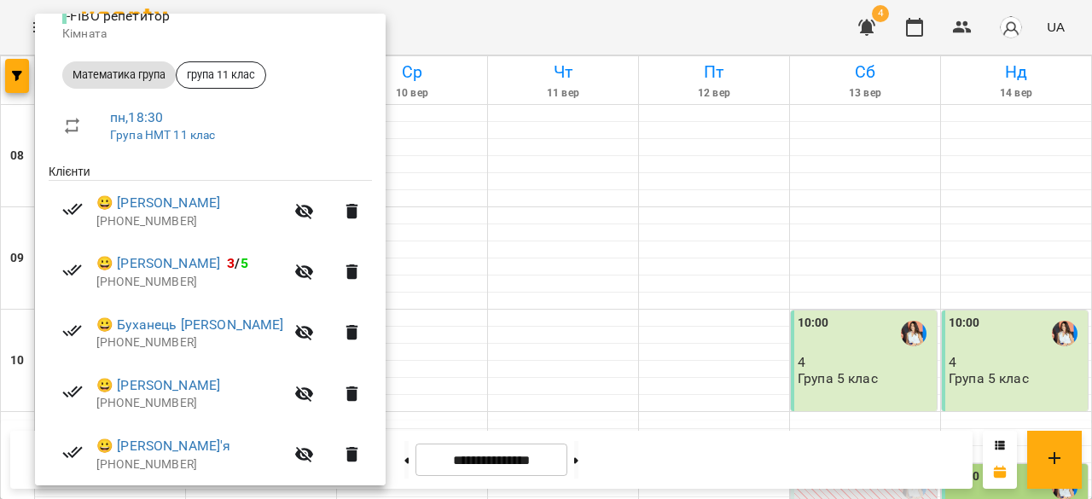
scroll to position [217, 0]
click at [571, 253] on div at bounding box center [546, 249] width 1092 height 499
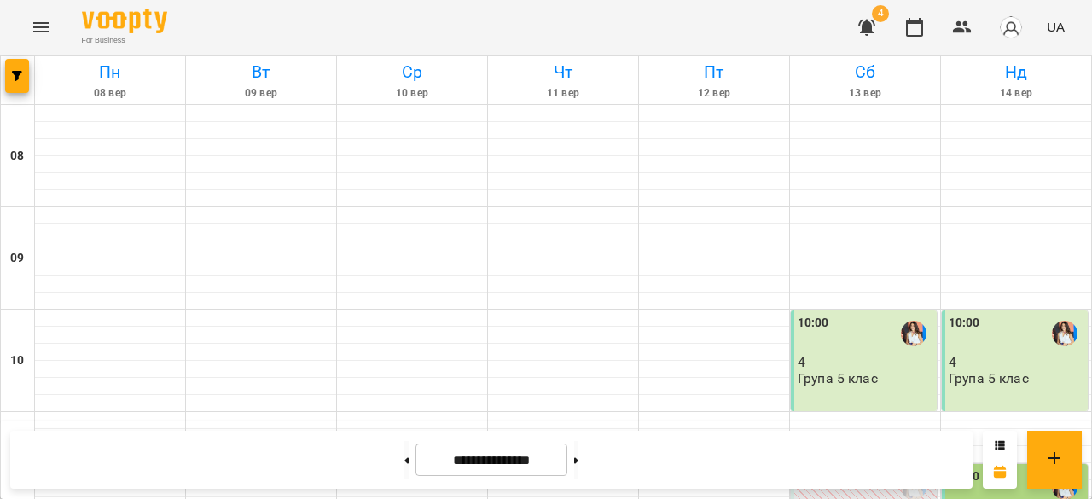
scroll to position [130, 0]
click at [877, 355] on p "4" at bounding box center [866, 362] width 136 height 15
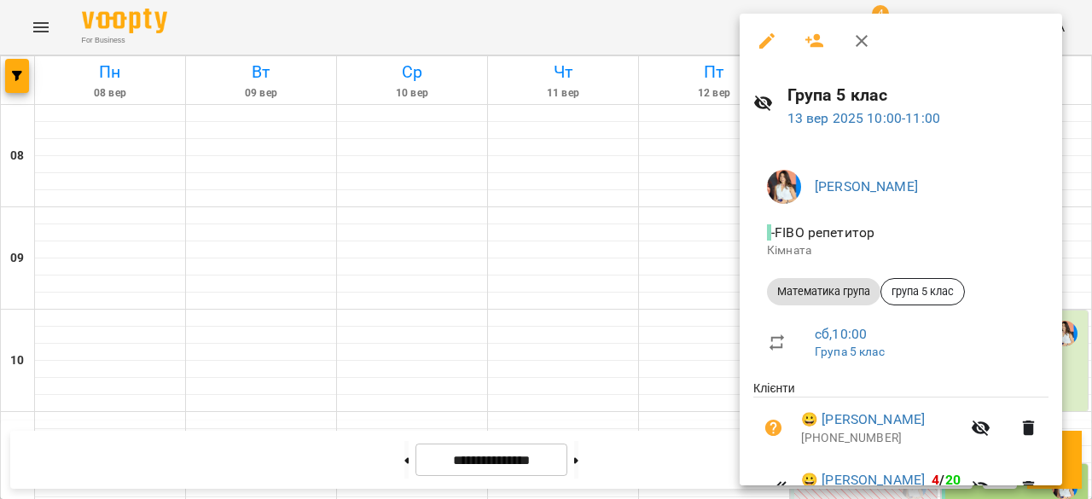
click at [581, 261] on div at bounding box center [546, 249] width 1092 height 499
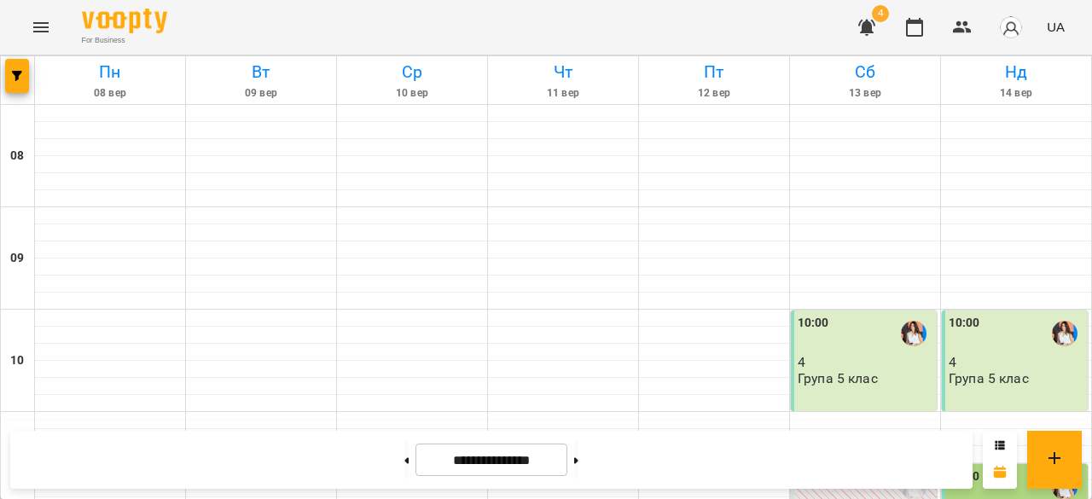
click at [834, 355] on p "4" at bounding box center [866, 362] width 136 height 15
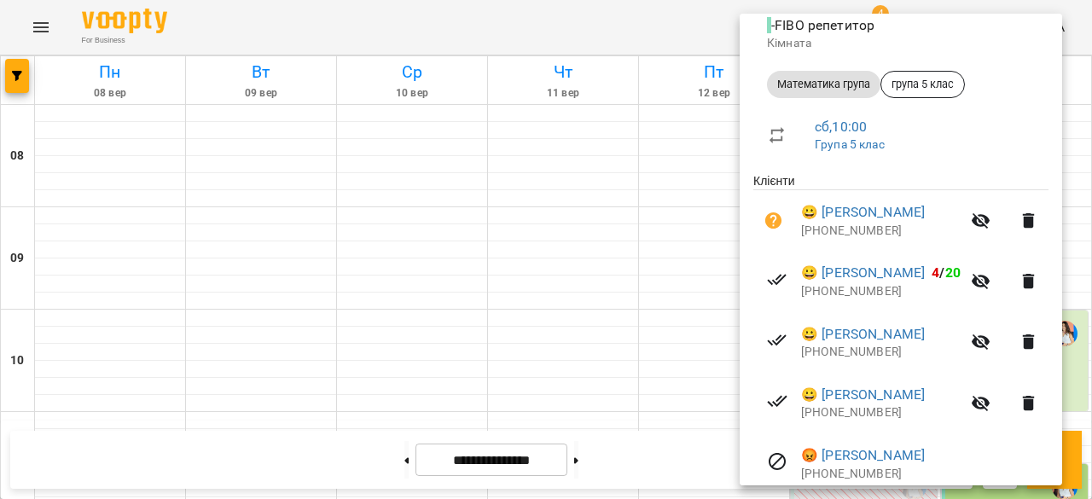
scroll to position [206, 0]
click at [676, 340] on div at bounding box center [546, 249] width 1092 height 499
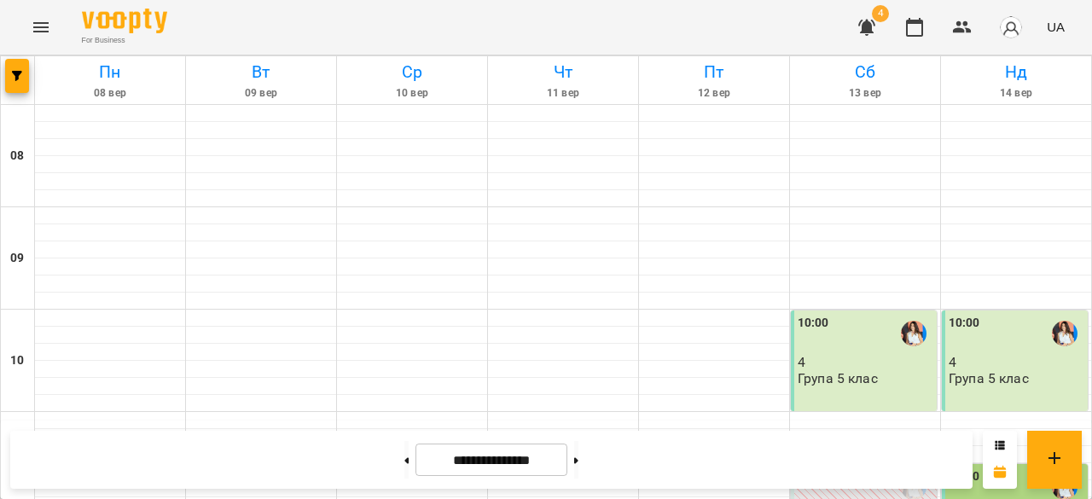
click at [979, 314] on div "10:00" at bounding box center [1017, 333] width 136 height 39
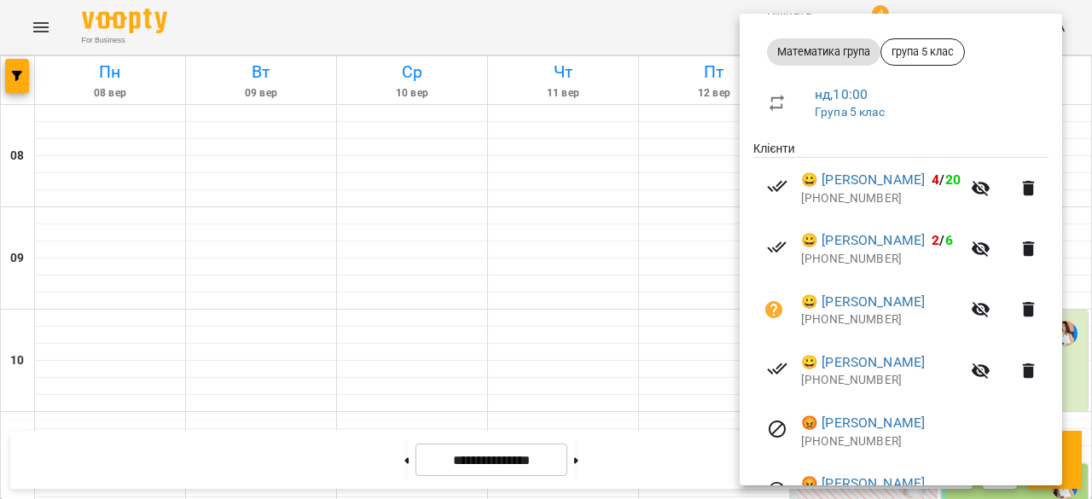
scroll to position [239, 0]
click at [619, 301] on div at bounding box center [546, 249] width 1092 height 499
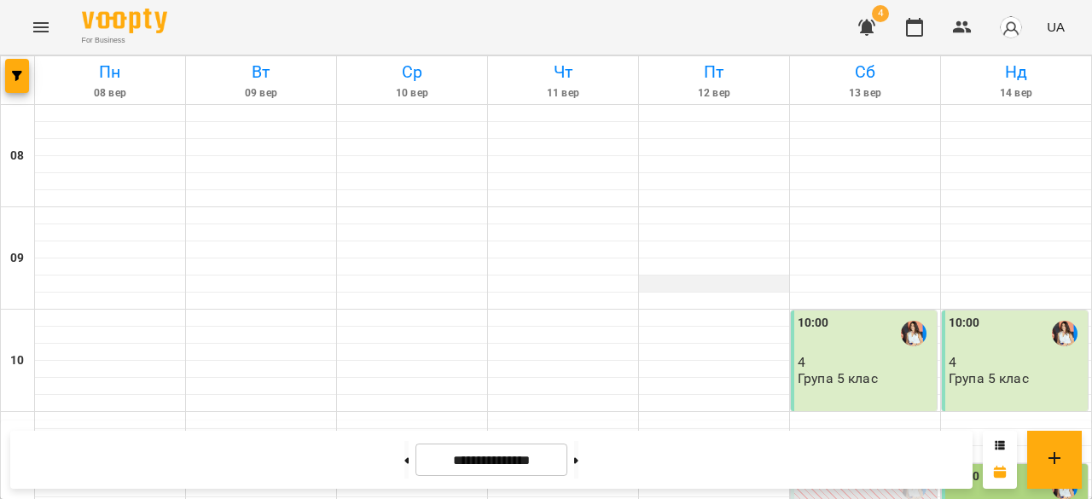
scroll to position [3, 0]
click at [578, 449] on button at bounding box center [576, 460] width 4 height 38
type input "**********"
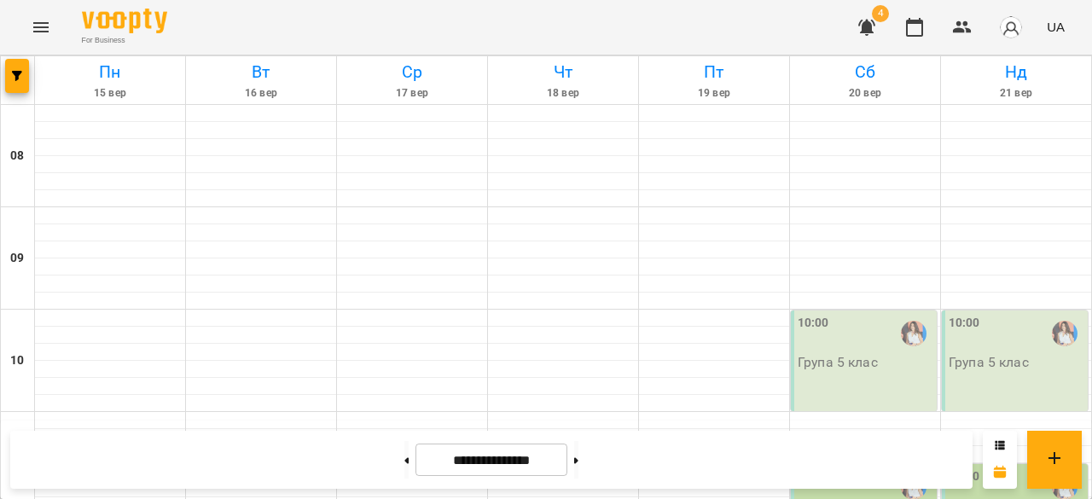
scroll to position [955, 0]
click at [17, 64] on button "button" at bounding box center [17, 76] width 24 height 34
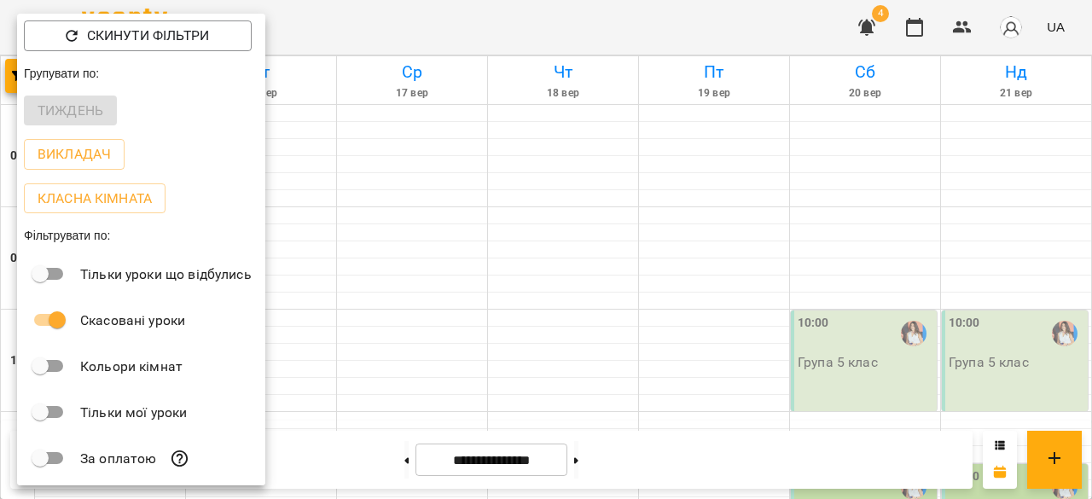
scroll to position [172, 0]
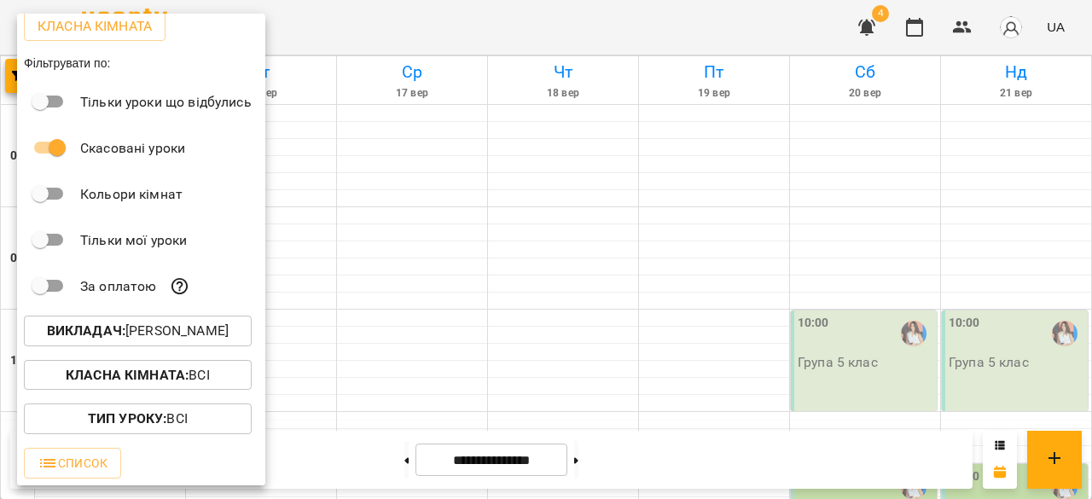
click at [139, 337] on p "Викладач : Ольга Олександрівна Об'єдкова" at bounding box center [138, 331] width 182 height 20
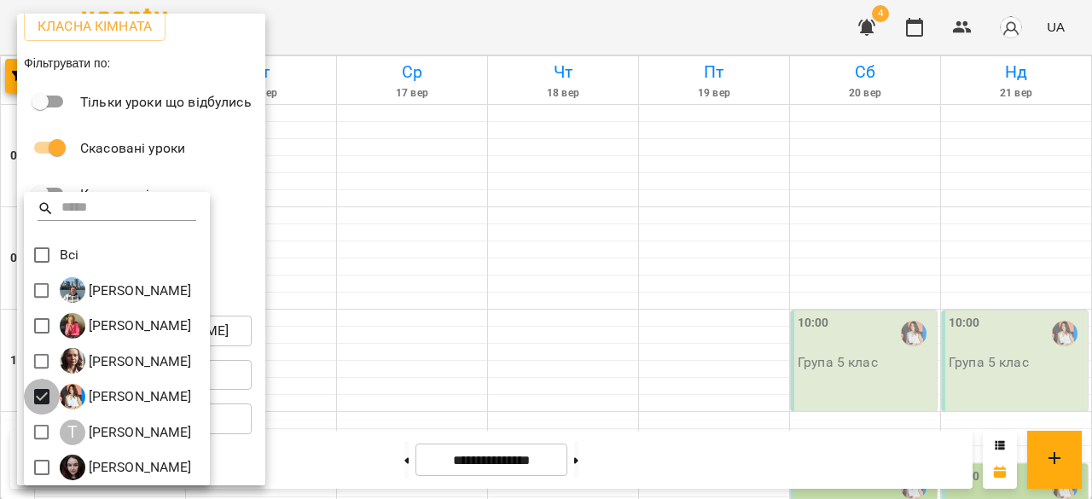
scroll to position [130, 0]
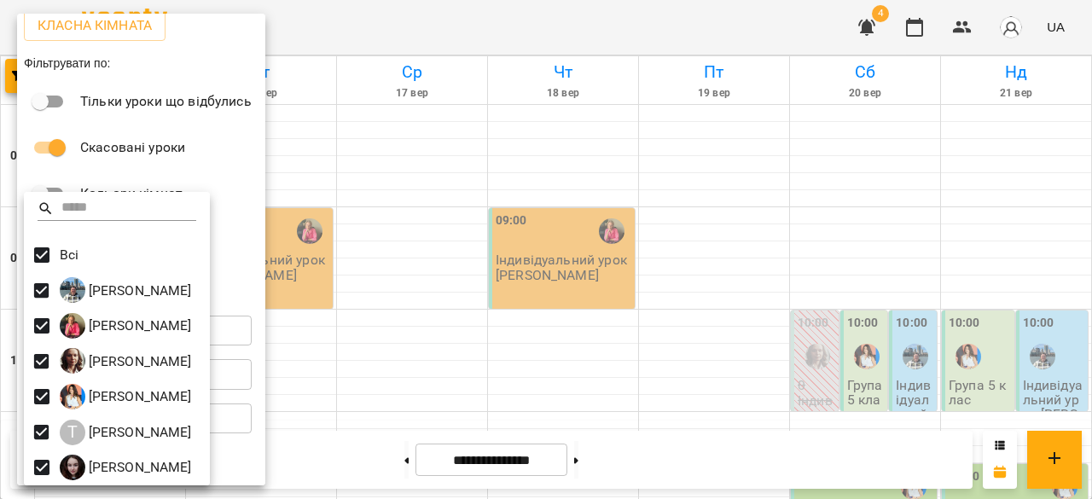
click at [497, 233] on div at bounding box center [546, 249] width 1092 height 499
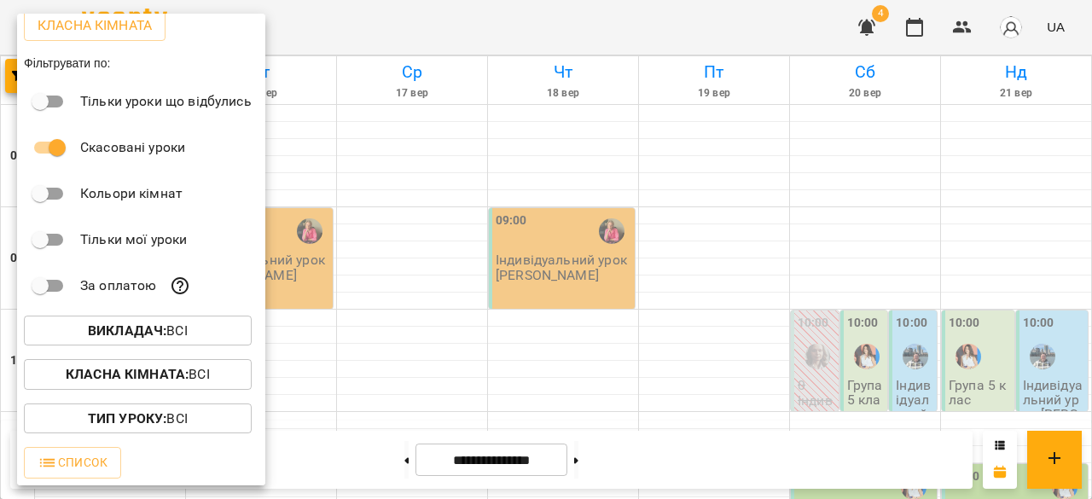
click at [430, 146] on div at bounding box center [546, 249] width 1092 height 499
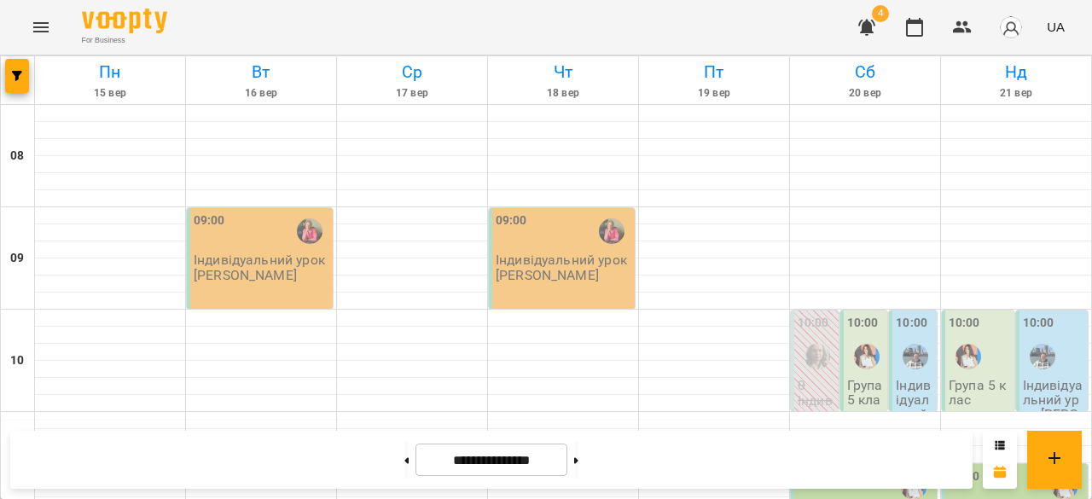
scroll to position [996, 0]
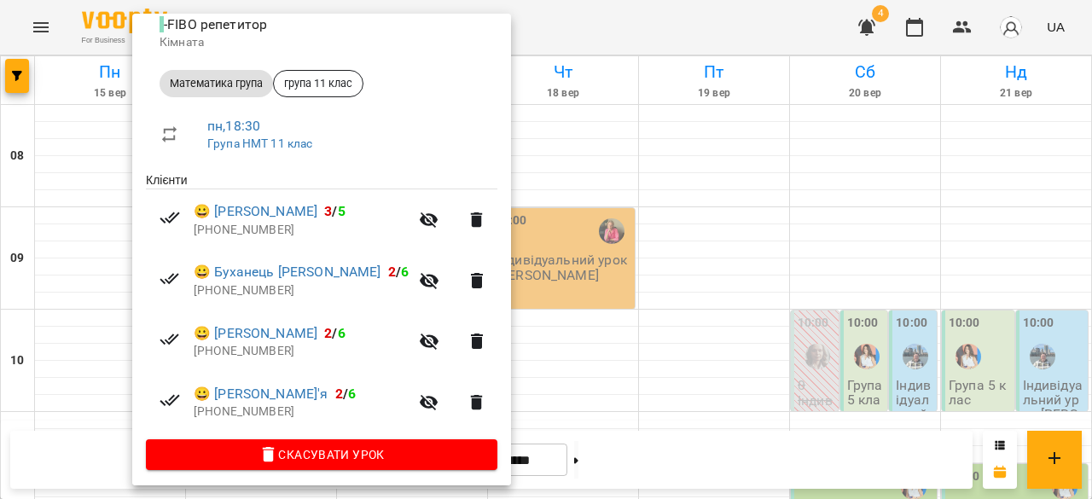
scroll to position [209, 0]
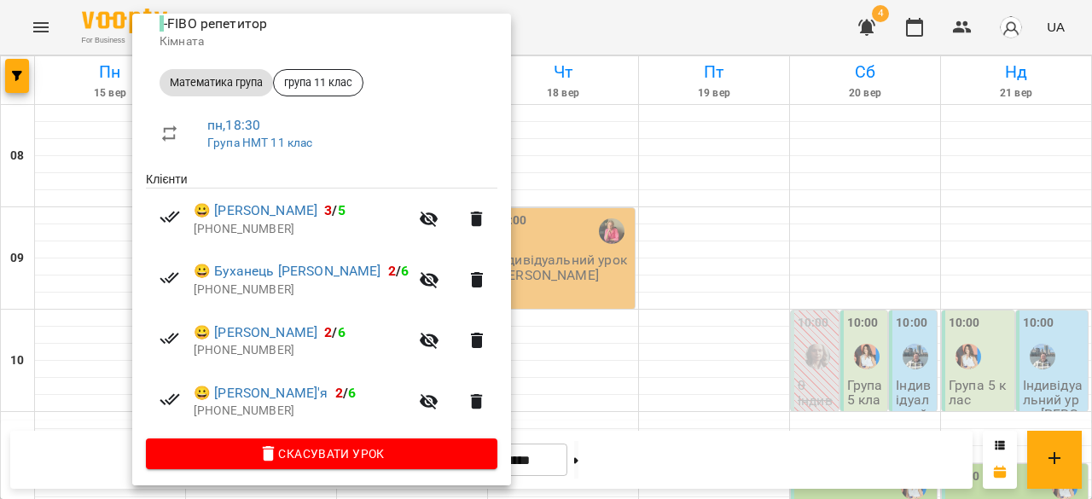
click at [614, 354] on div at bounding box center [546, 249] width 1092 height 499
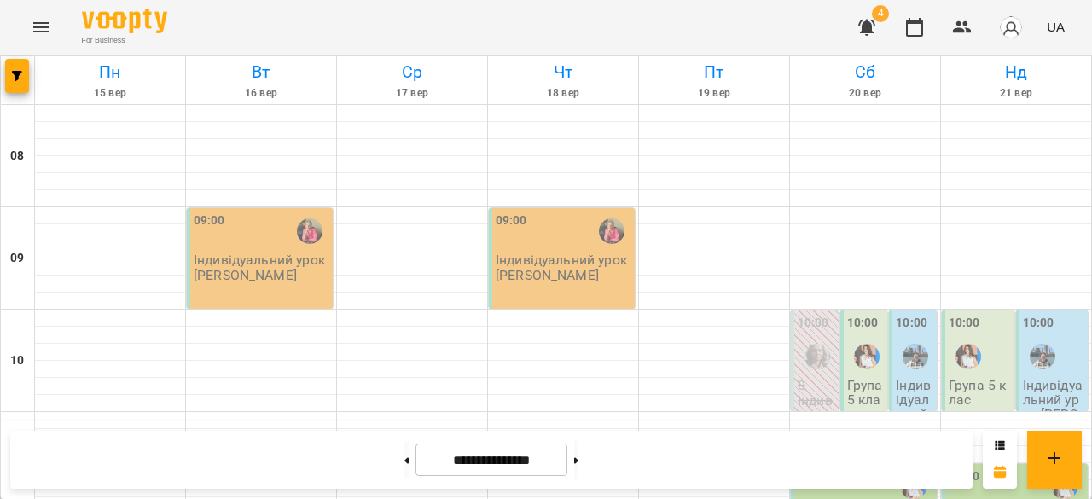
scroll to position [975, 0]
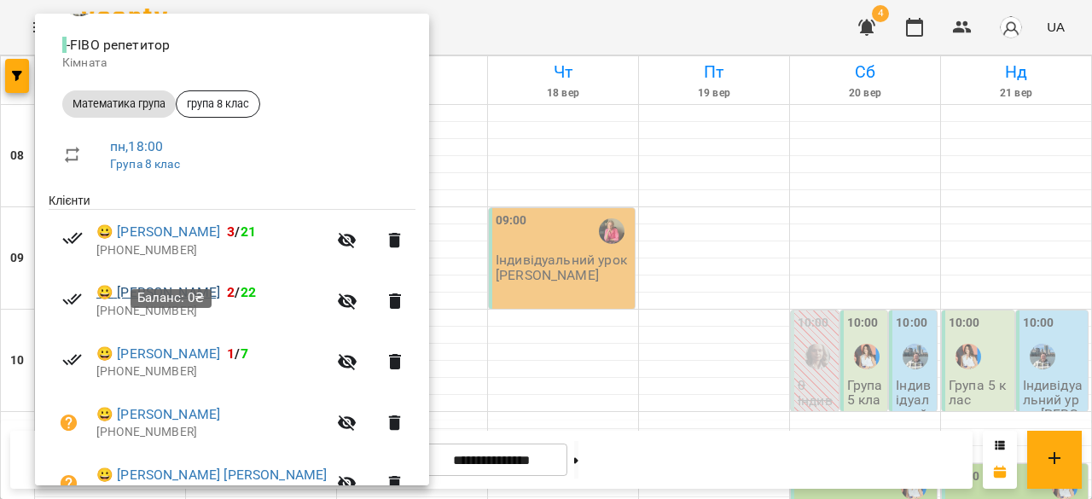
scroll to position [213, 0]
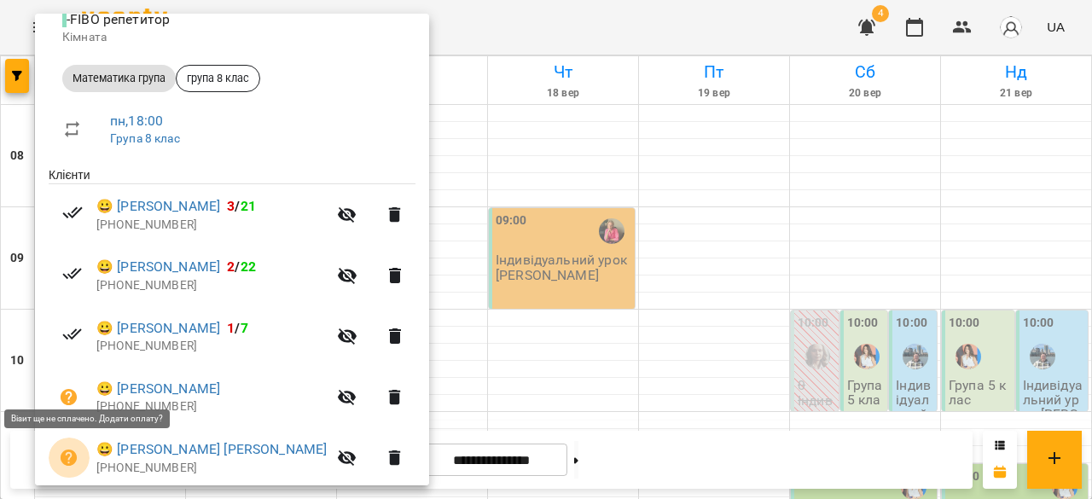
click at [69, 463] on icon "button" at bounding box center [69, 458] width 17 height 17
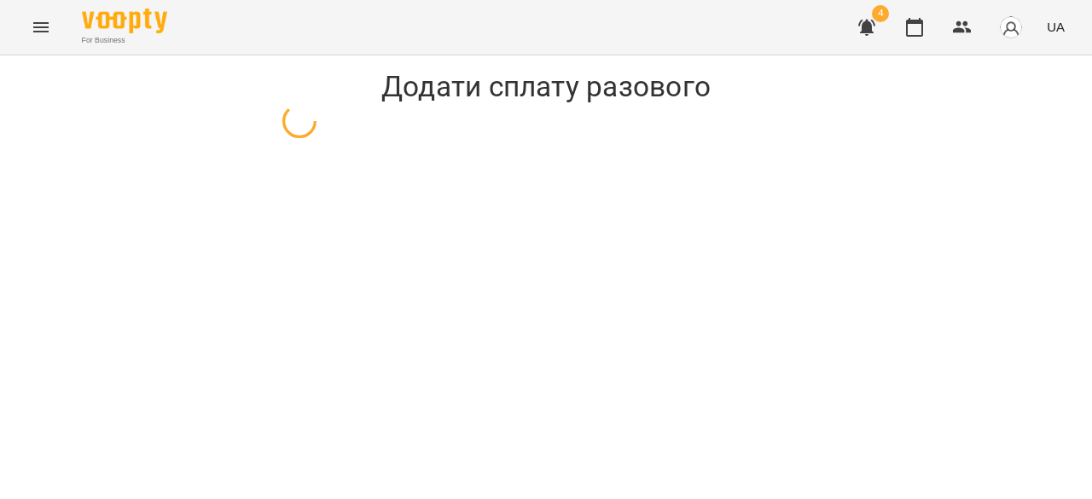
select select "**********"
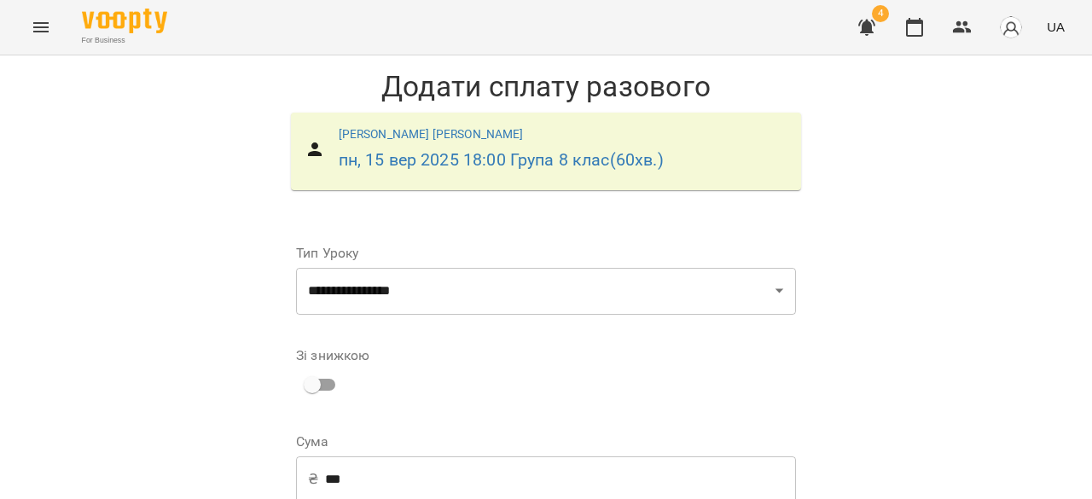
scroll to position [170, 0]
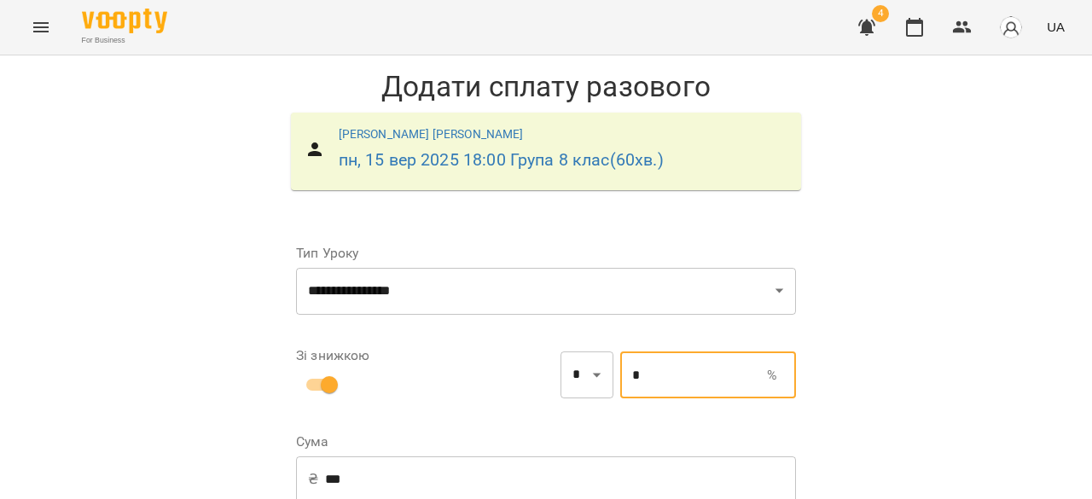
click at [657, 351] on input "*" at bounding box center [693, 375] width 147 height 48
type input "***"
type input "*"
type input "***"
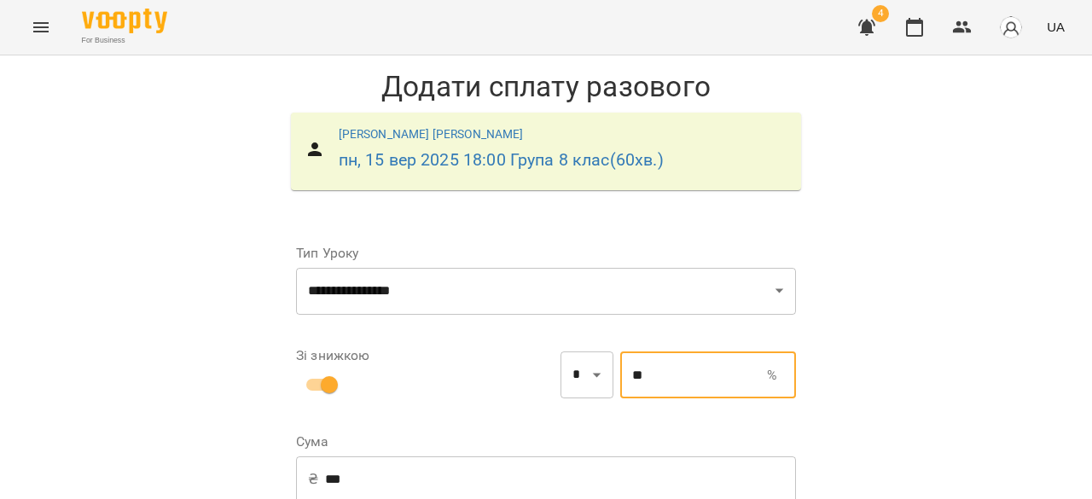
type input "**"
drag, startPoint x: 604, startPoint y: 337, endPoint x: 603, endPoint y: 347, distance: 10.3
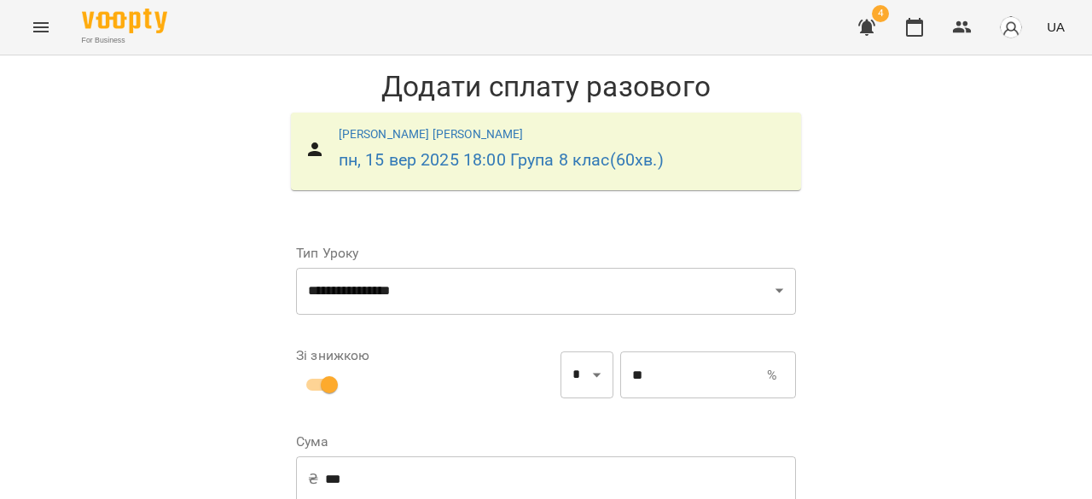
select select "****"
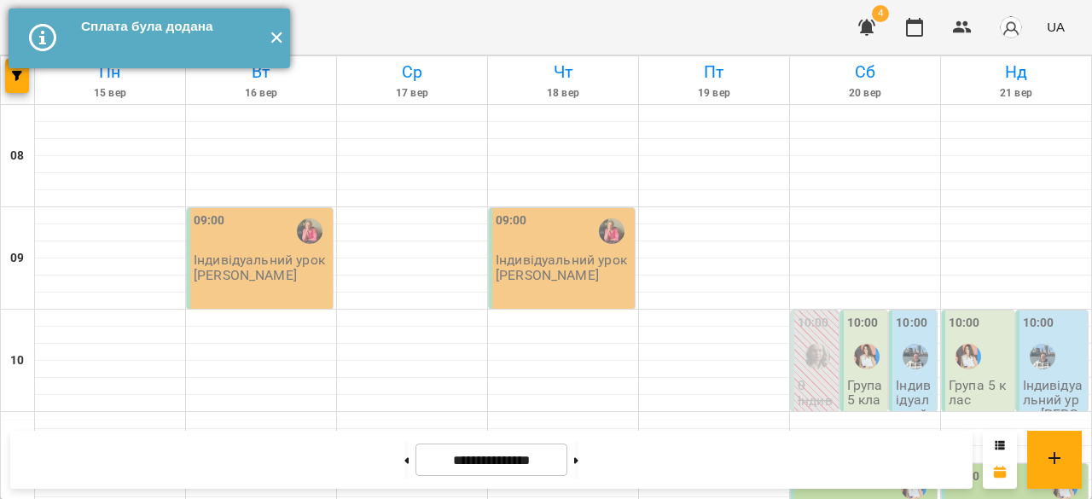
click at [264, 36] on button "✕" at bounding box center [276, 39] width 28 height 60
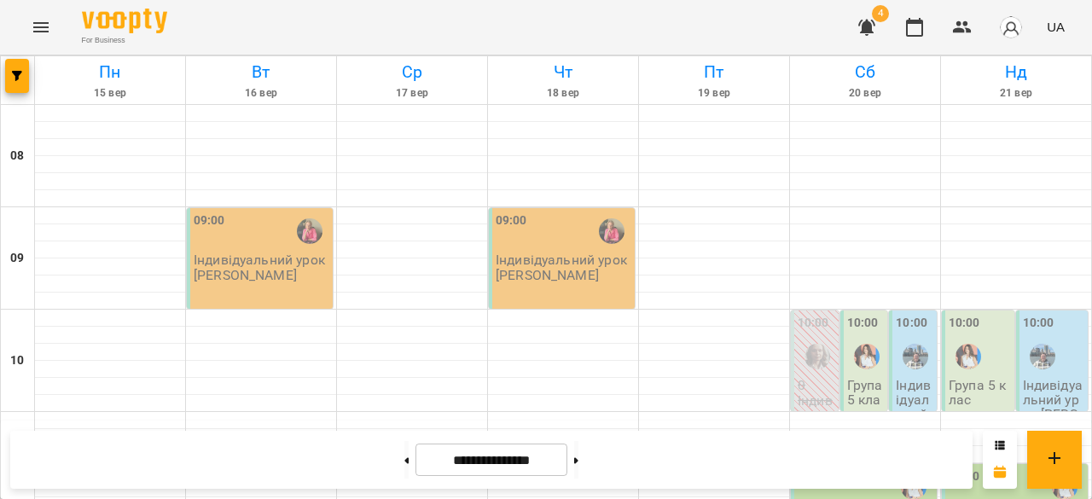
scroll to position [932, 0]
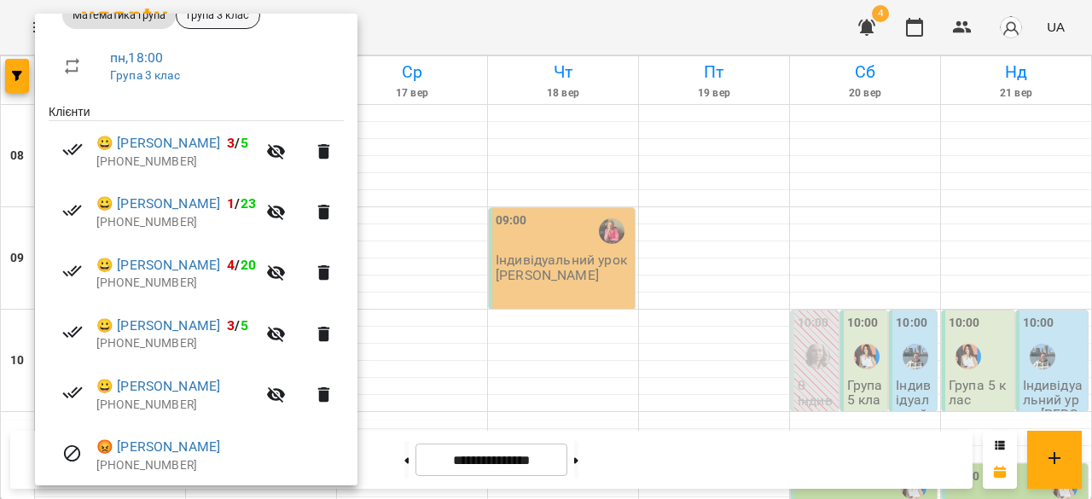
scroll to position [277, 0]
click at [536, 192] on div at bounding box center [546, 249] width 1092 height 499
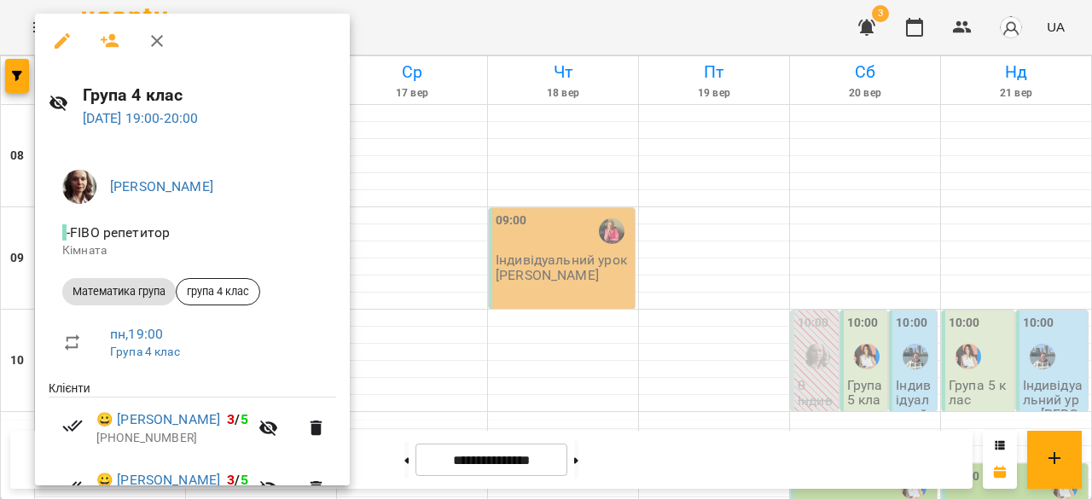
scroll to position [154, 0]
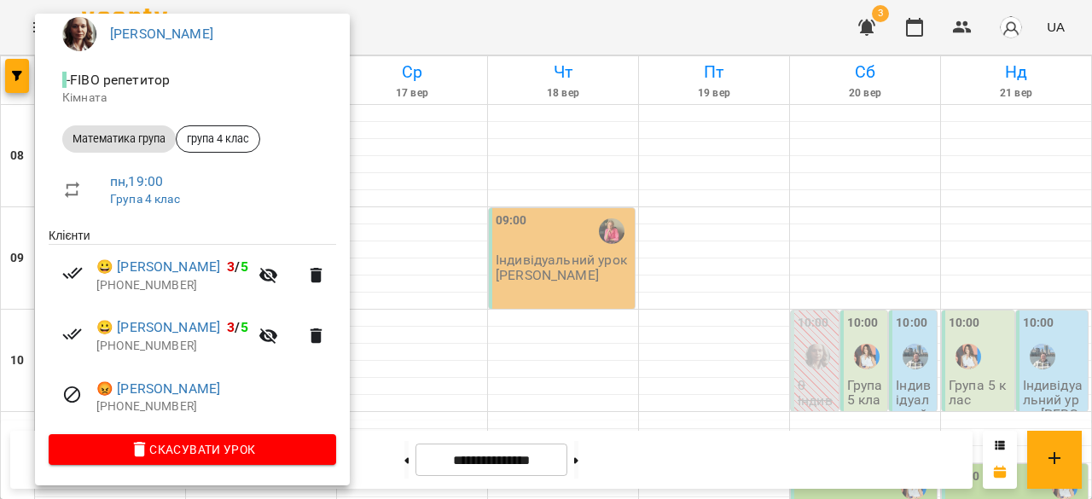
click at [505, 226] on div at bounding box center [546, 249] width 1092 height 499
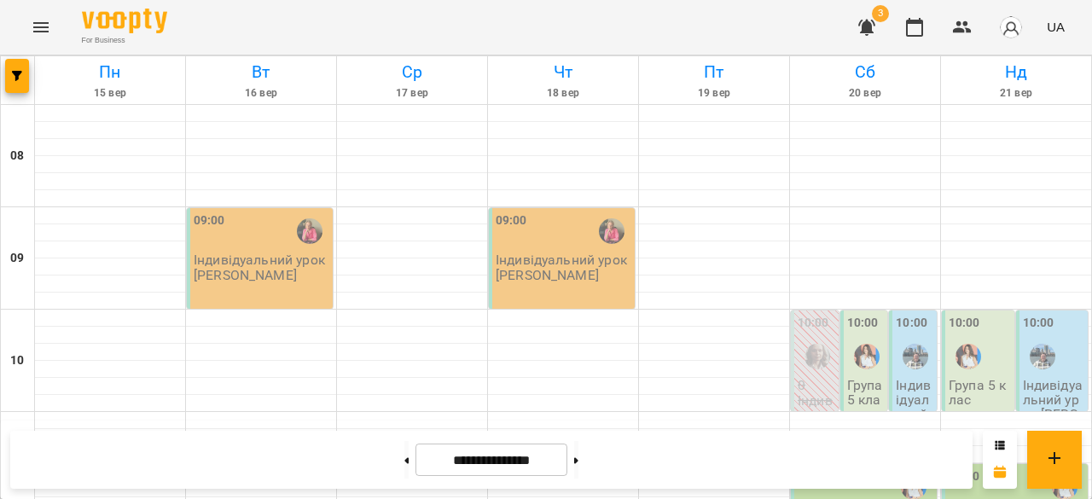
scroll to position [1001, 0]
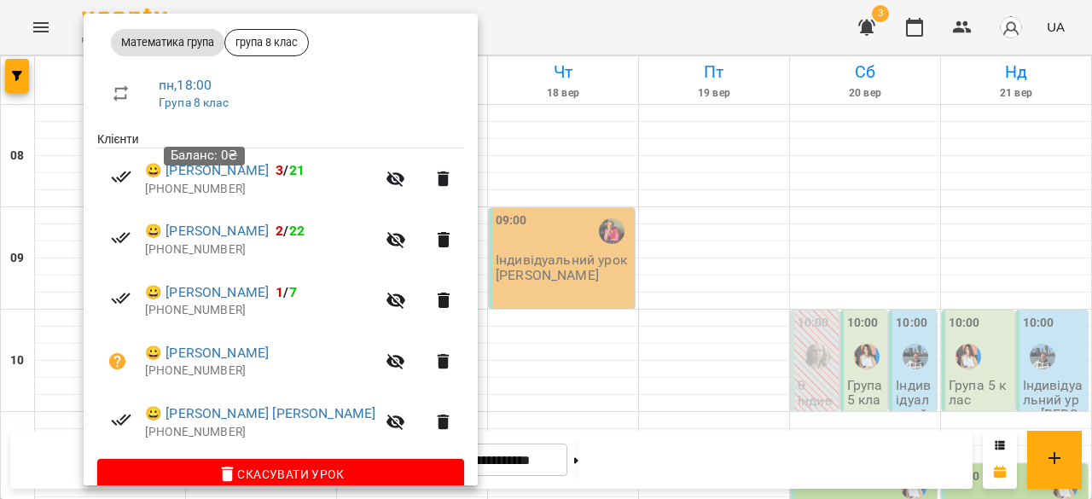
scroll to position [253, 0]
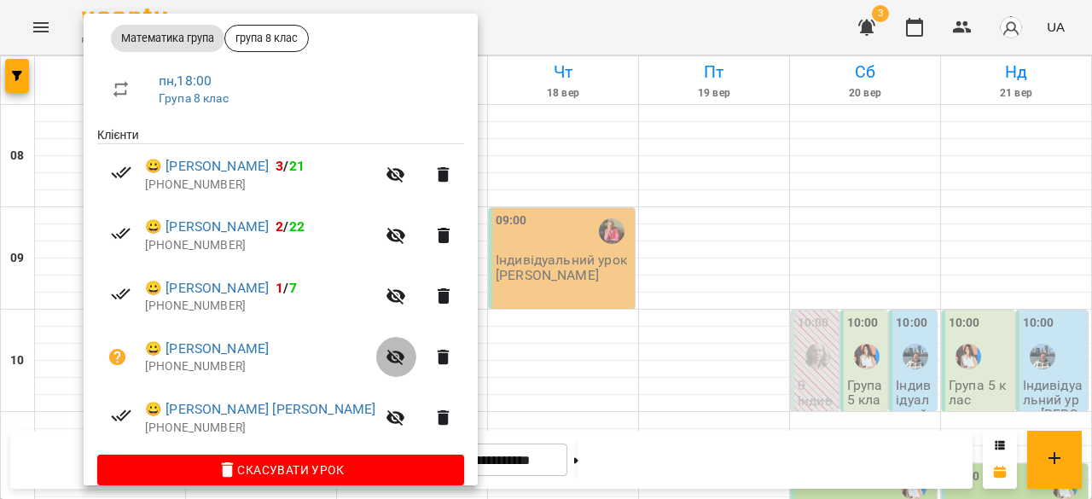
click at [386, 359] on icon "button" at bounding box center [395, 358] width 19 height 16
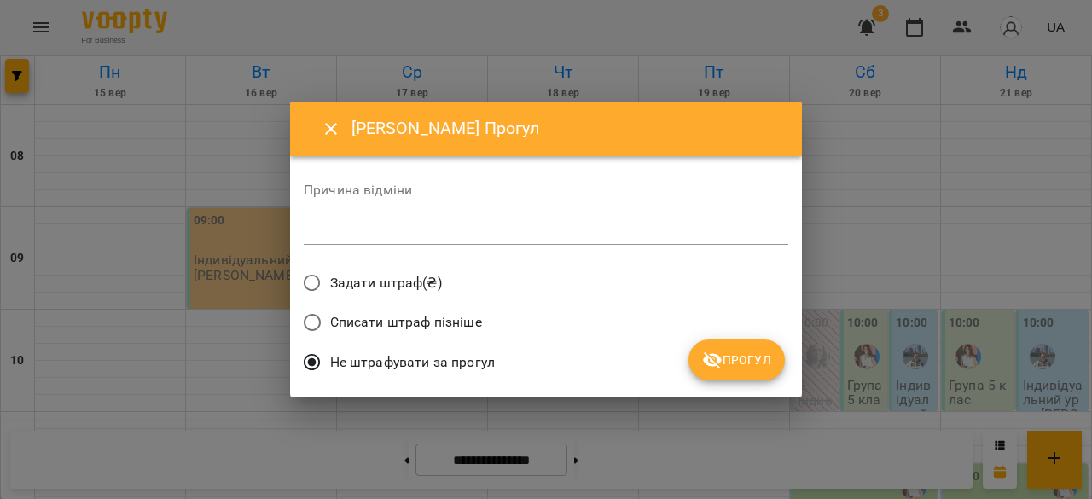
click at [739, 359] on span "Прогул" at bounding box center [736, 360] width 69 height 20
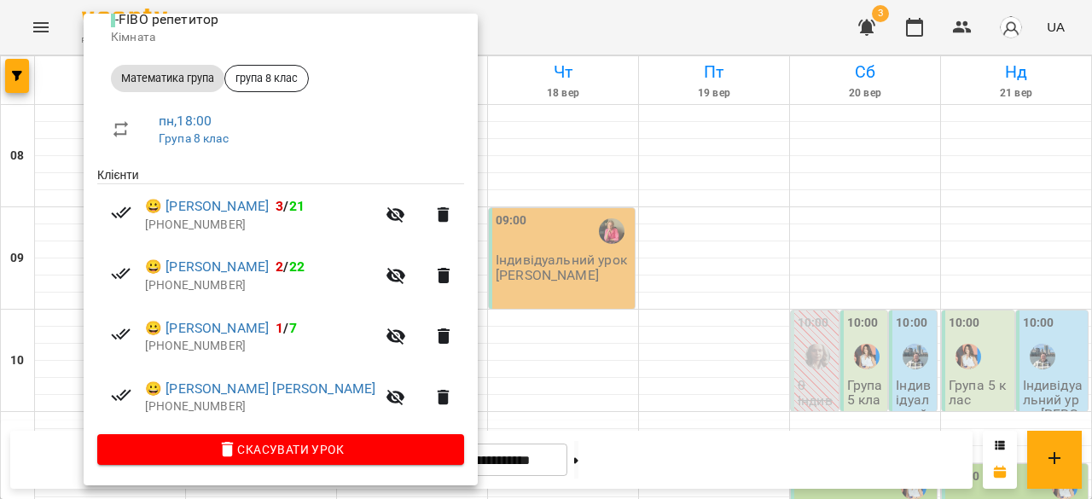
scroll to position [215, 0]
click at [532, 302] on div at bounding box center [546, 249] width 1092 height 499
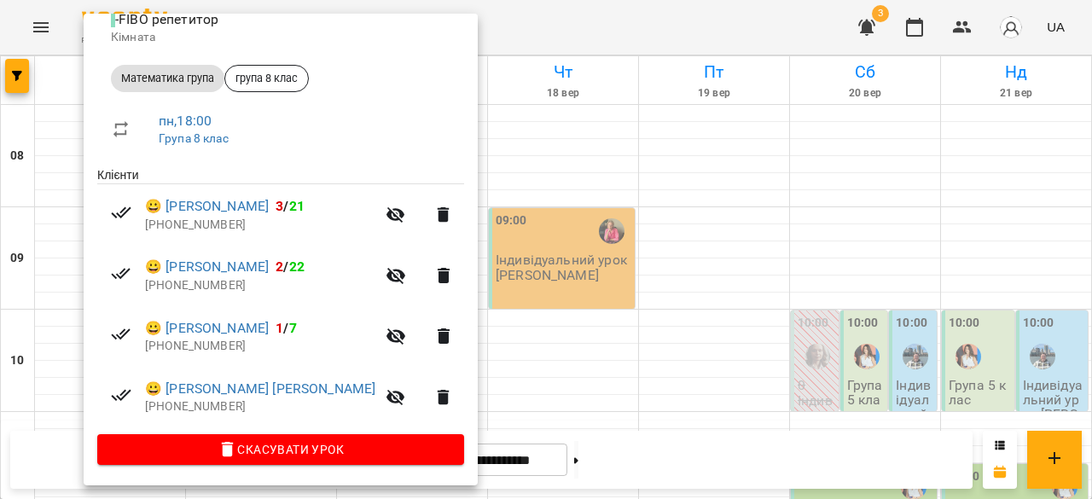
click at [386, 214] on icon "button" at bounding box center [395, 215] width 19 height 16
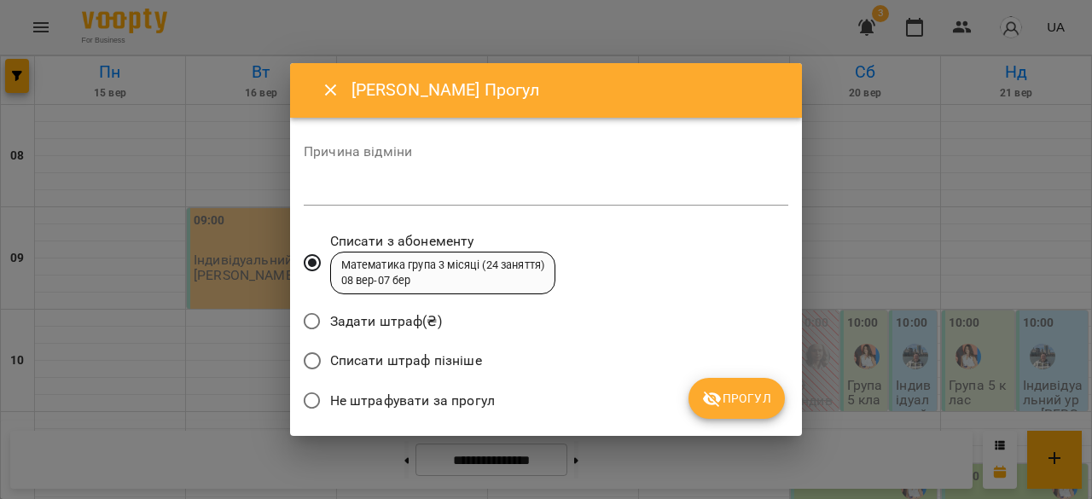
click at [375, 402] on span "Не штрафувати за прогул" at bounding box center [412, 401] width 165 height 20
click at [397, 177] on div "Причина відміни *" at bounding box center [546, 179] width 485 height 68
click at [396, 195] on textarea at bounding box center [546, 191] width 485 height 16
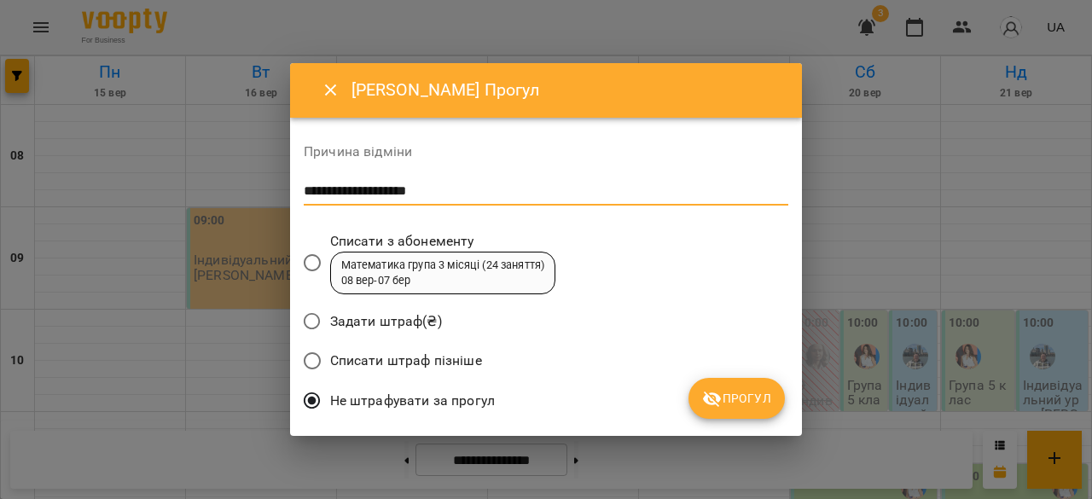
type textarea "**********"
click at [763, 403] on span "Прогул" at bounding box center [736, 398] width 69 height 20
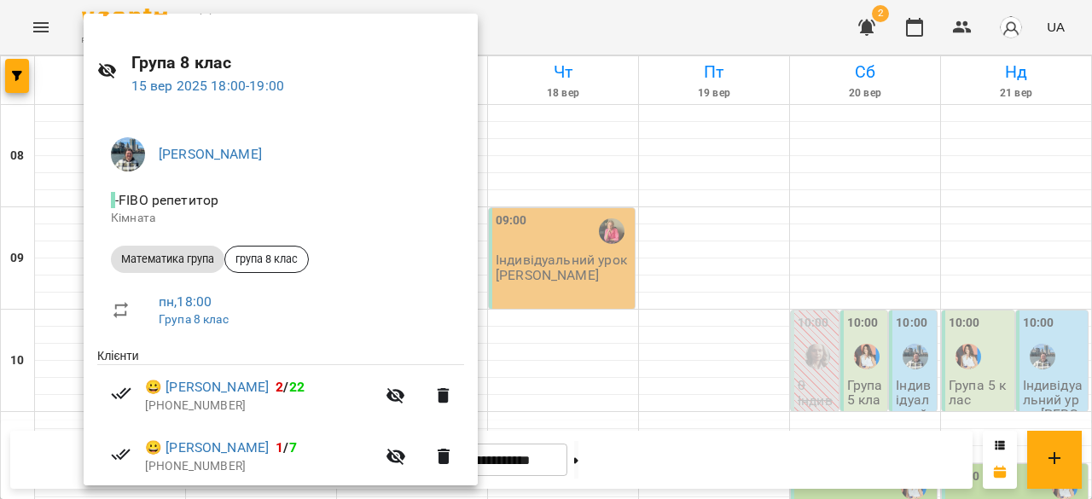
scroll to position [0, 0]
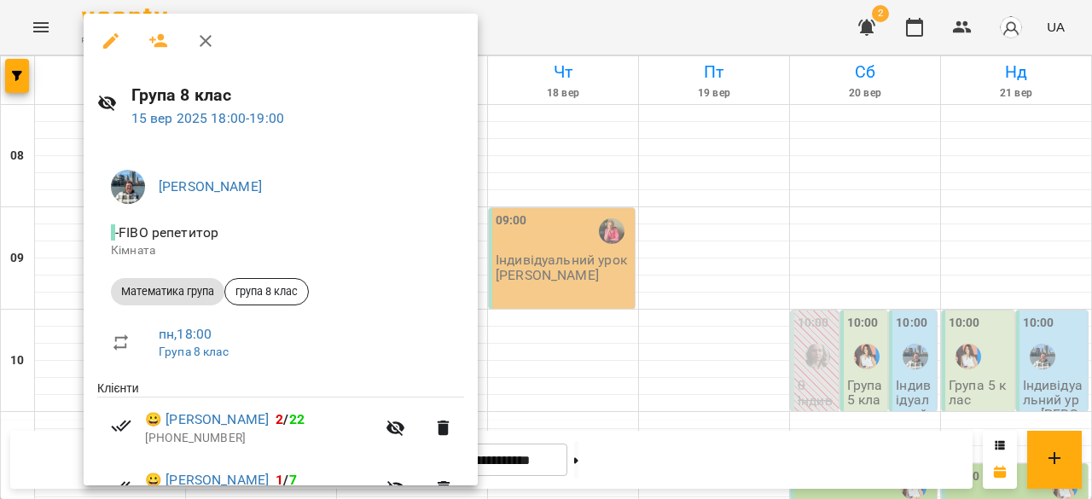
click at [99, 16] on div at bounding box center [281, 41] width 394 height 55
click at [108, 28] on button "button" at bounding box center [110, 40] width 41 height 41
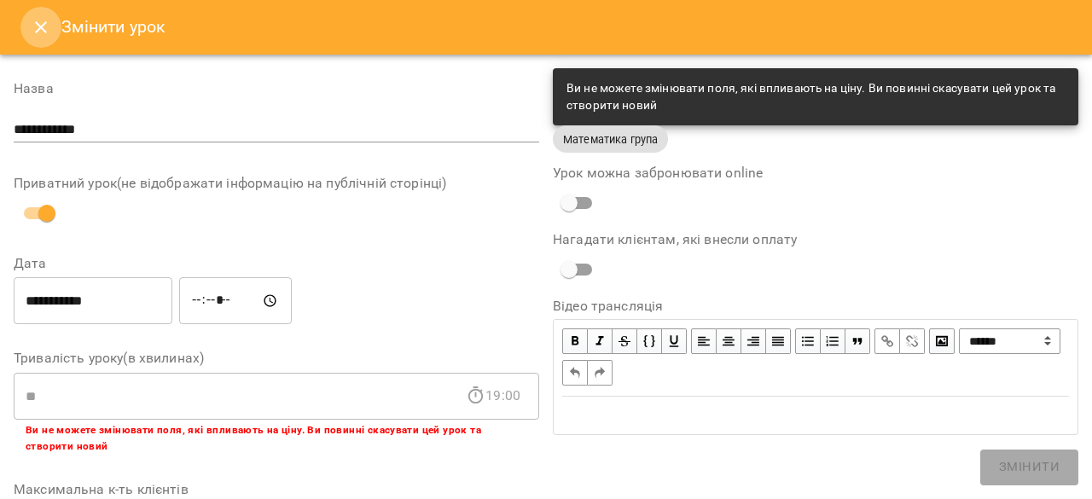
click at [41, 33] on icon "Close" at bounding box center [41, 27] width 20 height 20
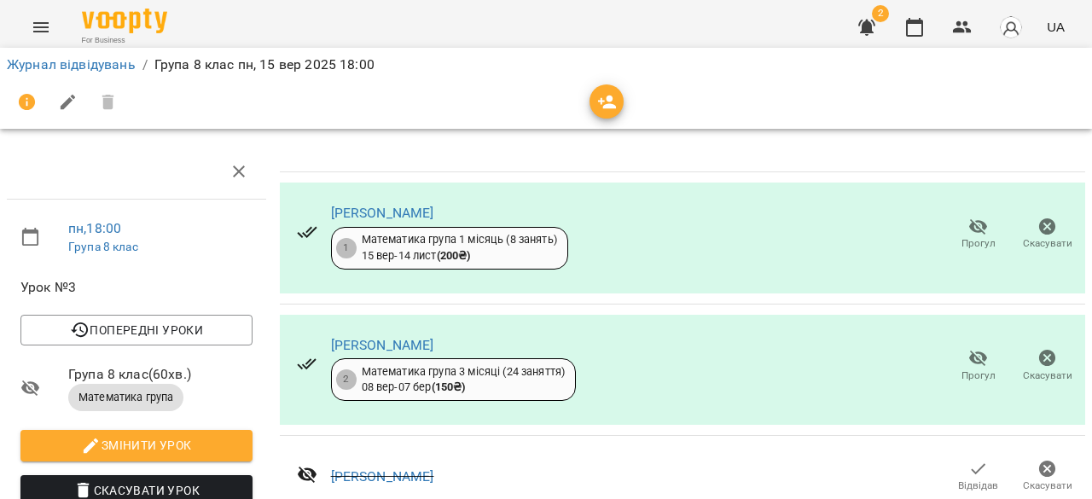
scroll to position [215, 0]
click at [388, 468] on link "Таам Андрій" at bounding box center [382, 476] width 103 height 16
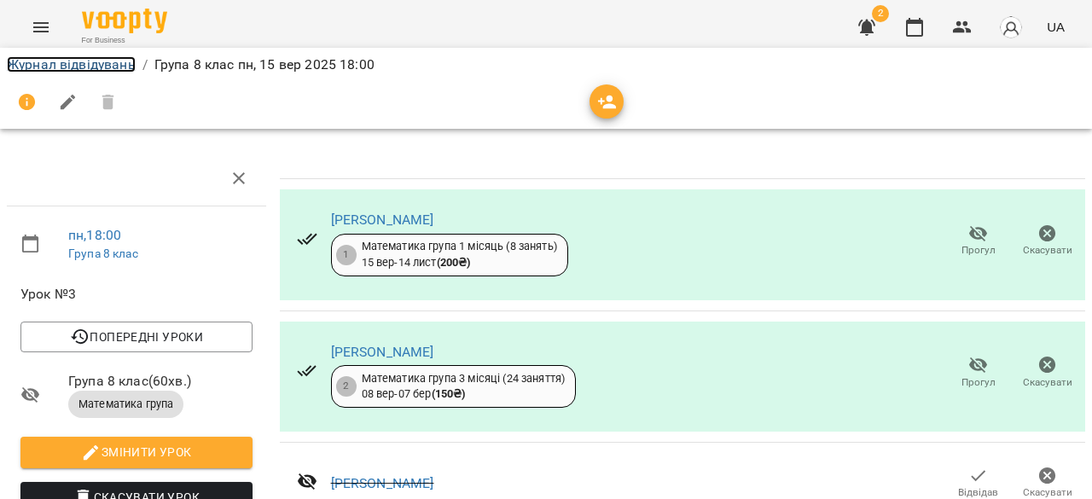
click at [113, 67] on link "Журнал відвідувань" at bounding box center [71, 64] width 129 height 16
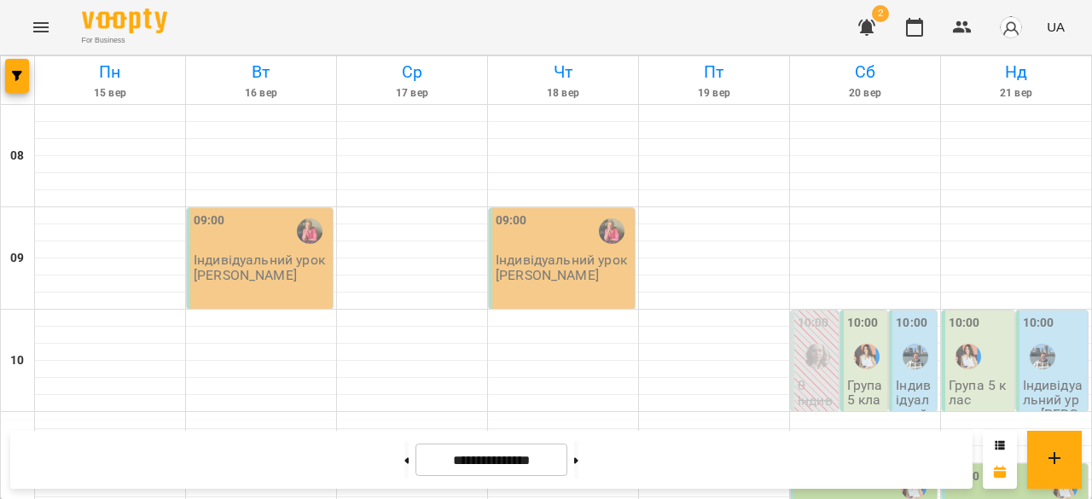
scroll to position [1002, 0]
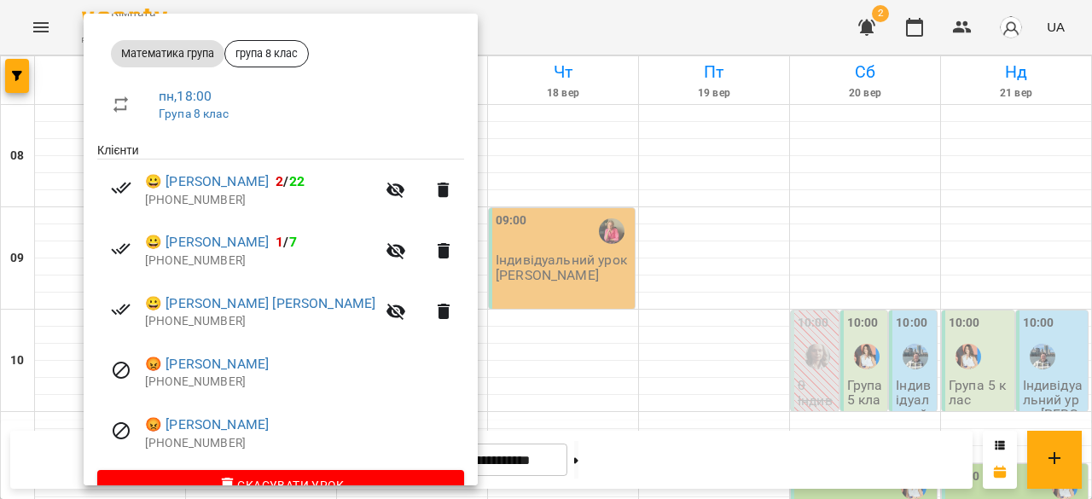
scroll to position [239, 0]
click at [469, 262] on div at bounding box center [546, 249] width 1092 height 499
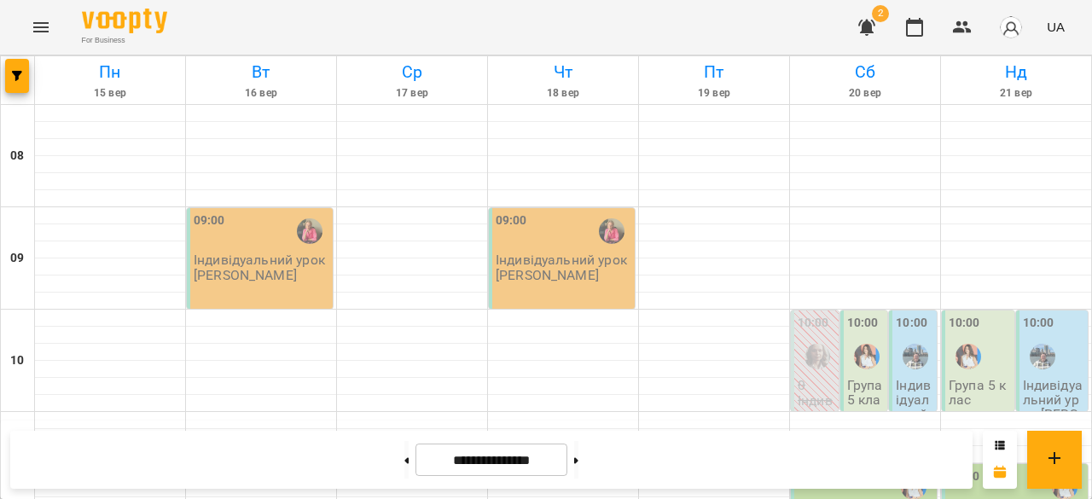
scroll to position [0, 0]
click at [267, 270] on p "Індивідуальний урок [PERSON_NAME]" at bounding box center [262, 268] width 136 height 30
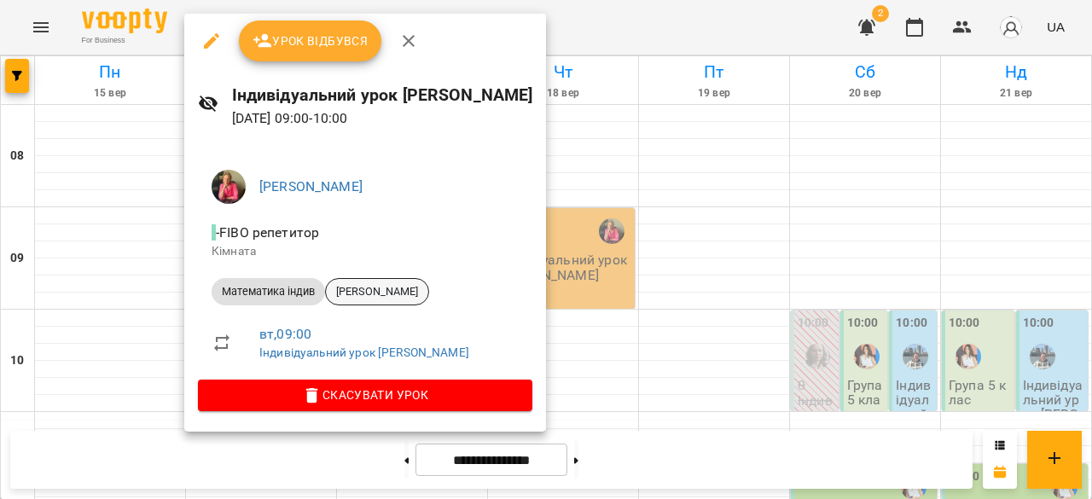
click at [371, 288] on span "[PERSON_NAME]" at bounding box center [377, 291] width 102 height 15
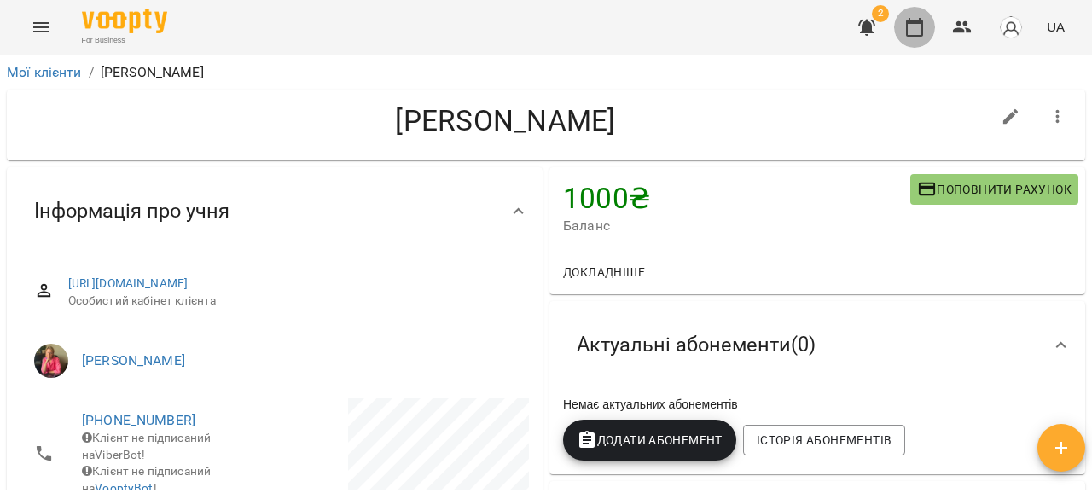
click at [918, 30] on icon "button" at bounding box center [914, 27] width 20 height 20
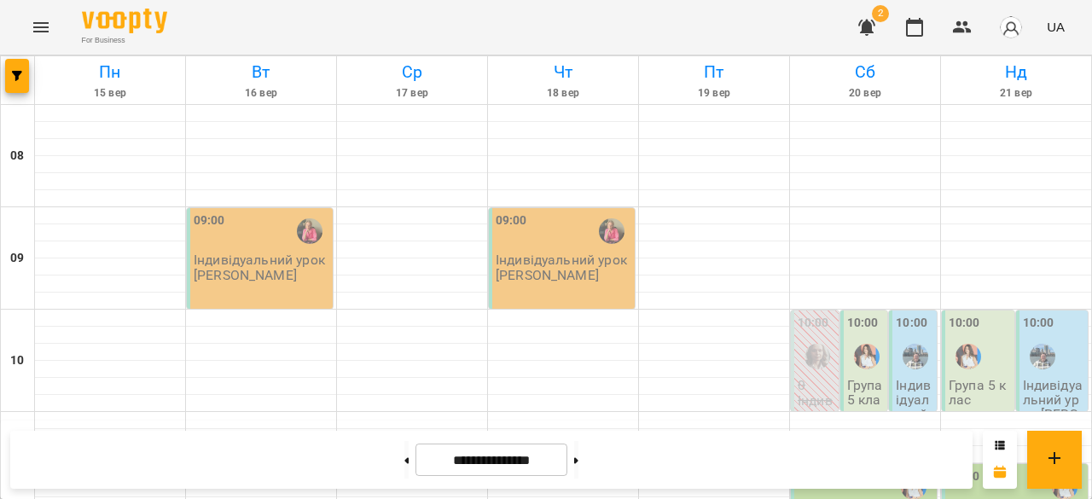
scroll to position [1054, 0]
click at [49, 33] on icon "Menu" at bounding box center [41, 27] width 20 height 20
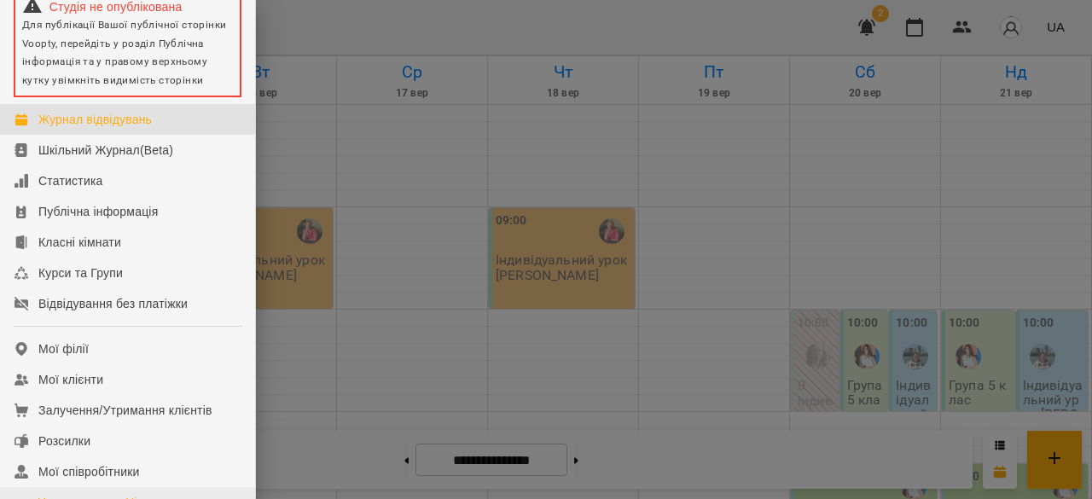
scroll to position [171, 0]
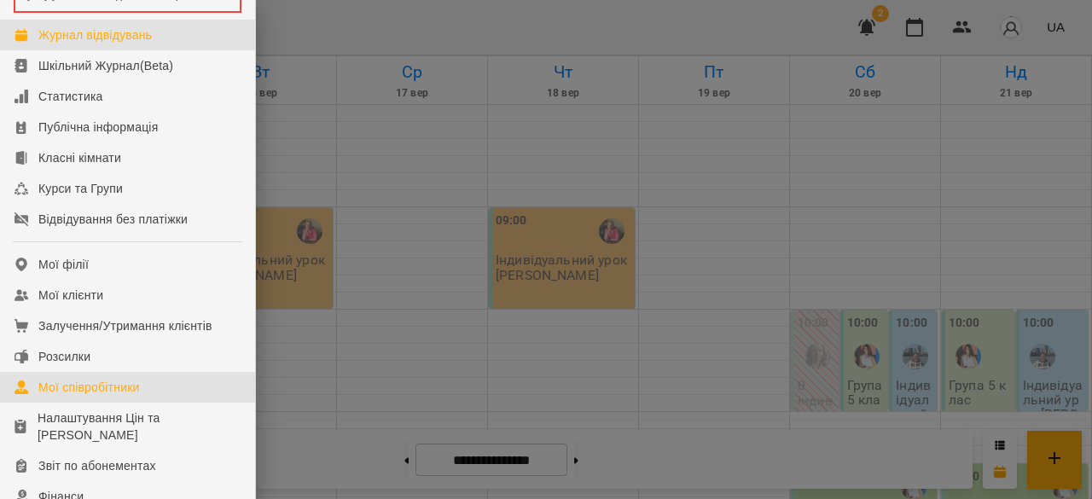
click at [111, 396] on div "Мої співробітники" at bounding box center [89, 387] width 102 height 17
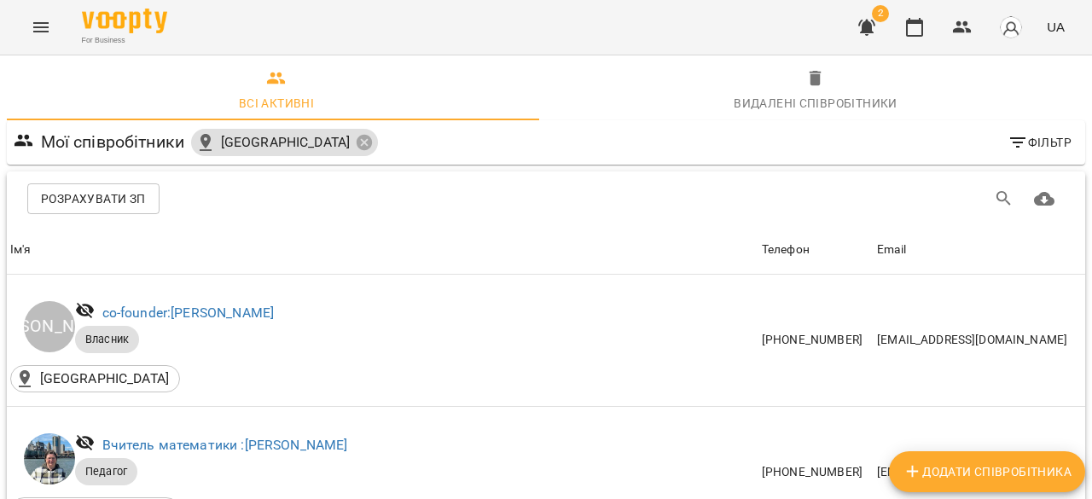
scroll to position [256, 0]
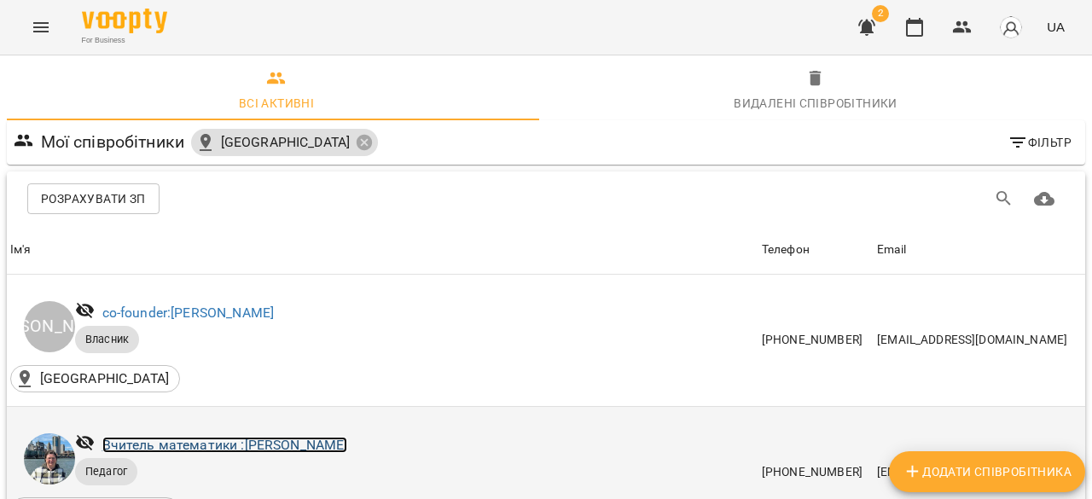
click at [287, 437] on link "Вчитель математики : Бануляк Наталія Василівна" at bounding box center [225, 445] width 246 height 16
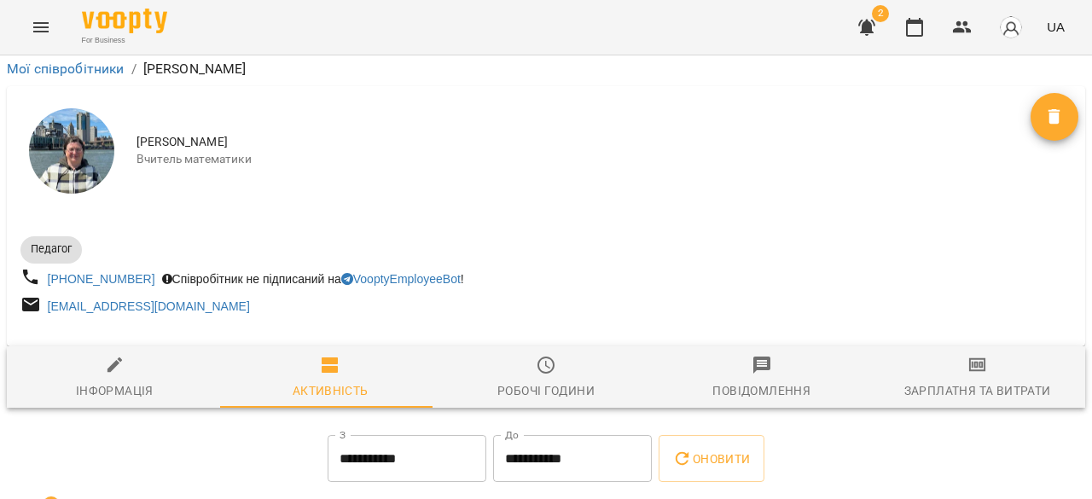
scroll to position [114, 0]
click at [969, 358] on icon "button" at bounding box center [977, 365] width 17 height 14
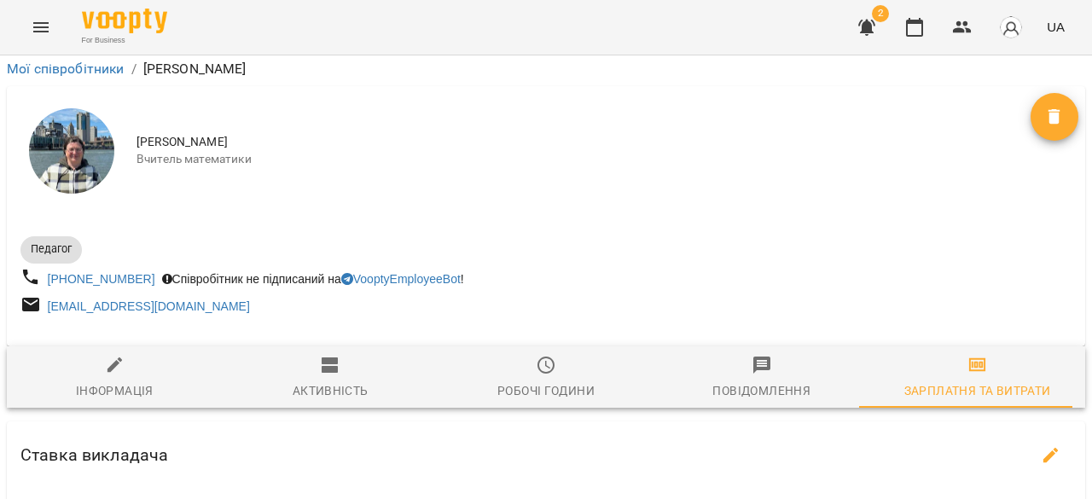
scroll to position [265, 0]
click at [1041, 445] on icon "button" at bounding box center [1051, 455] width 20 height 20
select select "*******"
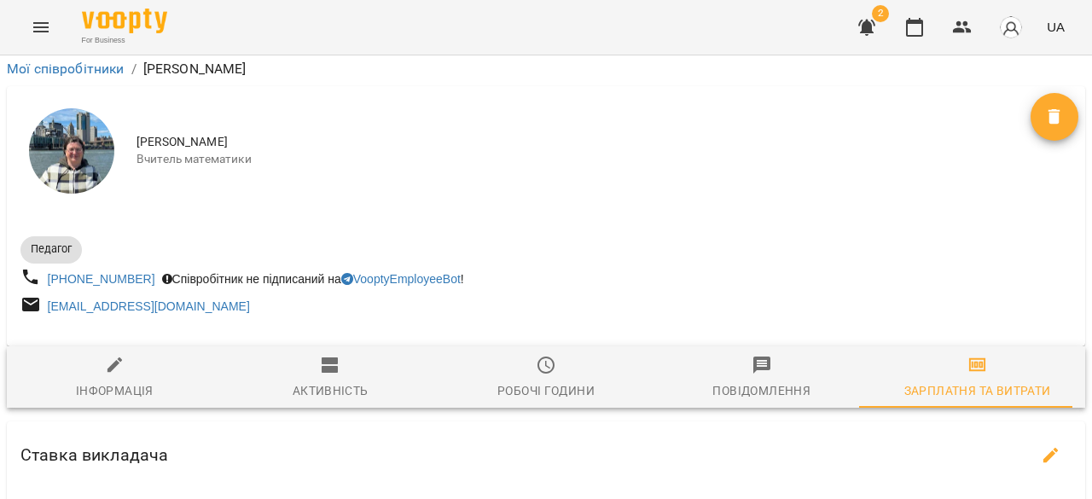
select select "*******"
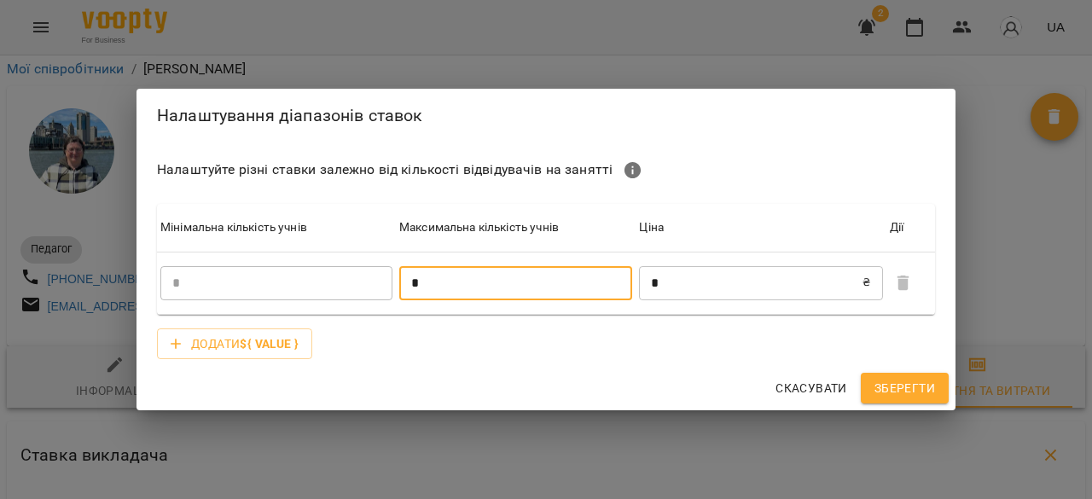
click at [461, 282] on input "*" at bounding box center [515, 283] width 233 height 34
type input "*"
click at [708, 282] on input "*" at bounding box center [751, 283] width 224 height 34
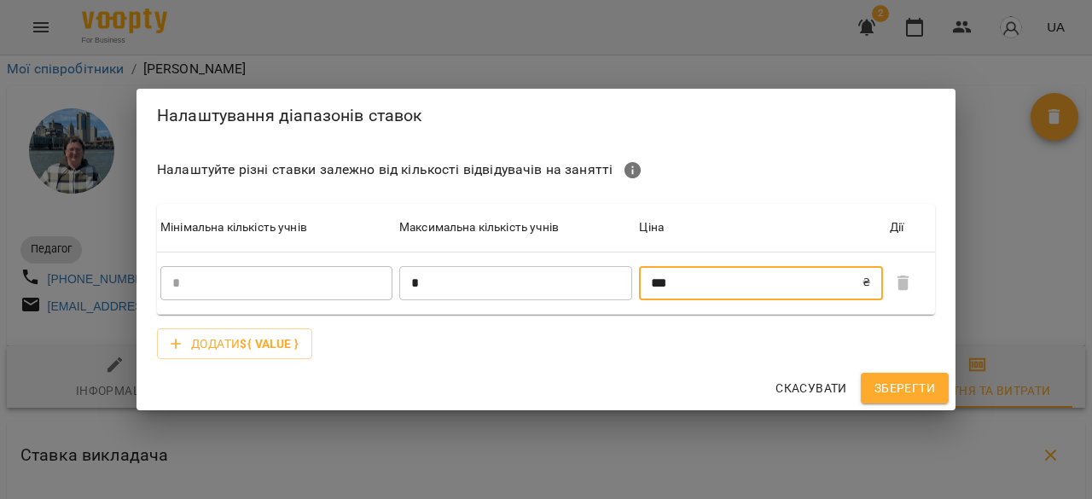
type input "***"
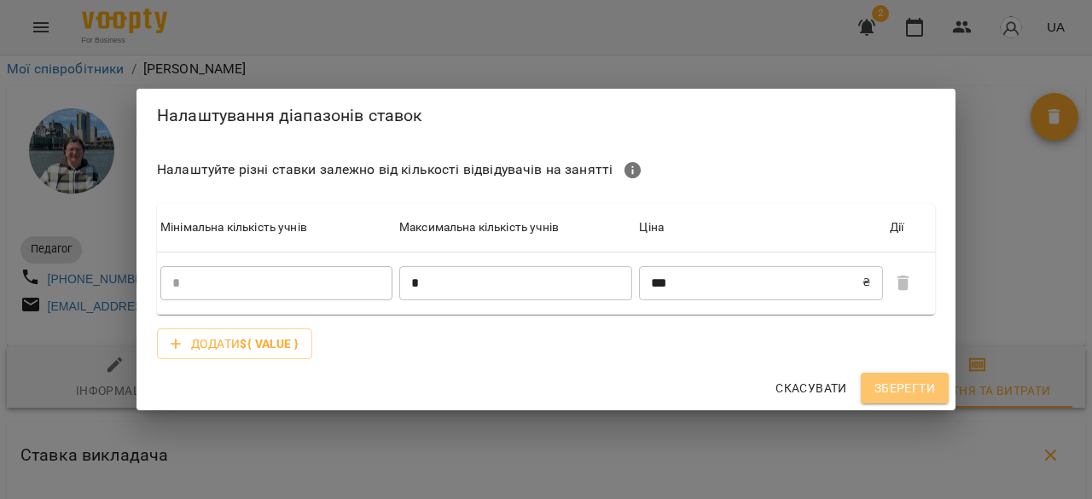
click at [902, 387] on span "Зберегти" at bounding box center [904, 388] width 61 height 20
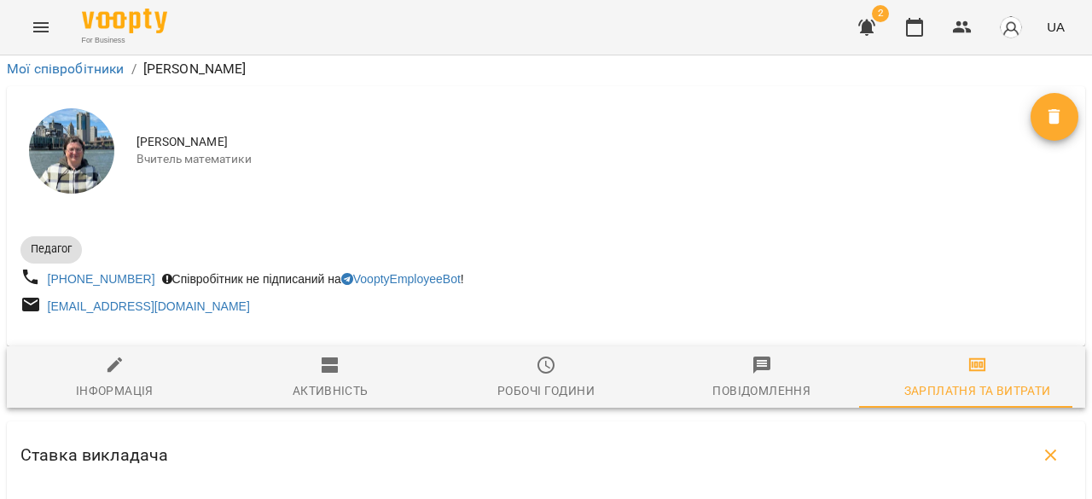
scroll to position [634, 0]
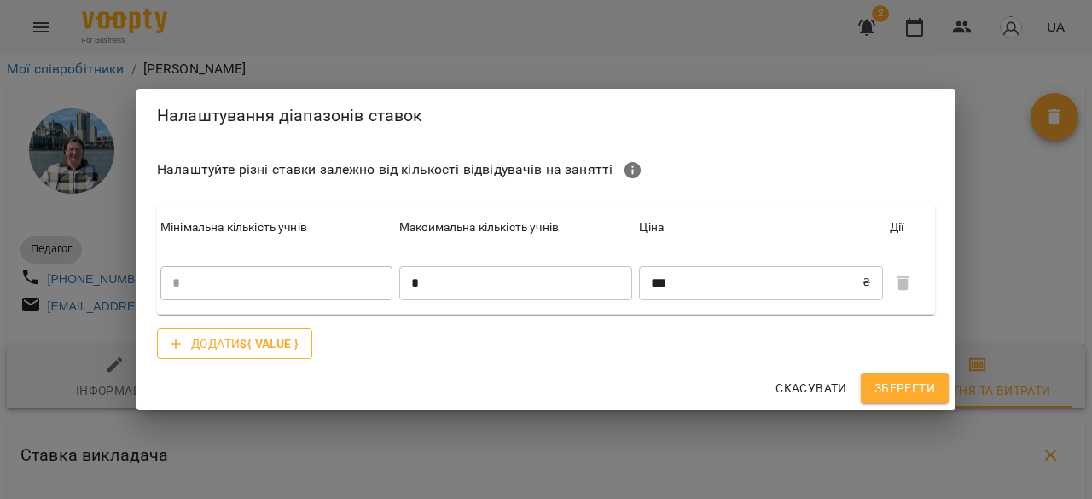
click at [264, 339] on b "${ value }" at bounding box center [269, 344] width 59 height 14
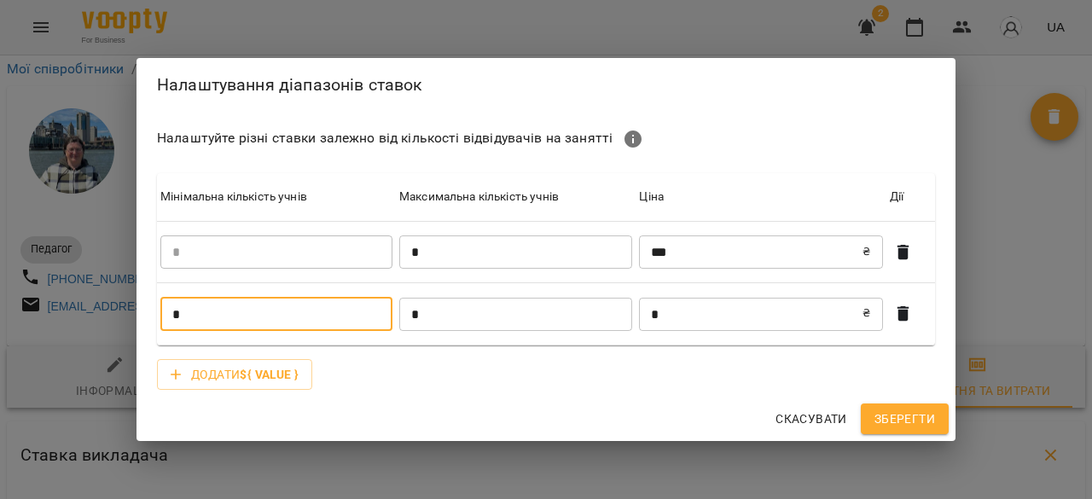
click at [300, 311] on input "*" at bounding box center [276, 314] width 232 height 34
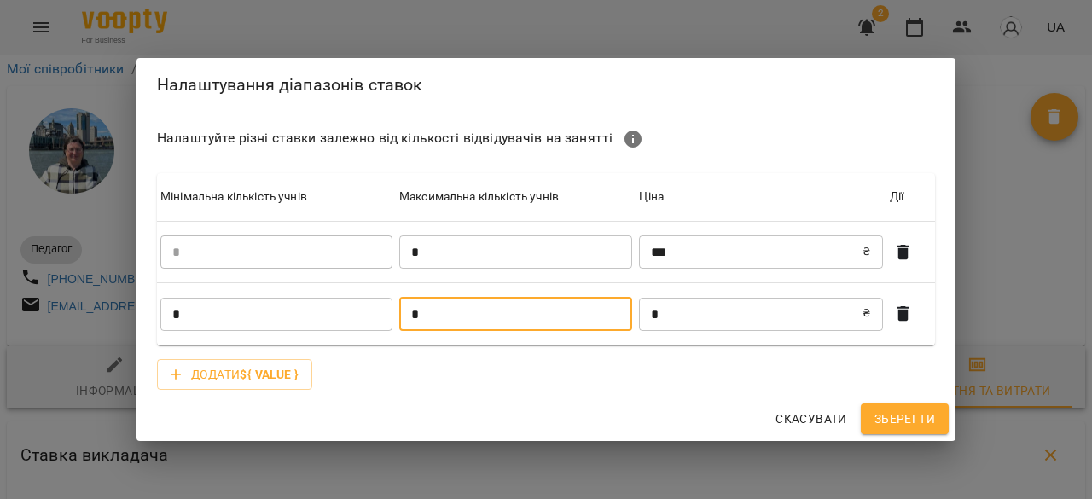
drag, startPoint x: 490, startPoint y: 305, endPoint x: 540, endPoint y: 306, distance: 50.4
click at [491, 305] on input "*" at bounding box center [515, 314] width 233 height 34
click at [706, 313] on input "*" at bounding box center [751, 314] width 224 height 34
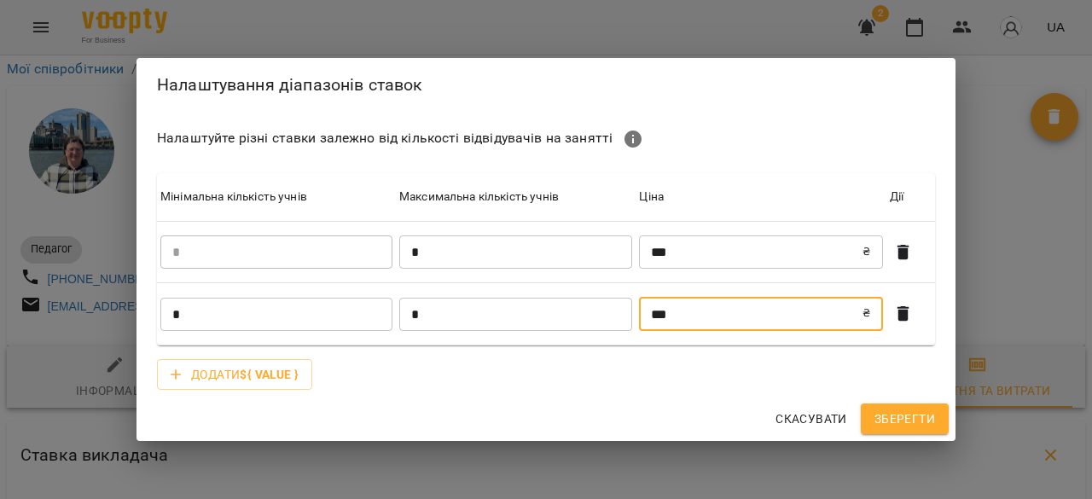
type input "***"
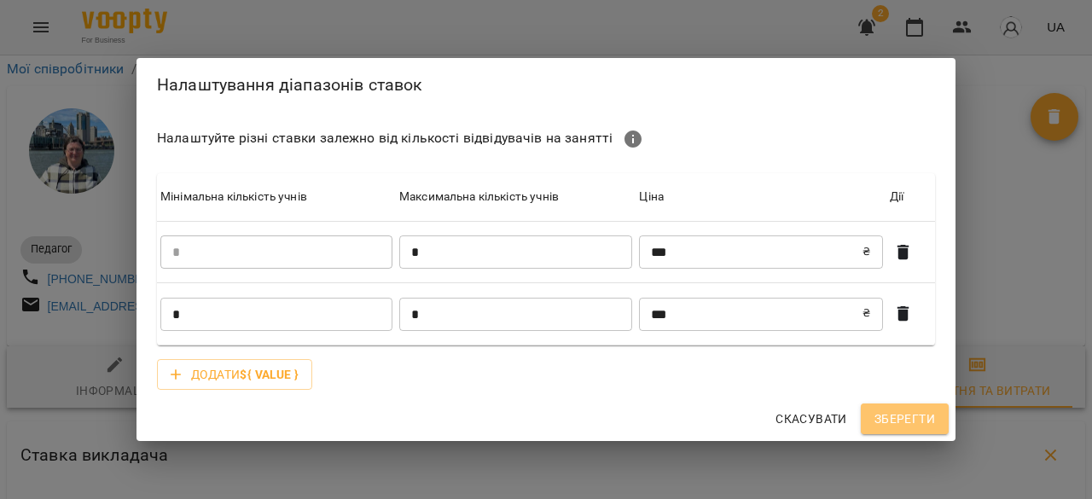
click at [913, 412] on span "Зберегти" at bounding box center [904, 419] width 61 height 20
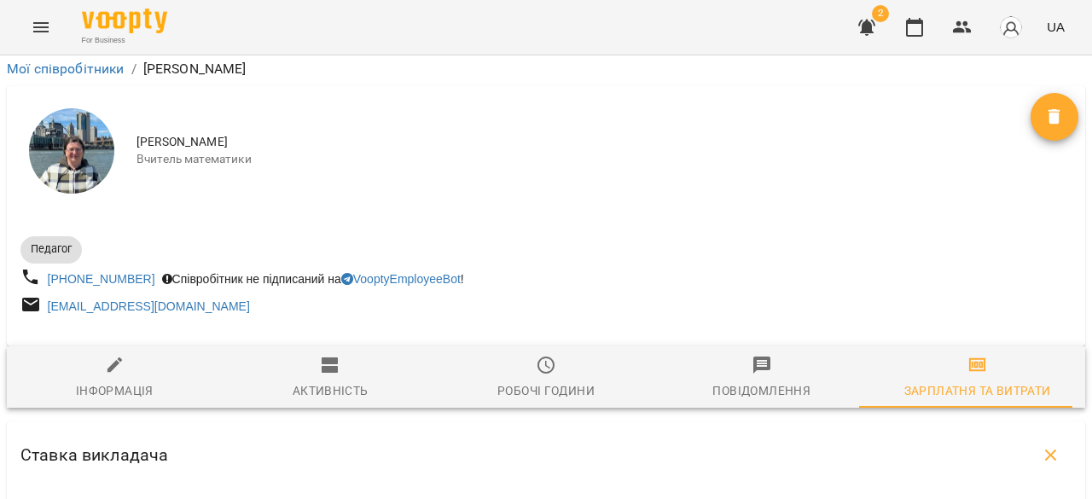
scroll to position [853, 0]
type input "***"
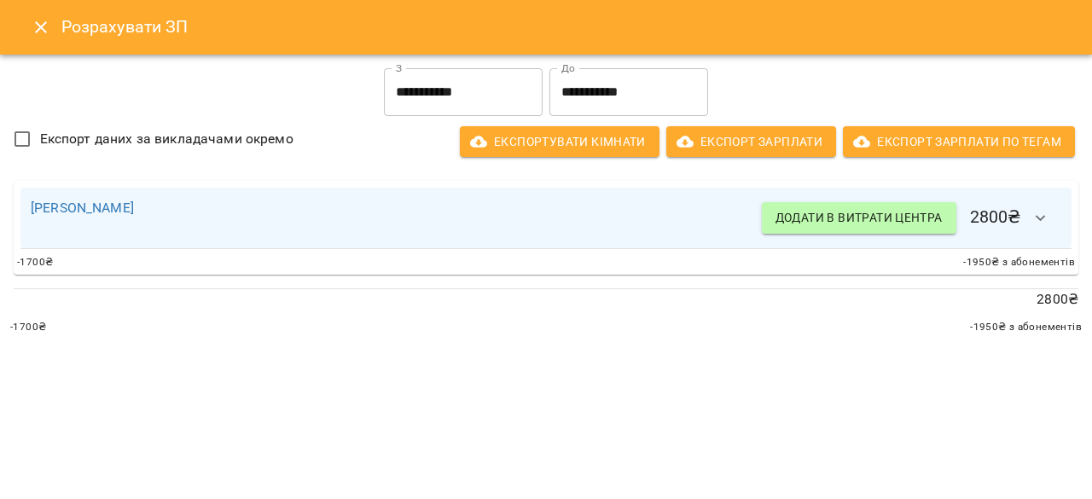
click at [602, 98] on input "**********" at bounding box center [628, 92] width 159 height 48
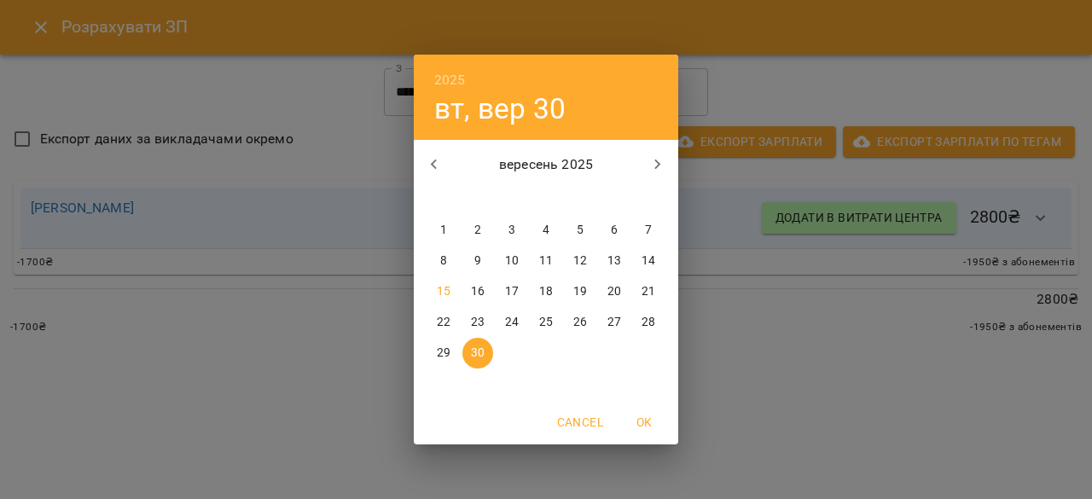
click at [477, 287] on p "16" at bounding box center [478, 291] width 14 height 17
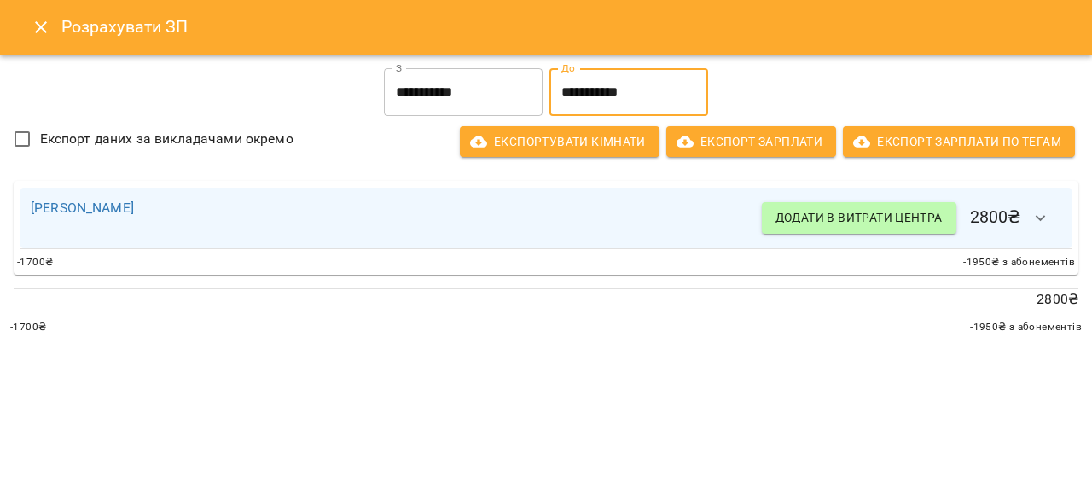
click at [613, 78] on input "**********" at bounding box center [628, 92] width 159 height 48
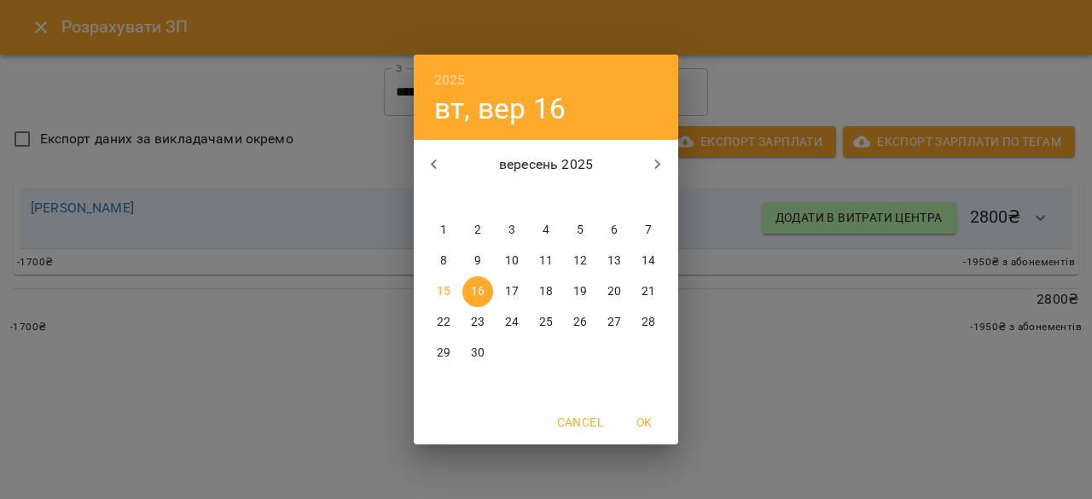
click at [450, 293] on p "15" at bounding box center [444, 291] width 14 height 17
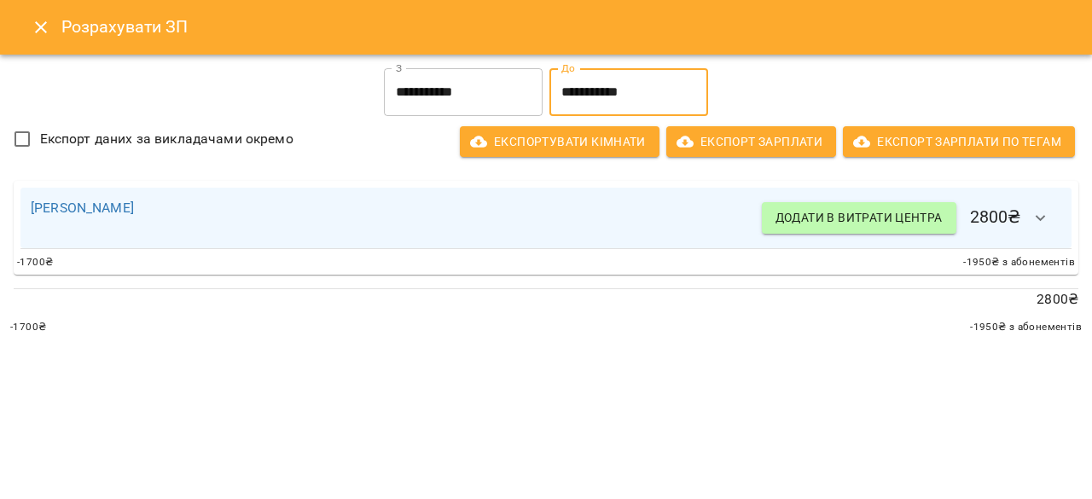
click at [1031, 210] on icon "button" at bounding box center [1041, 218] width 20 height 20
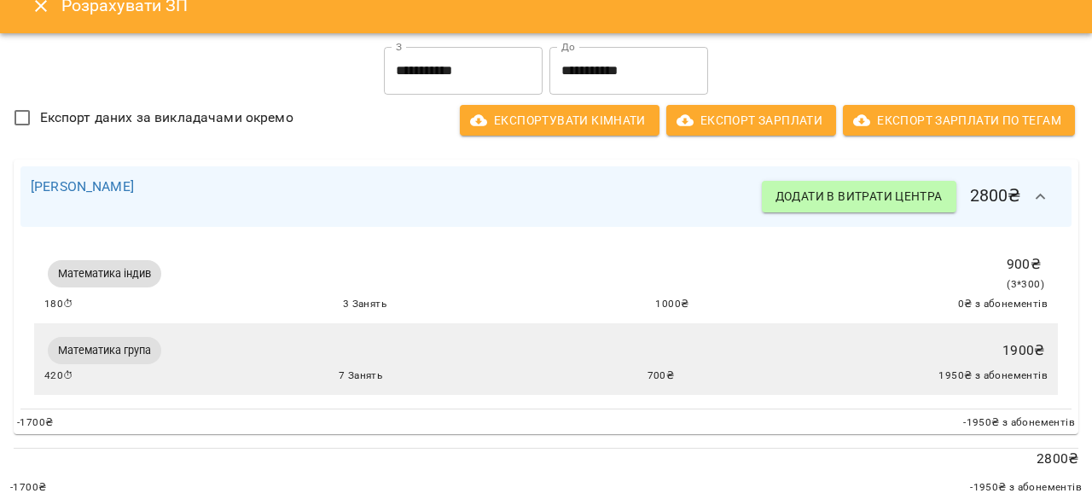
scroll to position [0, 0]
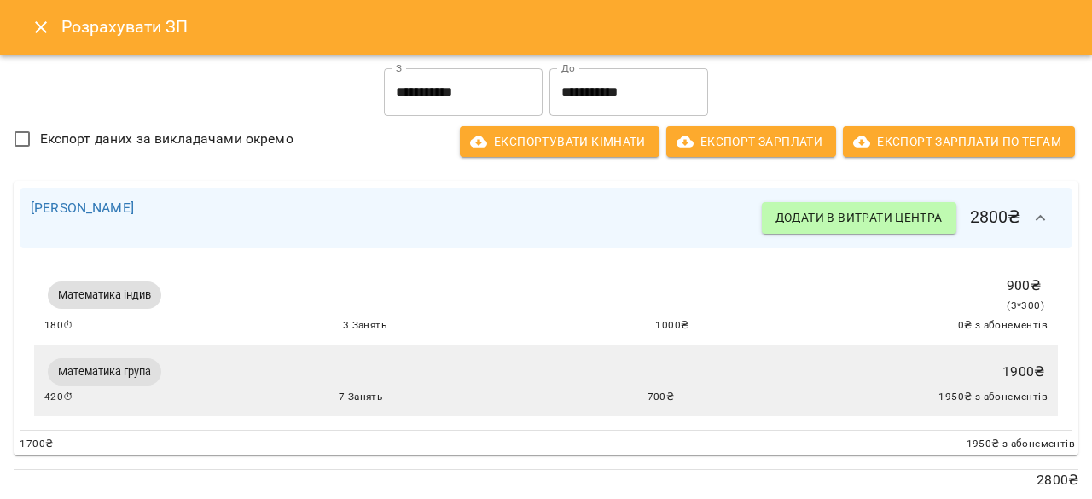
click at [599, 86] on input "**********" at bounding box center [628, 92] width 159 height 48
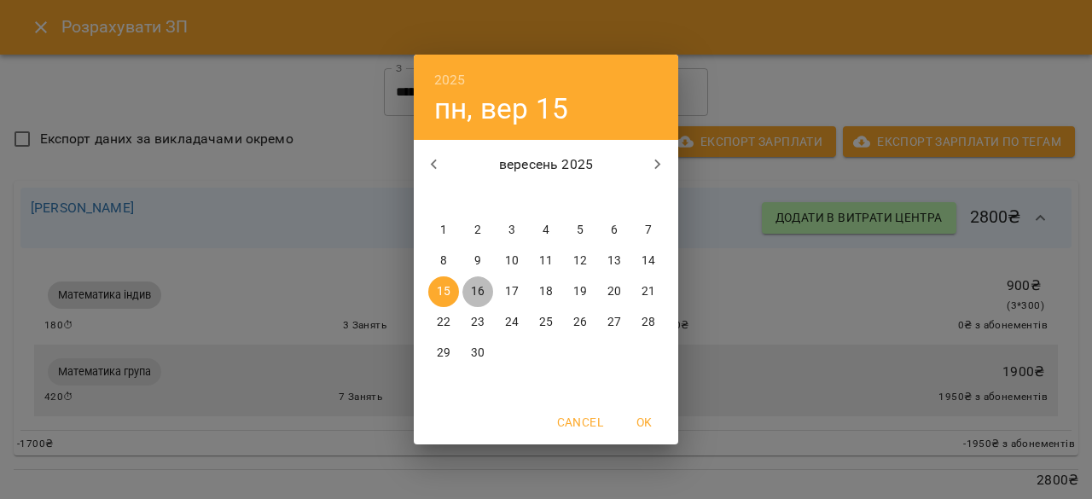
click at [476, 293] on p "16" at bounding box center [478, 291] width 14 height 17
type input "**********"
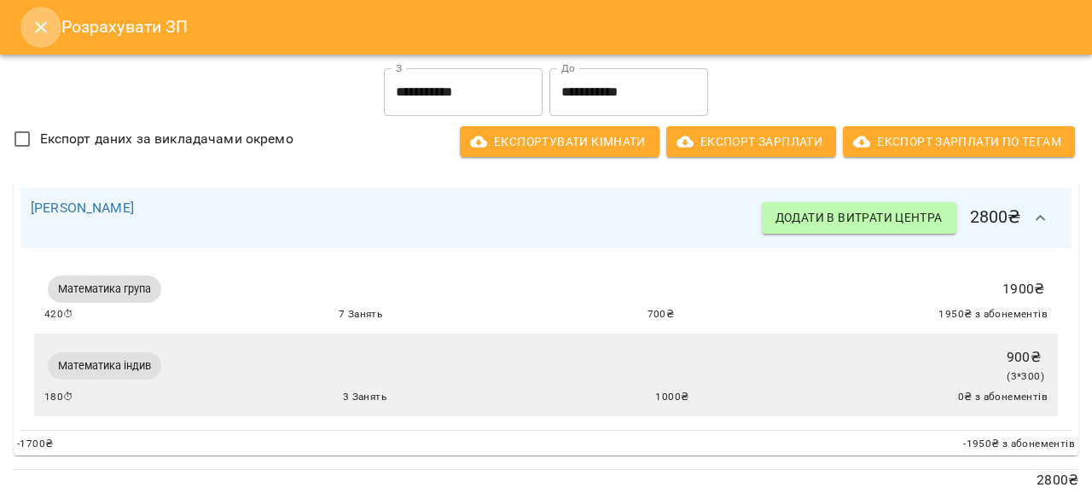
click at [43, 21] on icon "Close" at bounding box center [41, 27] width 20 height 20
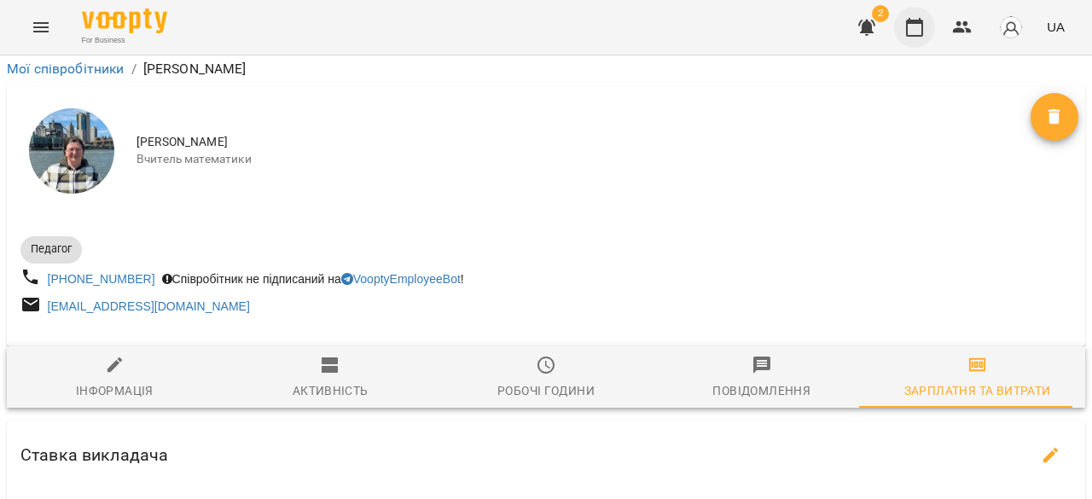
click at [908, 29] on icon "button" at bounding box center [914, 27] width 17 height 19
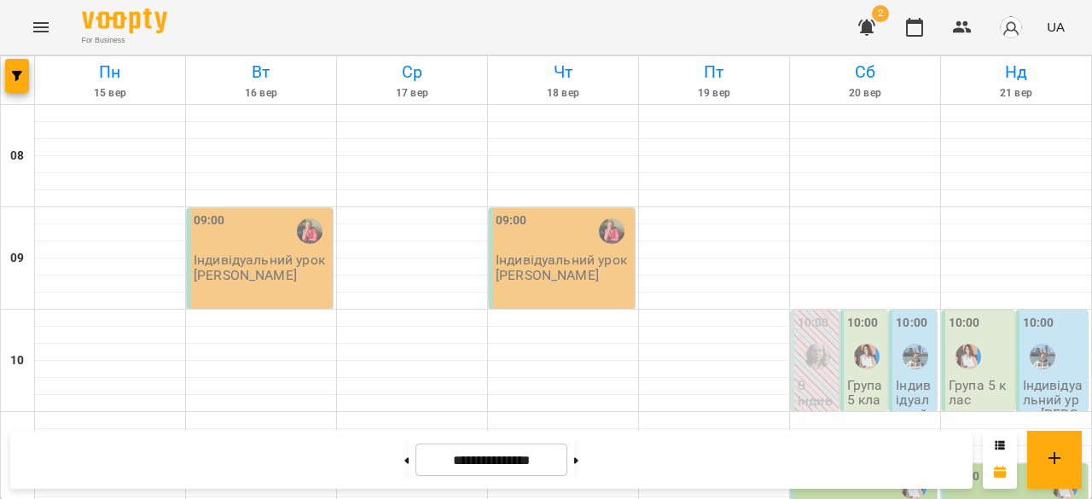
scroll to position [1067, 0]
click at [404, 462] on button at bounding box center [406, 460] width 4 height 38
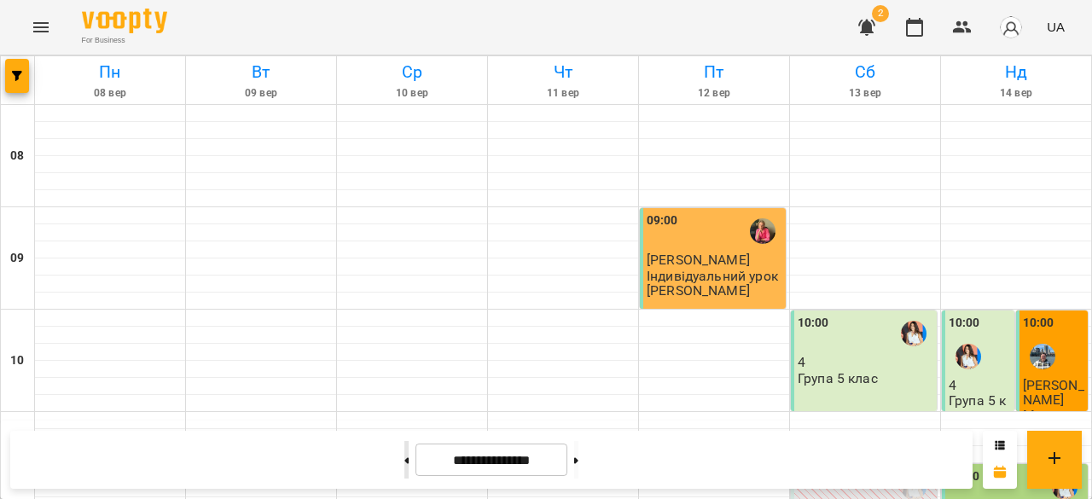
click at [404, 468] on button at bounding box center [406, 460] width 4 height 38
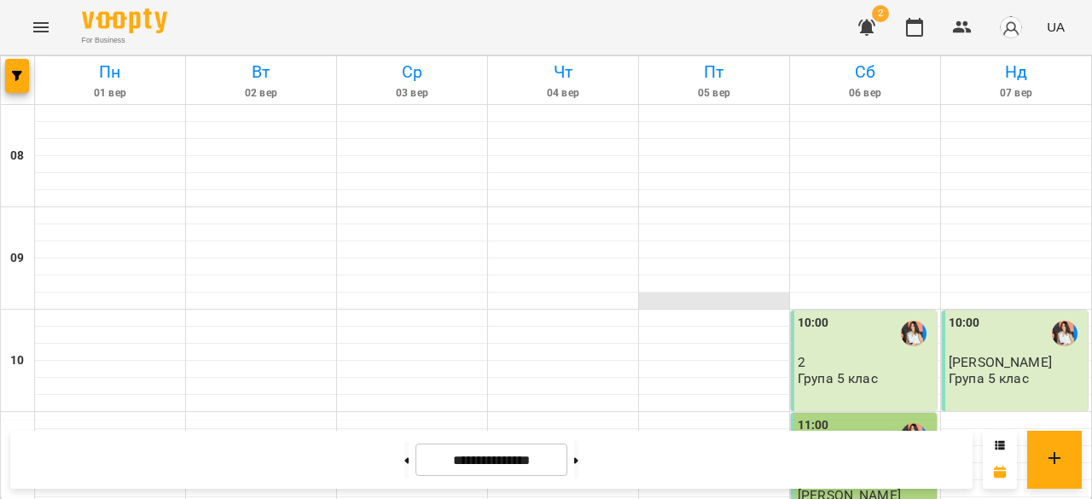
scroll to position [0, 0]
click at [590, 440] on div "**********" at bounding box center [491, 460] width 962 height 58
click at [578, 453] on button at bounding box center [576, 460] width 4 height 38
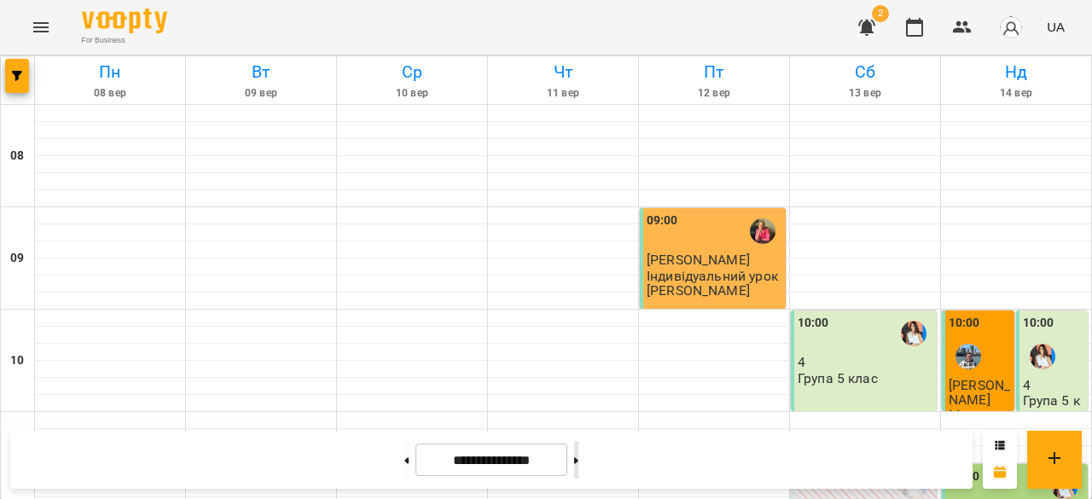
click at [578, 462] on button at bounding box center [576, 460] width 4 height 38
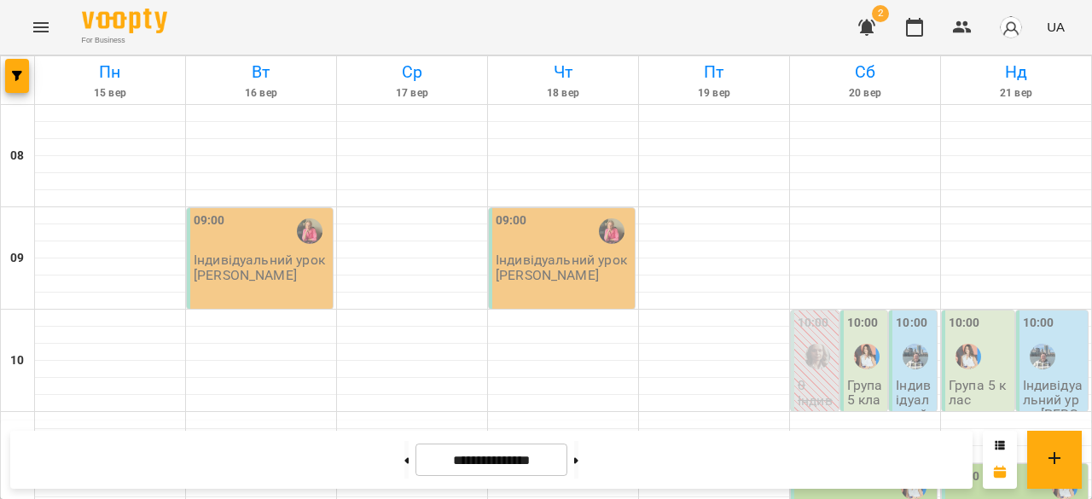
scroll to position [1074, 0]
click at [404, 468] on button at bounding box center [406, 460] width 4 height 38
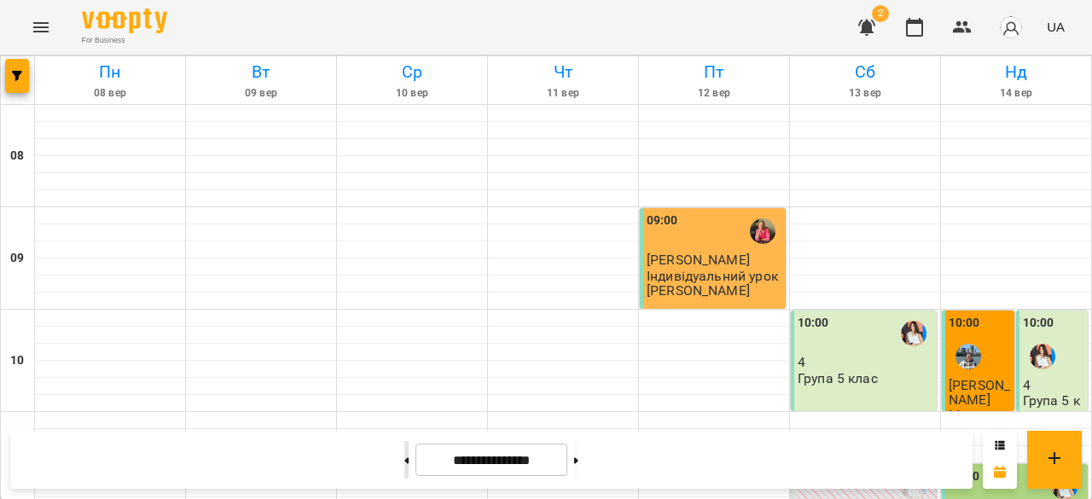
click at [404, 466] on button at bounding box center [406, 460] width 4 height 38
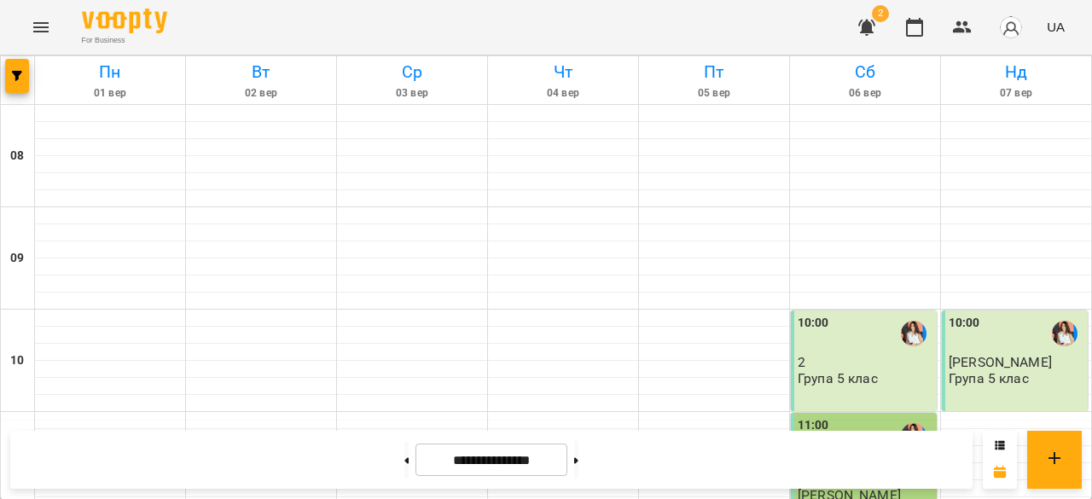
scroll to position [1149, 0]
click at [578, 466] on button at bounding box center [576, 460] width 4 height 38
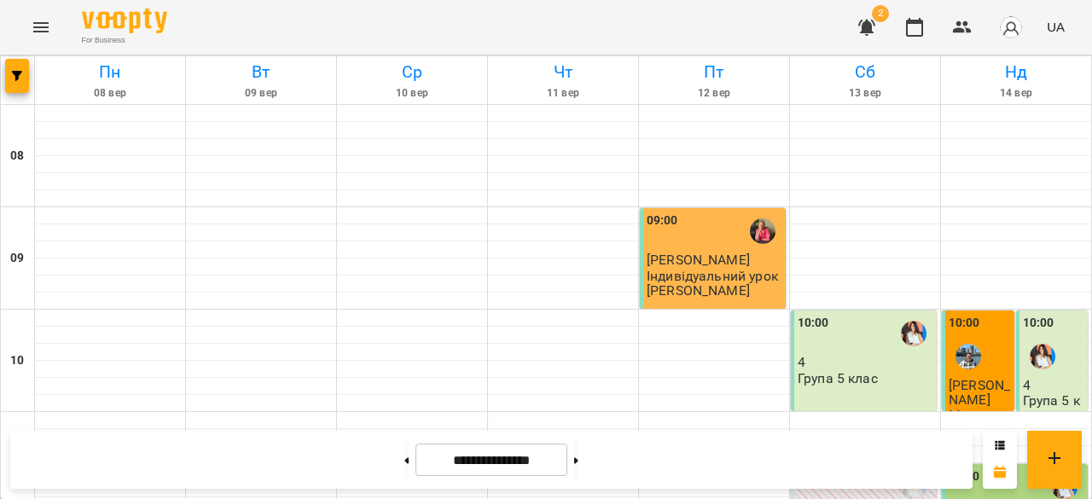
scroll to position [1059, 0]
click at [404, 456] on button at bounding box center [406, 460] width 4 height 38
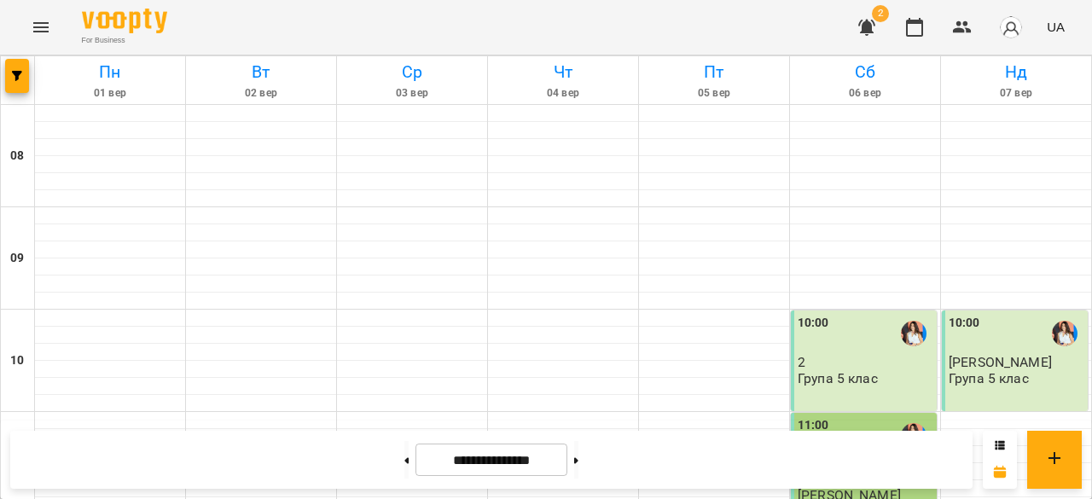
scroll to position [5, 0]
click at [578, 457] on button at bounding box center [576, 460] width 4 height 38
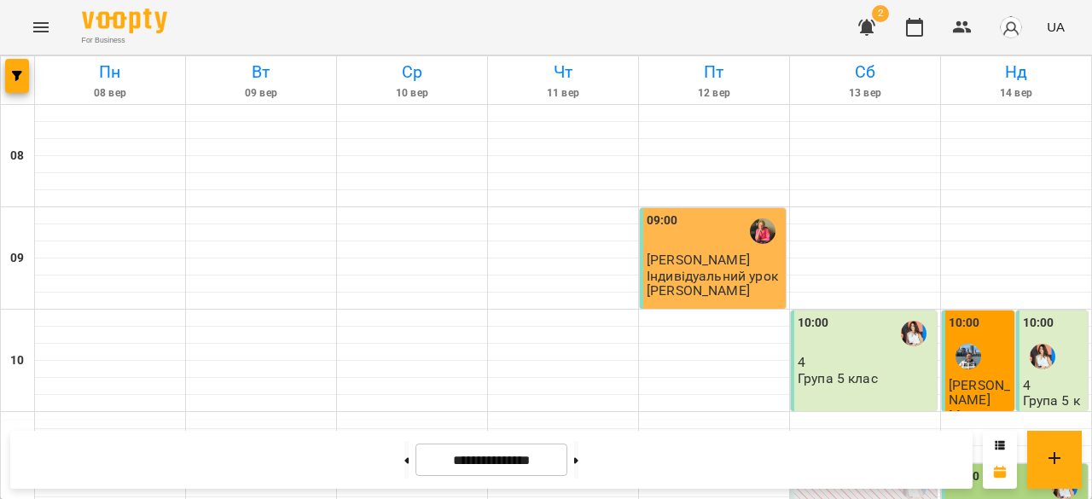
scroll to position [0, 0]
click at [585, 455] on div at bounding box center [576, 460] width 18 height 38
click at [578, 466] on button at bounding box center [576, 460] width 4 height 38
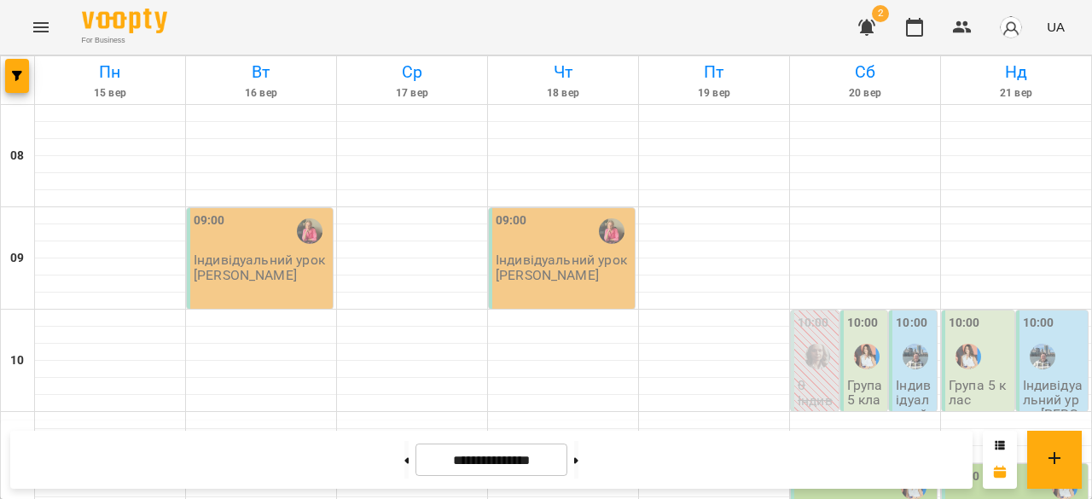
scroll to position [963, 0]
click at [404, 460] on button at bounding box center [406, 460] width 4 height 38
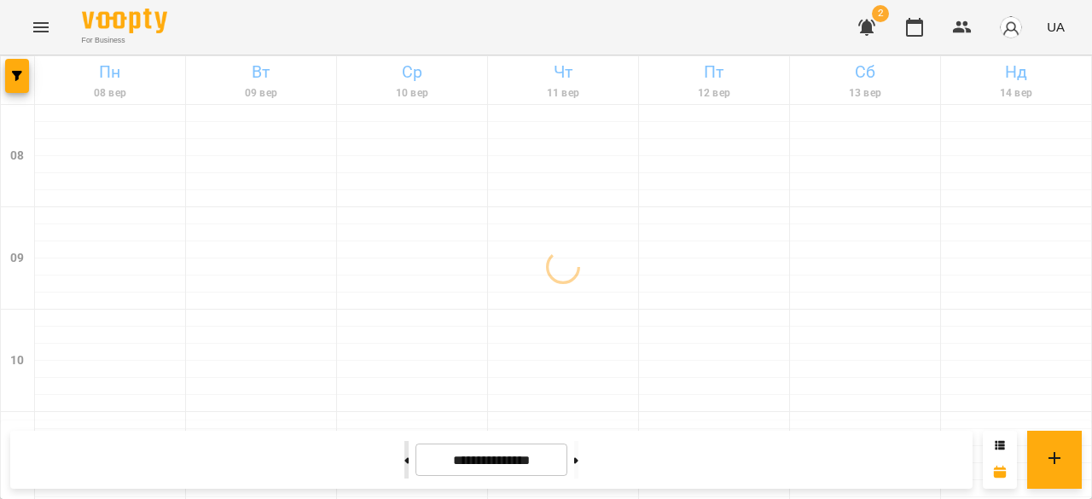
click at [404, 460] on button at bounding box center [406, 460] width 4 height 38
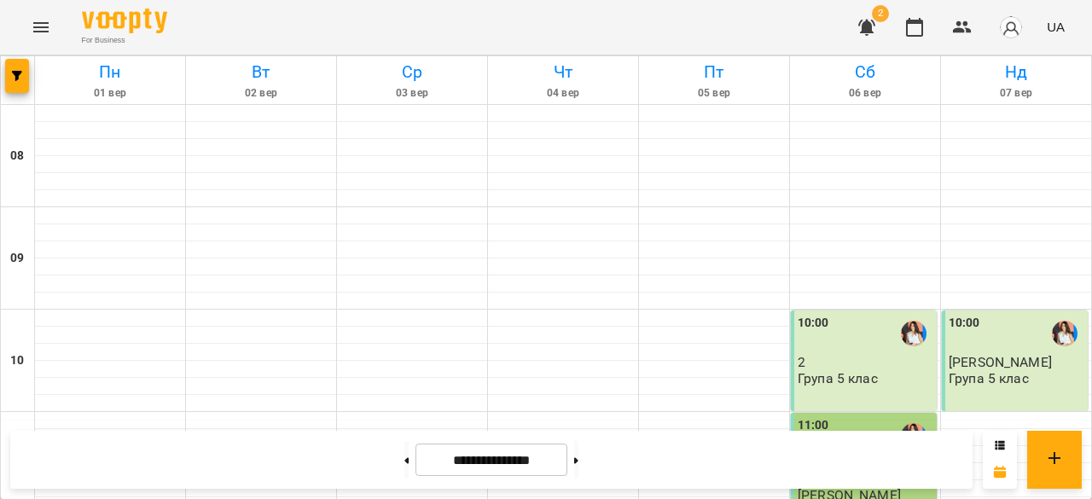
scroll to position [950, 0]
click at [578, 462] on button at bounding box center [576, 460] width 4 height 38
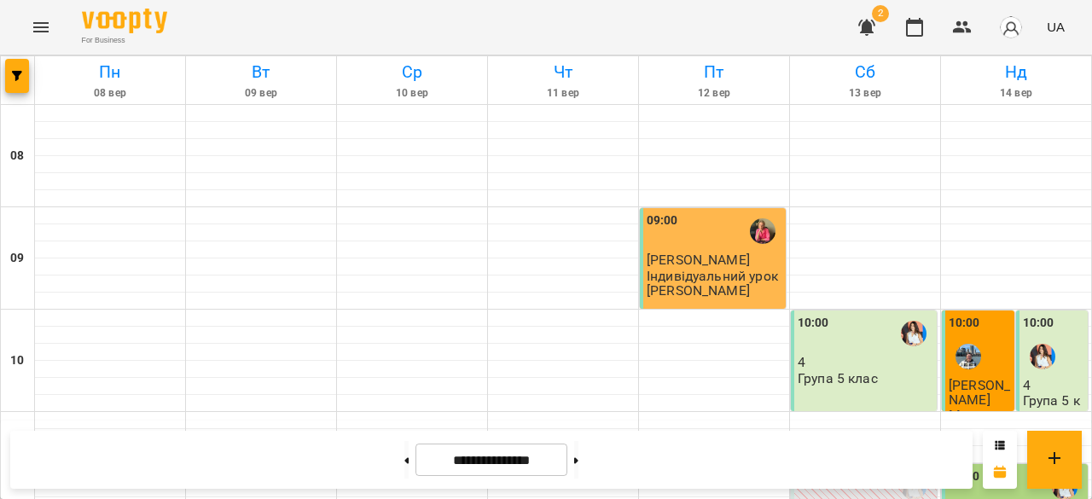
scroll to position [52, 0]
click at [578, 467] on button at bounding box center [576, 460] width 4 height 38
type input "**********"
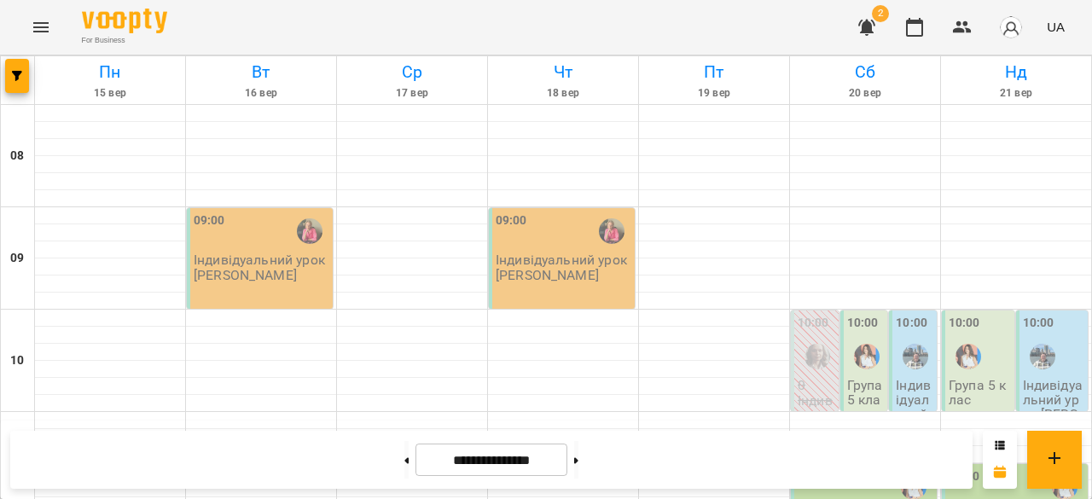
scroll to position [1039, 0]
click at [957, 24] on icon "button" at bounding box center [962, 27] width 20 height 20
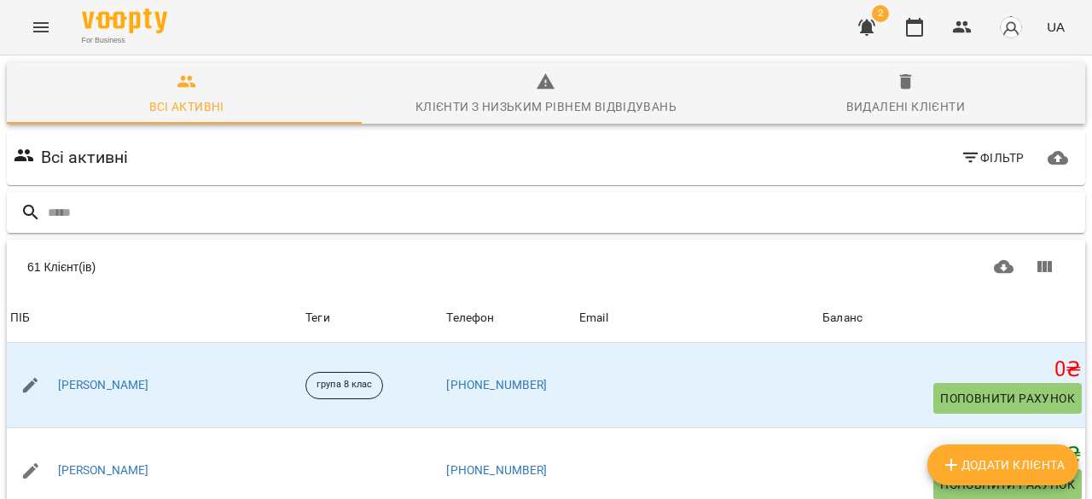
click at [107, 214] on input "text" at bounding box center [563, 213] width 1031 height 28
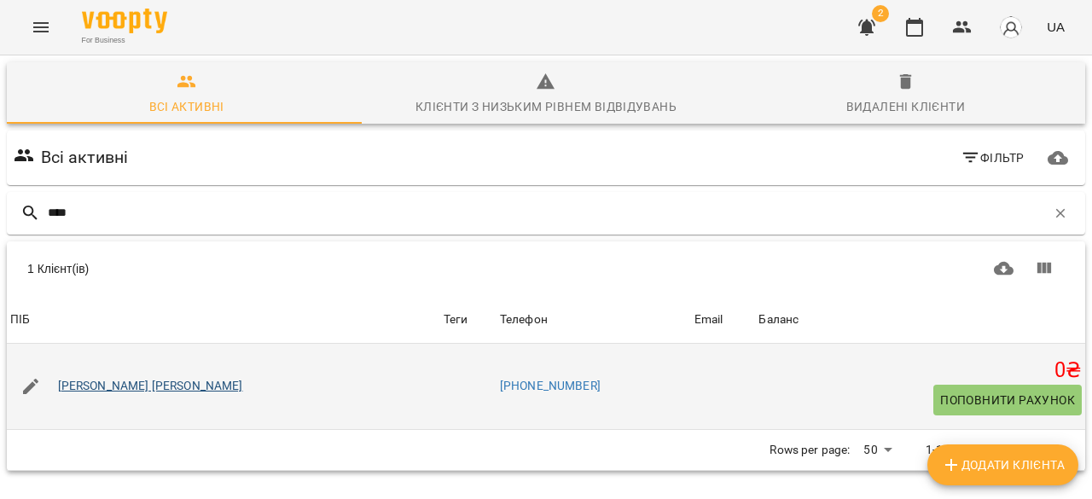
type input "****"
click at [150, 379] on link "[PERSON_NAME] [PERSON_NAME]" at bounding box center [150, 386] width 185 height 17
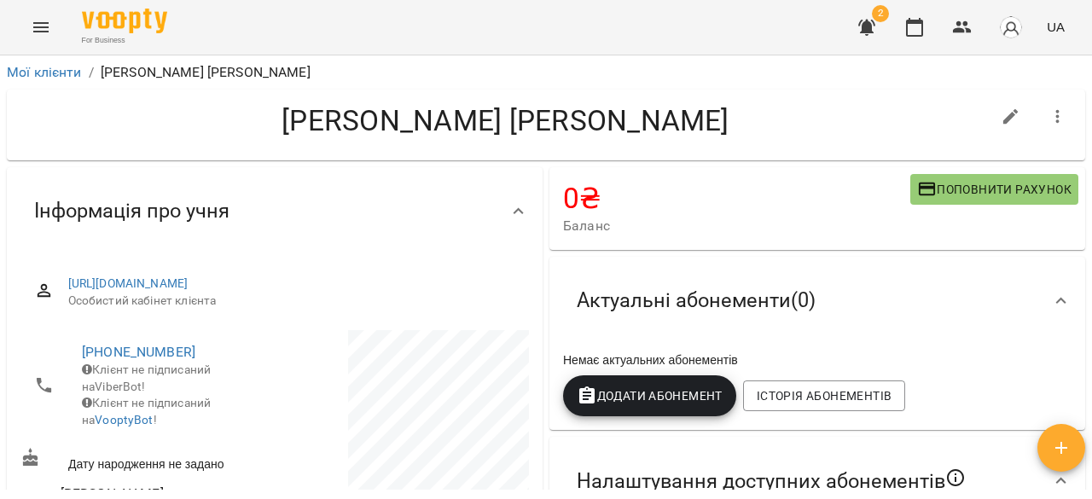
click at [964, 204] on button "Поповнити рахунок" at bounding box center [994, 189] width 168 height 31
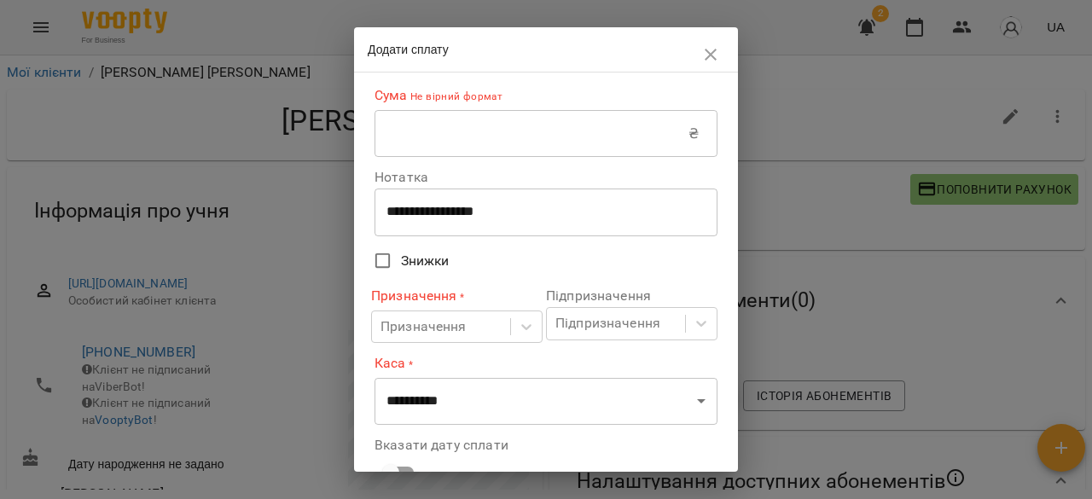
click at [460, 136] on input "text" at bounding box center [532, 134] width 314 height 48
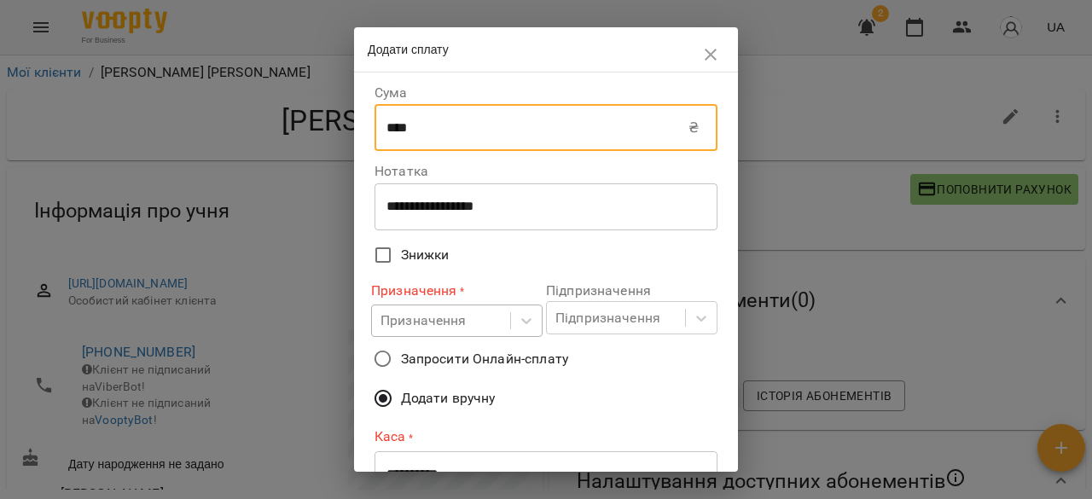
type input "****"
click at [463, 317] on body "For Business 2 UA Мої клієнти / Кандибовська Марія Кандибовська Марія 0 ₴ Балан…" at bounding box center [546, 277] width 1092 height 555
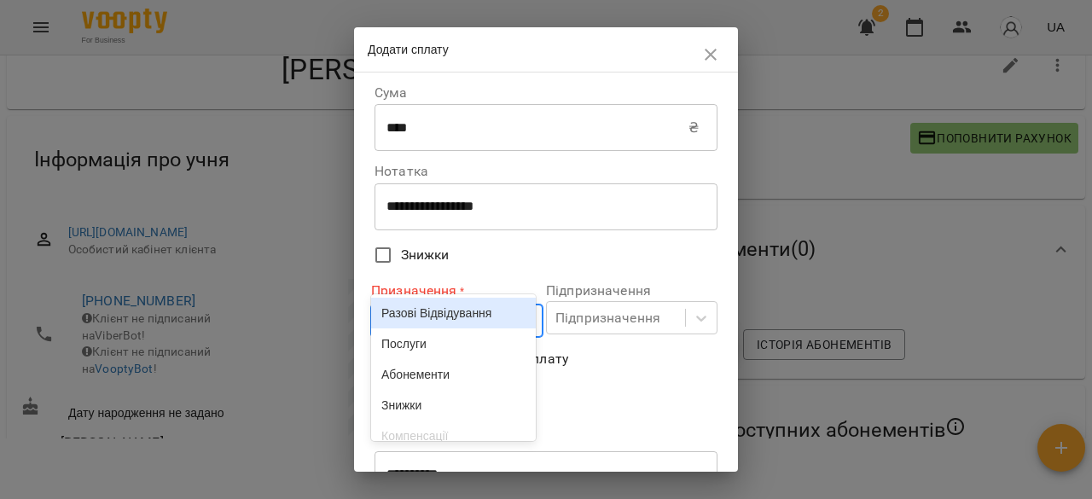
scroll to position [59, 0]
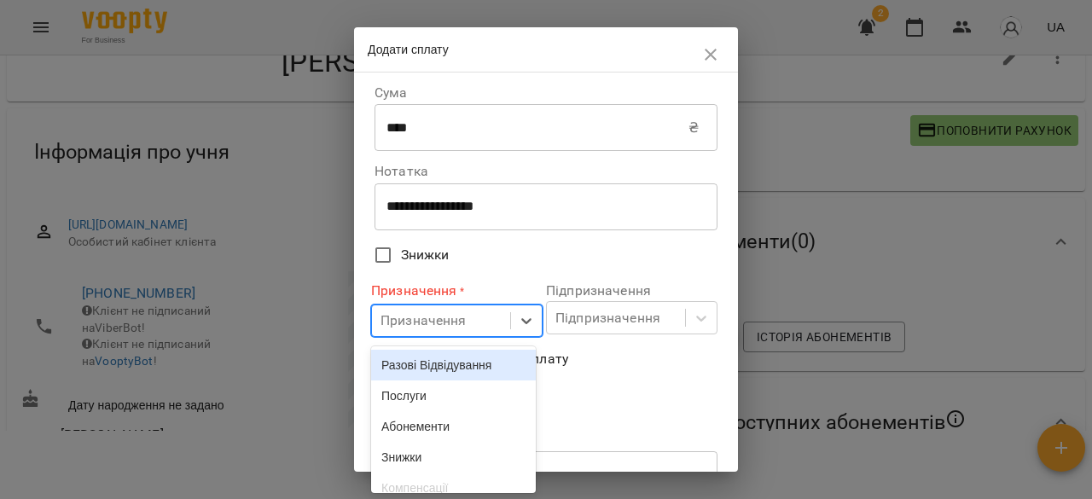
click at [464, 354] on div "Разові Відвідування" at bounding box center [453, 365] width 165 height 31
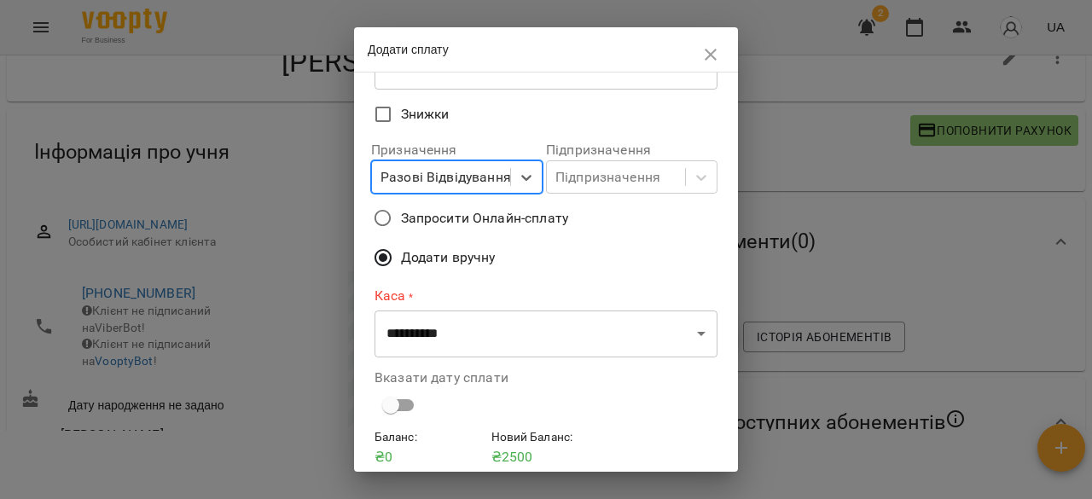
scroll to position [145, 0]
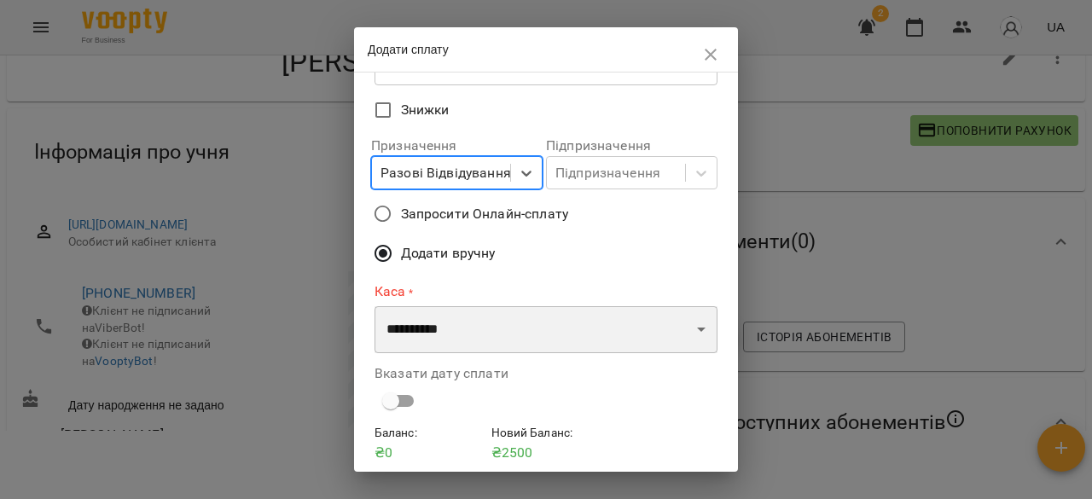
click at [512, 322] on select "**********" at bounding box center [546, 330] width 343 height 48
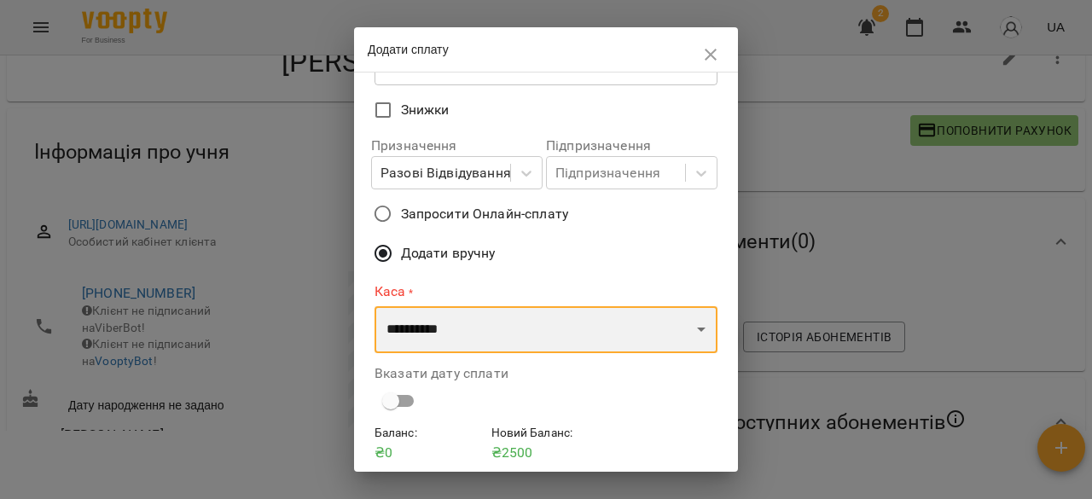
select select "****"
click at [375, 306] on select "**********" at bounding box center [546, 330] width 343 height 48
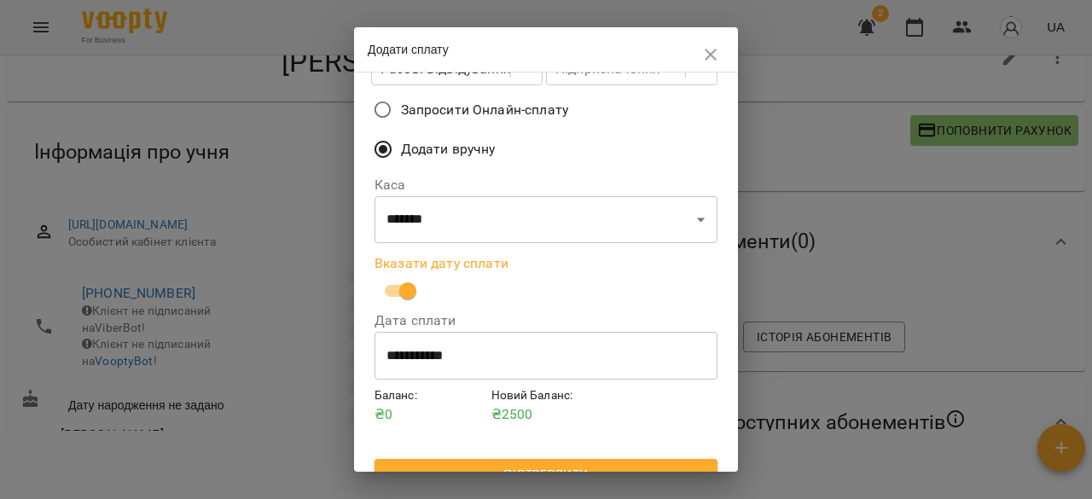
scroll to position [275, 0]
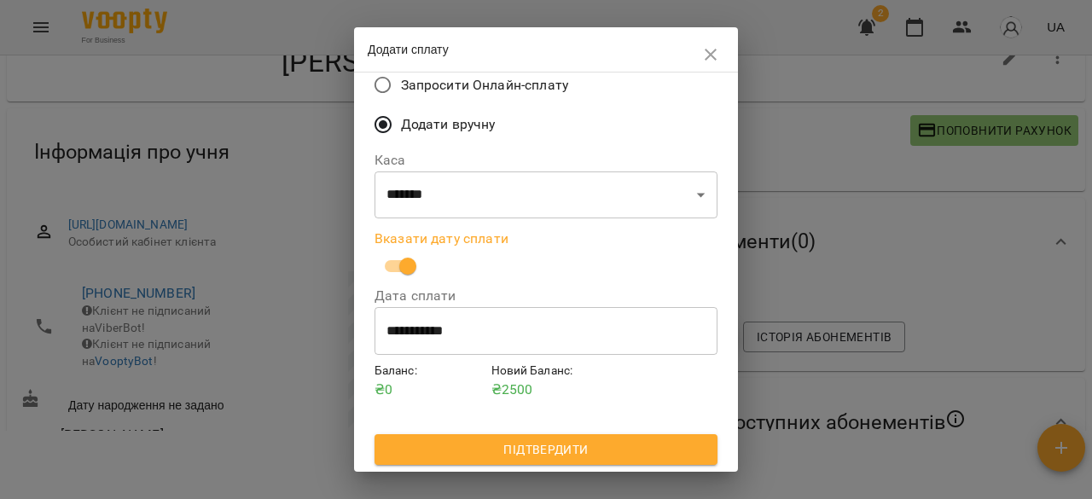
click at [571, 449] on span "Підтвердити" at bounding box center [546, 449] width 316 height 20
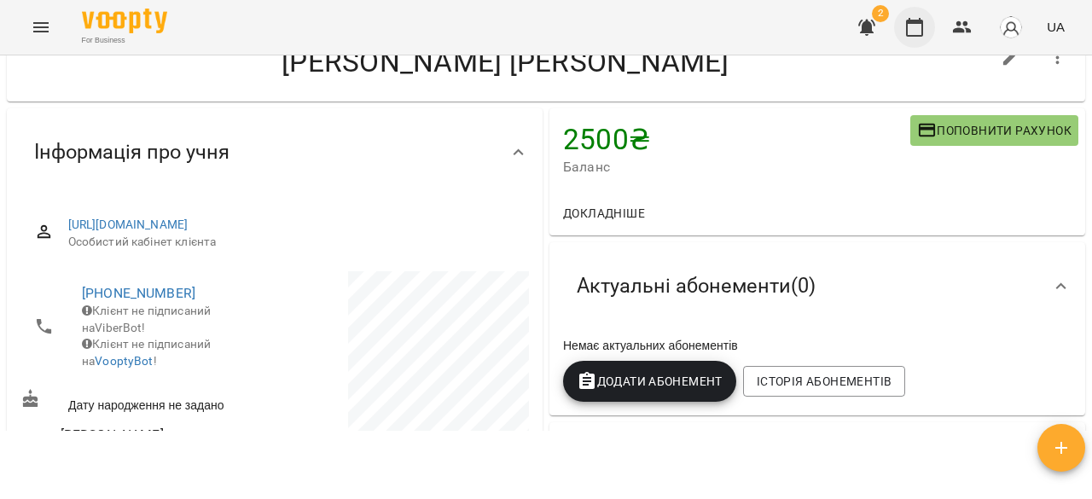
click at [906, 26] on icon "button" at bounding box center [914, 27] width 20 height 20
